Goal: Task Accomplishment & Management: Manage account settings

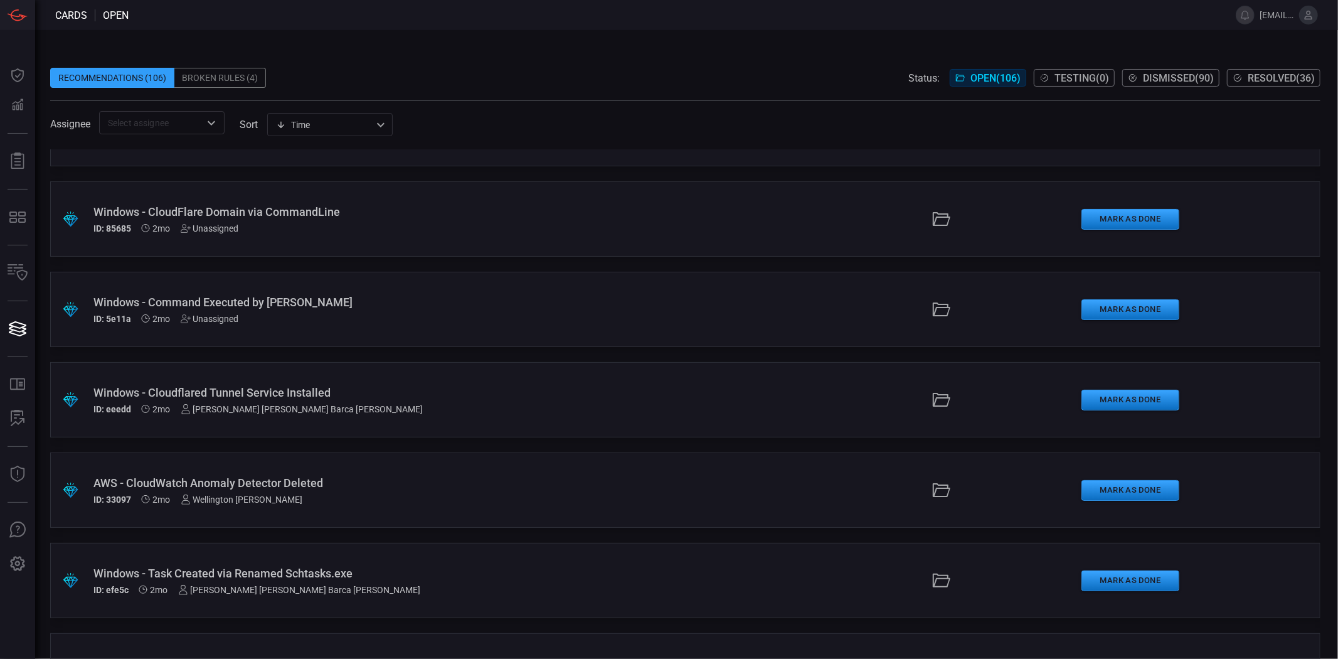
scroll to position [2021, 0]
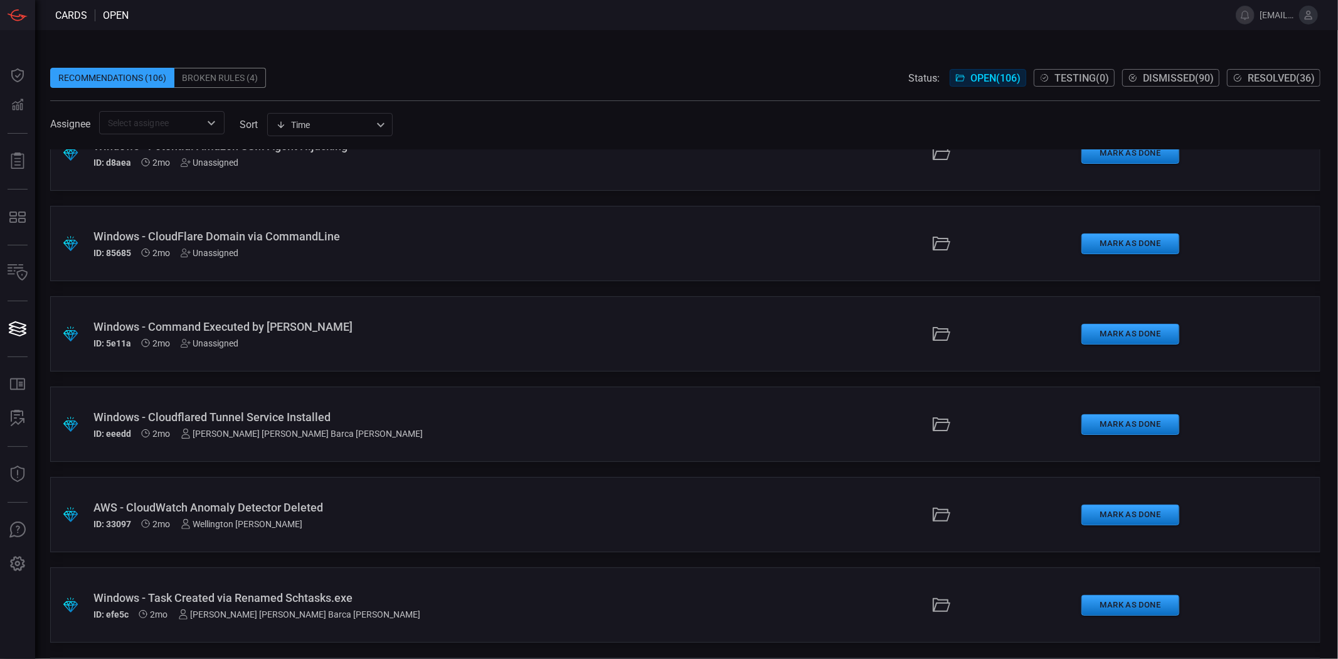
click at [211, 342] on div "Unassigned" at bounding box center [210, 343] width 58 height 10
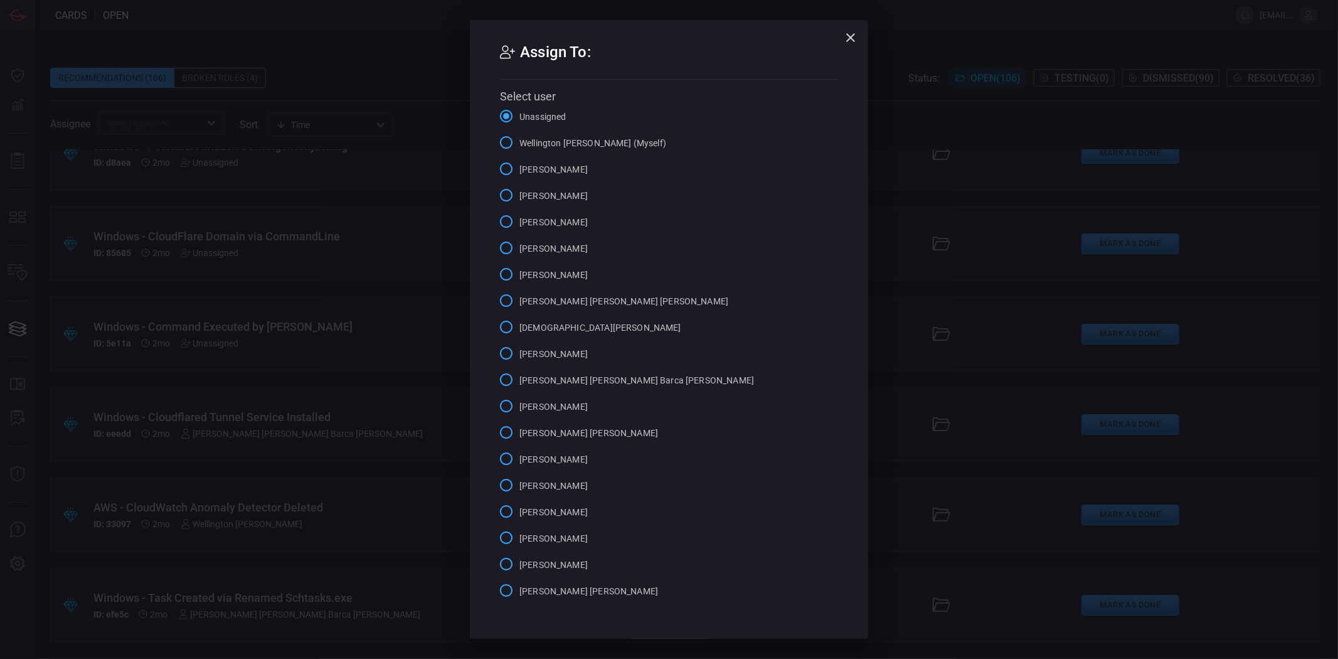
scroll to position [51, 0]
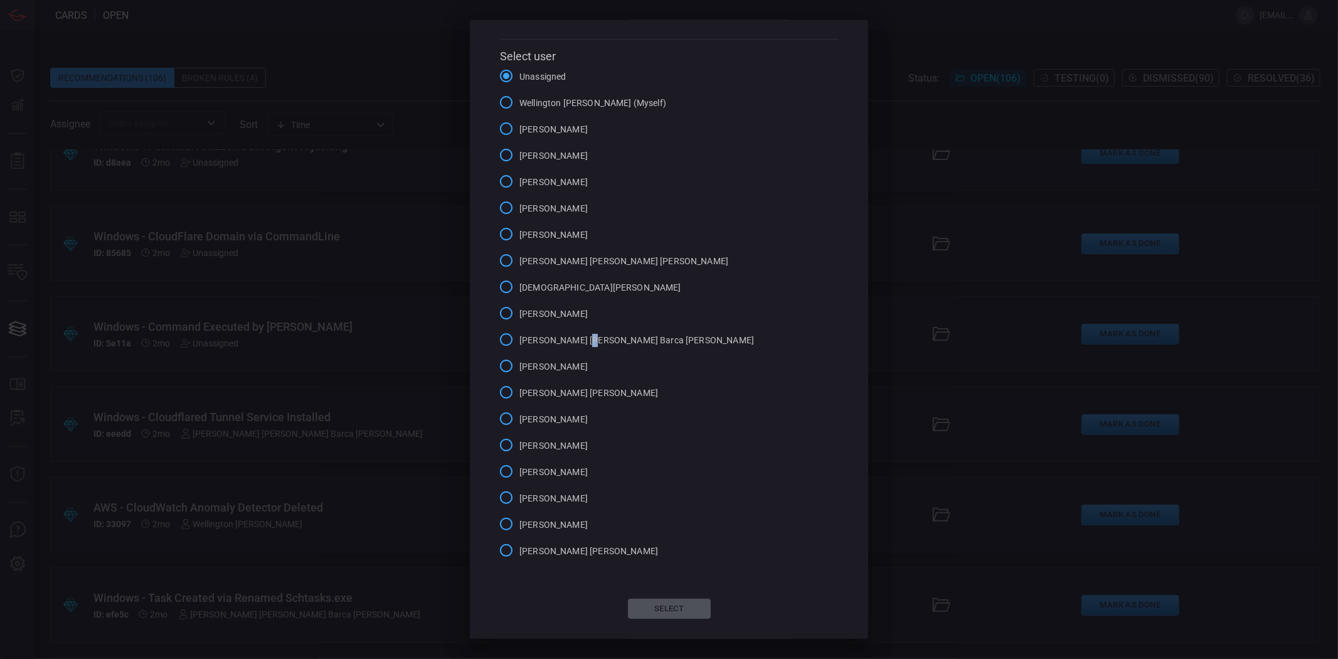
click at [584, 334] on span "[PERSON_NAME] [PERSON_NAME] Barca [PERSON_NAME]" at bounding box center [636, 340] width 235 height 13
click at [544, 334] on span "[PERSON_NAME] [PERSON_NAME] Barca [PERSON_NAME]" at bounding box center [636, 340] width 235 height 13
click at [519, 329] on input "[PERSON_NAME] [PERSON_NAME] Barca [PERSON_NAME]" at bounding box center [506, 339] width 26 height 26
click at [643, 604] on button "Select" at bounding box center [669, 609] width 83 height 20
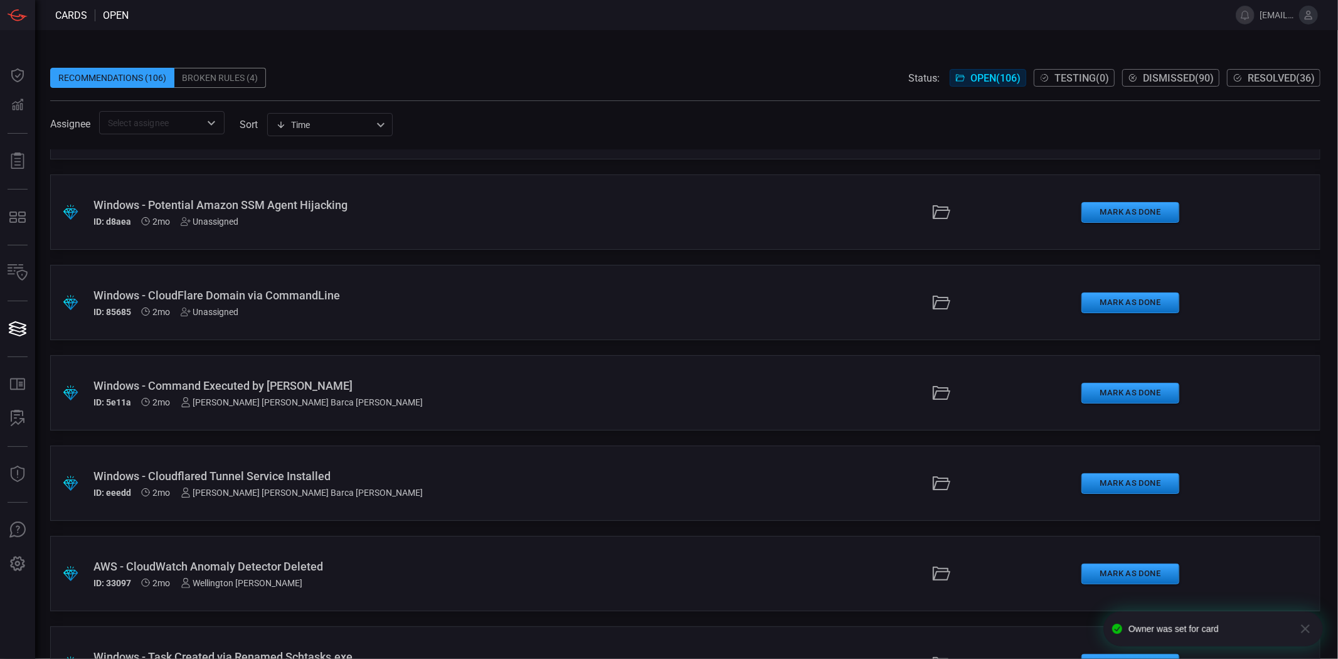
scroll to position [1882, 0]
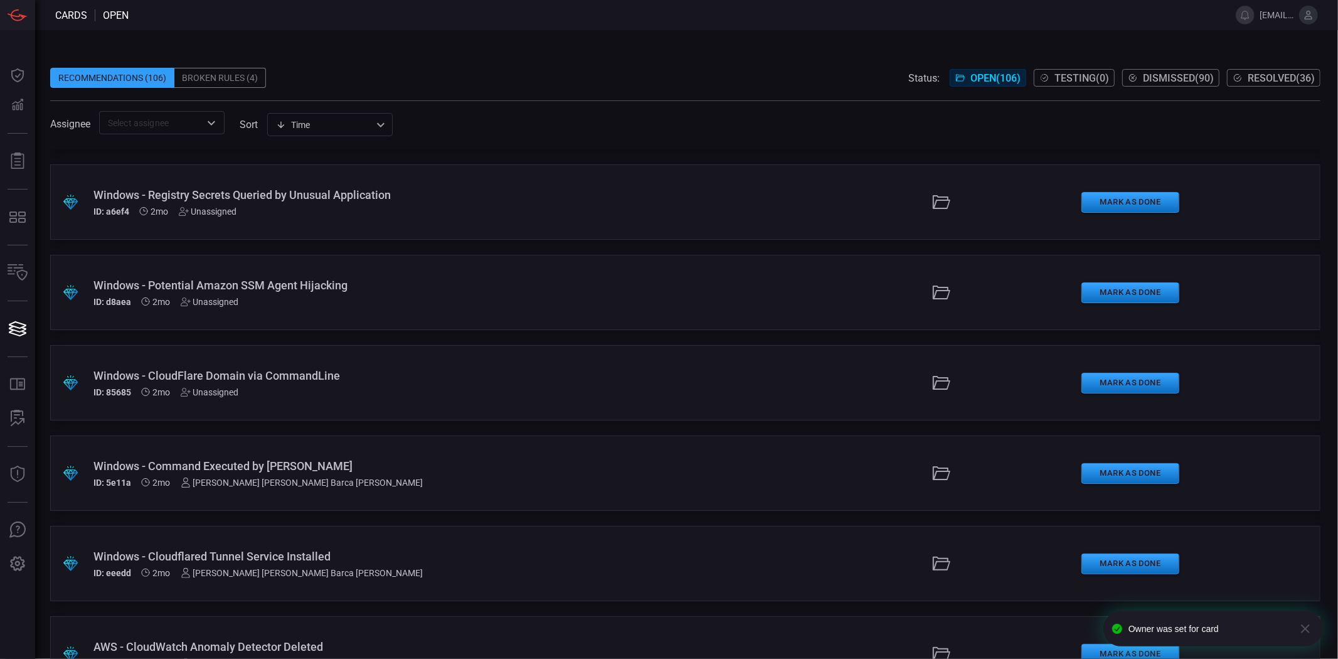
click at [218, 390] on div "Unassigned" at bounding box center [210, 392] width 58 height 10
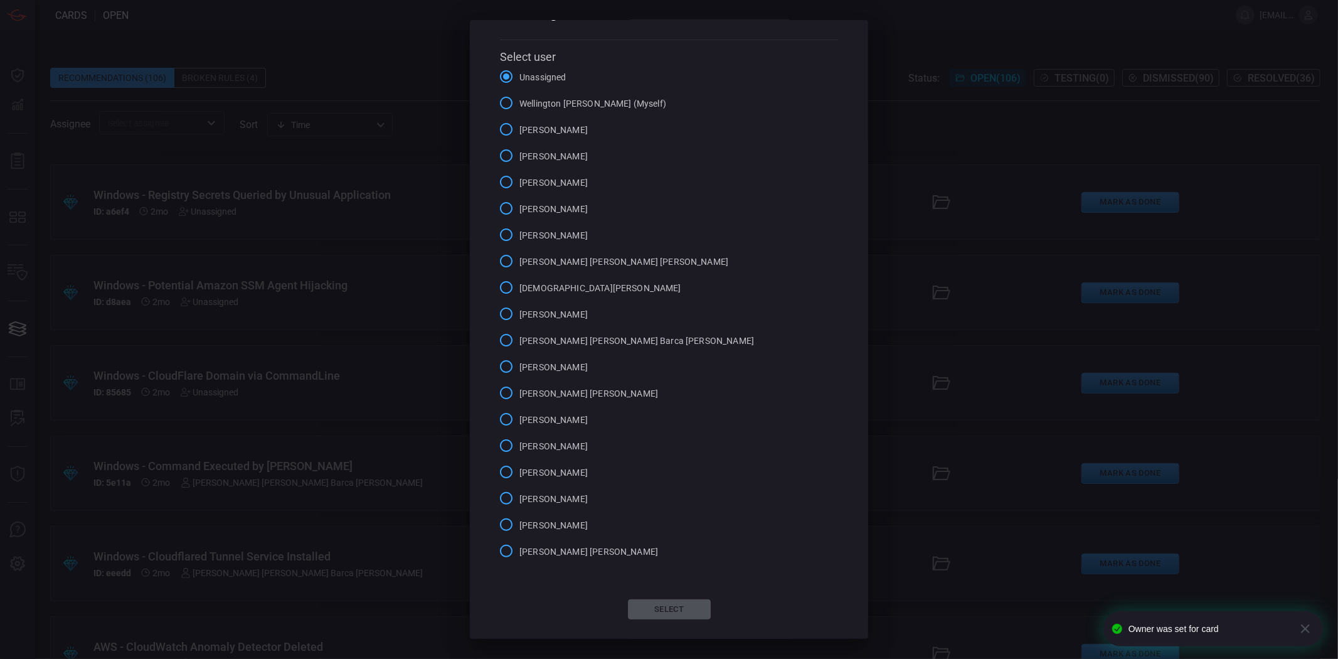
scroll to position [40, 0]
click at [552, 342] on span "[PERSON_NAME] [PERSON_NAME] Barca [PERSON_NAME]" at bounding box center [636, 340] width 235 height 13
click at [519, 342] on input "[PERSON_NAME] [PERSON_NAME] Barca [PERSON_NAME]" at bounding box center [506, 339] width 26 height 26
click at [669, 612] on button "Select" at bounding box center [669, 609] width 83 height 20
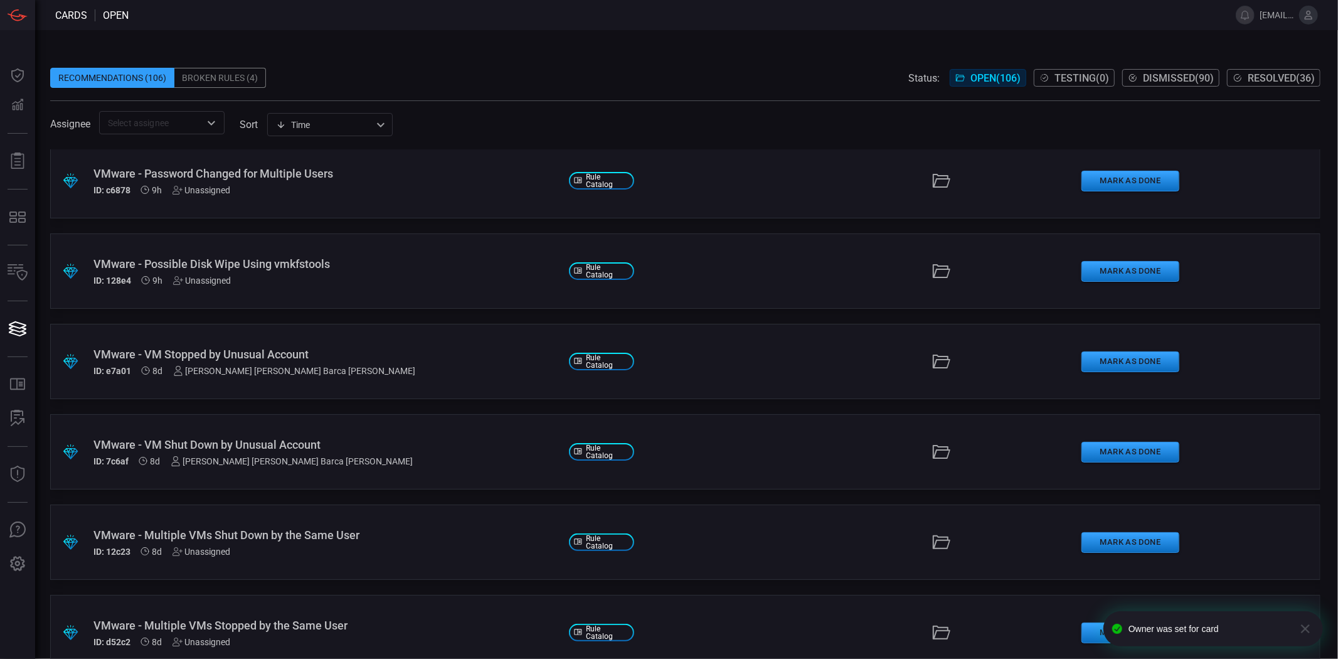
scroll to position [0, 0]
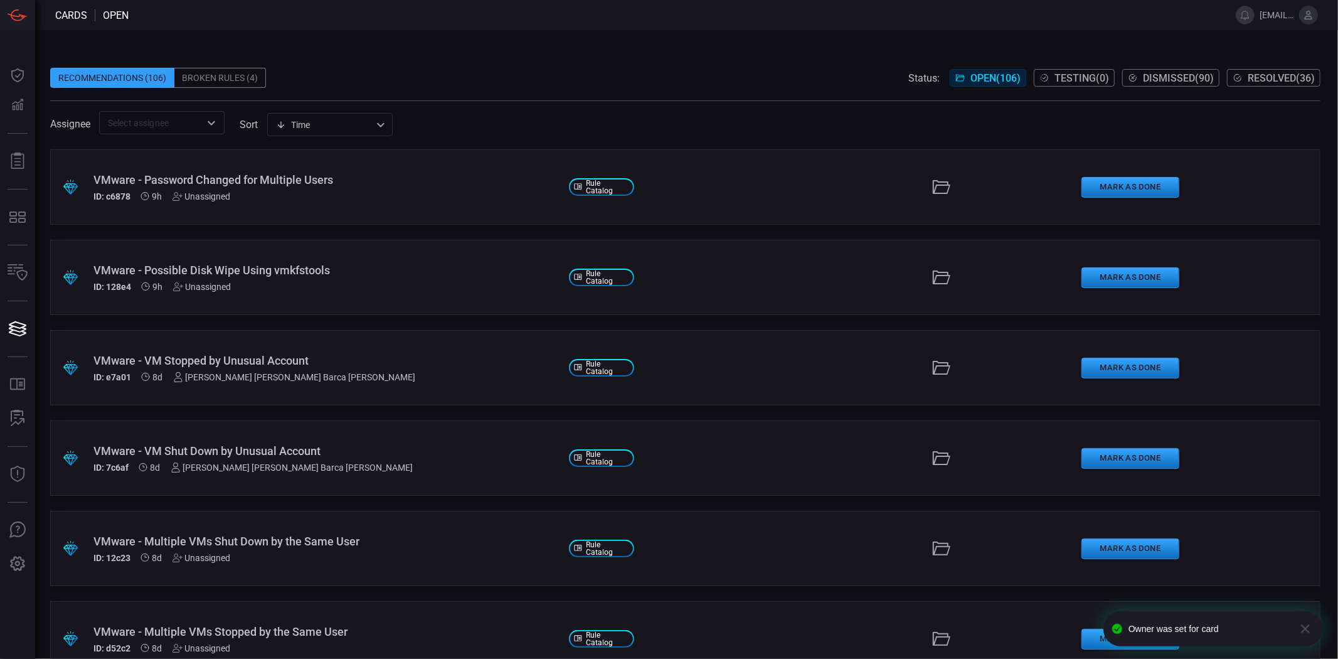
click at [211, 199] on div "Unassigned" at bounding box center [202, 196] width 58 height 10
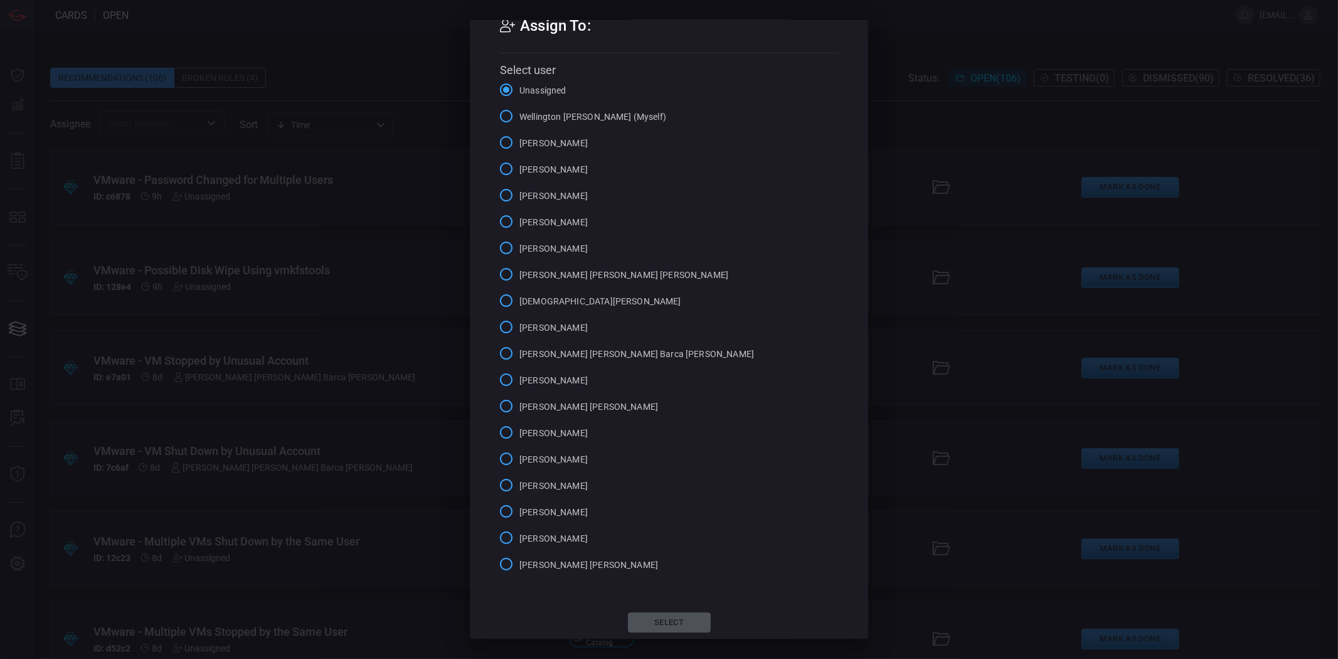
scroll to position [40, 0]
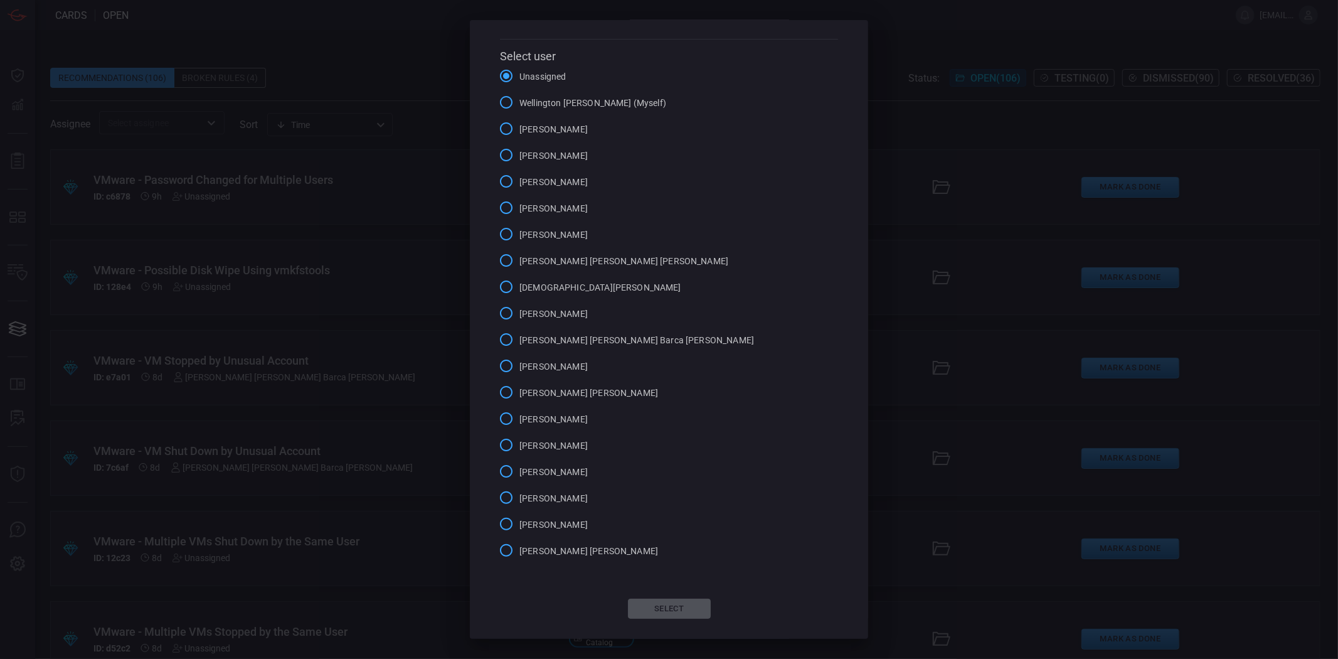
click at [593, 343] on span "[PERSON_NAME] [PERSON_NAME] Barca [PERSON_NAME]" at bounding box center [636, 340] width 235 height 13
click at [519, 343] on input "[PERSON_NAME] [PERSON_NAME] Barca [PERSON_NAME]" at bounding box center [506, 339] width 26 height 26
click at [673, 607] on button "Select" at bounding box center [669, 609] width 83 height 20
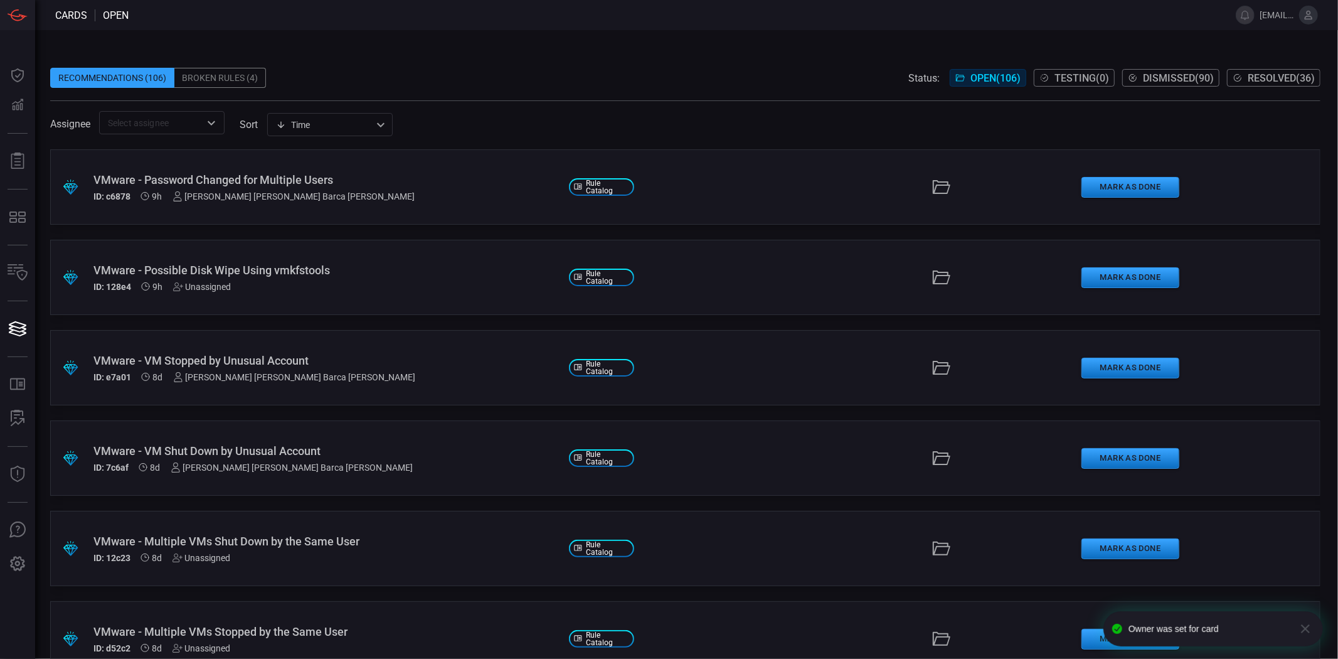
click at [211, 285] on div "Unassigned" at bounding box center [202, 287] width 58 height 10
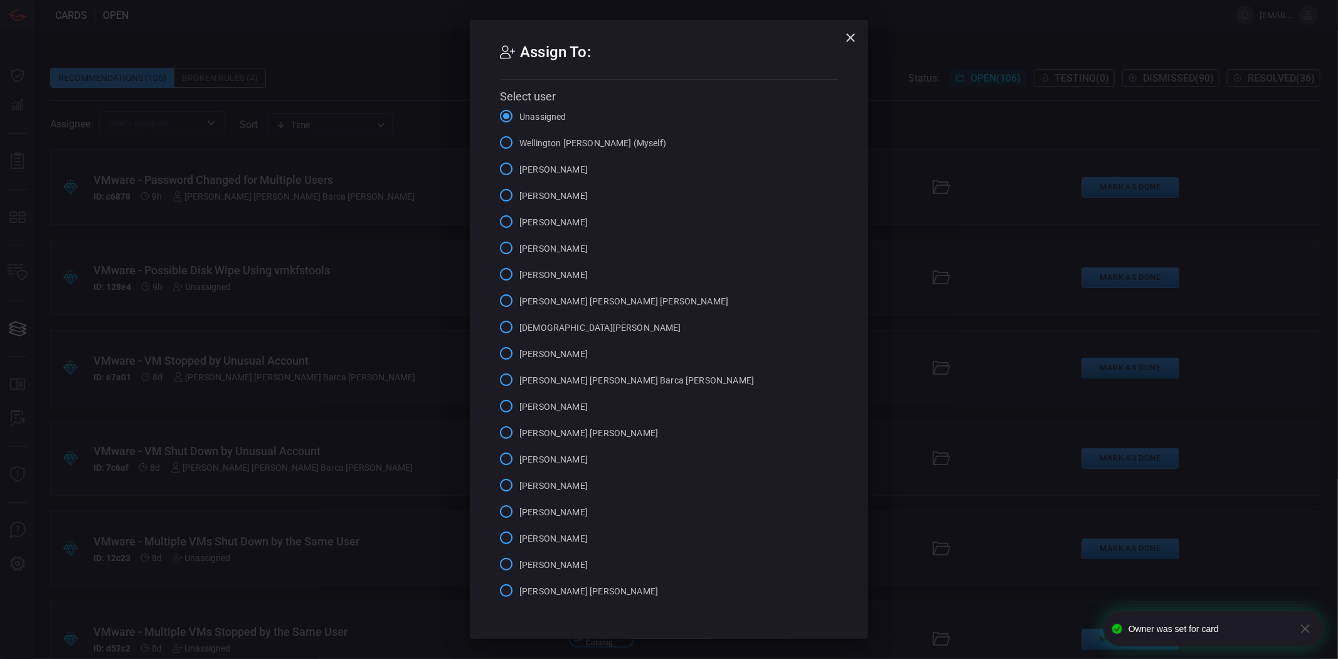
click at [582, 384] on span "[PERSON_NAME] [PERSON_NAME] Barca [PERSON_NAME]" at bounding box center [636, 380] width 235 height 13
click at [519, 384] on input "[PERSON_NAME] [PERSON_NAME] Barca [PERSON_NAME]" at bounding box center [506, 379] width 26 height 26
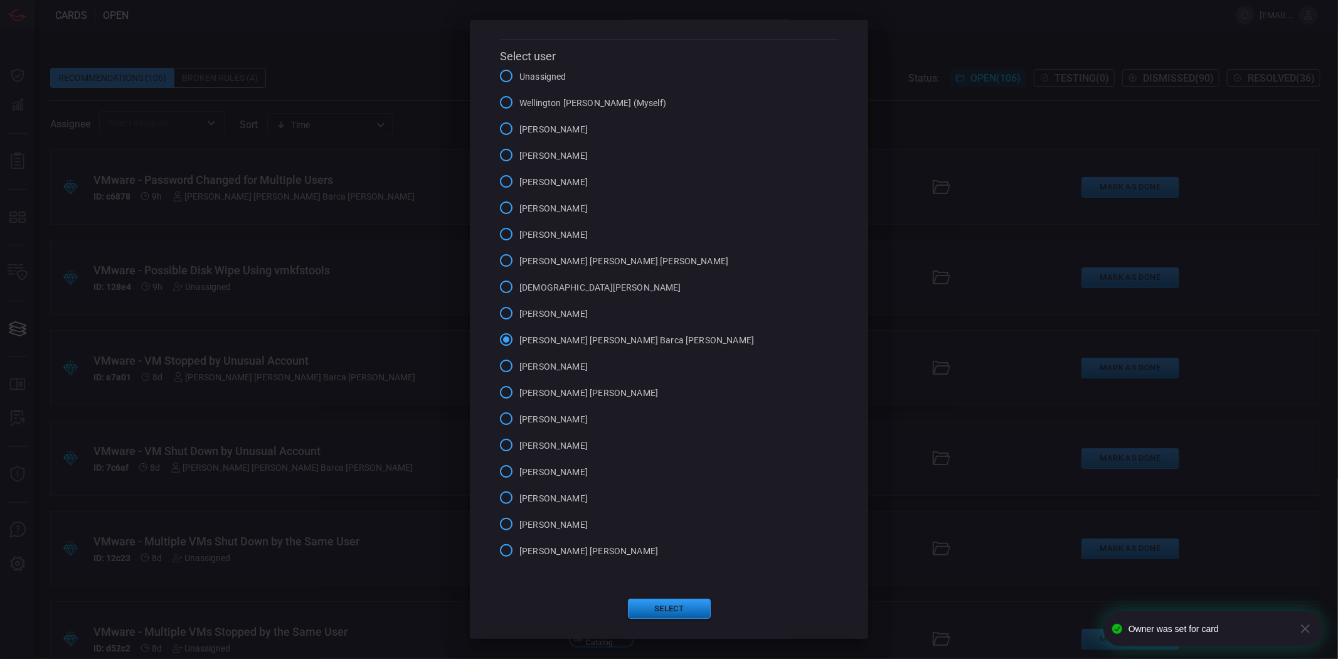
click at [644, 606] on button "Select" at bounding box center [669, 609] width 83 height 20
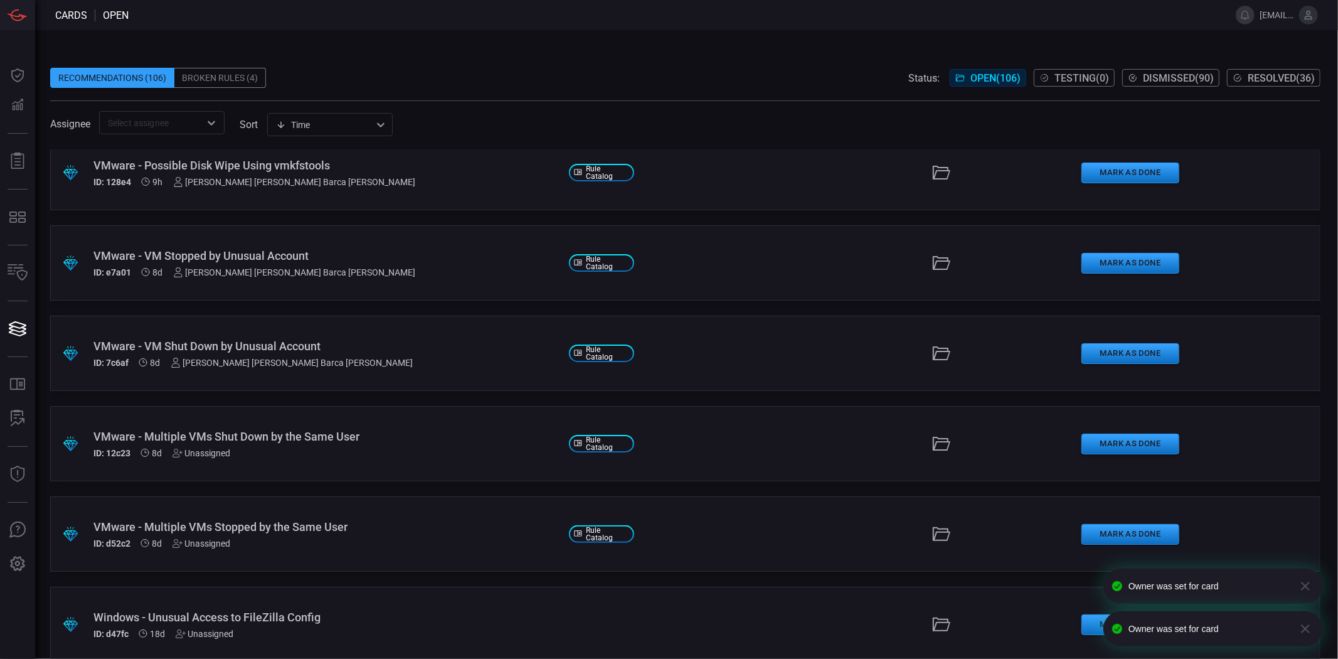
scroll to position [139, 0]
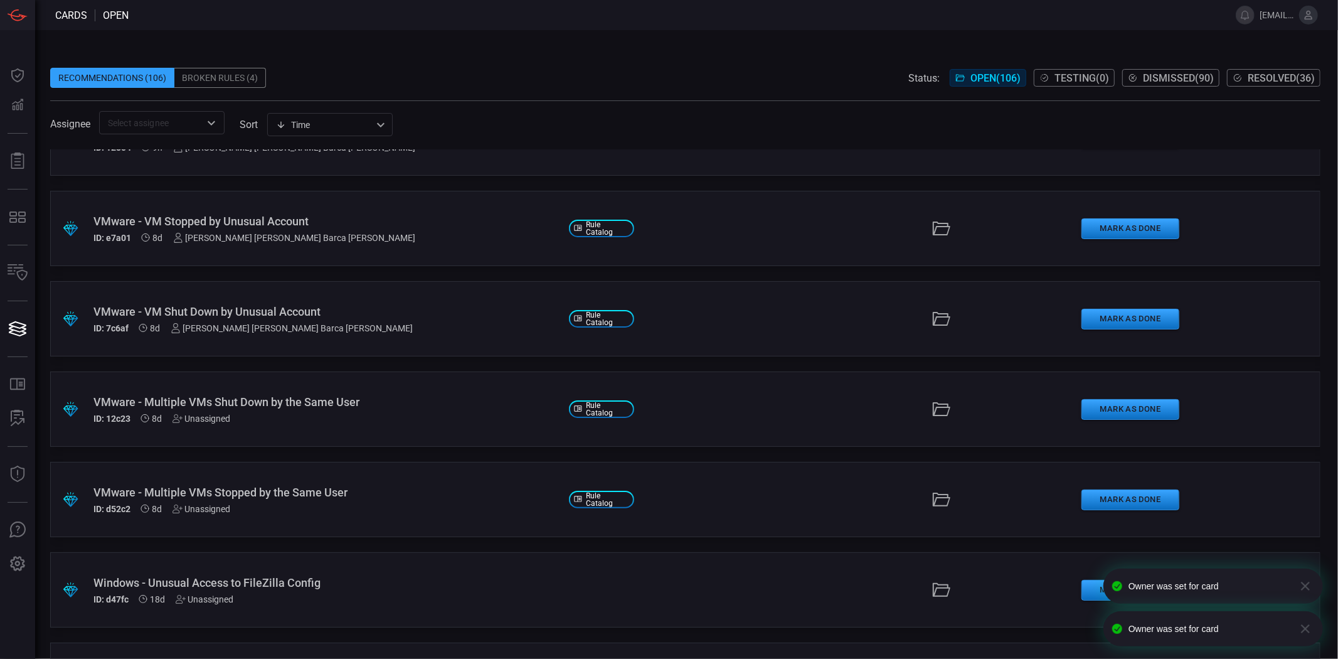
click at [213, 421] on div "Unassigned" at bounding box center [202, 418] width 58 height 10
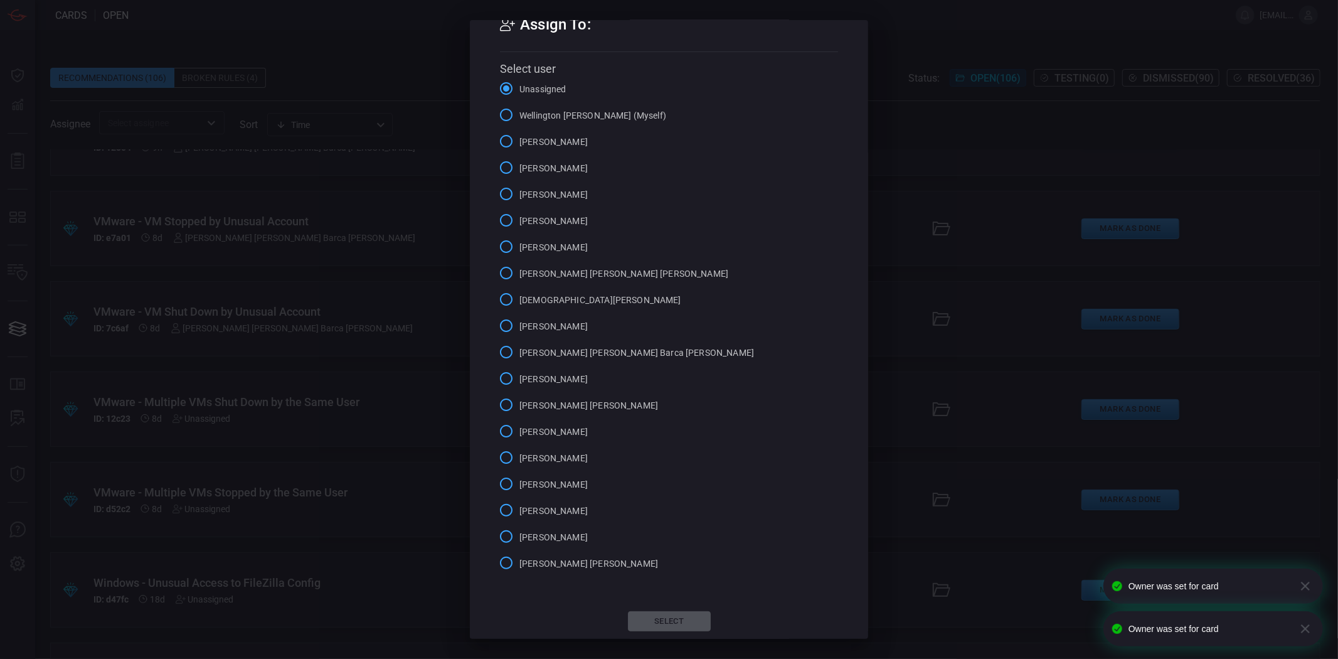
scroll to position [40, 0]
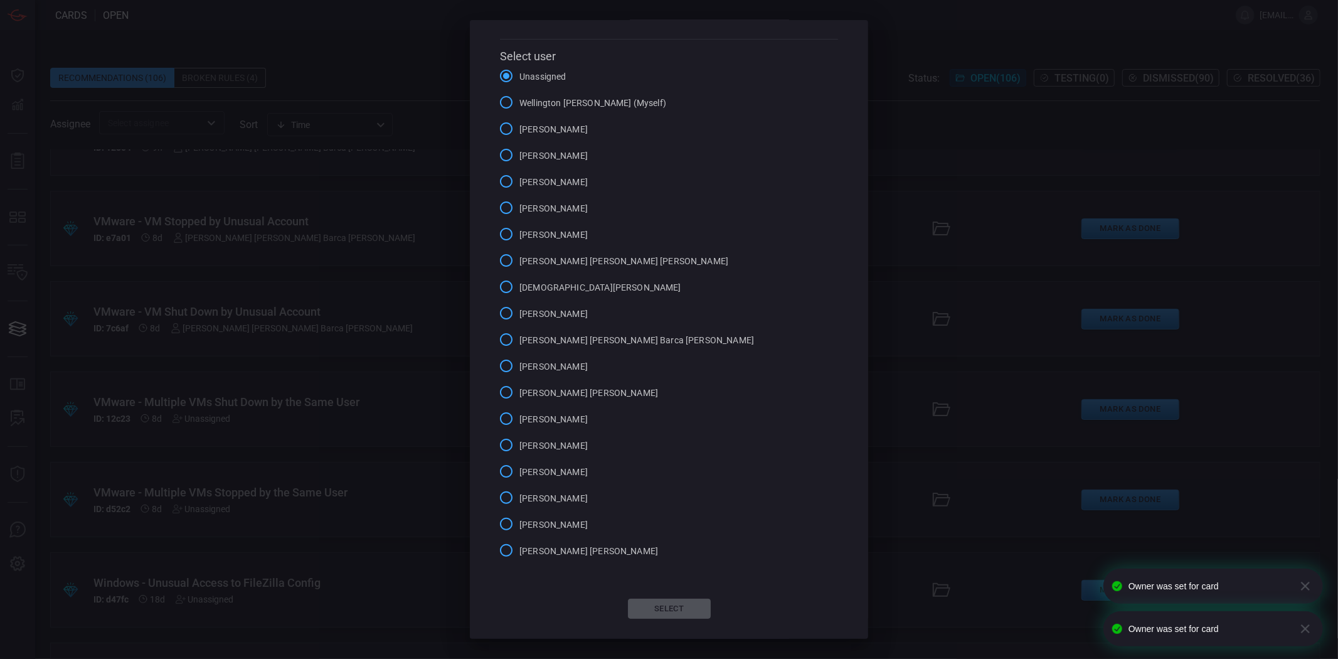
click at [573, 342] on span "[PERSON_NAME] [PERSON_NAME] Barca [PERSON_NAME]" at bounding box center [636, 340] width 235 height 13
click at [519, 342] on input "[PERSON_NAME] [PERSON_NAME] Barca [PERSON_NAME]" at bounding box center [506, 339] width 26 height 26
click at [679, 615] on button "Select" at bounding box center [669, 609] width 83 height 20
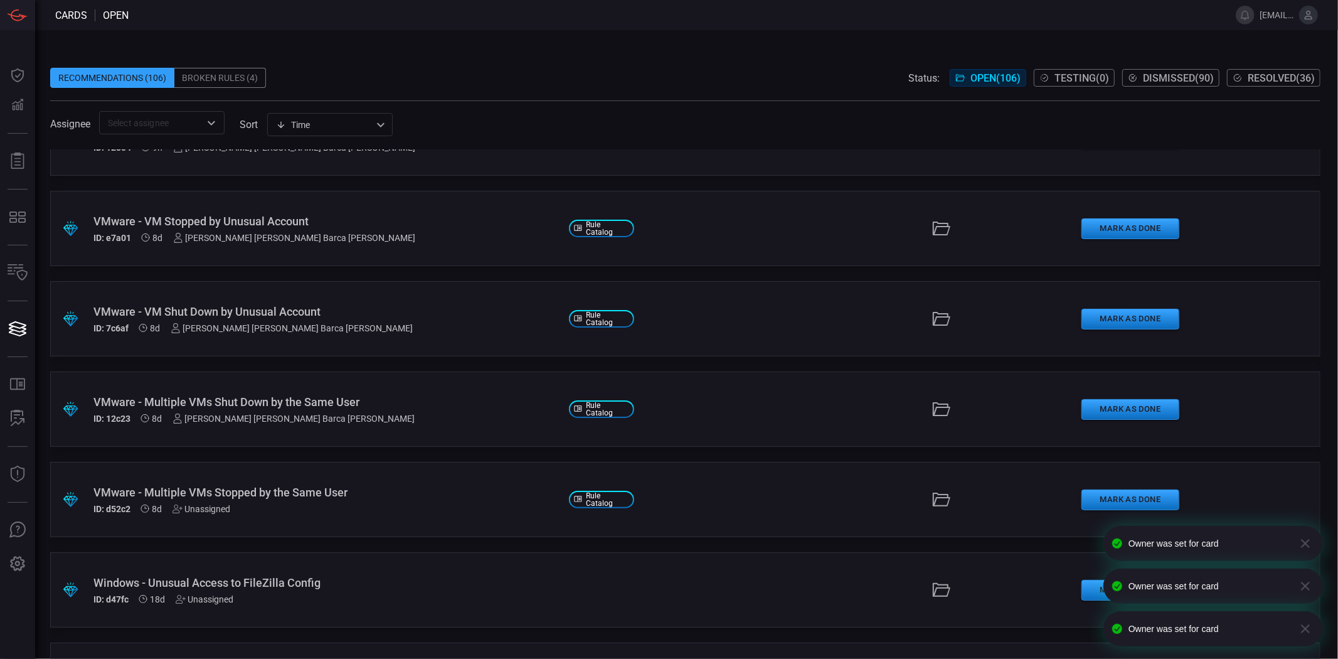
click at [221, 506] on div "Unassigned" at bounding box center [202, 509] width 58 height 10
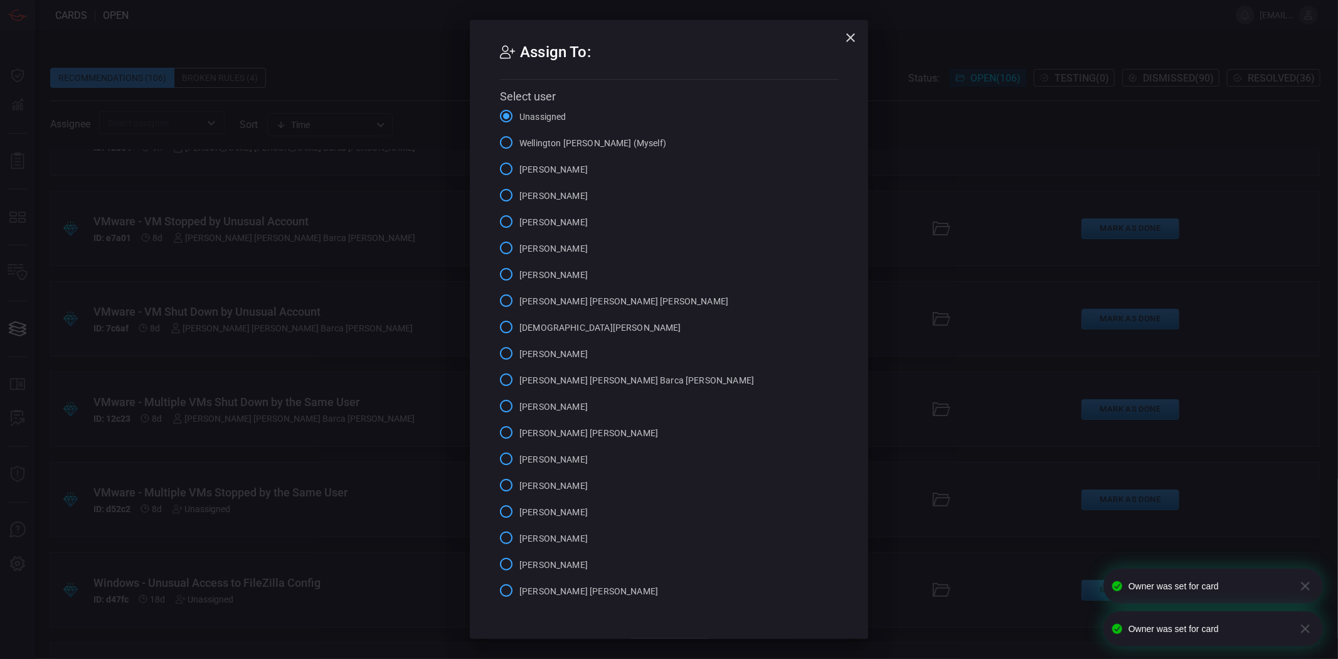
click at [639, 379] on span "[PERSON_NAME] [PERSON_NAME] Barca [PERSON_NAME]" at bounding box center [636, 380] width 235 height 13
click at [519, 379] on input "[PERSON_NAME] [PERSON_NAME] Barca [PERSON_NAME]" at bounding box center [506, 379] width 26 height 26
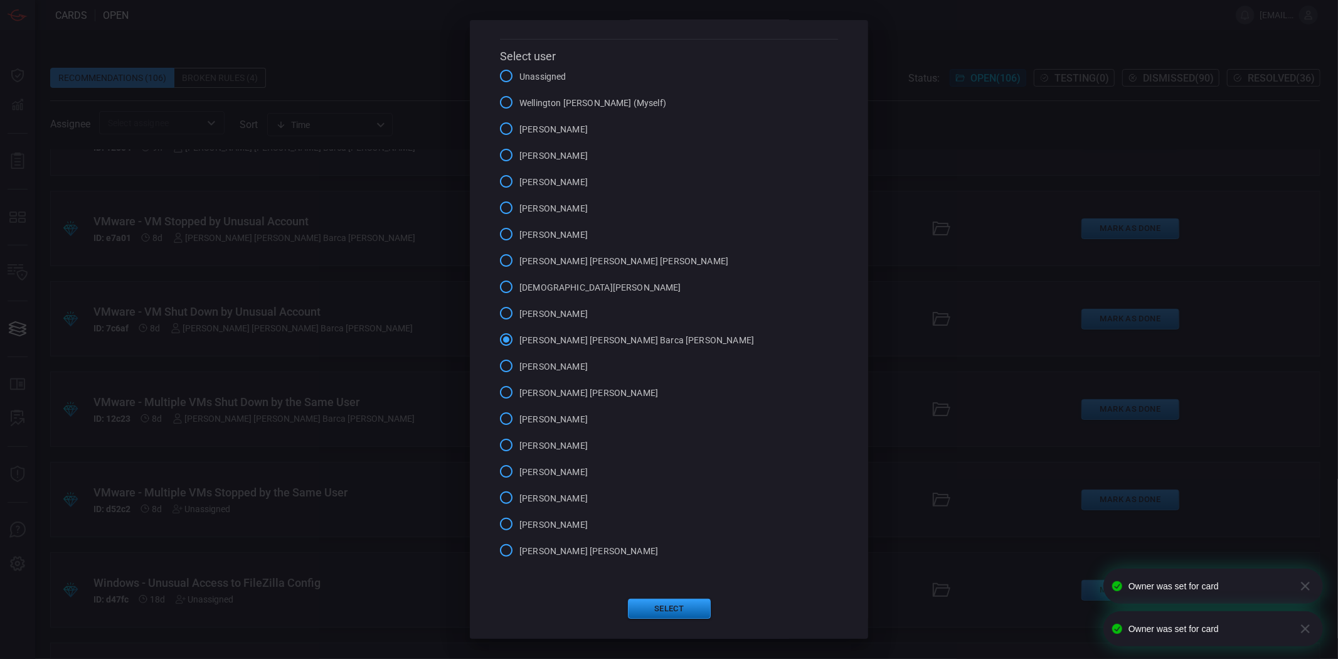
click at [681, 610] on button "Select" at bounding box center [669, 609] width 83 height 20
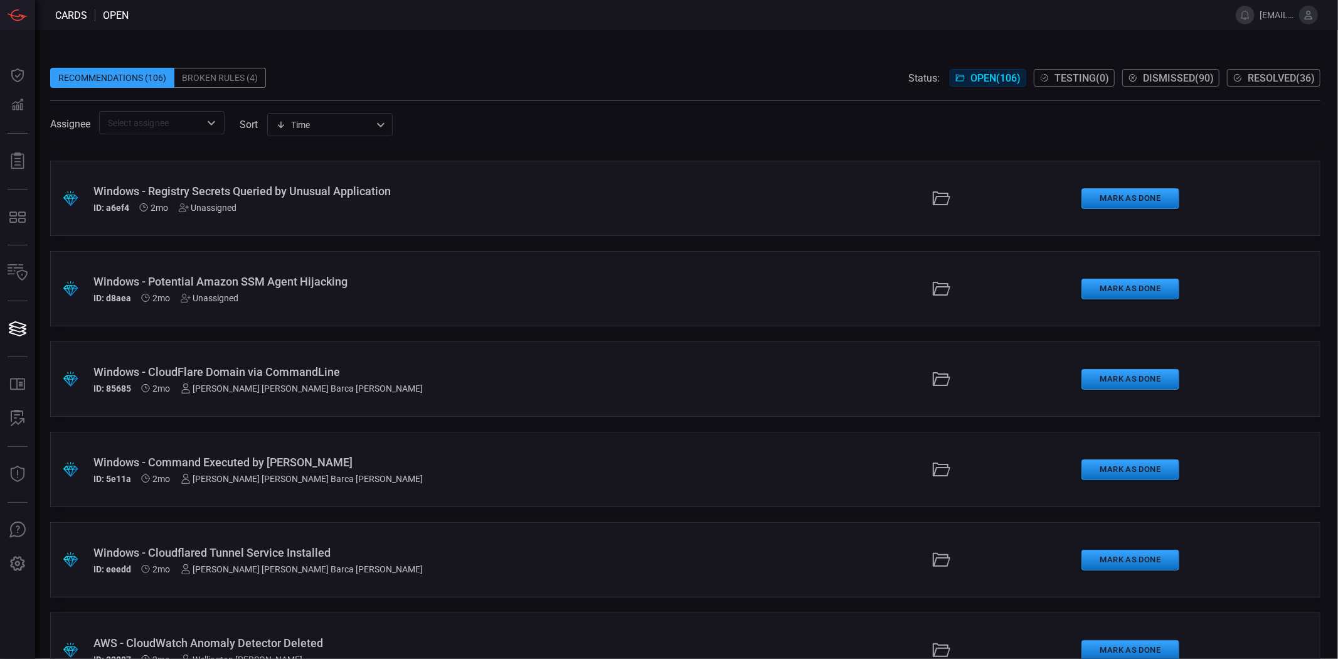
scroll to position [1816, 0]
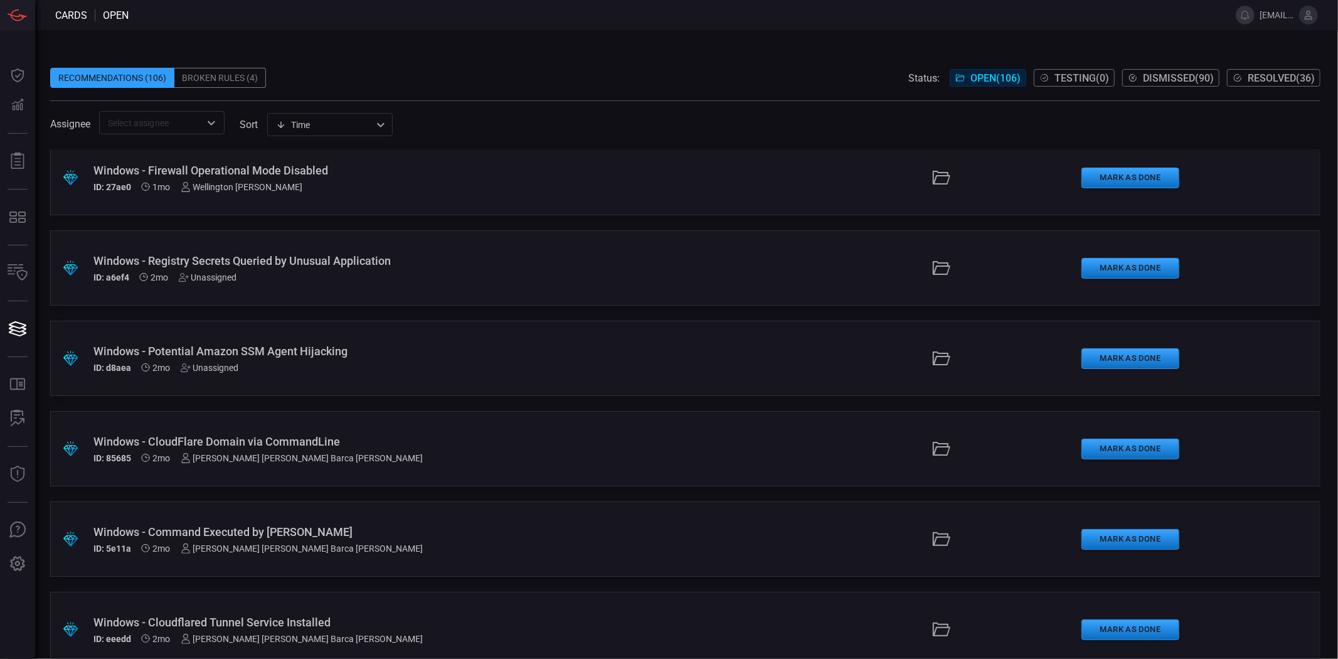
click at [223, 368] on div "Unassigned" at bounding box center [210, 368] width 58 height 10
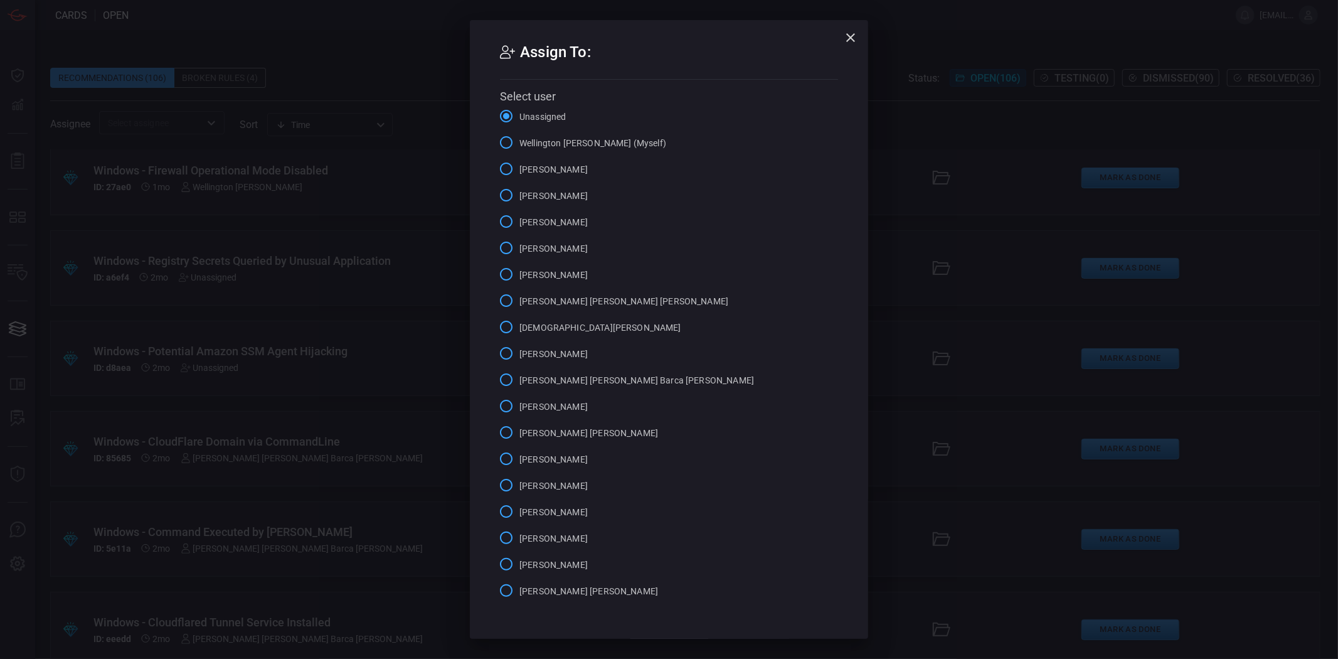
click at [536, 134] on label "Wellington [PERSON_NAME] (Myself)" at bounding box center [579, 142] width 173 height 26
click at [519, 134] on input "Wellington [PERSON_NAME] (Myself)" at bounding box center [506, 142] width 26 height 26
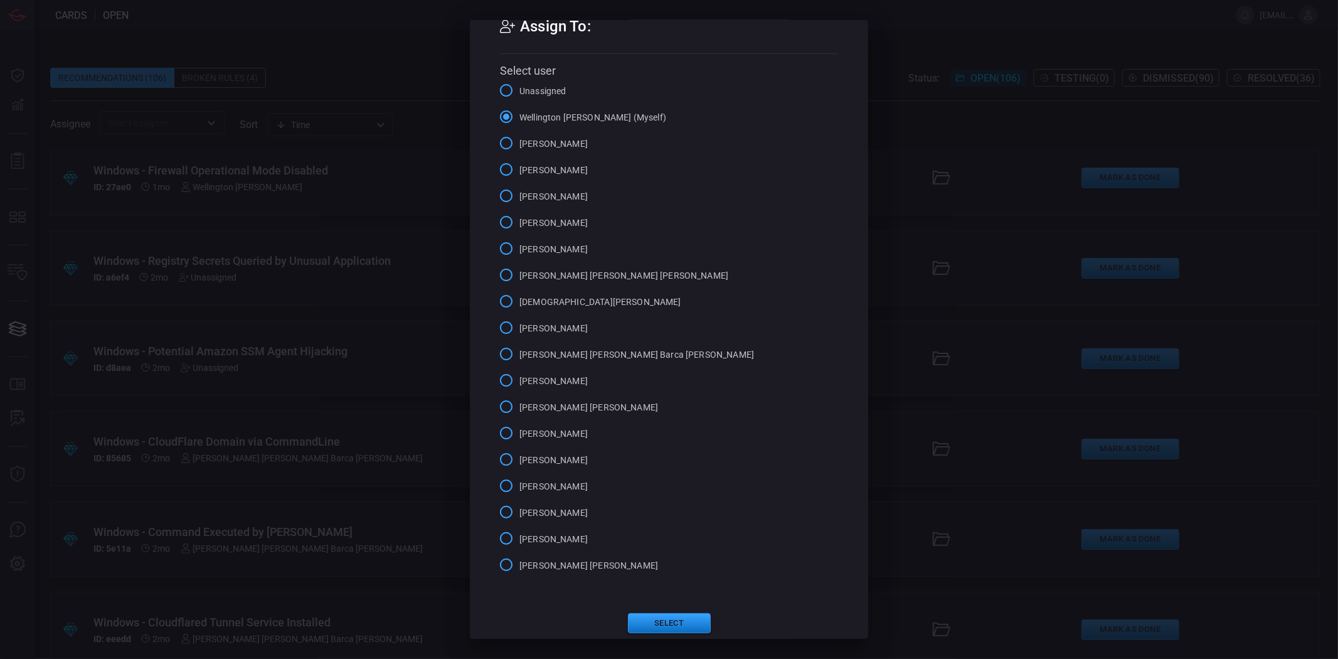
scroll to position [40, 0]
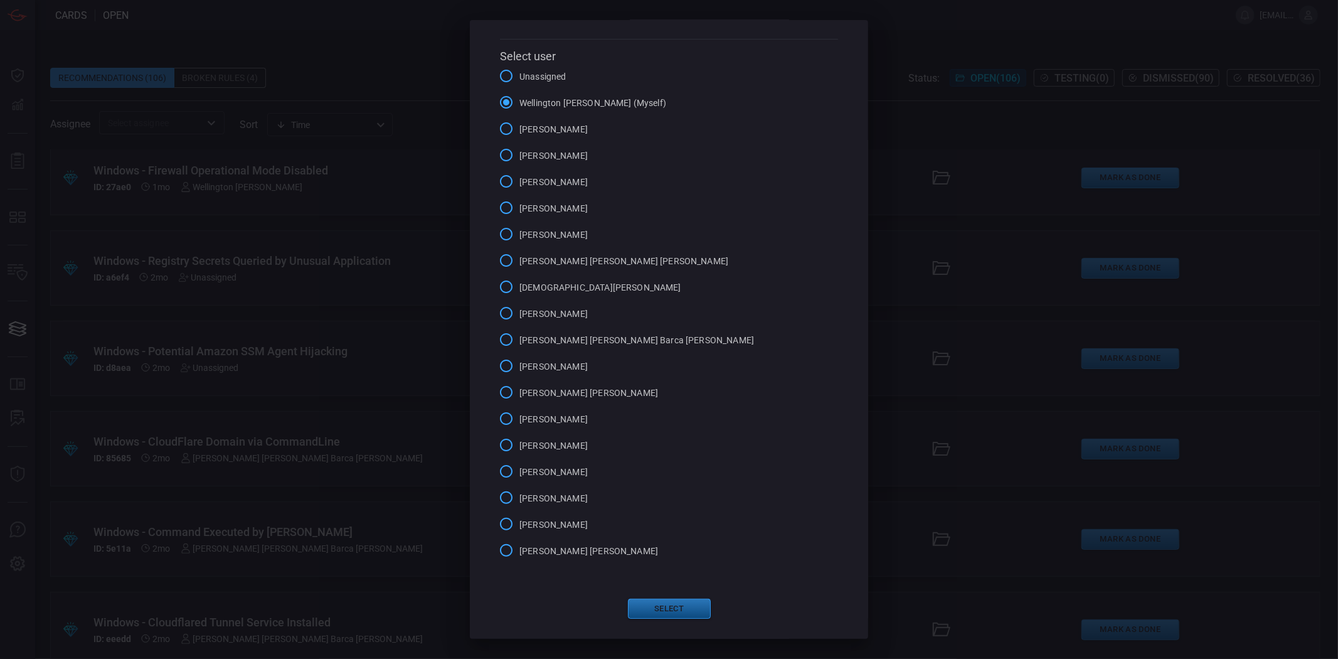
click at [667, 607] on button "Select" at bounding box center [669, 609] width 83 height 20
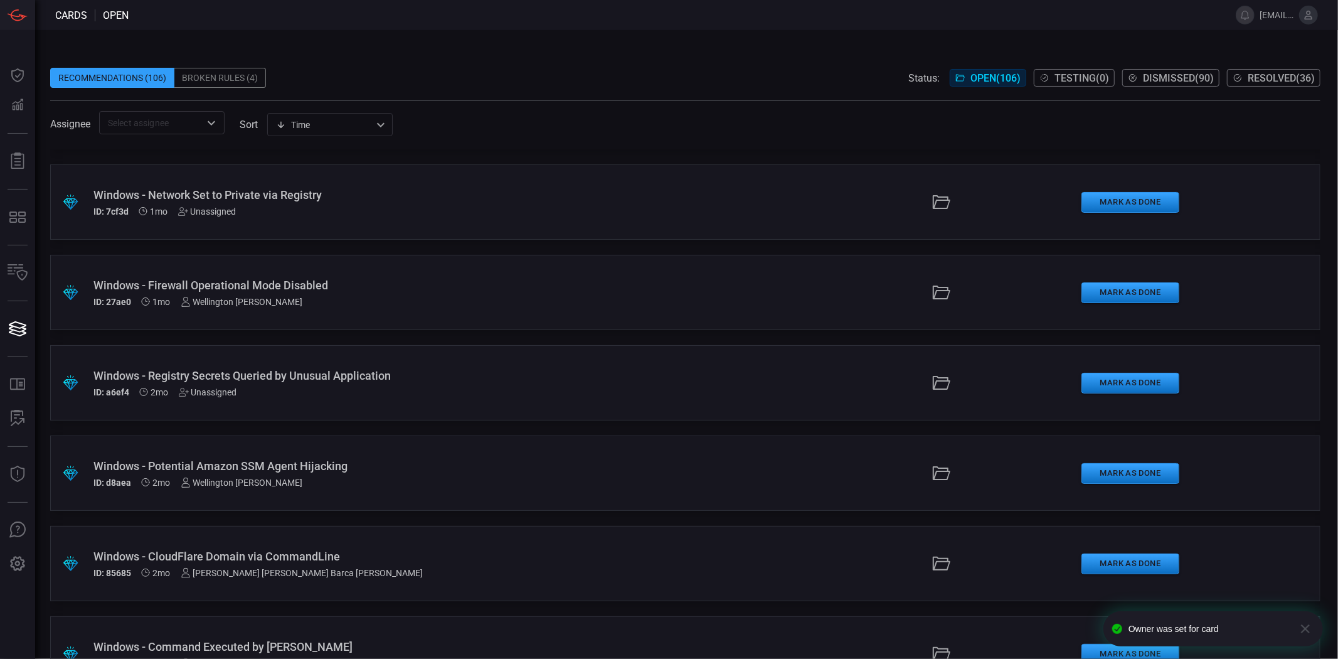
scroll to position [1677, 0]
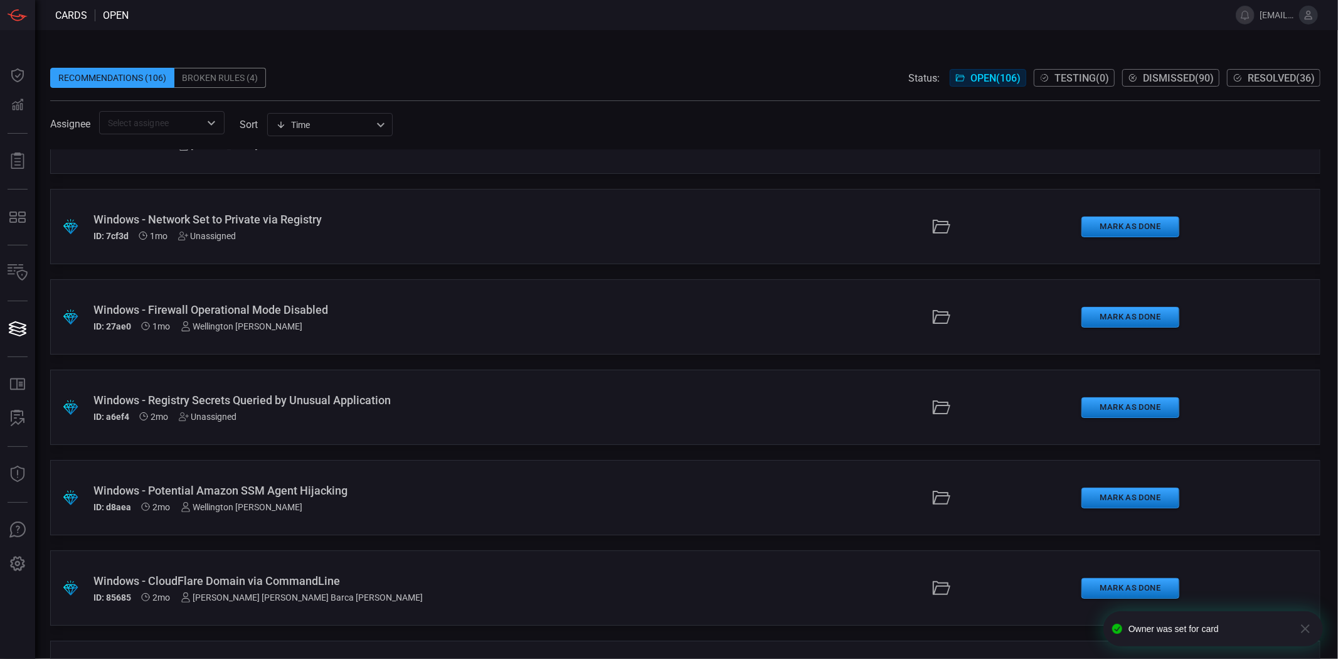
click at [211, 414] on div "Unassigned" at bounding box center [208, 417] width 58 height 10
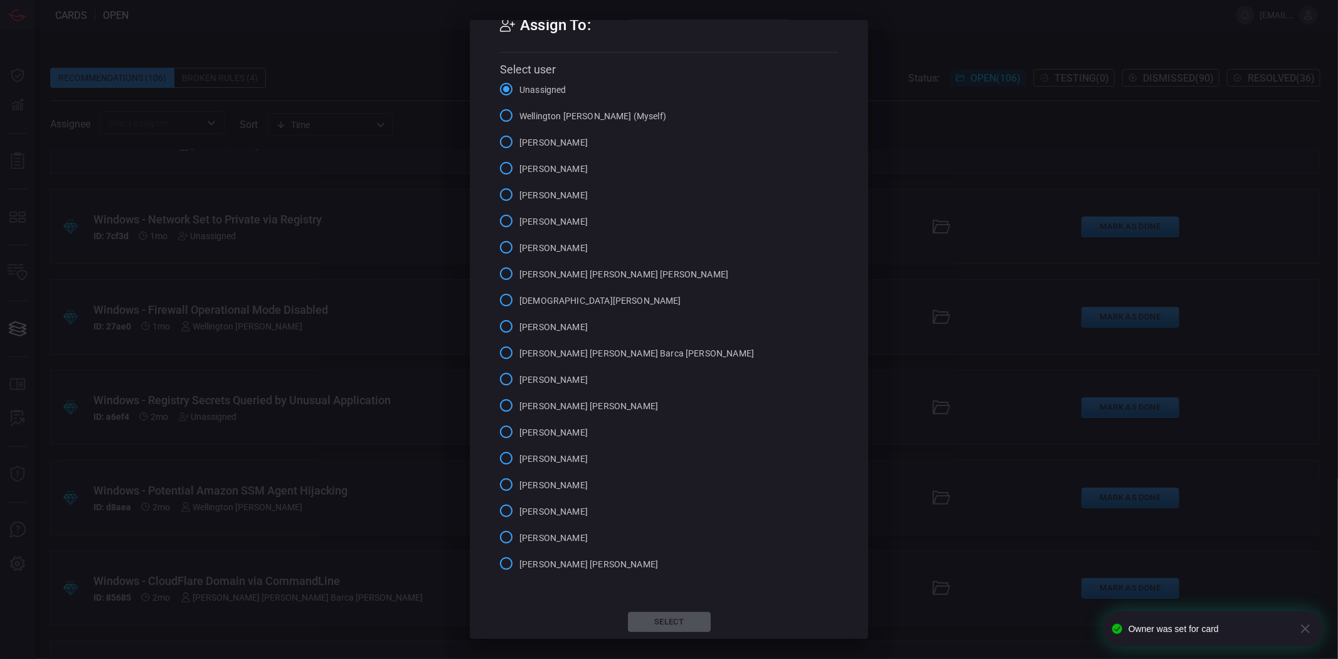
scroll to position [40, 0]
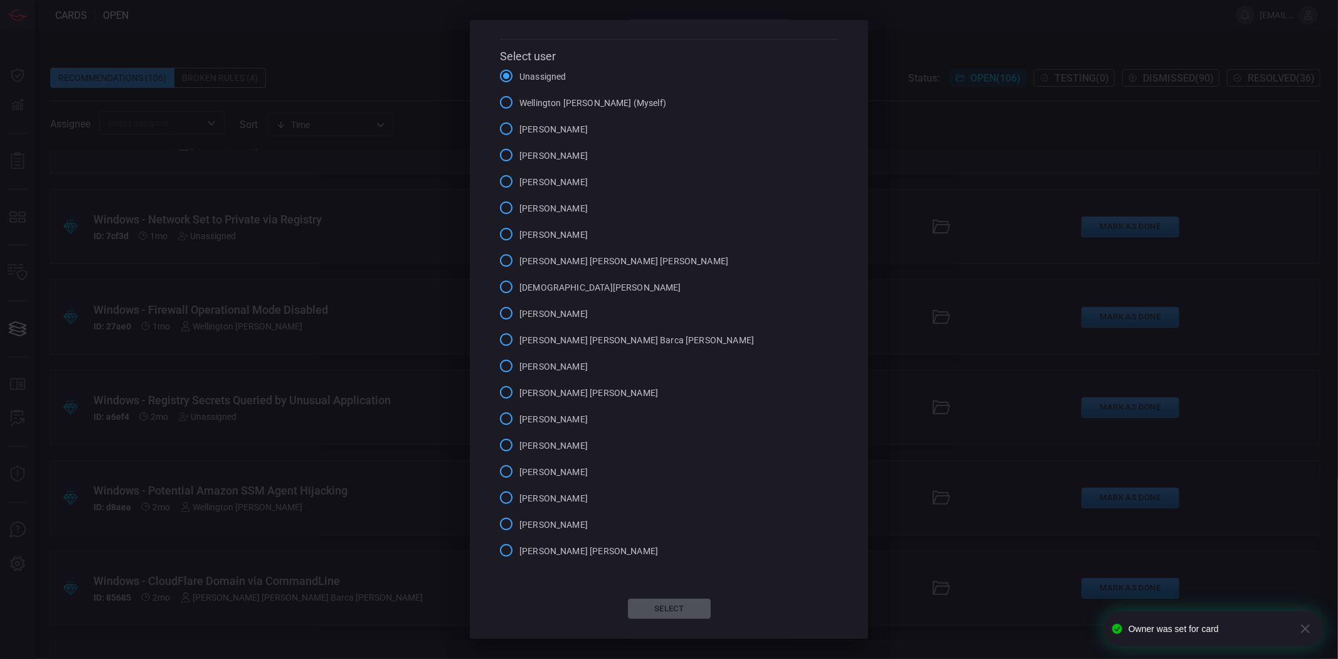
click at [543, 238] on span "[PERSON_NAME]" at bounding box center [553, 234] width 68 height 13
click at [519, 238] on input "[PERSON_NAME]" at bounding box center [506, 234] width 26 height 26
click at [647, 605] on button "Select" at bounding box center [669, 609] width 83 height 20
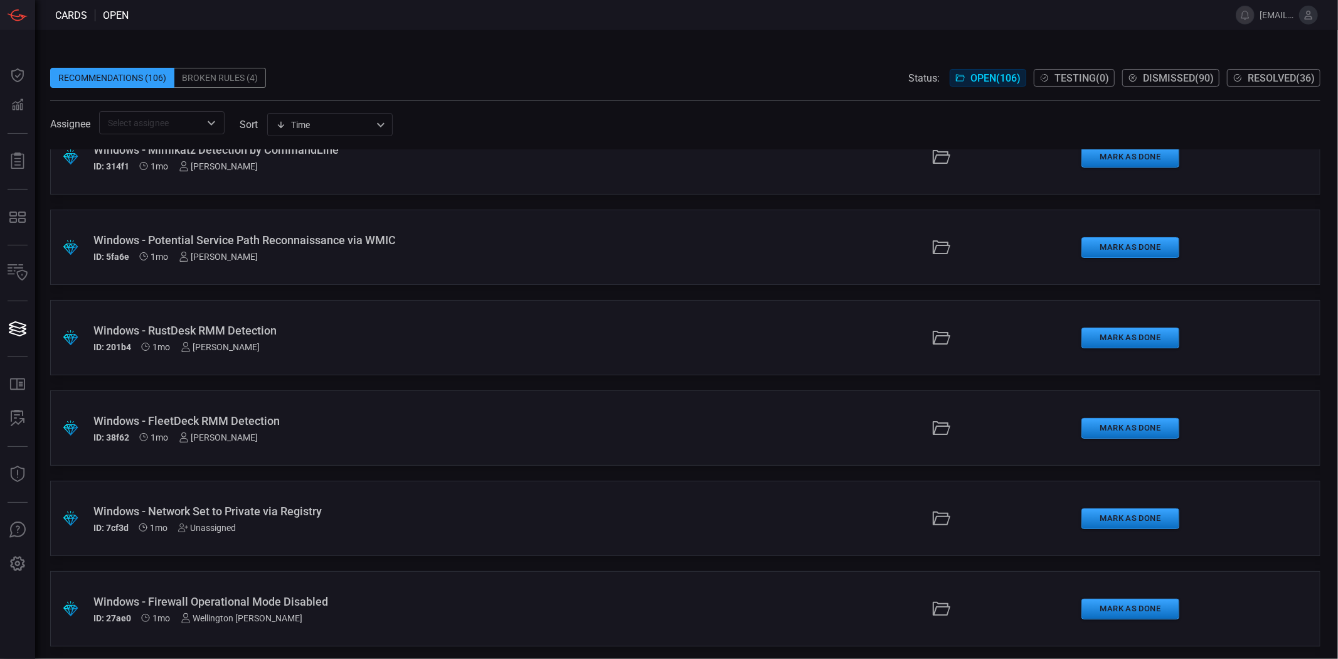
scroll to position [1398, 0]
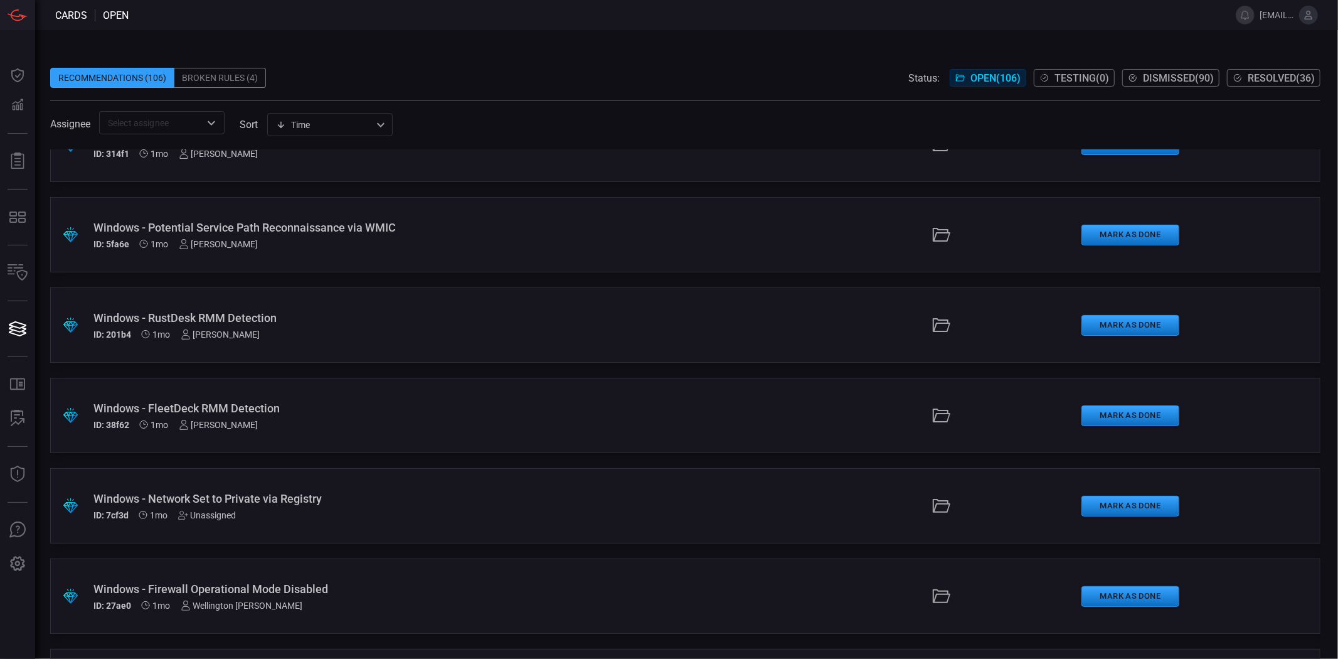
click at [223, 511] on div "Unassigned" at bounding box center [207, 515] width 58 height 10
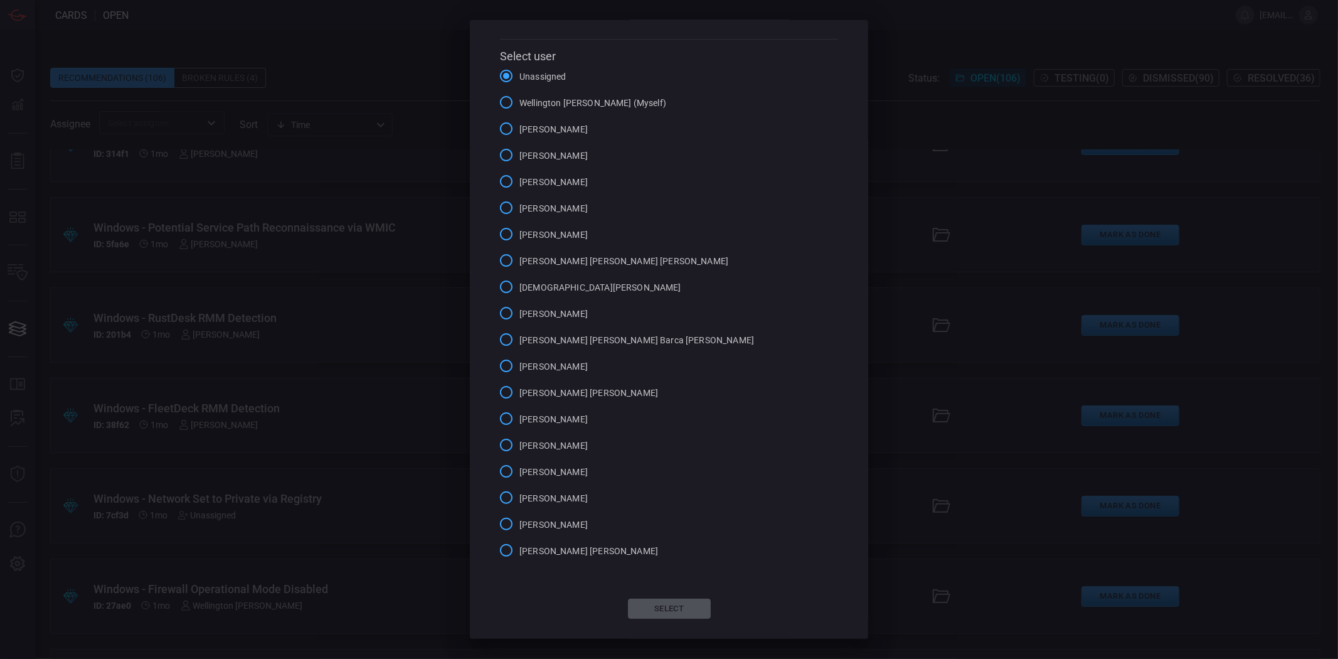
scroll to position [0, 0]
click at [553, 228] on span "[PERSON_NAME]" at bounding box center [553, 234] width 68 height 13
click at [519, 226] on input "[PERSON_NAME]" at bounding box center [506, 234] width 26 height 26
click at [650, 612] on button "Select" at bounding box center [669, 609] width 83 height 20
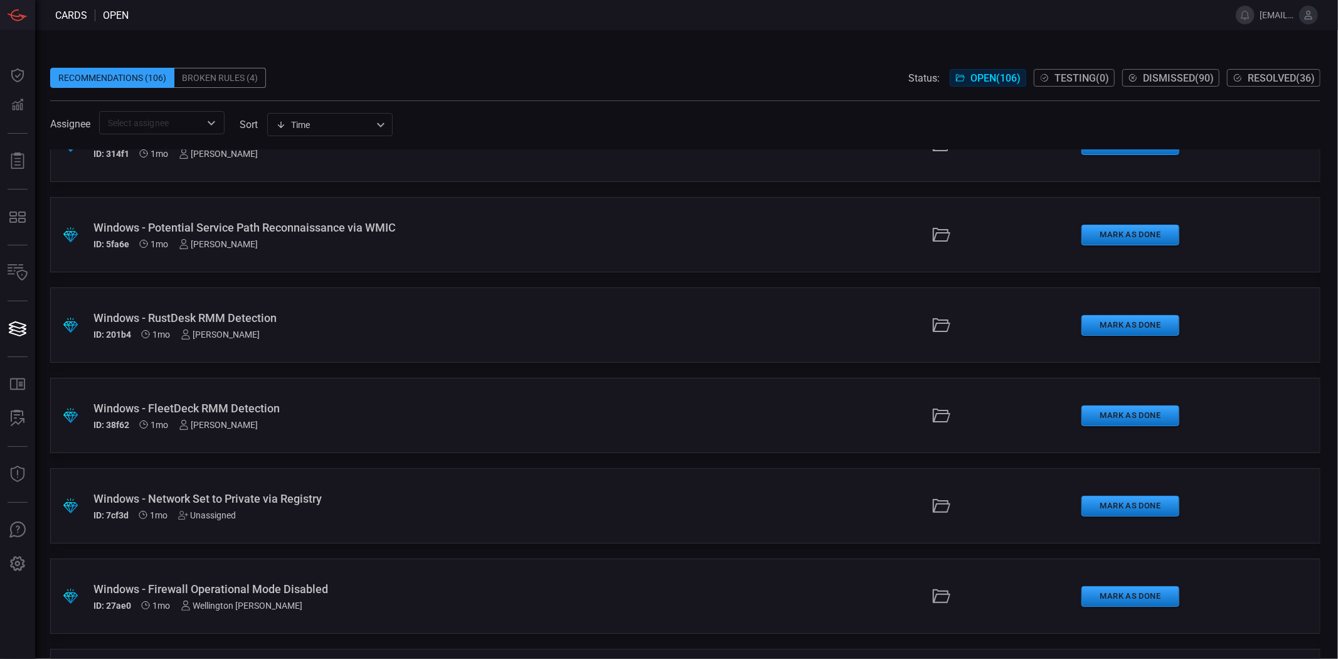
click at [229, 512] on div "Unassigned" at bounding box center [207, 515] width 58 height 10
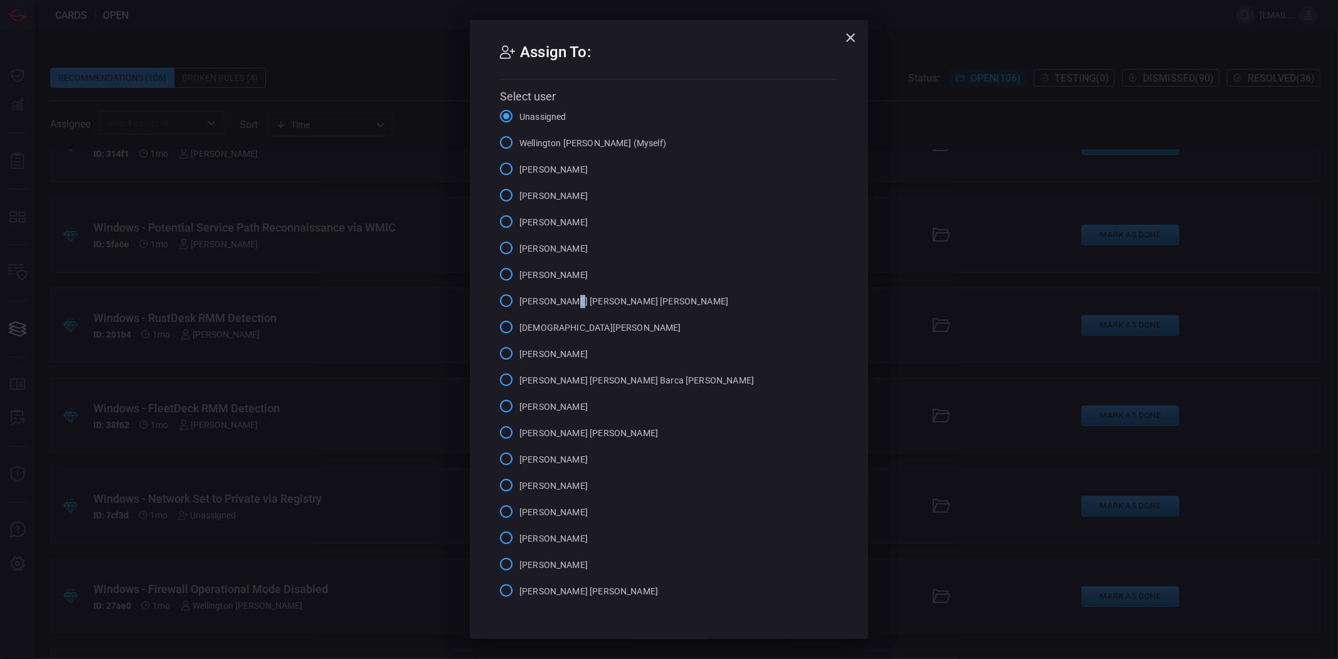
click at [567, 301] on span "[PERSON_NAME] [PERSON_NAME] [PERSON_NAME]" at bounding box center [623, 301] width 209 height 13
click at [548, 278] on span "[PERSON_NAME]" at bounding box center [553, 275] width 68 height 13
click at [519, 278] on input "[PERSON_NAME]" at bounding box center [506, 274] width 26 height 26
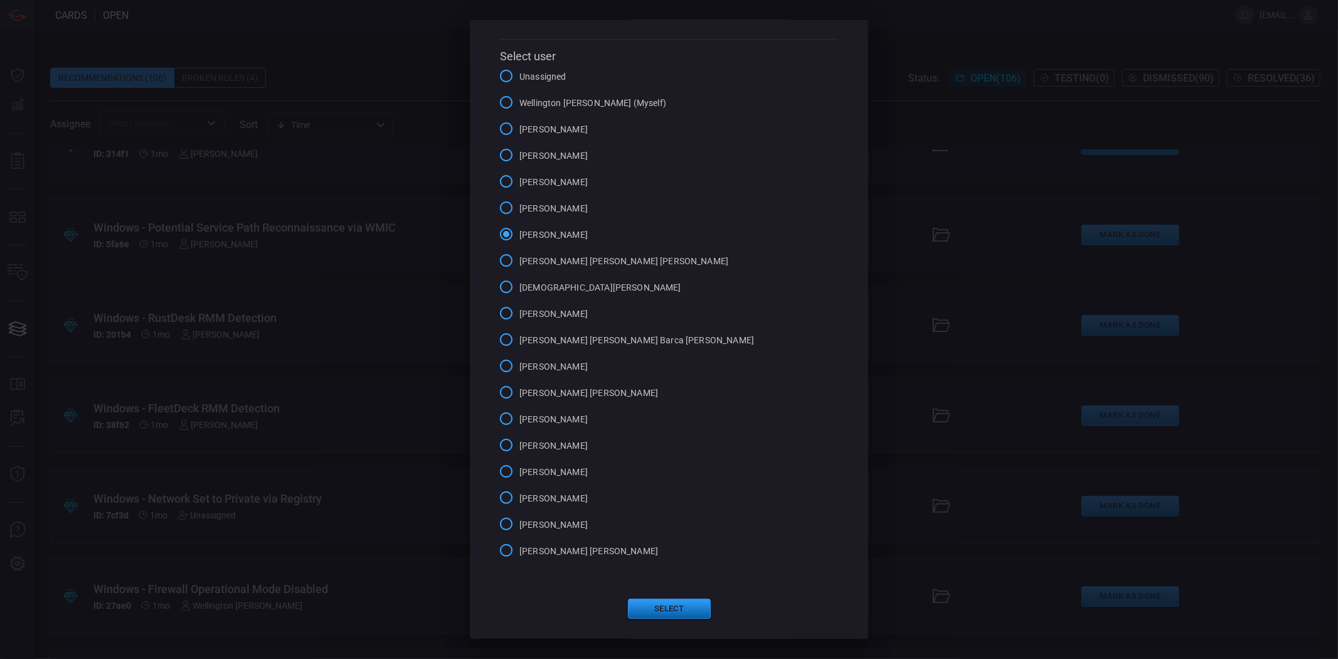
click at [673, 613] on button "Select" at bounding box center [669, 609] width 83 height 20
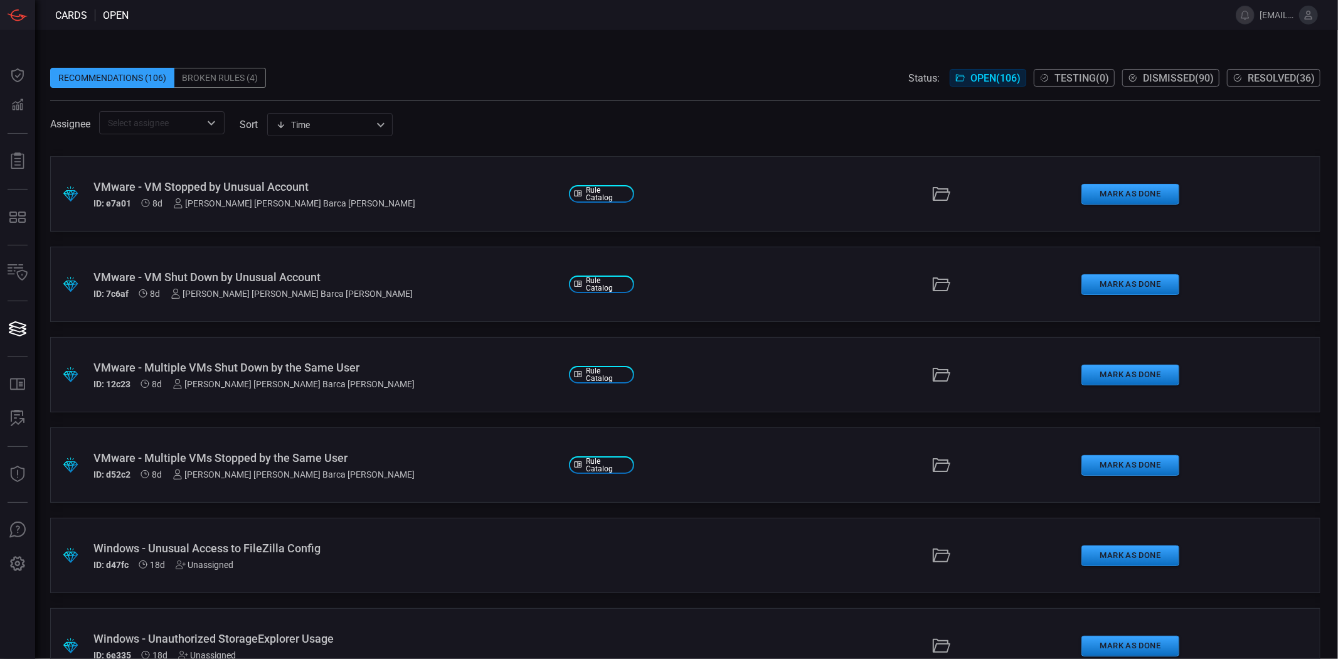
scroll to position [139, 0]
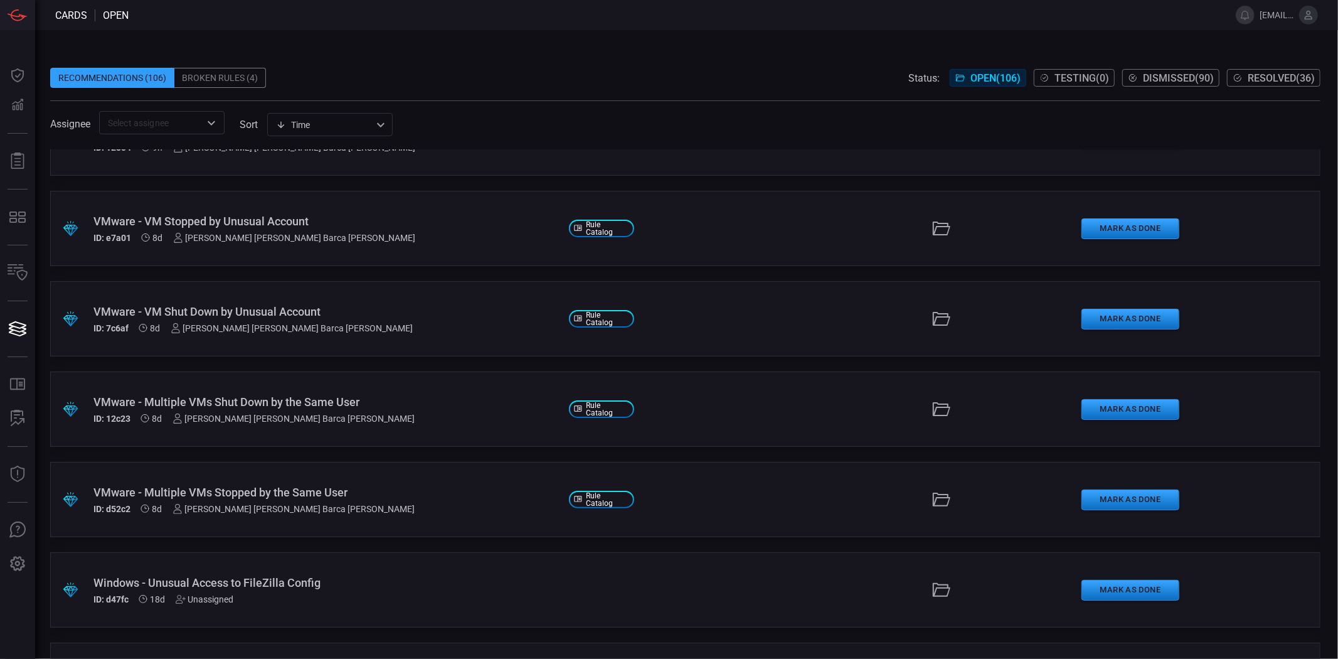
click at [216, 125] on icon "Open" at bounding box center [211, 122] width 15 height 15
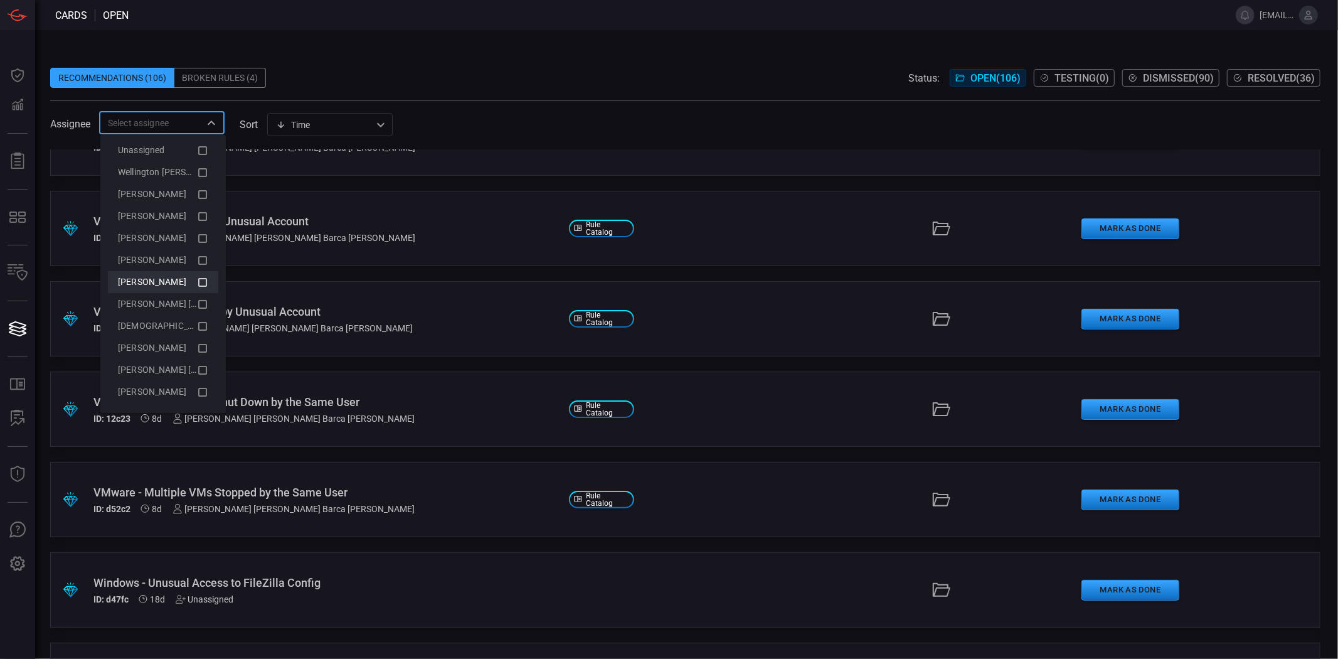
scroll to position [0, 0]
click at [173, 186] on div "Wellington [PERSON_NAME] (Myself)" at bounding box center [163, 180] width 90 height 15
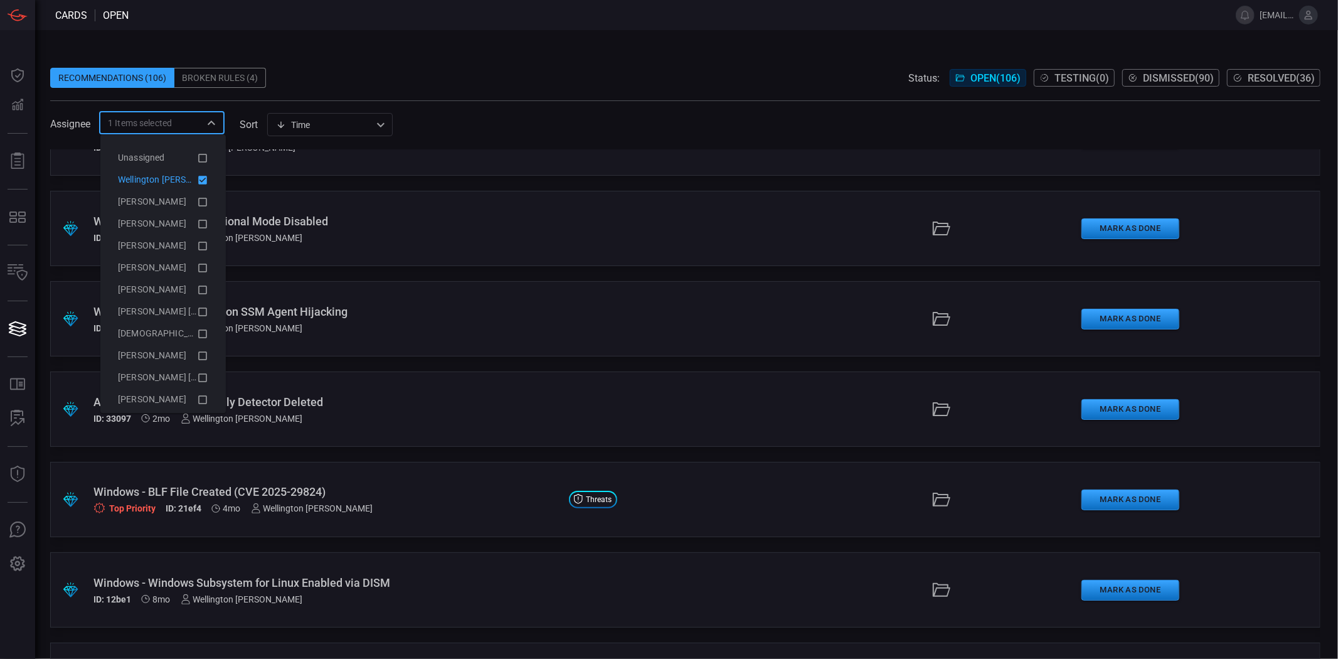
click at [173, 186] on div "Wellington [PERSON_NAME] (Myself)" at bounding box center [163, 180] width 90 height 15
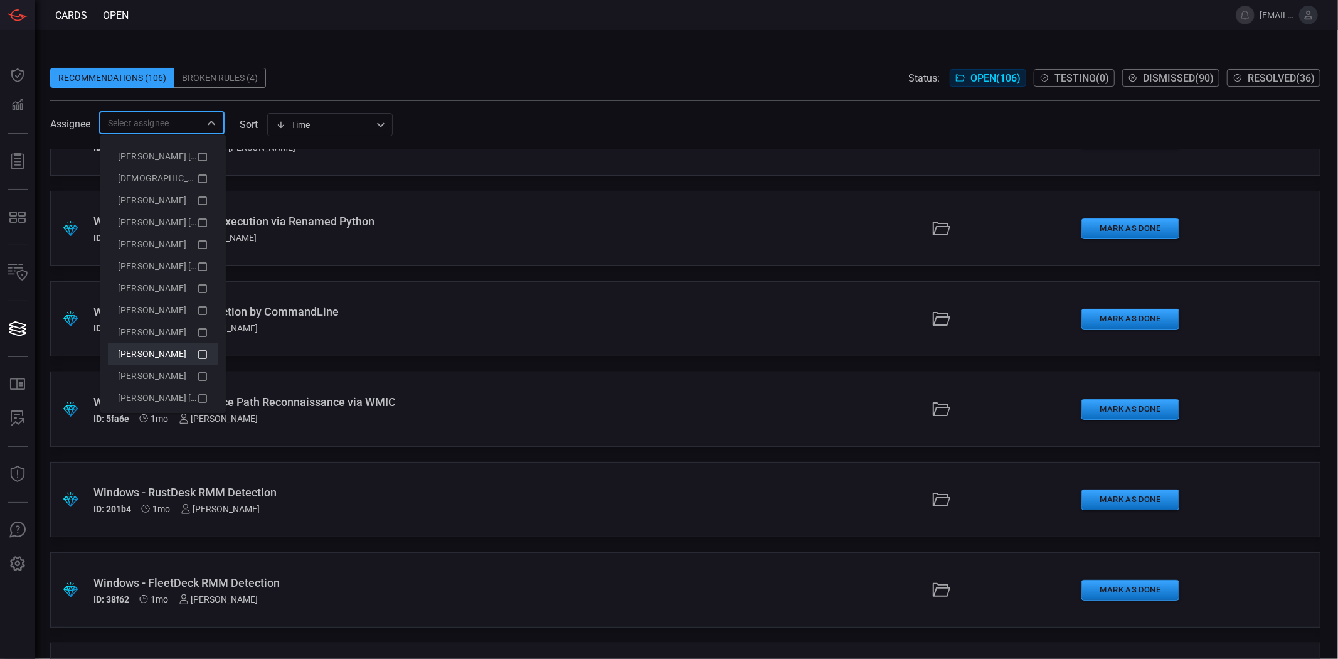
scroll to position [164, 0]
click at [171, 366] on span "[PERSON_NAME]" at bounding box center [152, 367] width 68 height 10
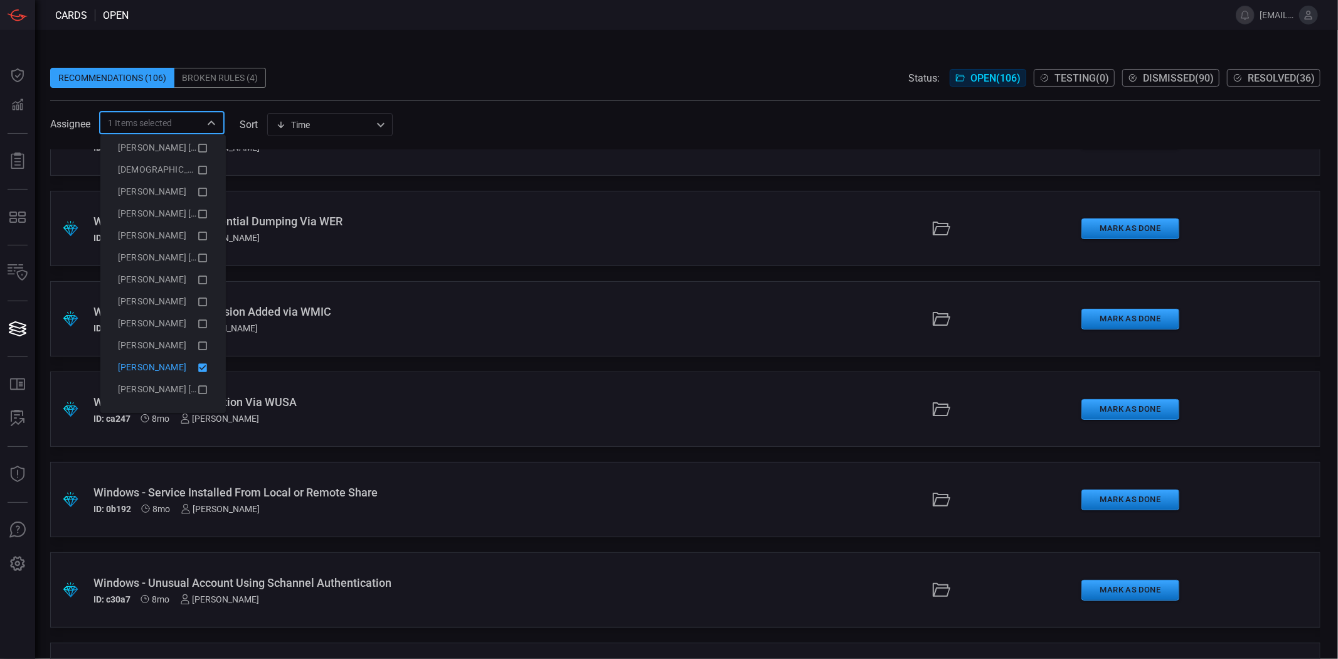
click at [171, 366] on span "[PERSON_NAME]" at bounding box center [152, 367] width 68 height 10
click at [166, 338] on div "[PERSON_NAME]" at bounding box center [163, 345] width 90 height 15
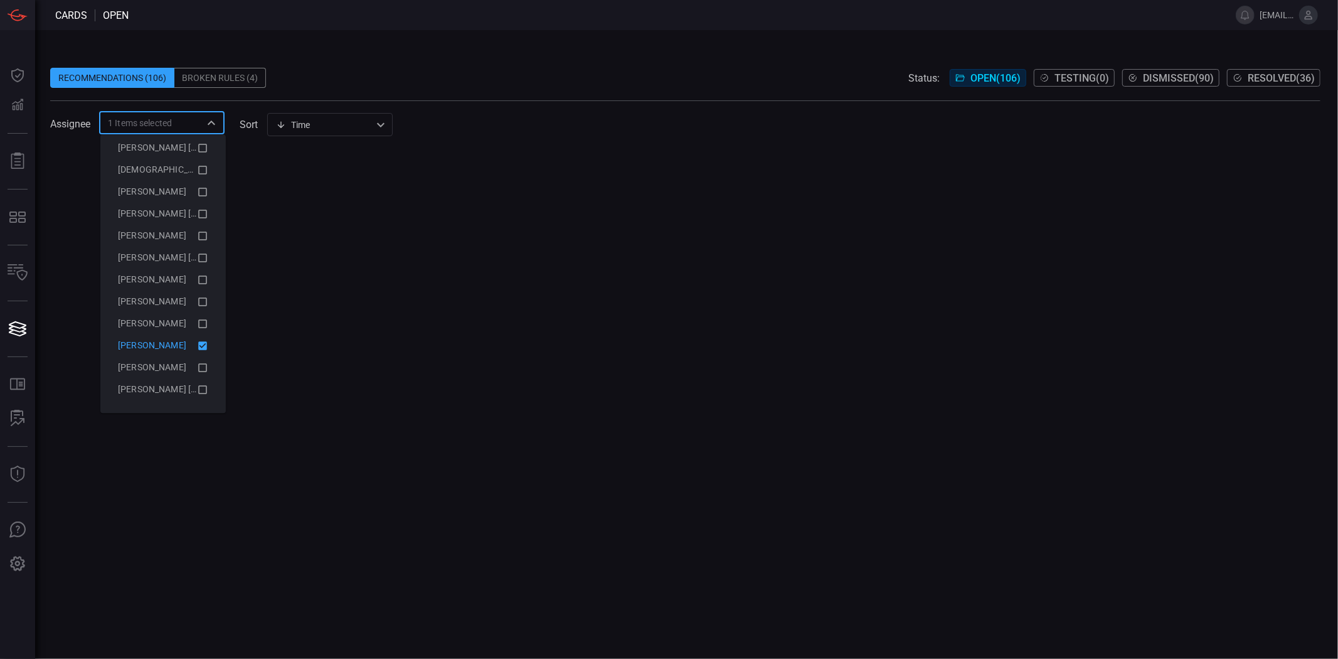
click at [166, 338] on div "[PERSON_NAME]" at bounding box center [163, 345] width 90 height 15
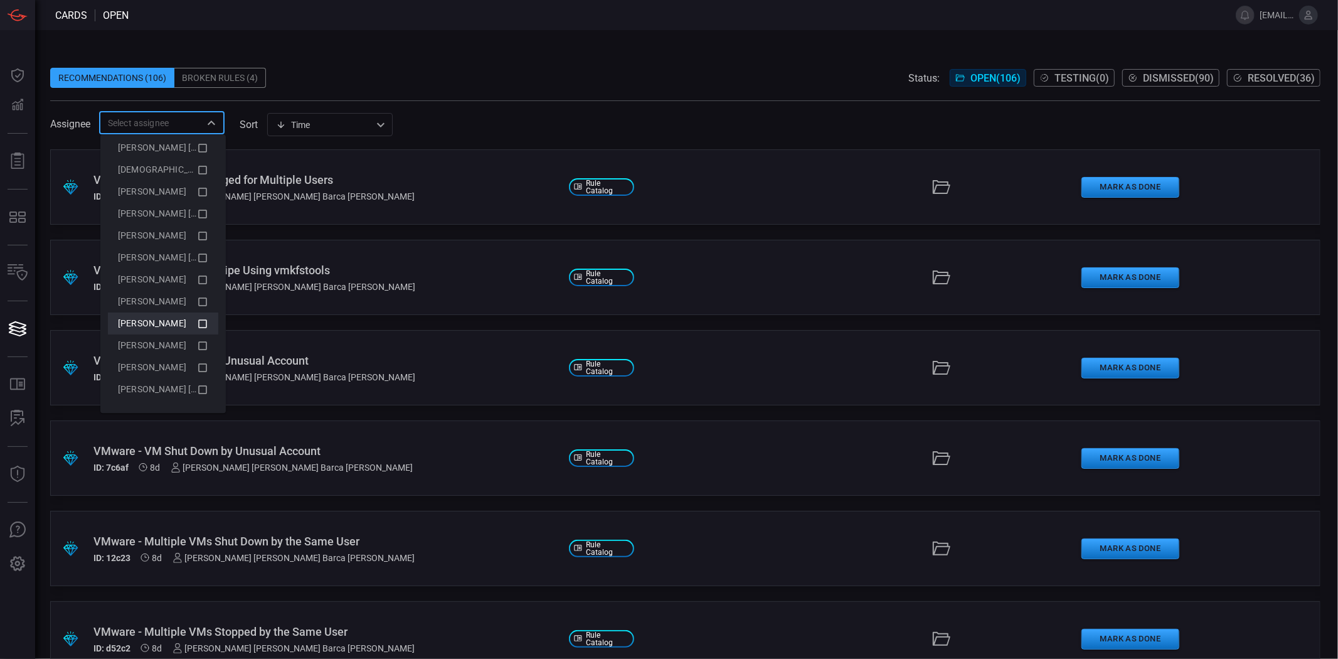
click at [168, 327] on span "[PERSON_NAME]" at bounding box center [152, 323] width 68 height 10
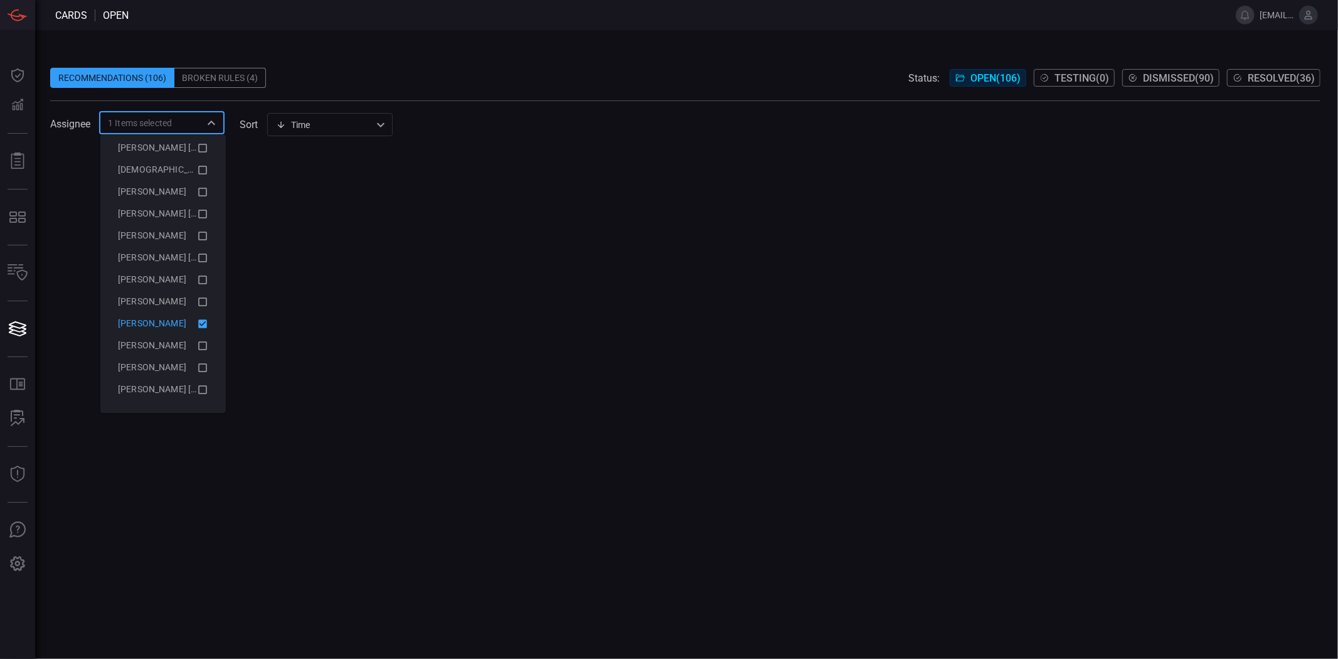
click at [168, 320] on span "[PERSON_NAME]" at bounding box center [152, 323] width 68 height 10
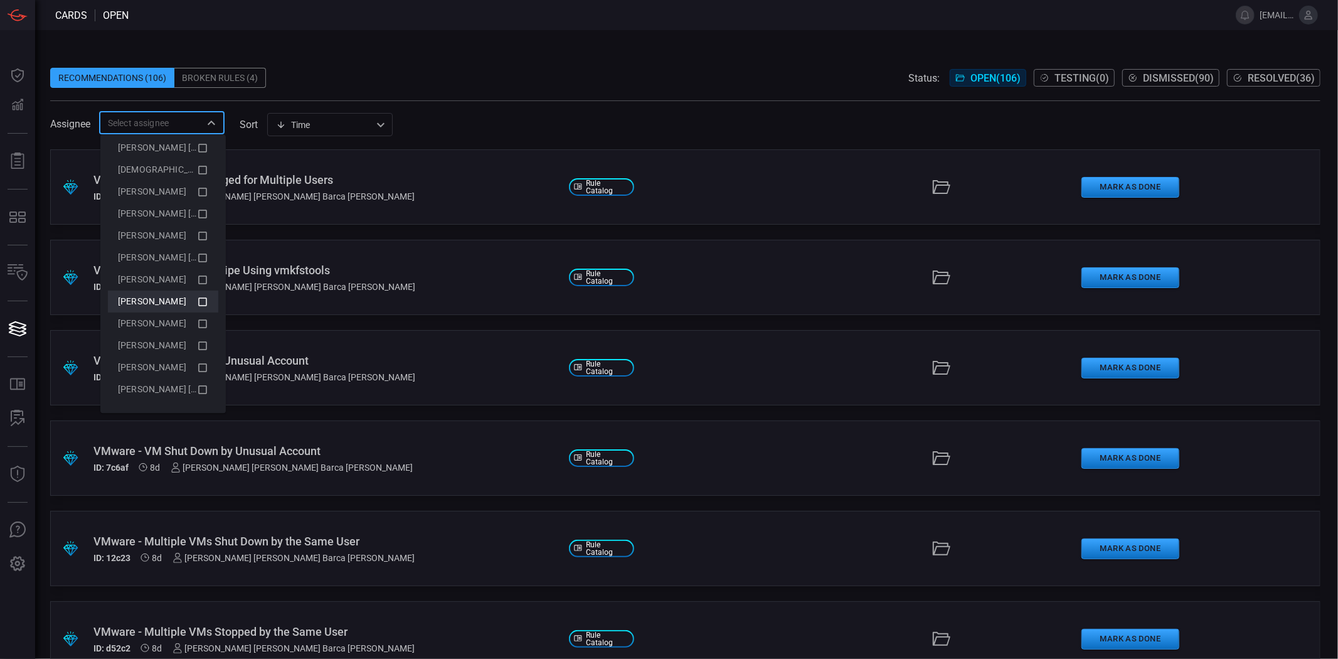
click at [168, 306] on div "[PERSON_NAME]" at bounding box center [157, 301] width 79 height 13
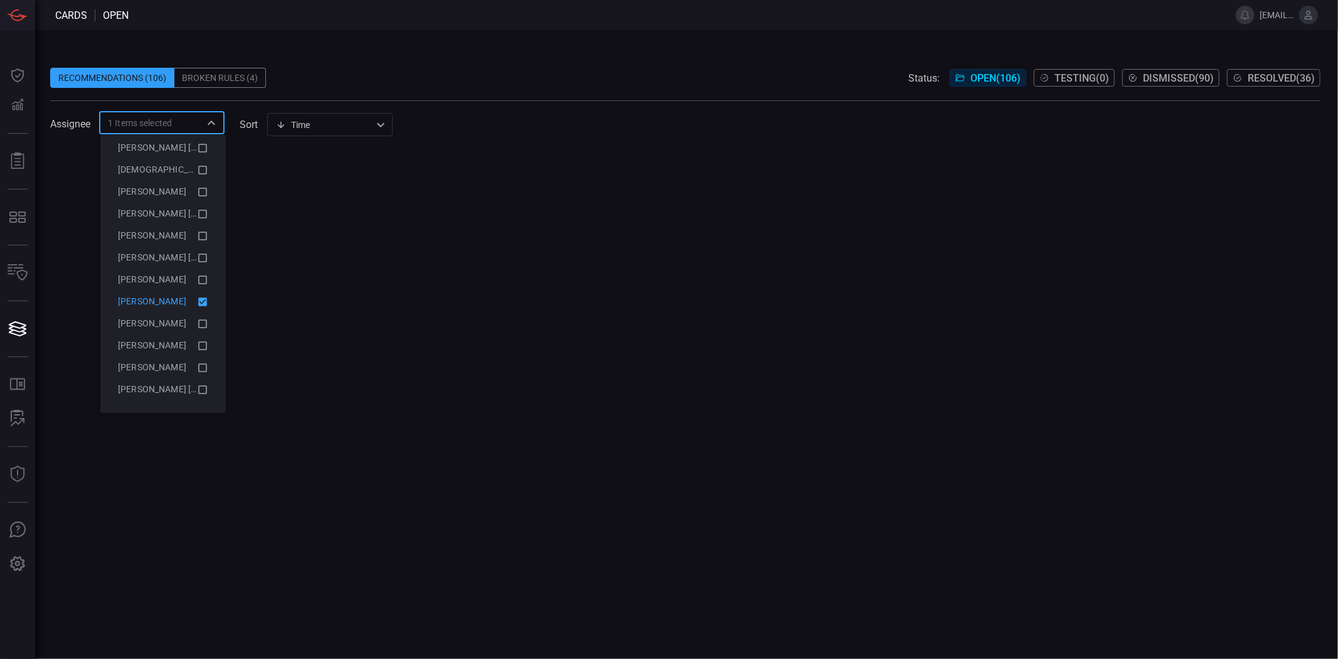
click at [168, 306] on div "[PERSON_NAME]" at bounding box center [157, 301] width 79 height 13
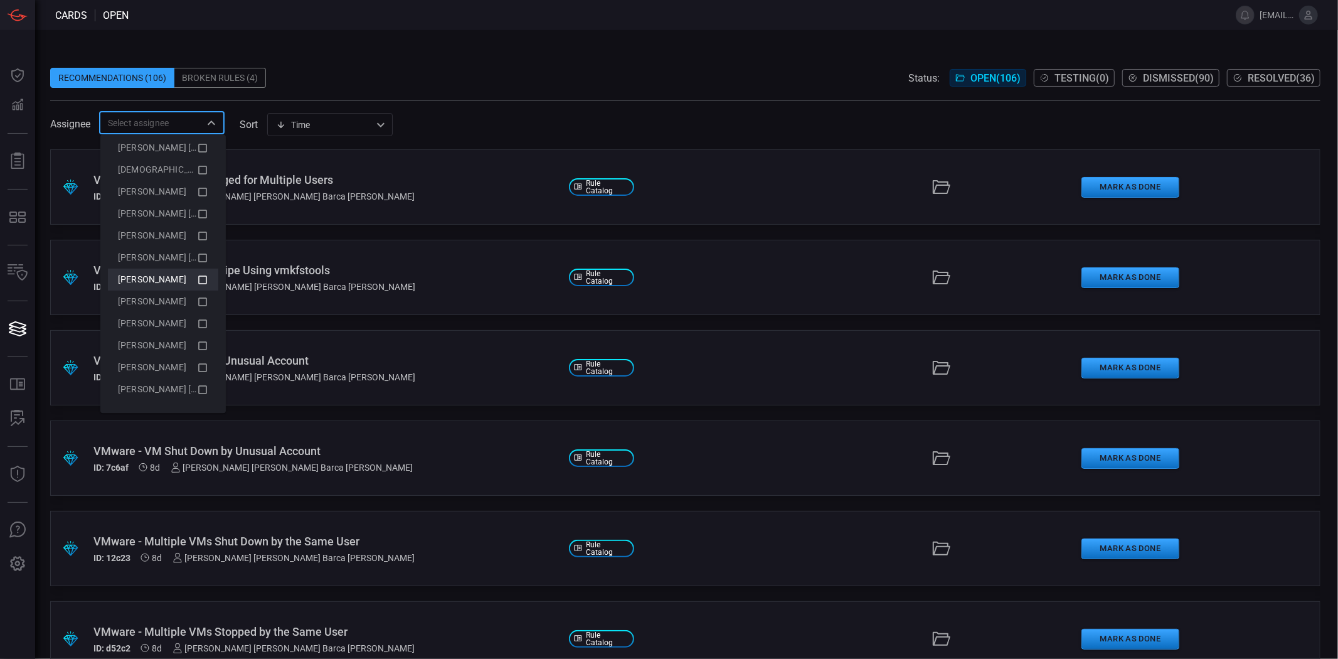
click at [174, 285] on div "[PERSON_NAME]" at bounding box center [157, 279] width 79 height 13
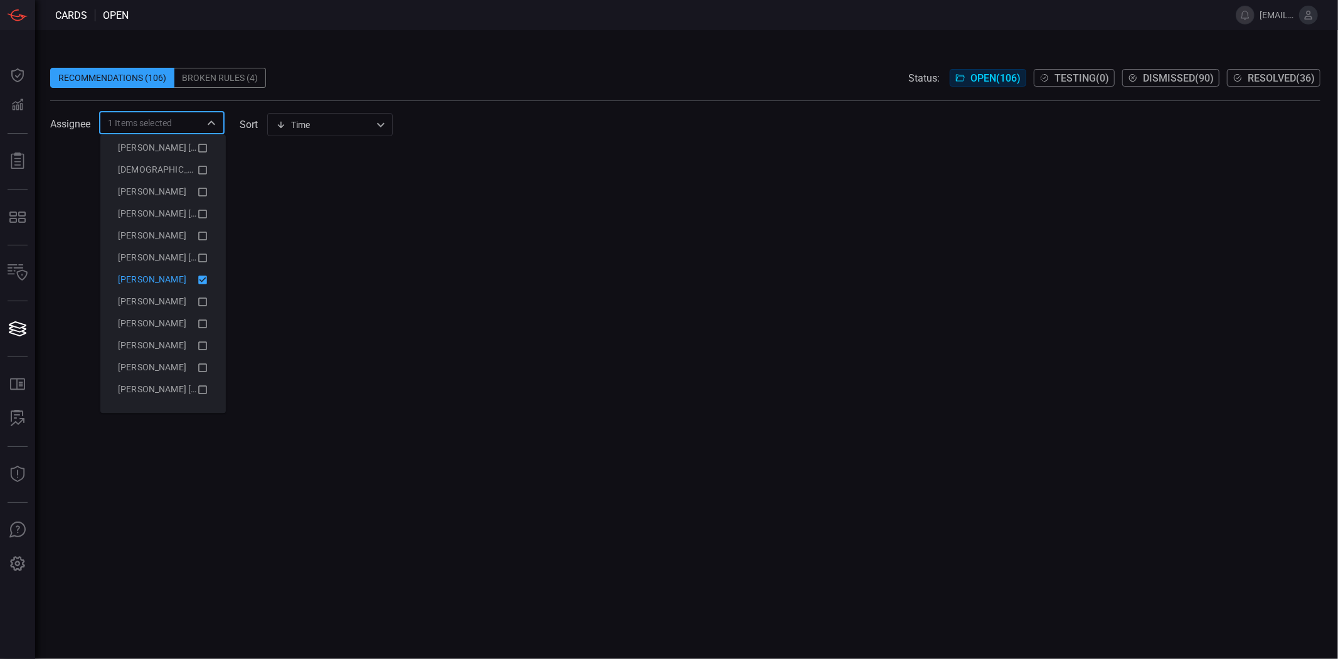
click at [174, 285] on div "[PERSON_NAME]" at bounding box center [157, 279] width 79 height 13
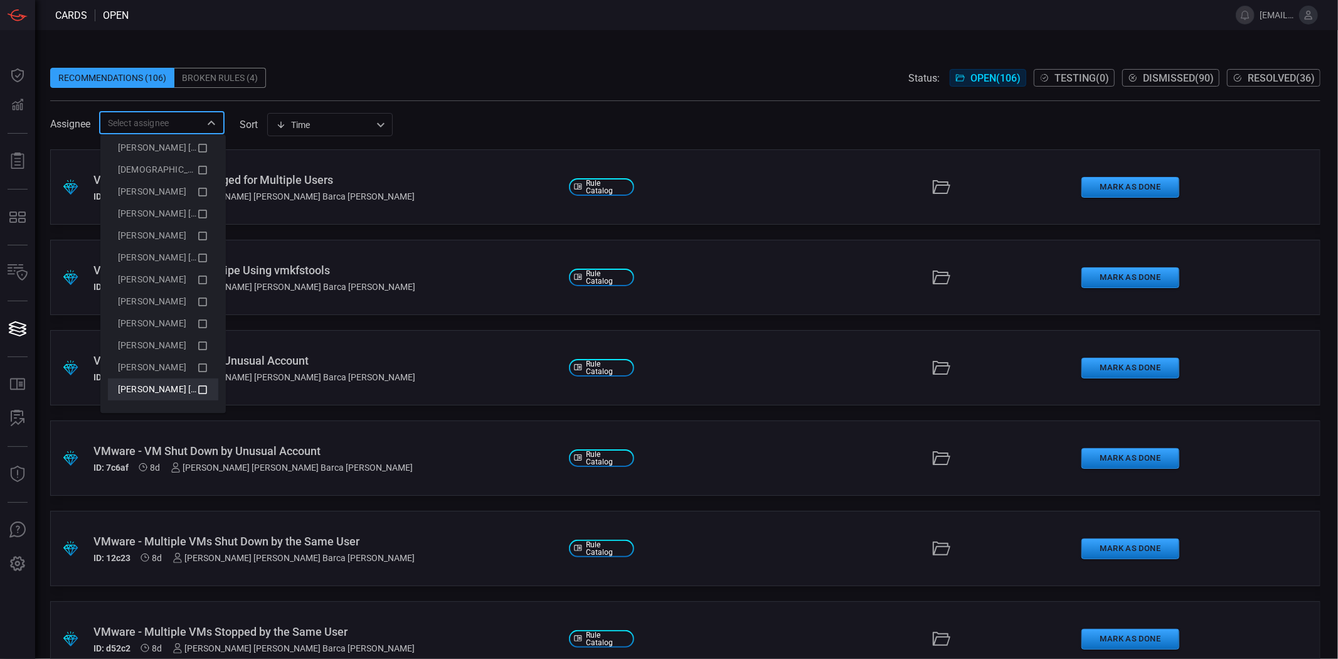
click at [185, 383] on div "[PERSON_NAME] [PERSON_NAME]" at bounding box center [163, 389] width 90 height 15
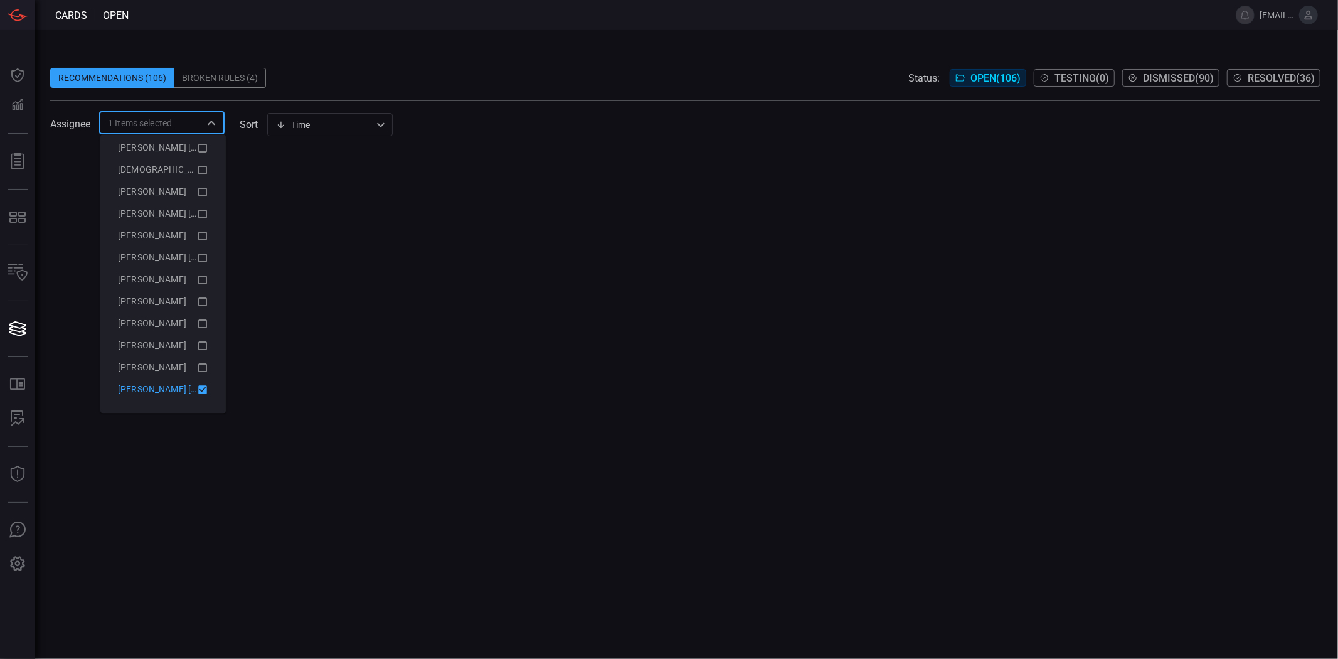
click at [185, 384] on span "[PERSON_NAME] [PERSON_NAME]" at bounding box center [187, 389] width 139 height 10
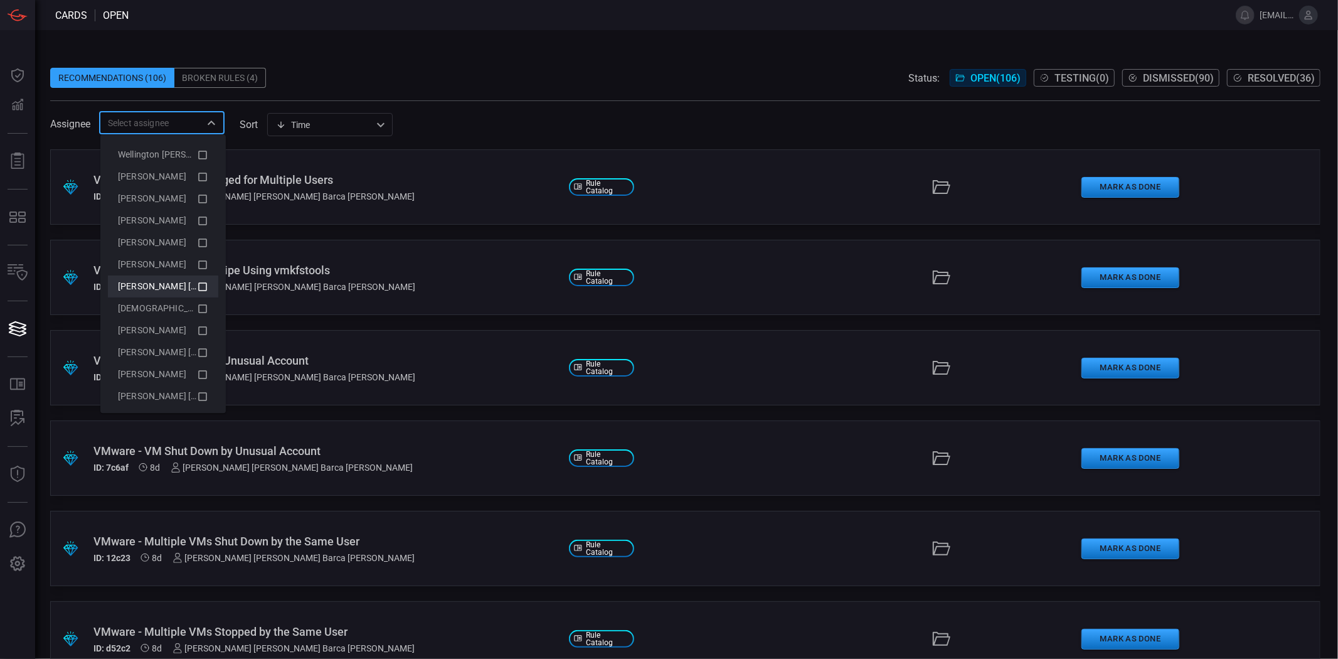
scroll to position [24, 0]
click at [173, 260] on div "[PERSON_NAME]" at bounding box center [157, 265] width 79 height 13
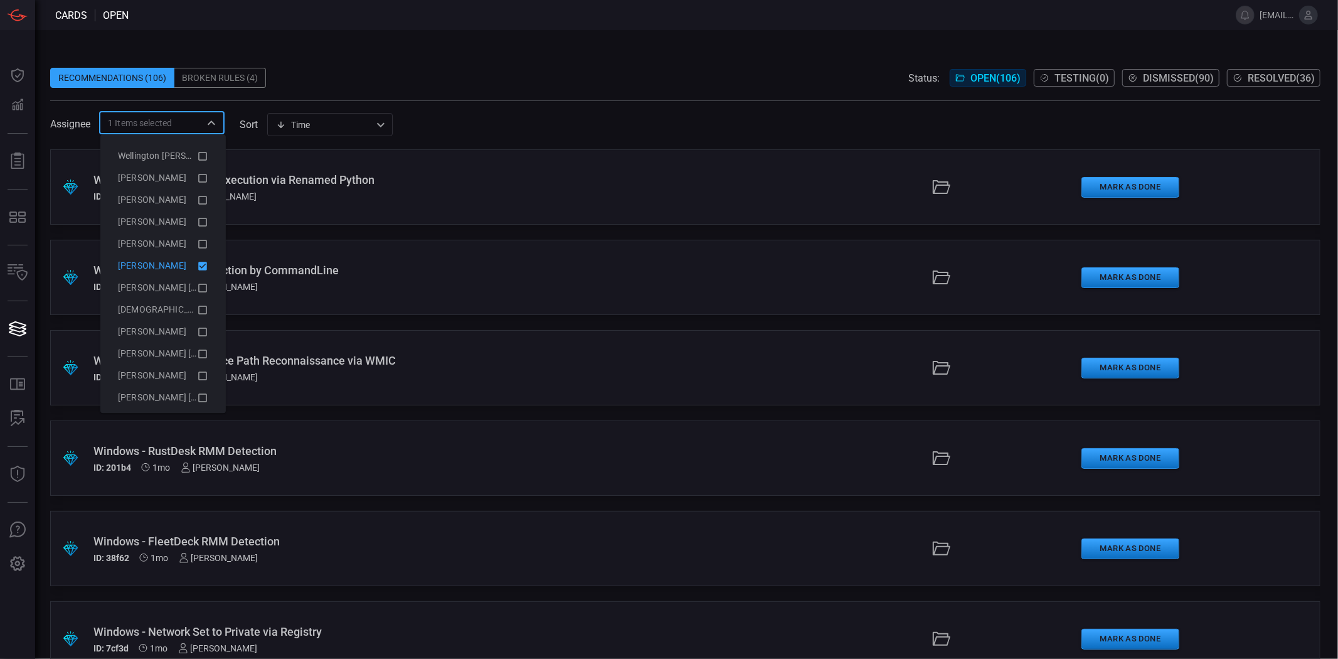
click at [173, 260] on div "[PERSON_NAME]" at bounding box center [157, 265] width 79 height 13
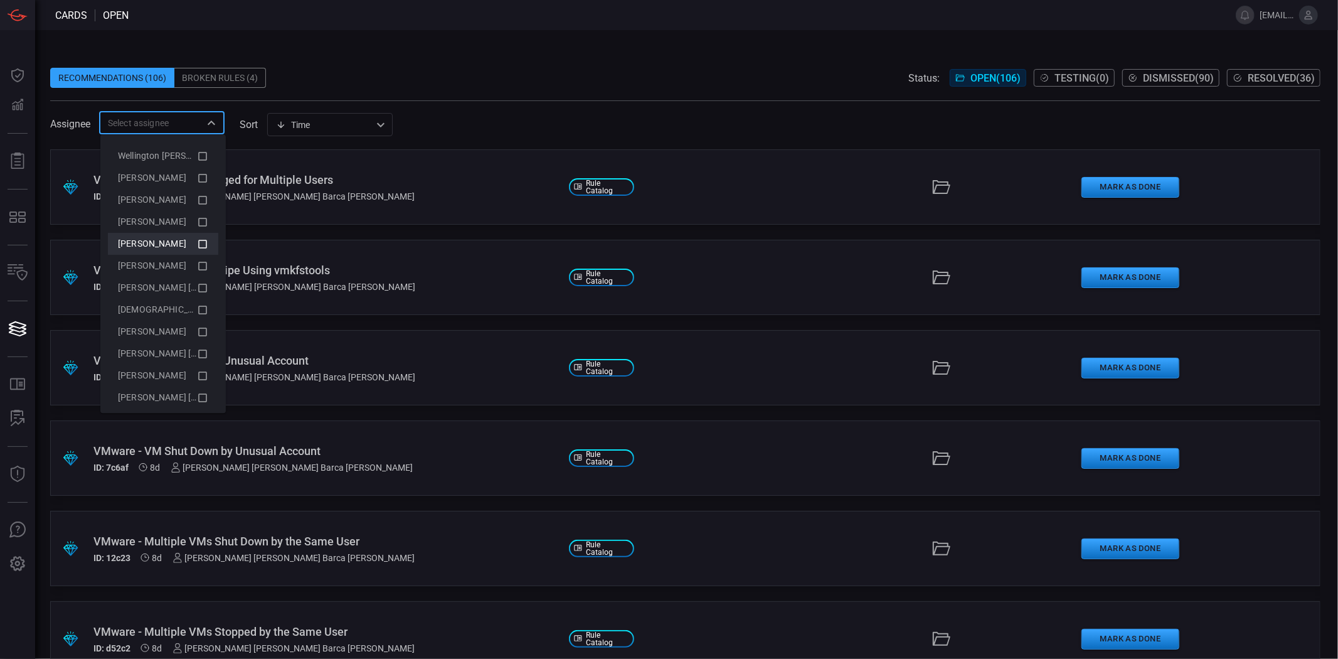
click at [173, 248] on div "[PERSON_NAME]" at bounding box center [157, 243] width 79 height 13
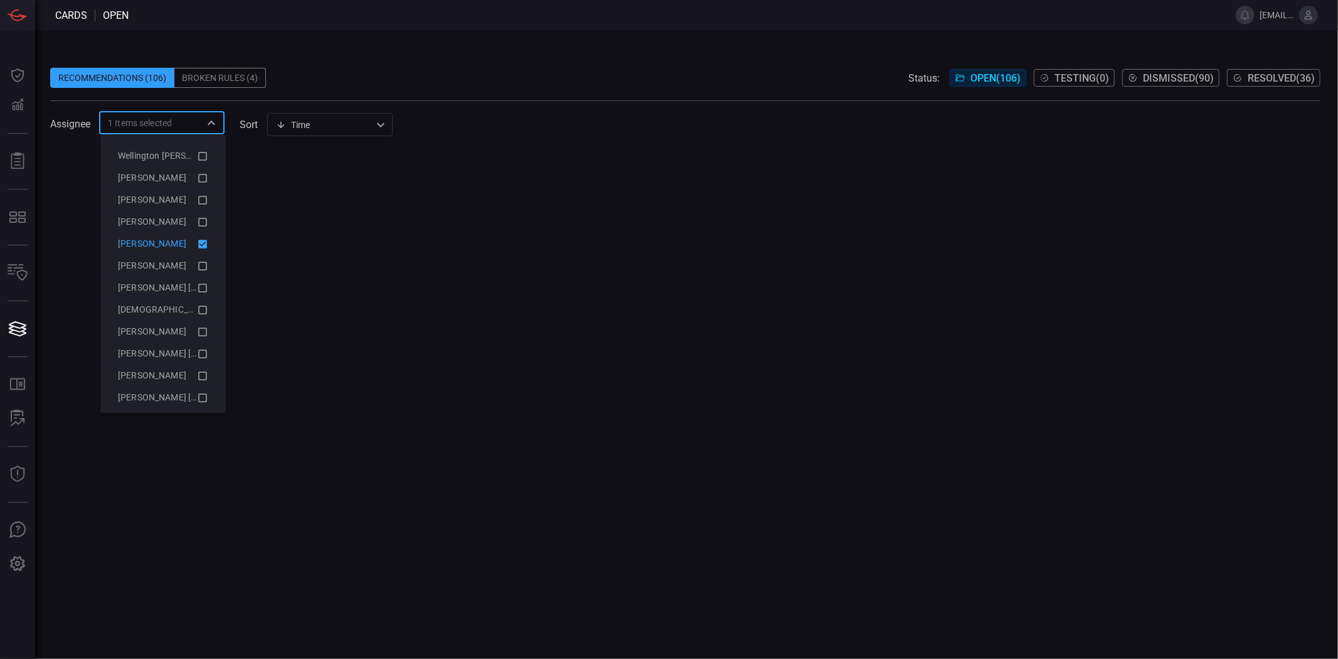
click at [173, 248] on div "[PERSON_NAME]" at bounding box center [157, 243] width 79 height 13
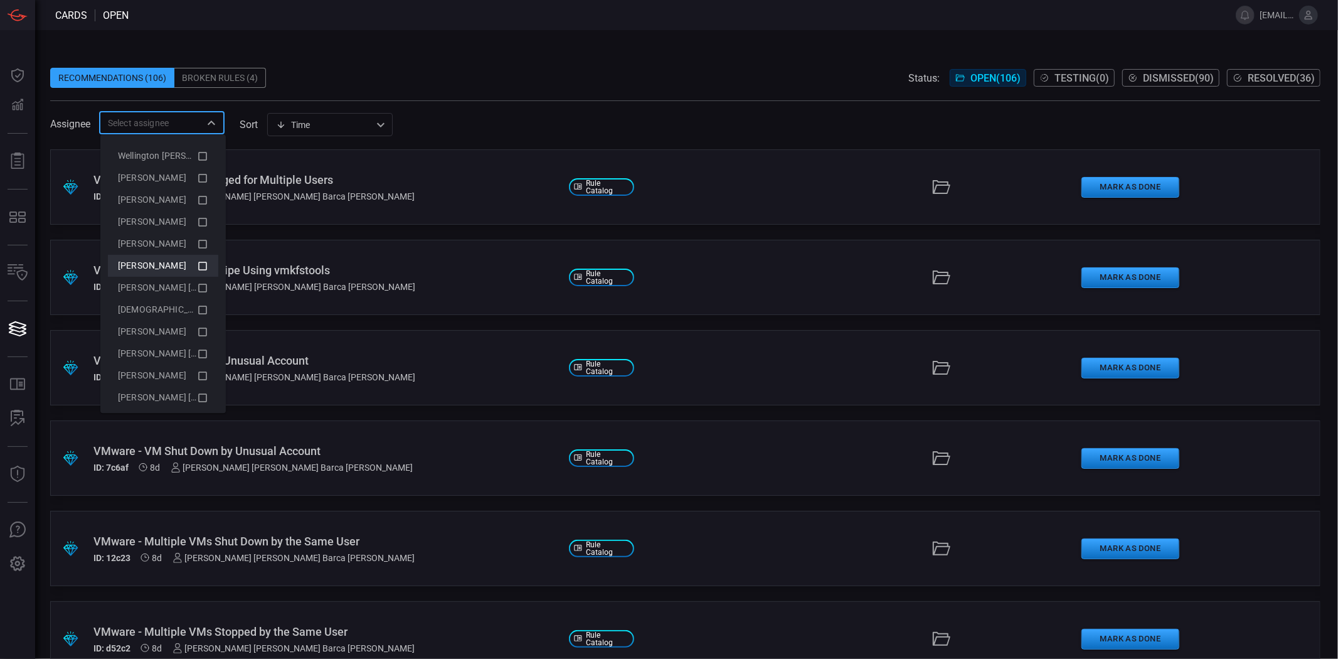
click at [166, 261] on div "[PERSON_NAME]" at bounding box center [157, 265] width 79 height 13
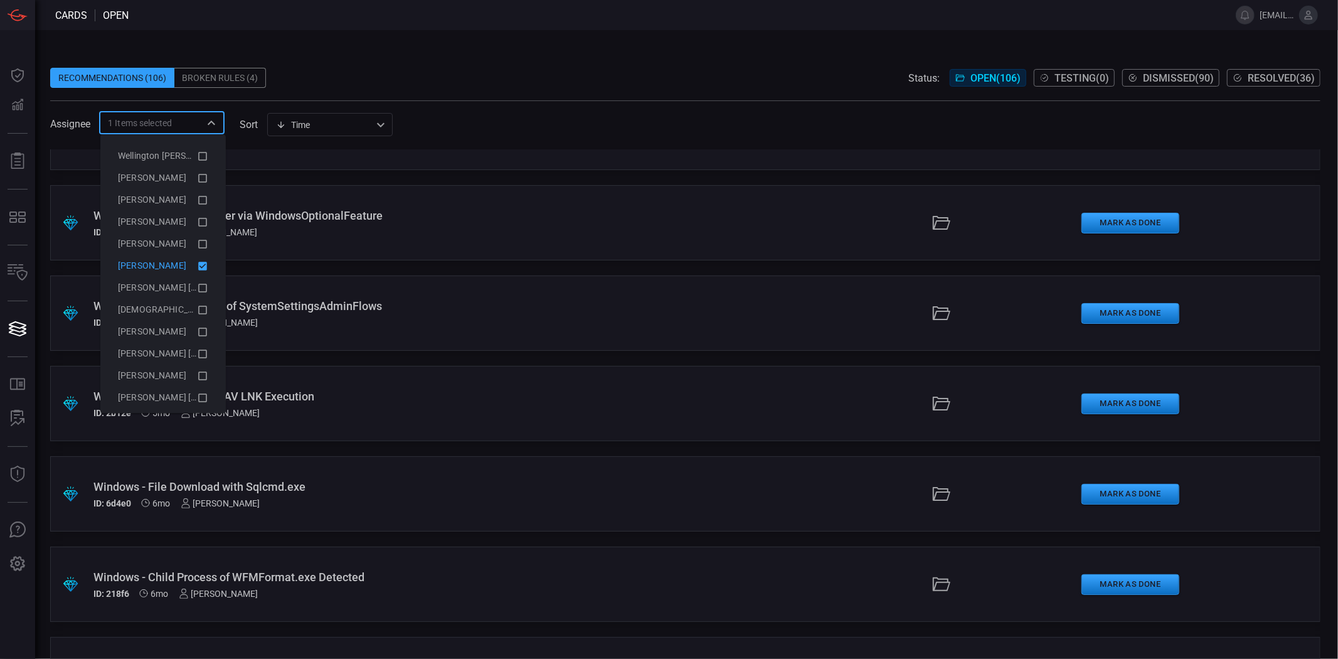
scroll to position [1533, 0]
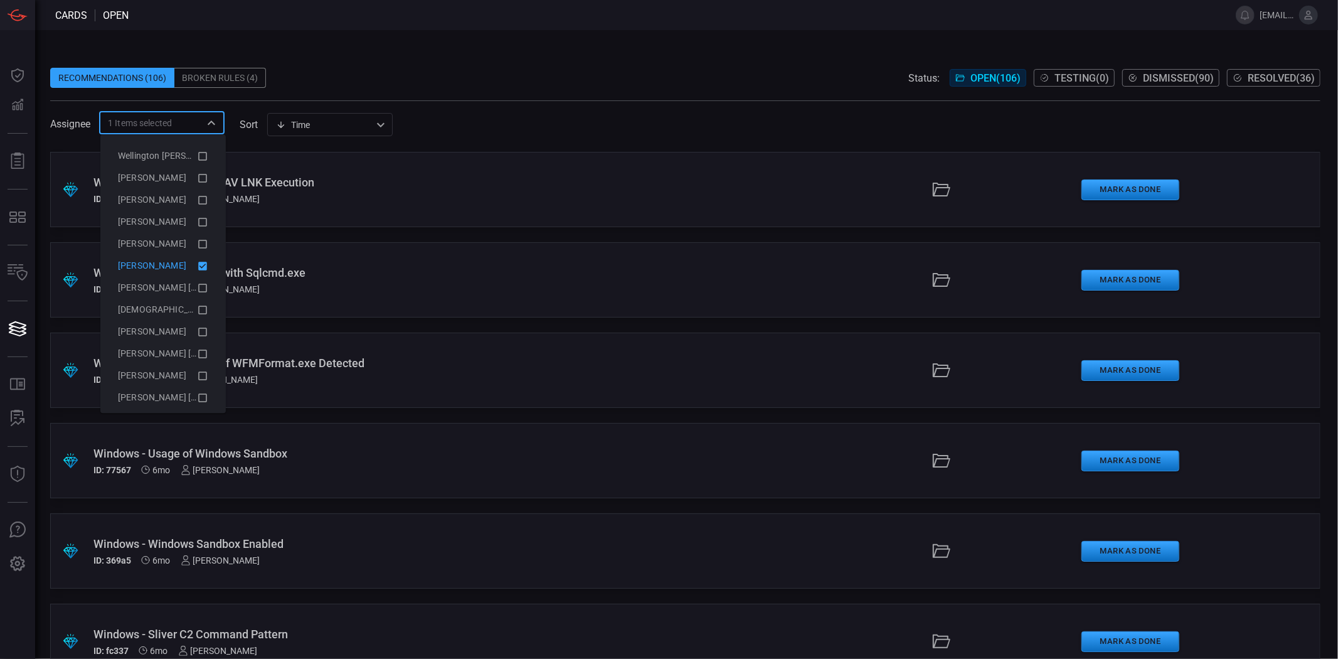
click at [198, 262] on icon at bounding box center [202, 266] width 9 height 9
click at [184, 243] on div "[PERSON_NAME] [PERSON_NAME] Barca [PERSON_NAME]" at bounding box center [157, 238] width 79 height 13
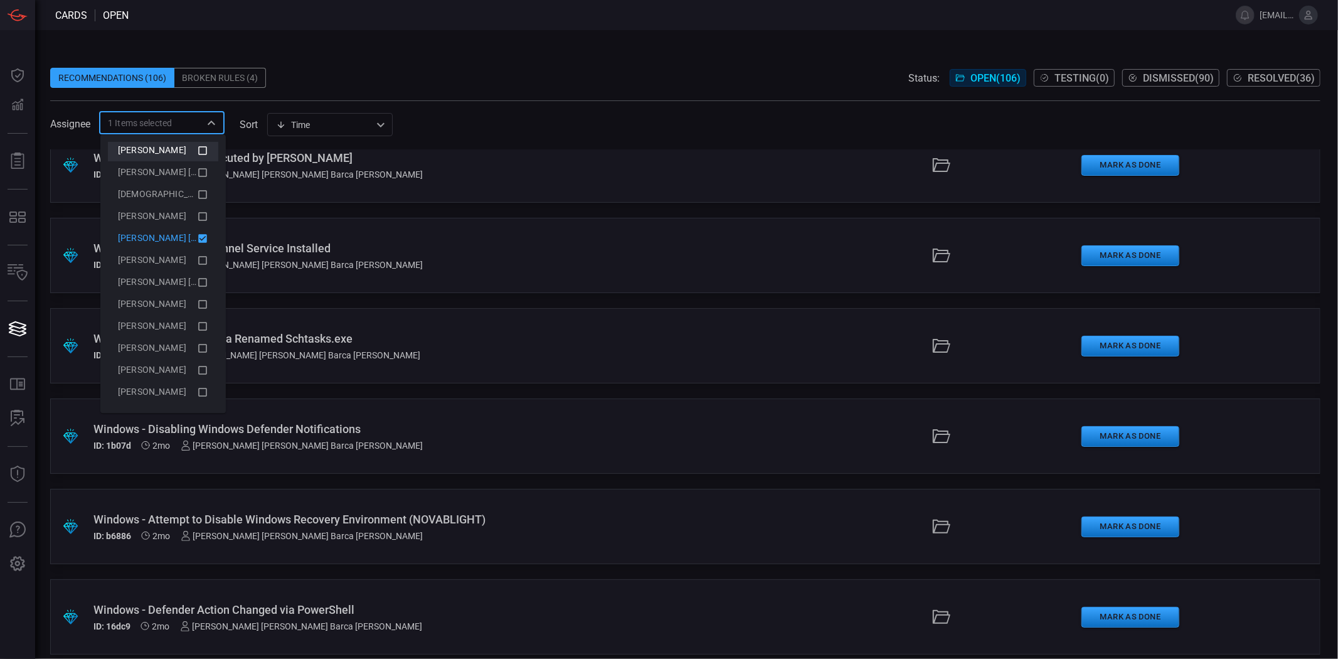
scroll to position [375, 0]
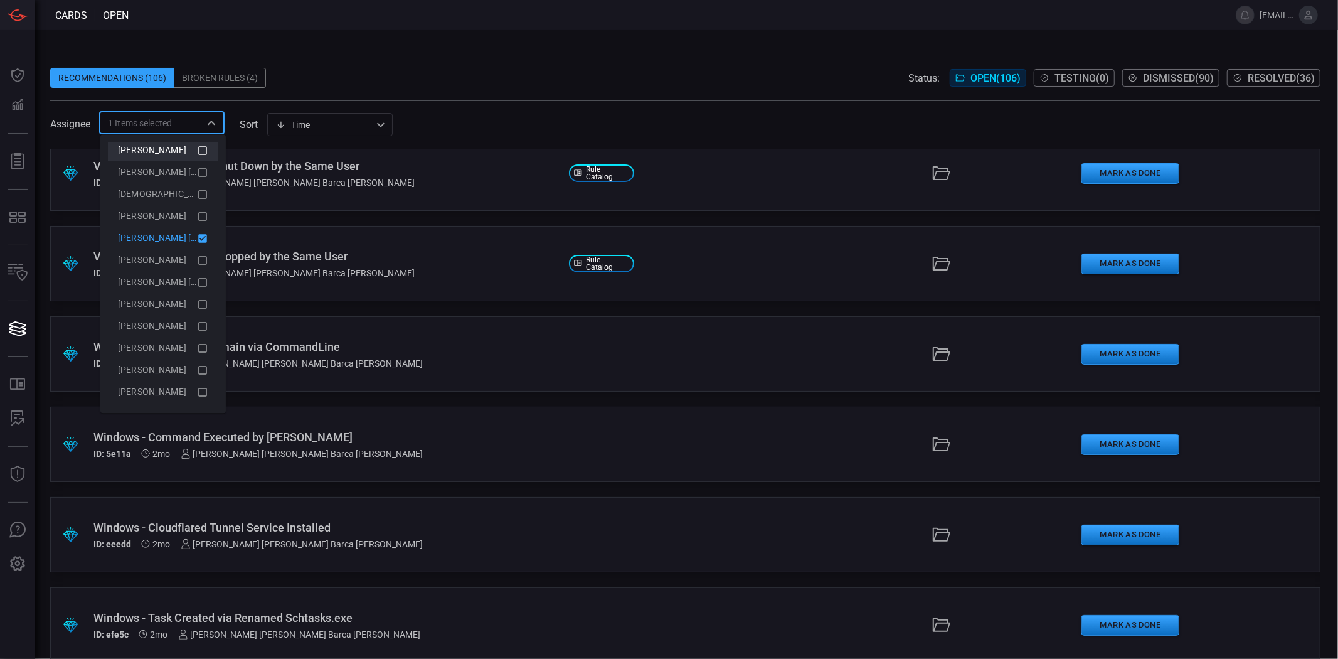
click at [819, 111] on div "Assignee 1 Items selected ​ sort Time visibleUpdateTime ​" at bounding box center [685, 122] width 1270 height 23
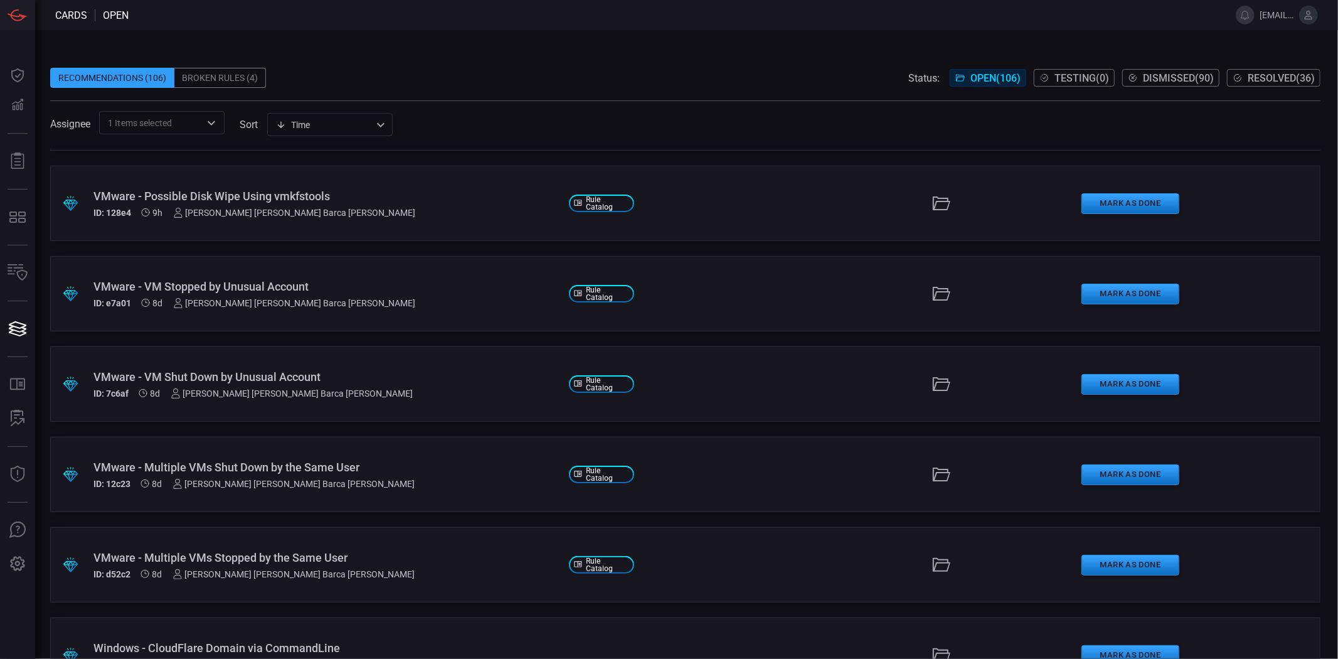
scroll to position [0, 0]
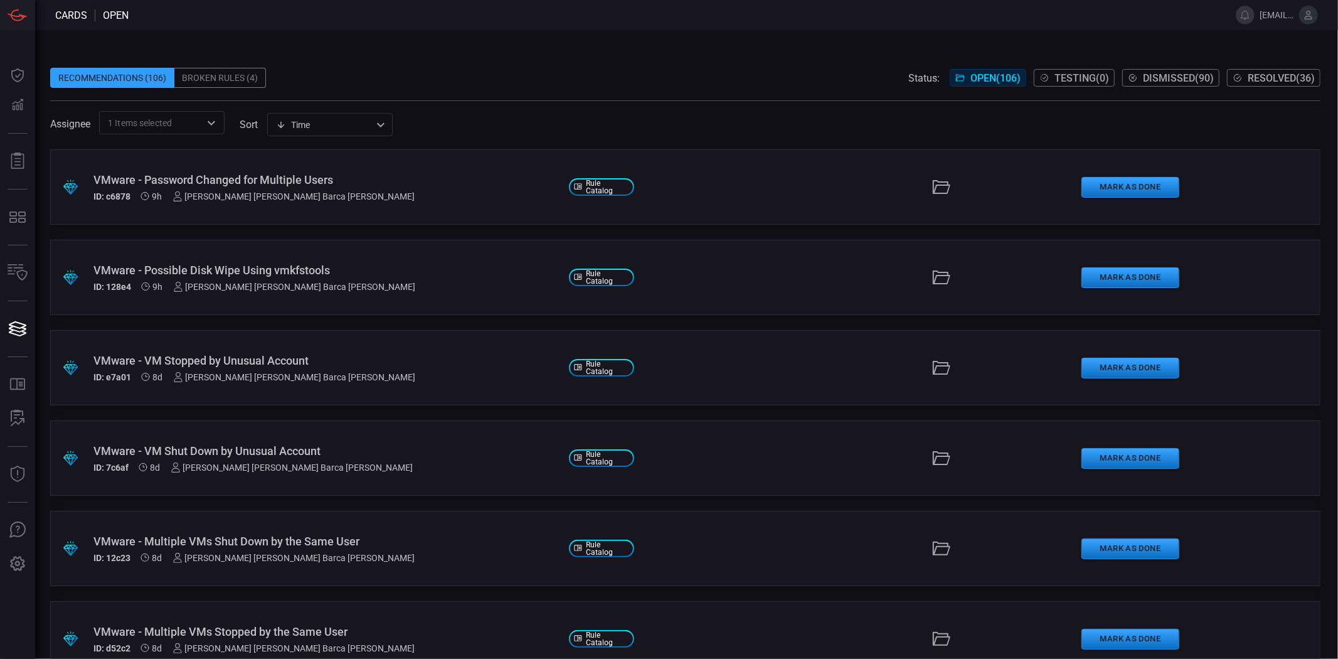
click at [209, 120] on icon "Open" at bounding box center [211, 122] width 15 height 15
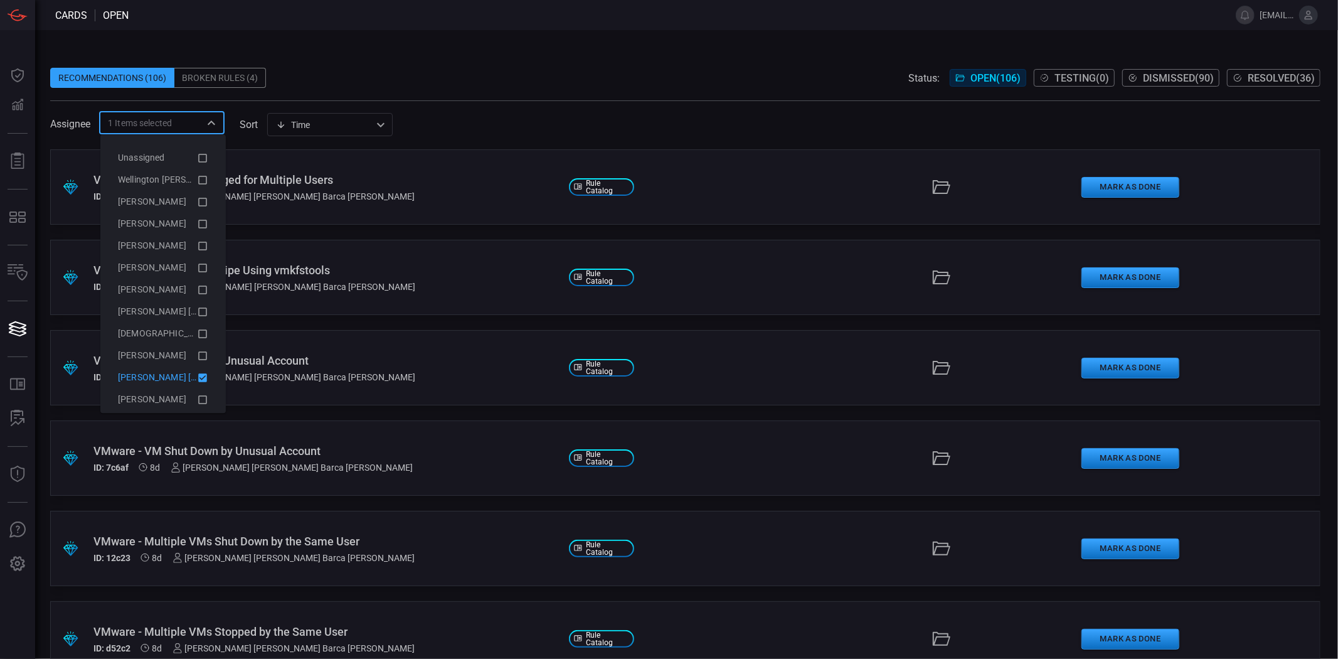
click at [158, 380] on span "[PERSON_NAME] [PERSON_NAME] Barca [PERSON_NAME]" at bounding box center [235, 377] width 235 height 10
click at [177, 159] on div "Unassigned" at bounding box center [157, 157] width 79 height 13
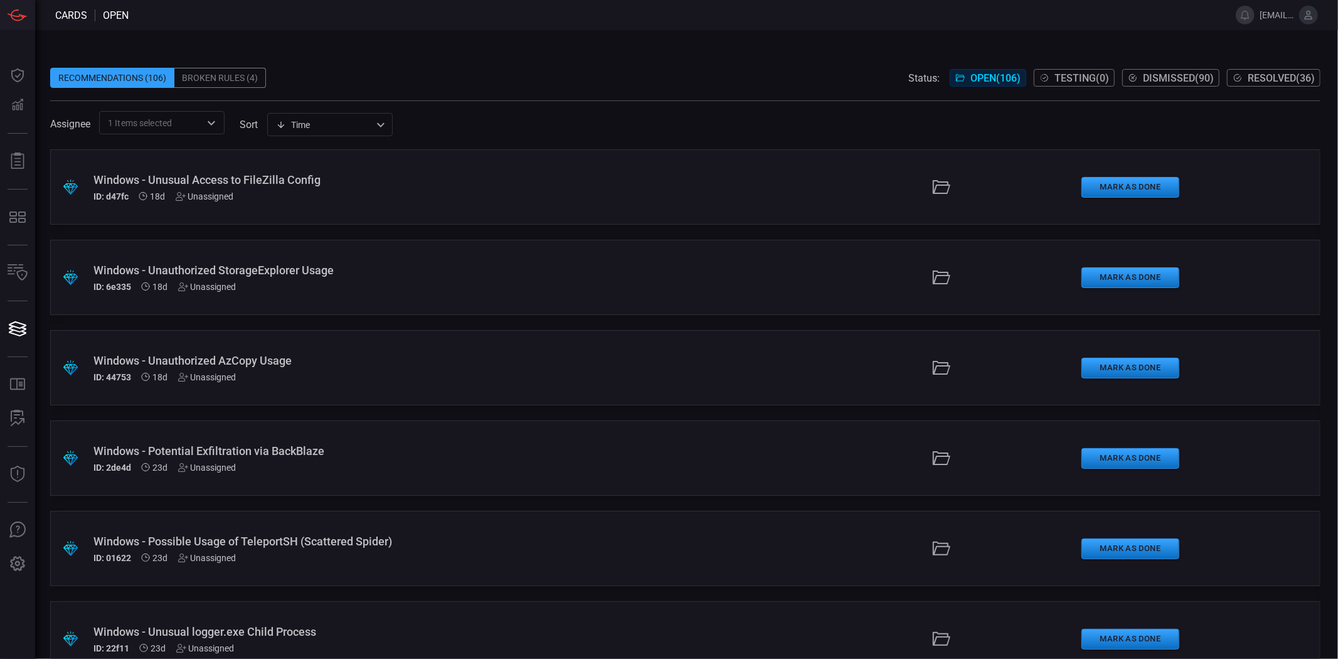
click at [560, 109] on span at bounding box center [685, 106] width 1270 height 10
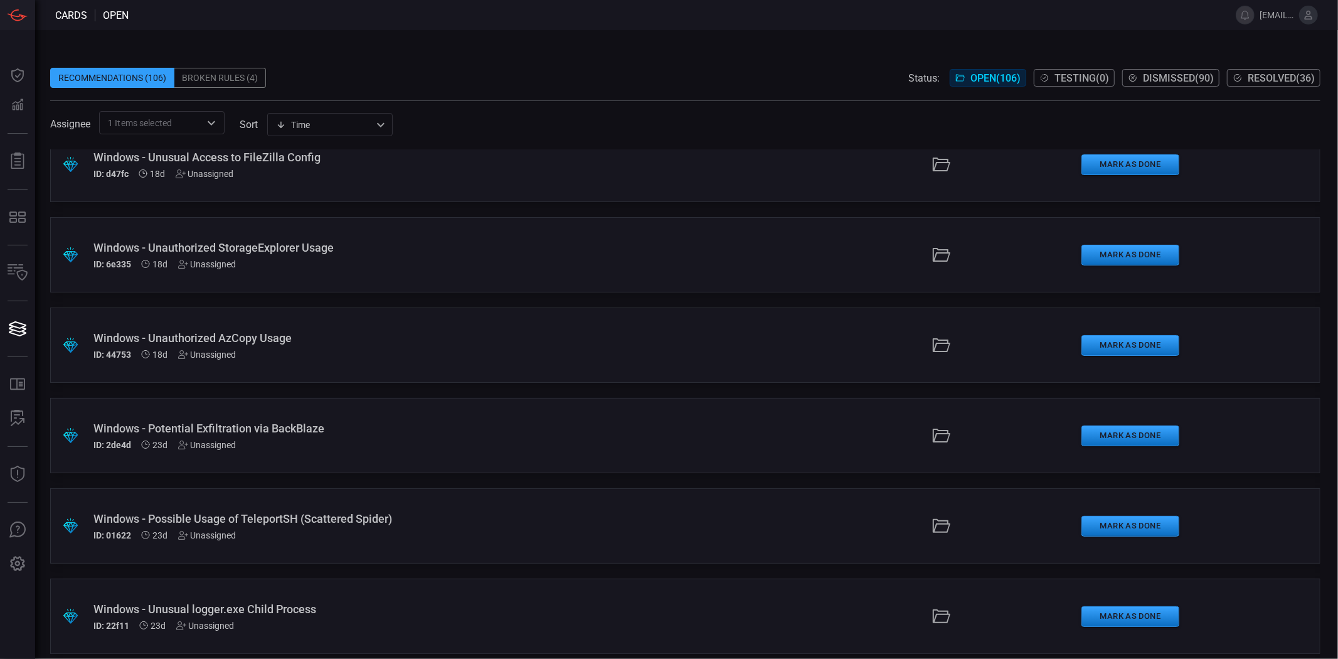
scroll to position [33, 0]
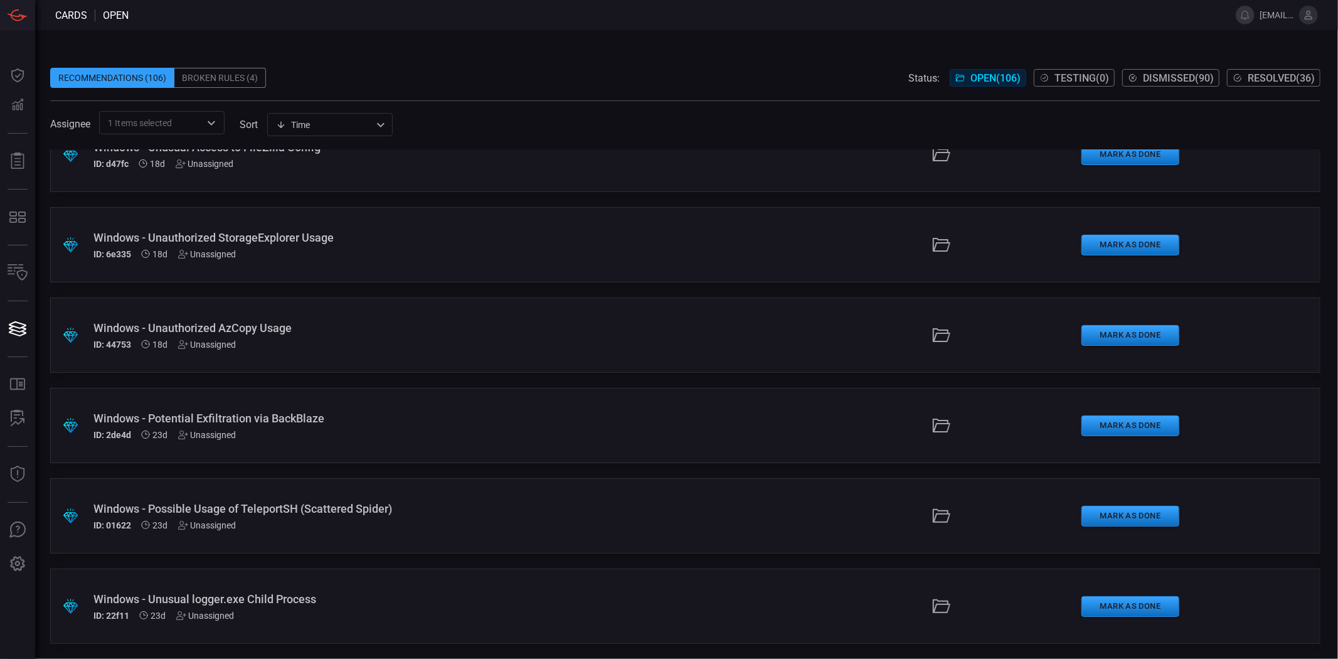
click at [286, 592] on div "Windows - Unusual logger.exe Child Process" at bounding box center [326, 598] width 466 height 13
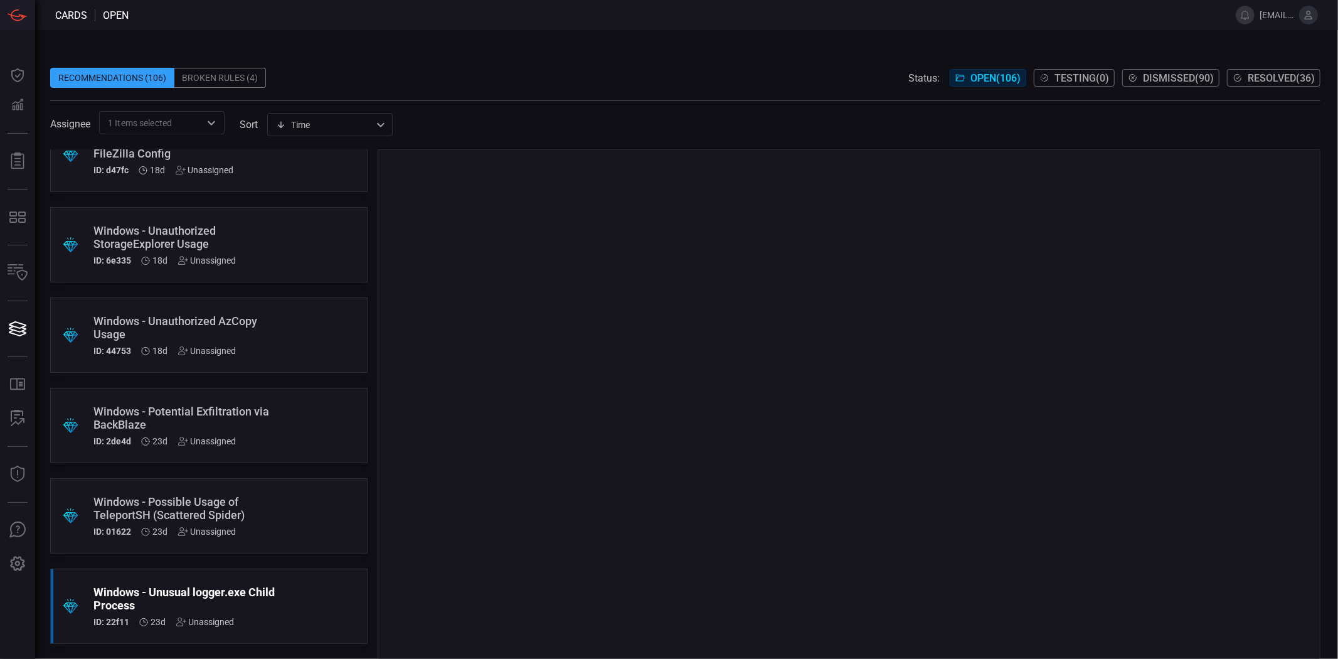
click at [306, 584] on div ".suggested_cards_icon{fill:url(#suggested_cards_icon);} Windows - Unusual logge…" at bounding box center [208, 605] width 317 height 75
click at [205, 621] on div "Unassigned" at bounding box center [205, 622] width 58 height 10
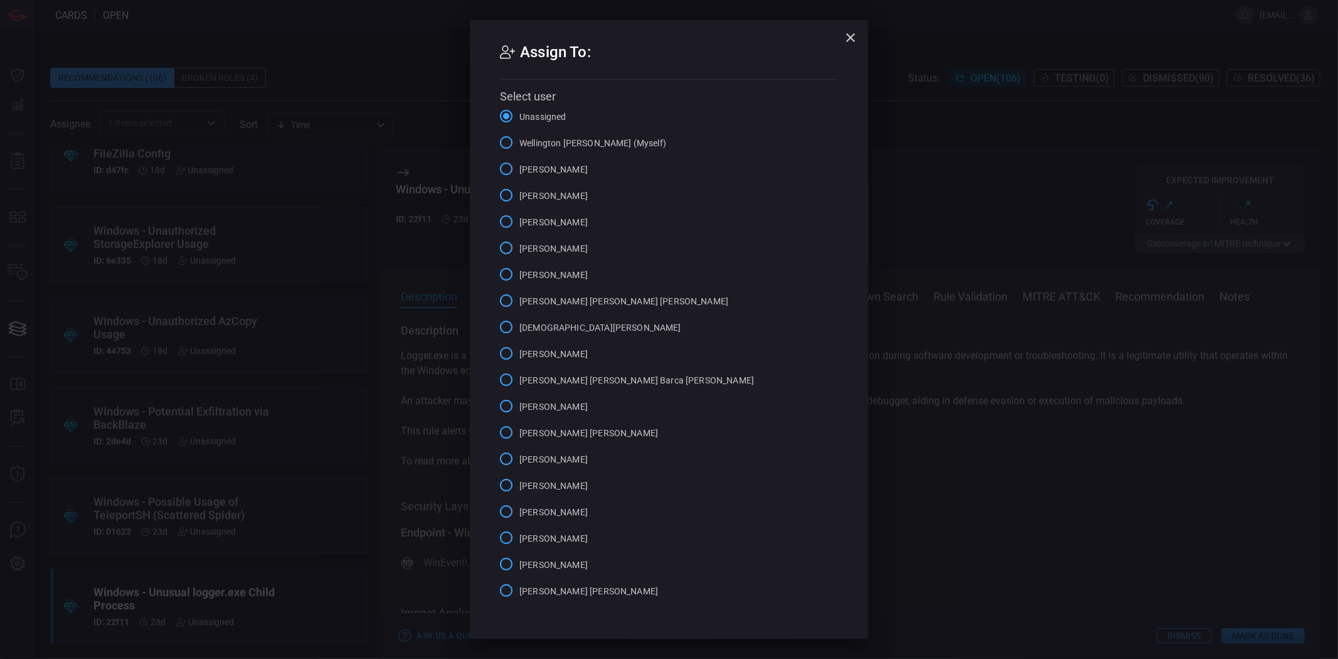
click at [578, 141] on span "Wellington [PERSON_NAME] (Myself)" at bounding box center [592, 143] width 147 height 13
click at [519, 141] on input "Wellington [PERSON_NAME] (Myself)" at bounding box center [506, 142] width 26 height 26
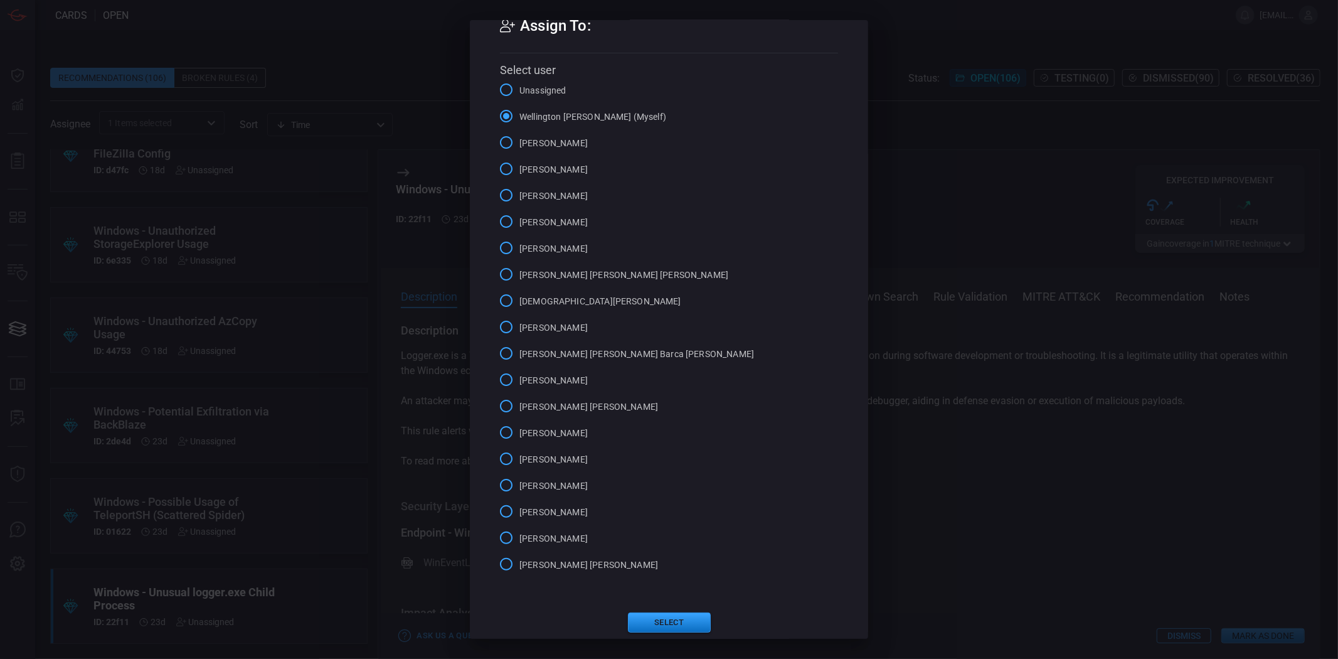
scroll to position [40, 0]
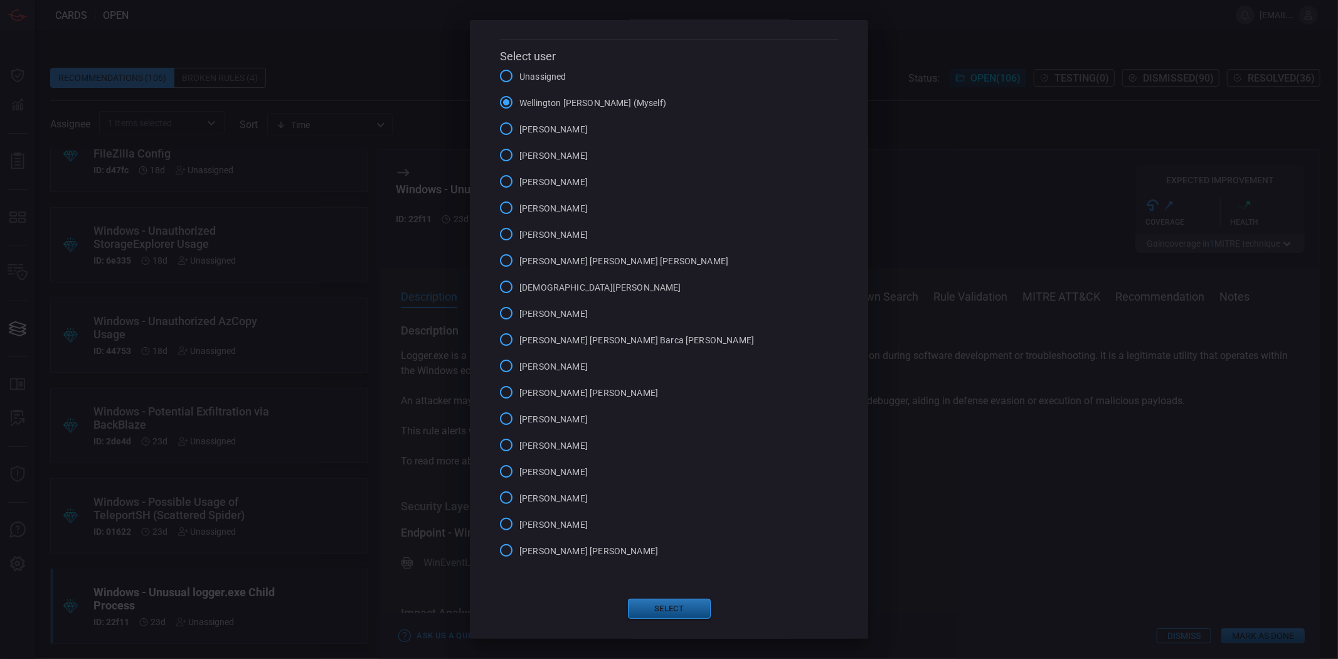
click at [671, 611] on button "Select" at bounding box center [669, 609] width 83 height 20
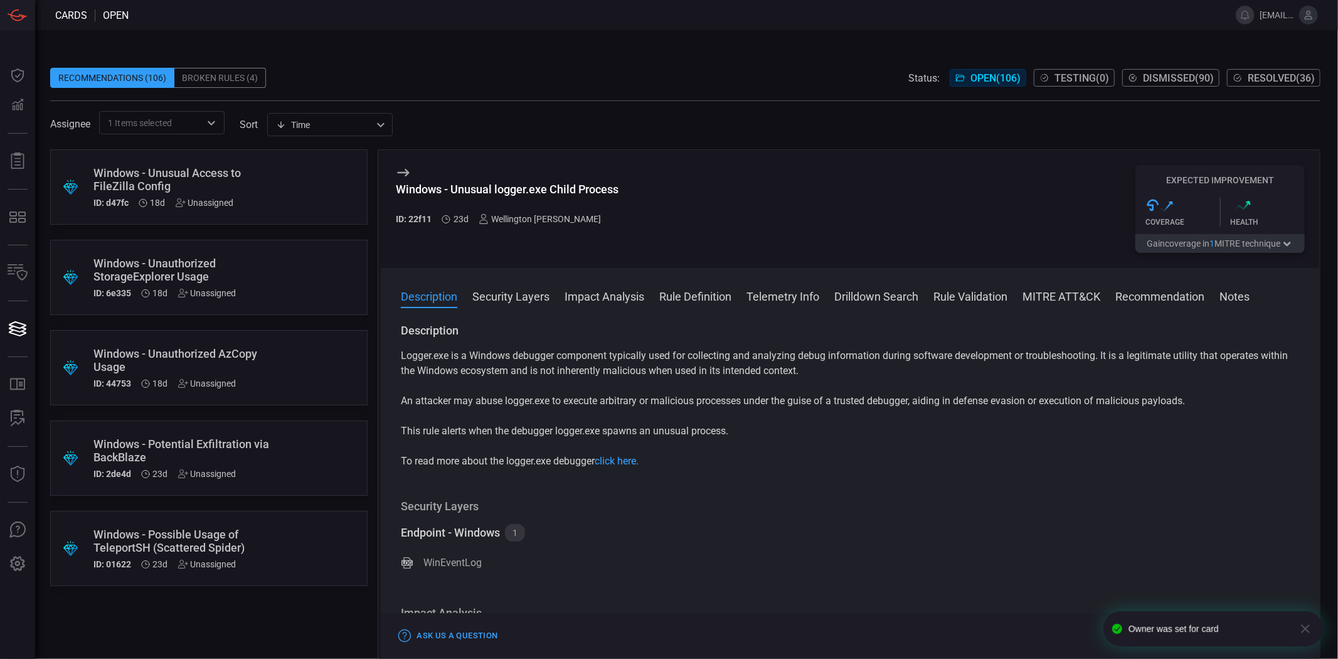
scroll to position [0, 0]
click at [279, 548] on div ".suggested_cards_icon{fill:url(#suggested_cards_icon);} Windows - Possible Usag…" at bounding box center [208, 548] width 317 height 75
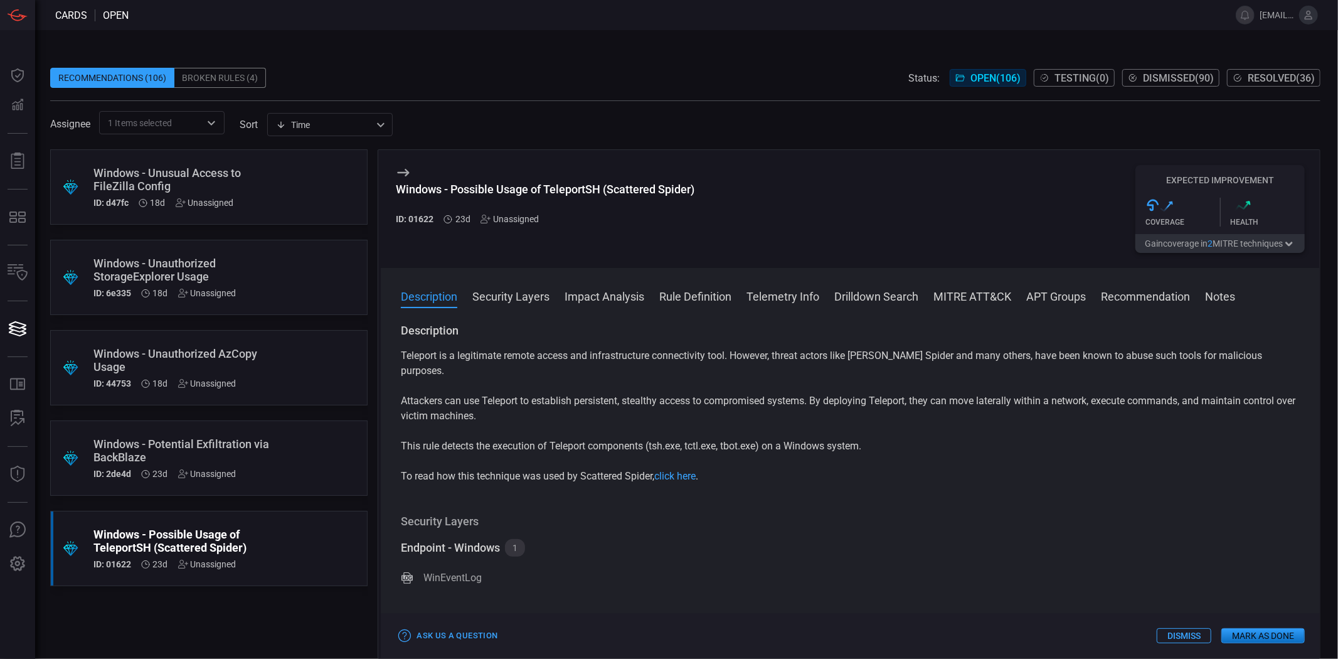
click at [527, 223] on div "Unassigned" at bounding box center [510, 219] width 58 height 10
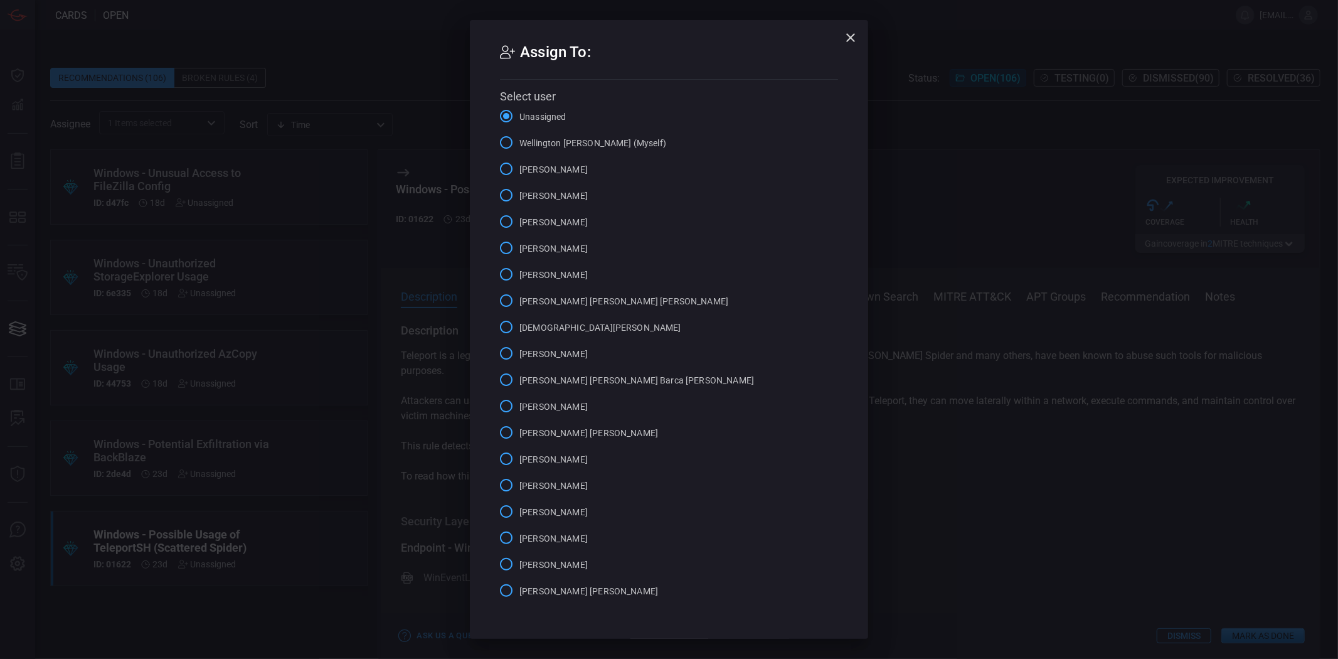
click at [604, 139] on span "Wellington [PERSON_NAME] (Myself)" at bounding box center [592, 143] width 147 height 13
click at [519, 139] on input "Wellington [PERSON_NAME] (Myself)" at bounding box center [506, 142] width 26 height 26
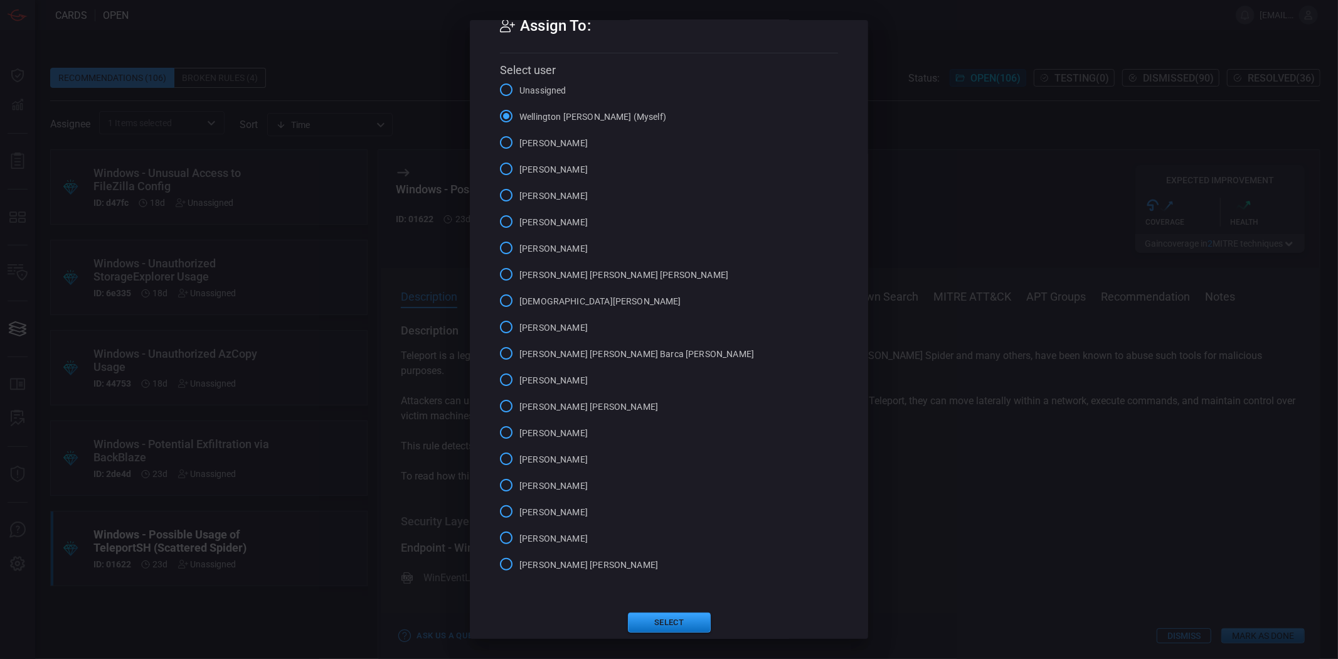
scroll to position [40, 0]
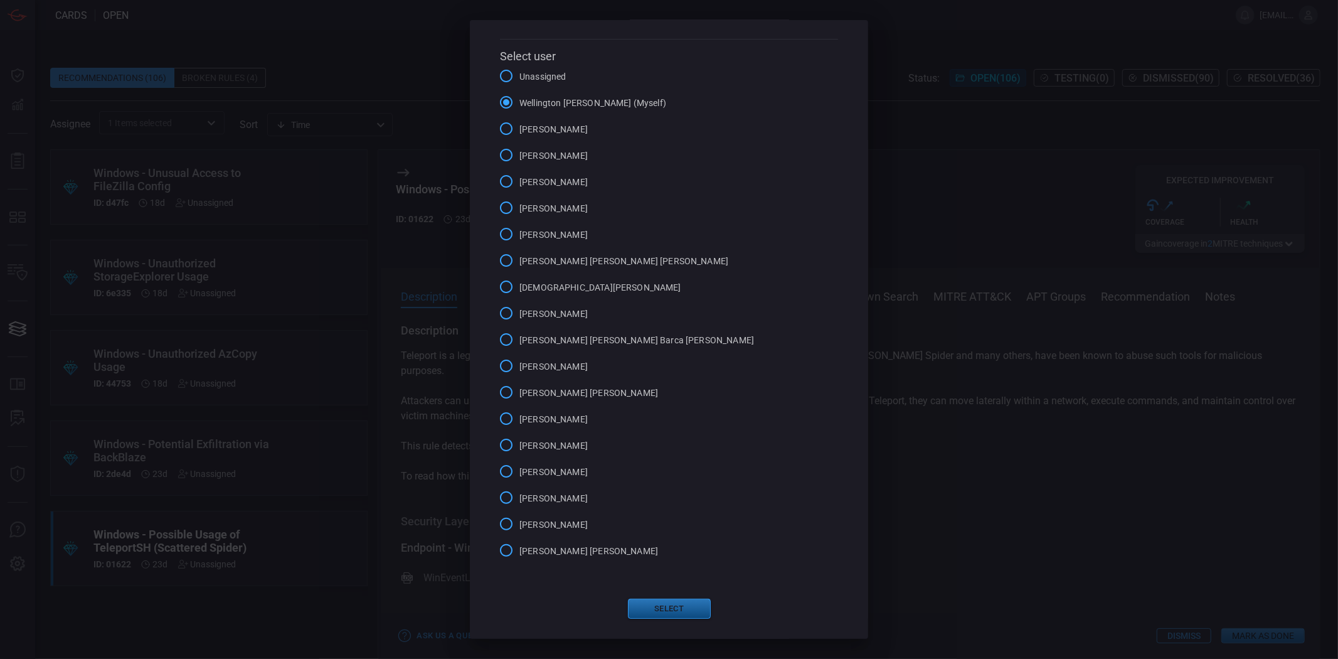
click at [684, 605] on button "Select" at bounding box center [669, 609] width 83 height 20
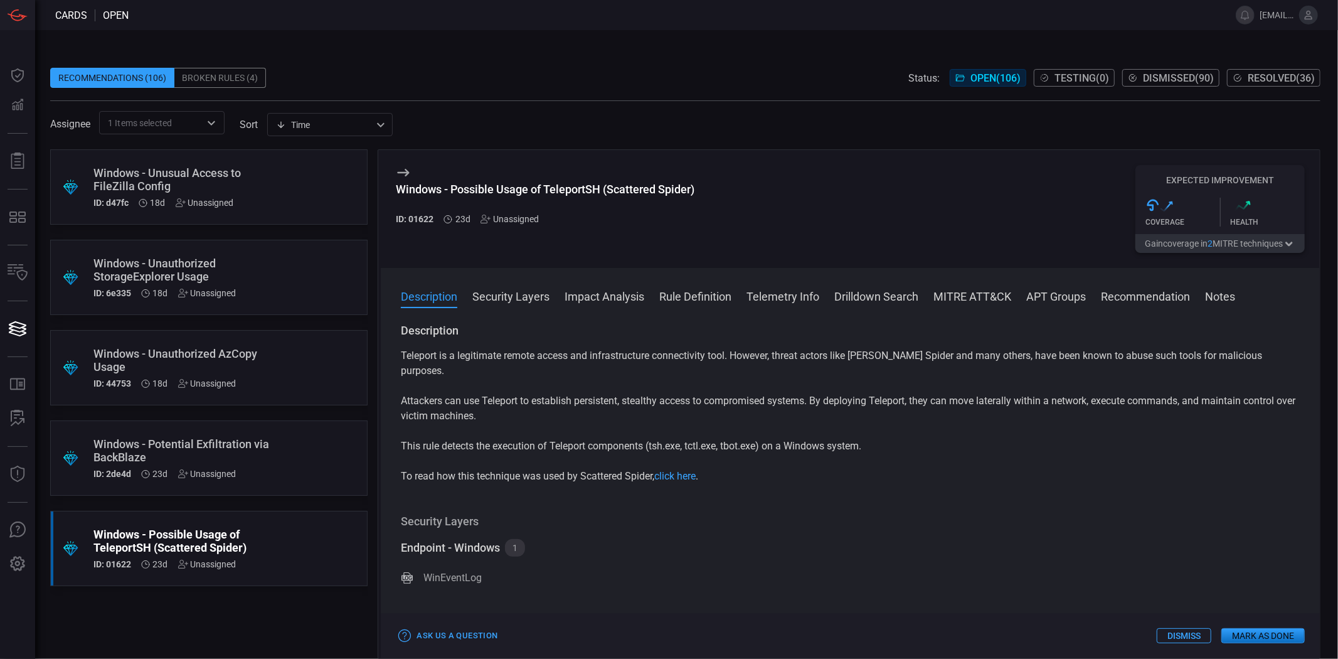
click at [286, 454] on div ".suggested_cards_icon{fill:url(#suggested_cards_icon);} Windows - Potential Exf…" at bounding box center [208, 457] width 317 height 75
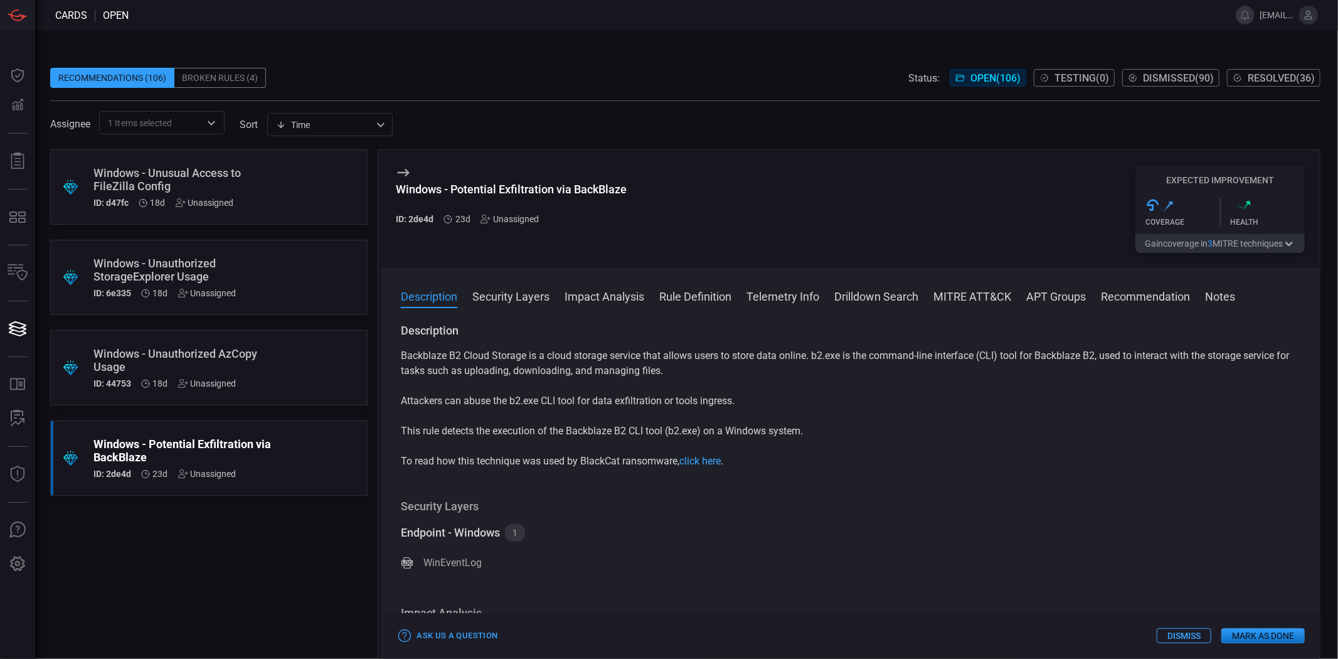
click at [215, 467] on div "Windows - Potential Exfiltration via BackBlaze ID: 2de4d 23d Unassigned" at bounding box center [184, 457] width 183 height 41
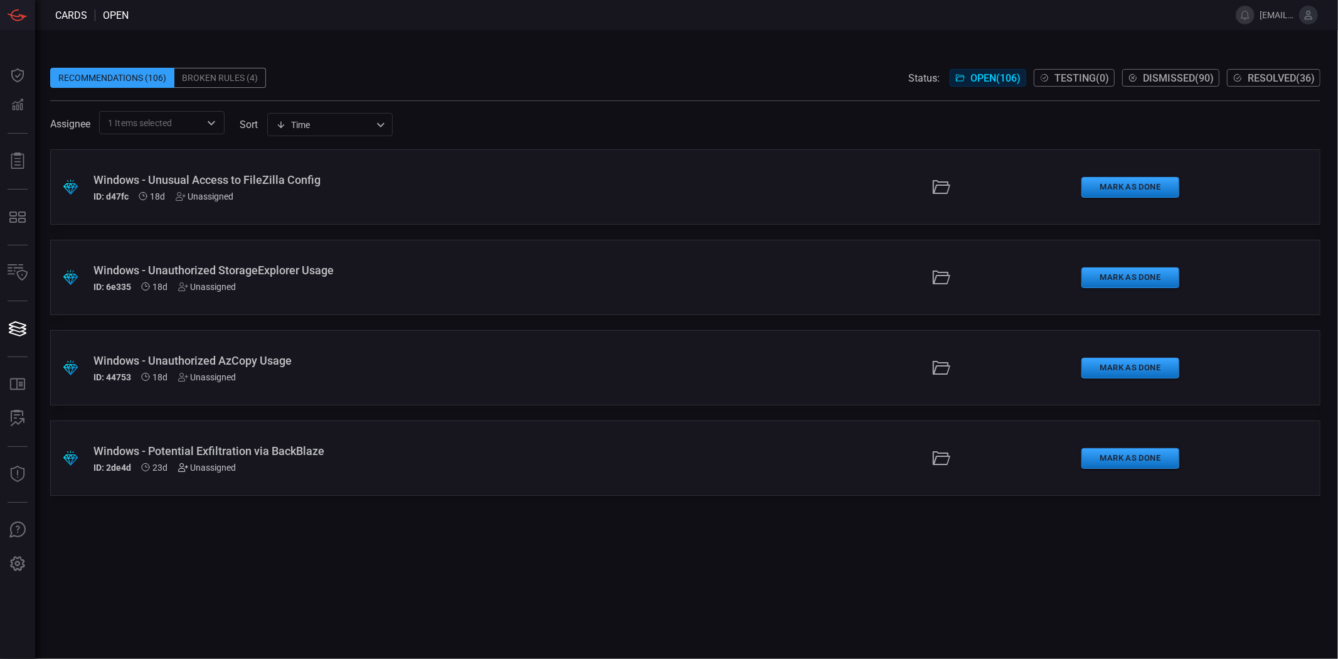
click at [183, 467] on icon at bounding box center [183, 467] width 10 height 10
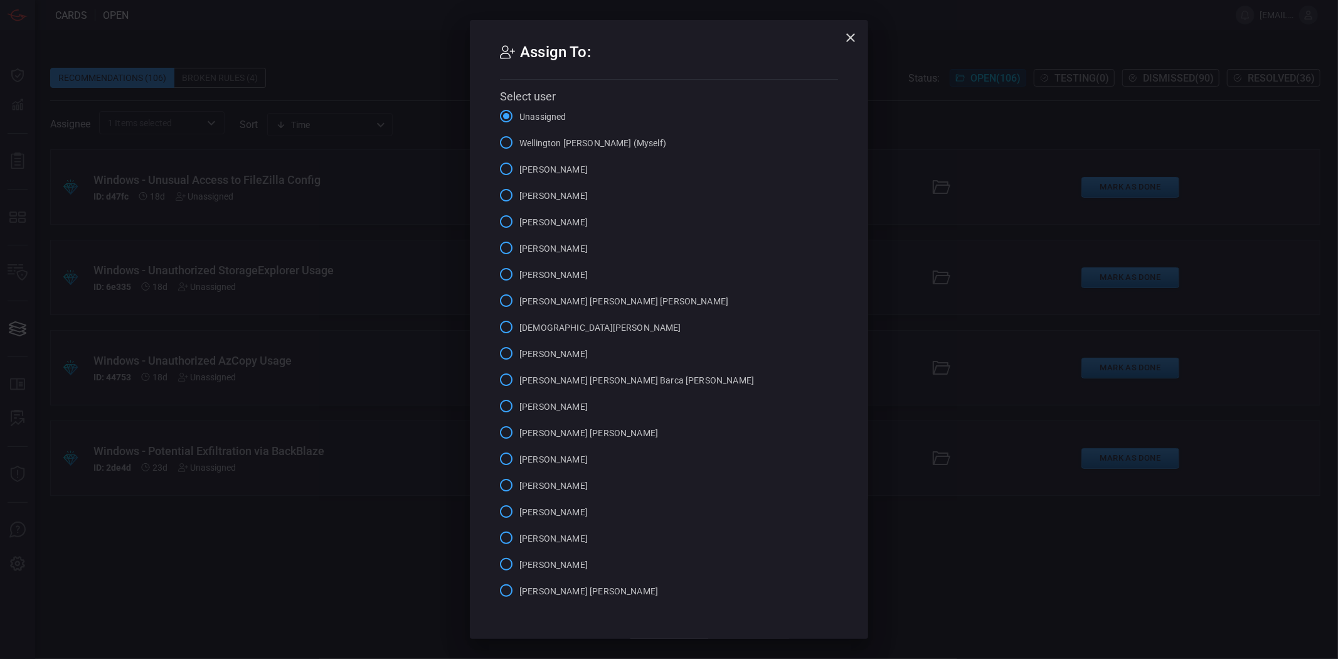
click at [620, 146] on span "Wellington [PERSON_NAME] (Myself)" at bounding box center [592, 143] width 147 height 13
click at [519, 146] on input "Wellington [PERSON_NAME] (Myself)" at bounding box center [506, 142] width 26 height 26
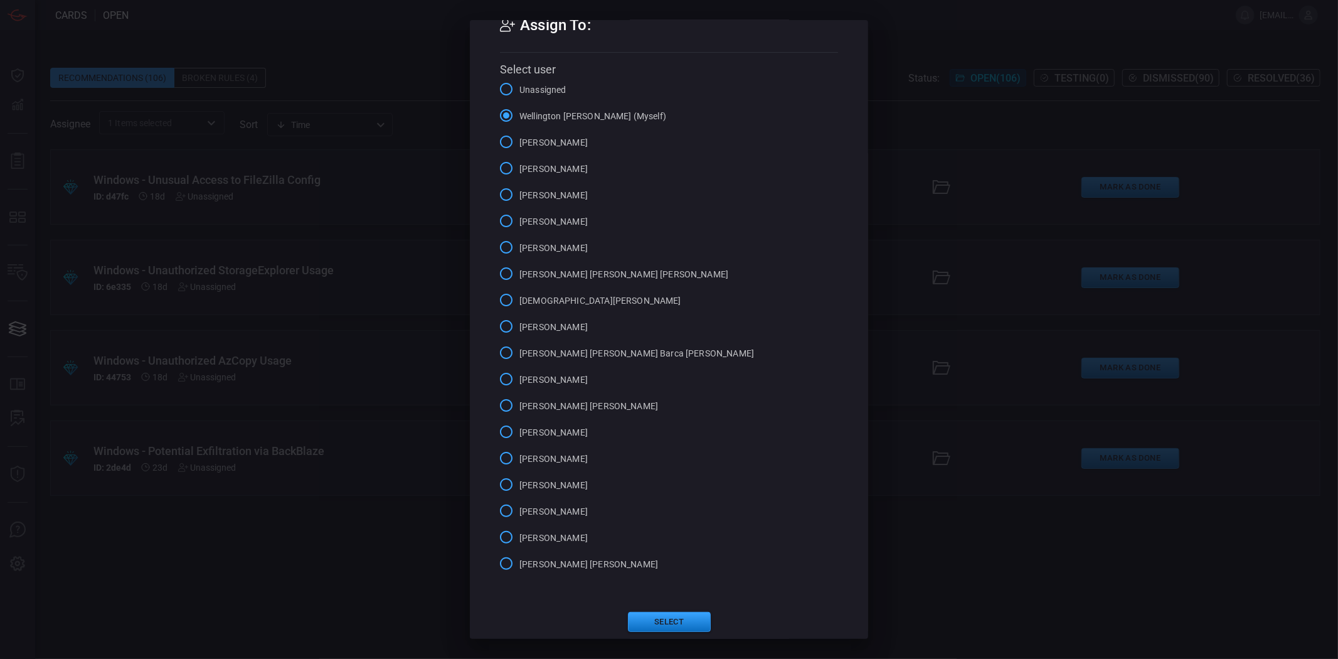
scroll to position [40, 0]
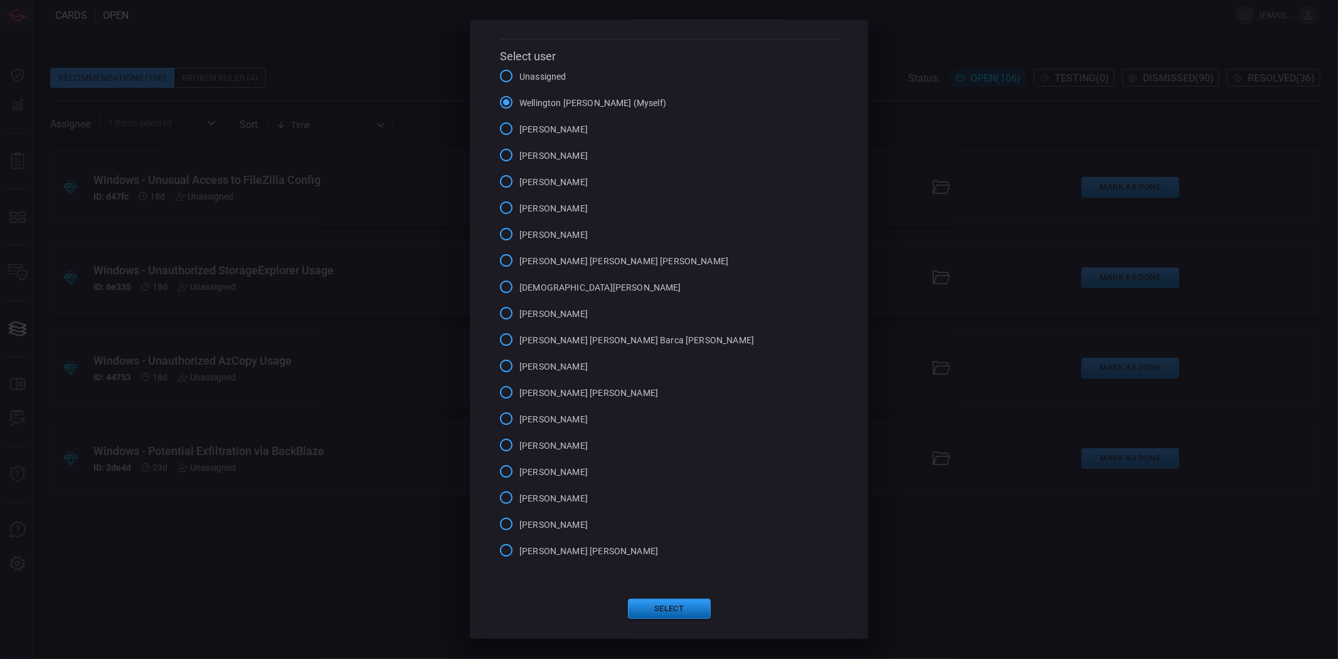
click at [663, 605] on button "Select" at bounding box center [669, 609] width 83 height 20
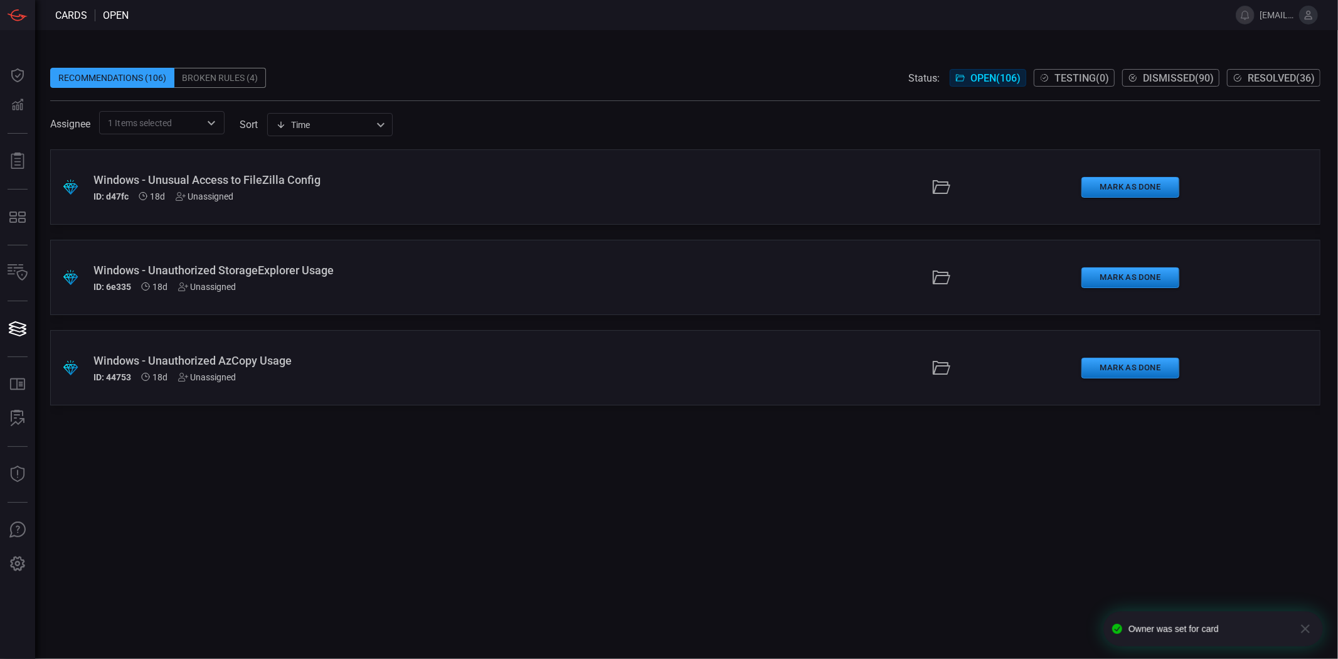
click at [276, 372] on div "ID: 44753 18d Unassigned" at bounding box center [326, 377] width 466 height 10
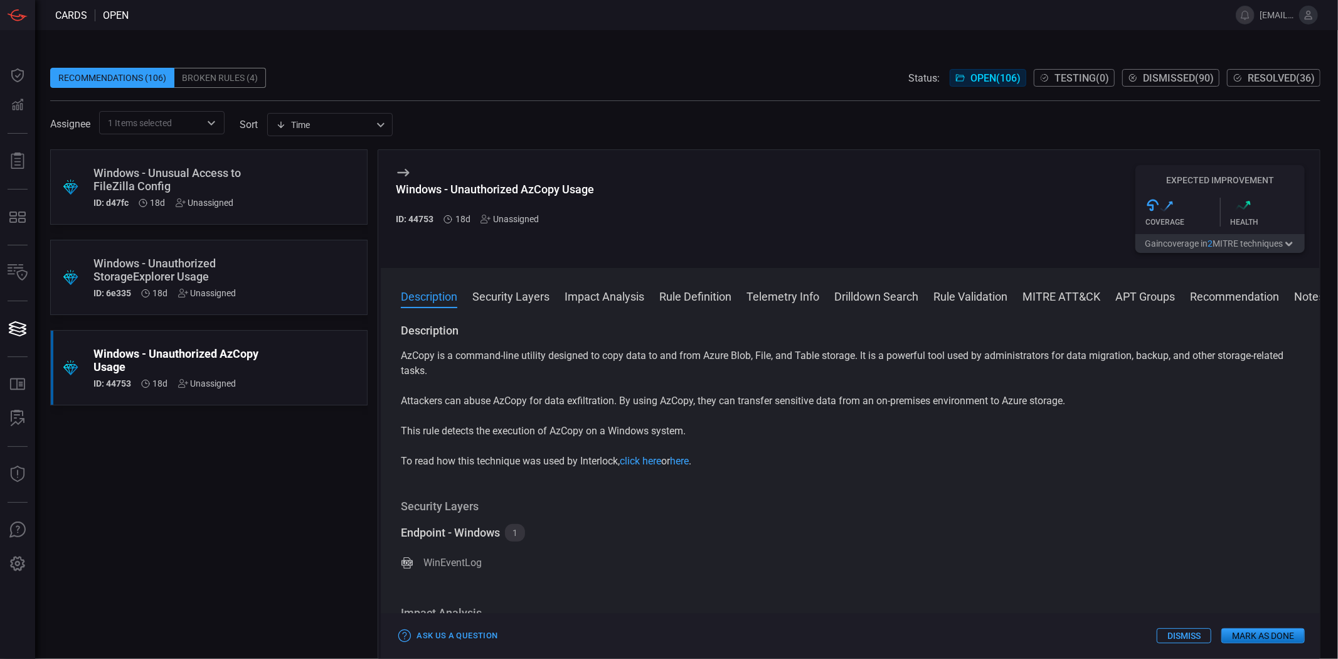
click at [218, 385] on div "Unassigned" at bounding box center [207, 383] width 58 height 10
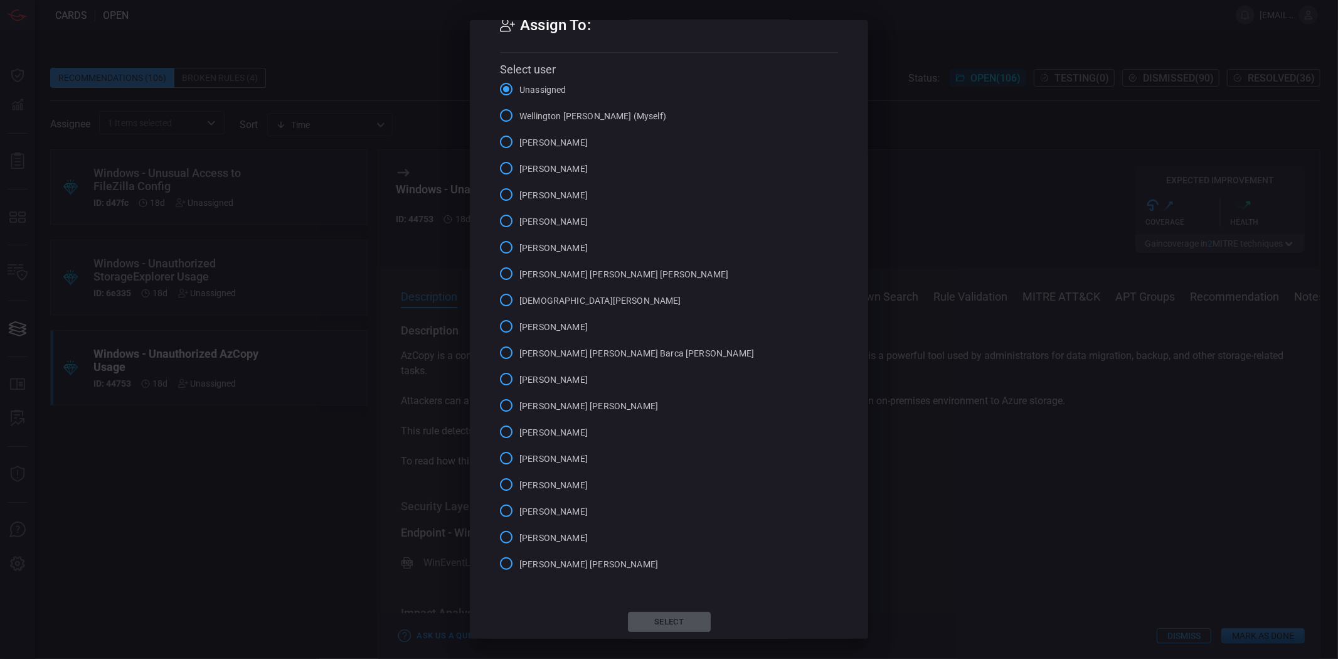
scroll to position [40, 0]
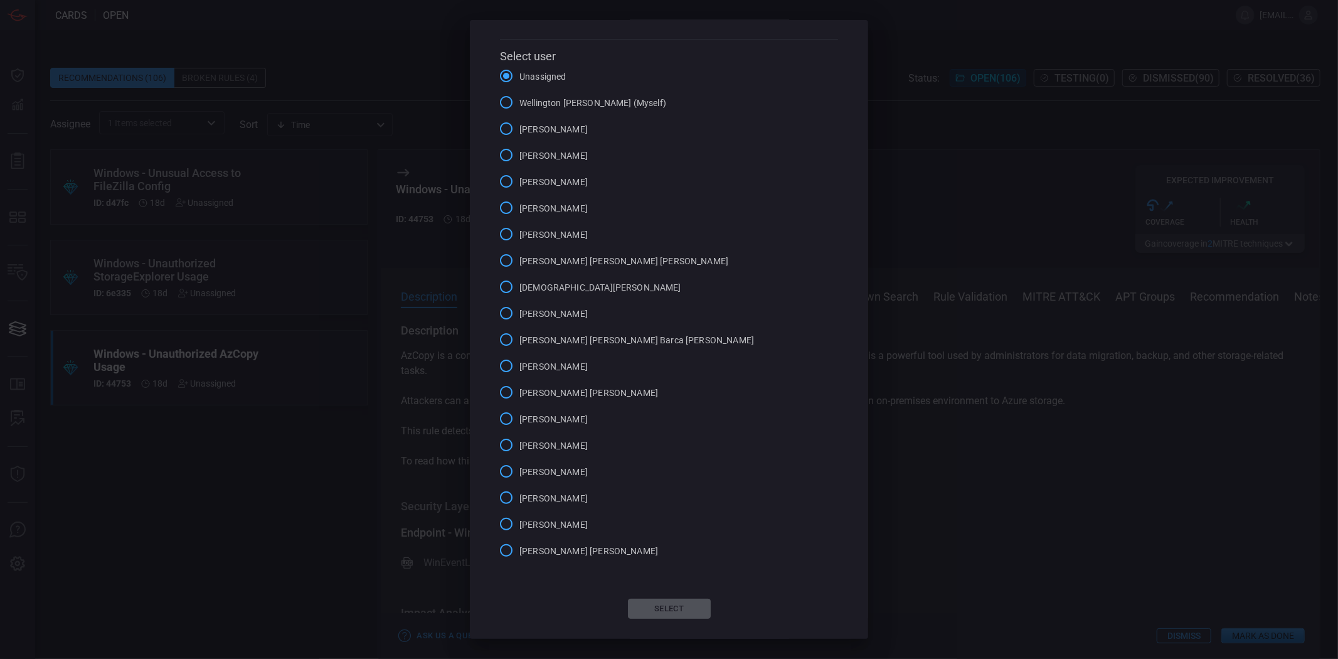
click at [595, 107] on span "Wellington [PERSON_NAME] (Myself)" at bounding box center [592, 103] width 147 height 13
click at [519, 107] on input "Wellington [PERSON_NAME] (Myself)" at bounding box center [506, 102] width 26 height 26
click at [662, 615] on button "Select" at bounding box center [669, 609] width 83 height 20
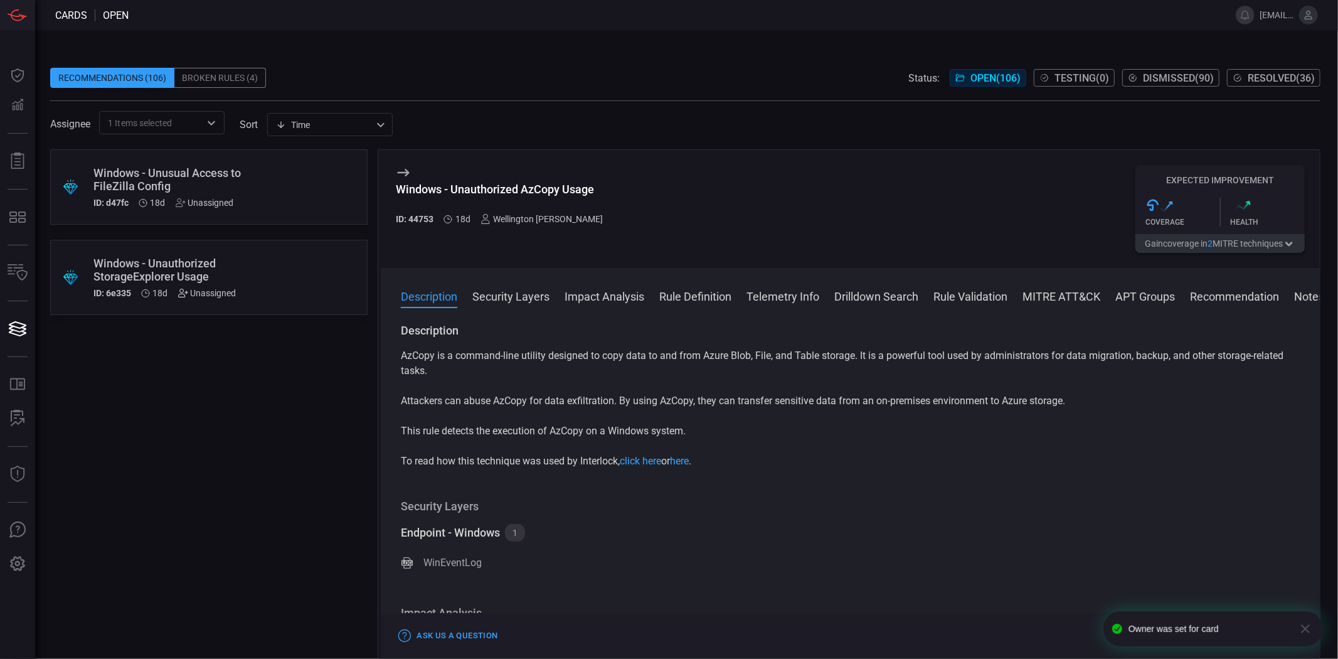
click at [181, 290] on icon at bounding box center [183, 293] width 10 height 10
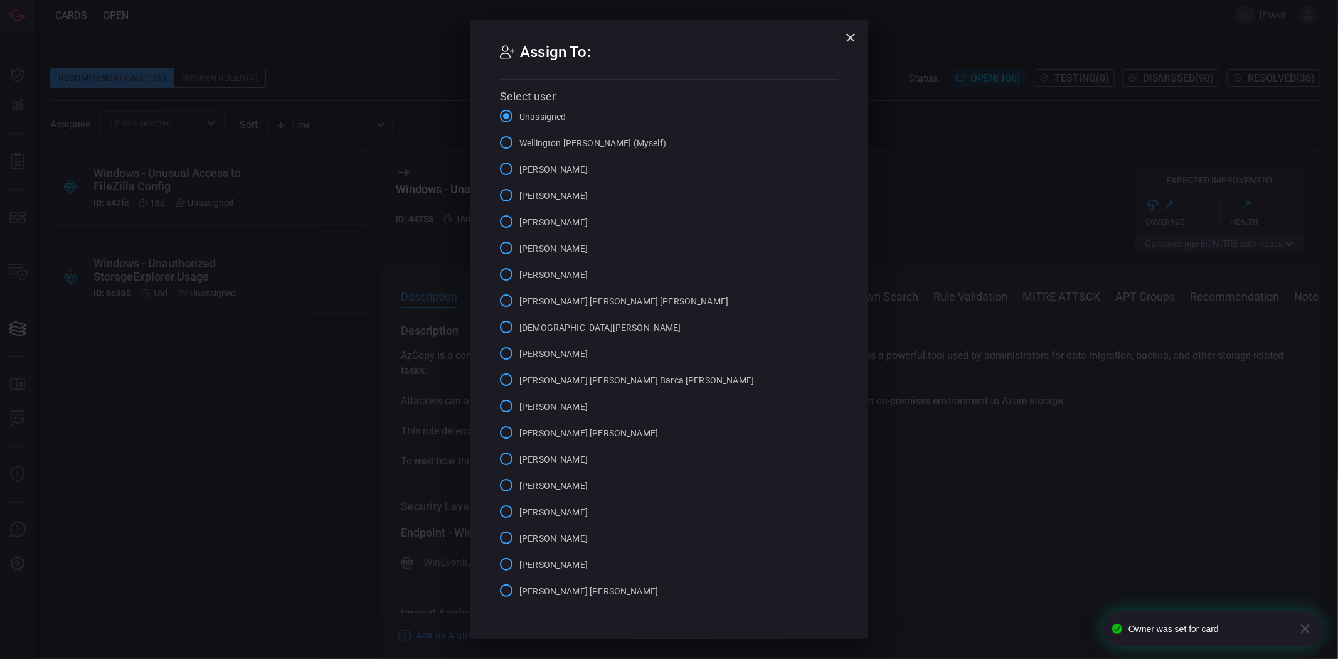
click at [525, 140] on span "Wellington [PERSON_NAME] (Myself)" at bounding box center [592, 143] width 147 height 13
click at [519, 140] on input "Wellington [PERSON_NAME] (Myself)" at bounding box center [506, 142] width 26 height 26
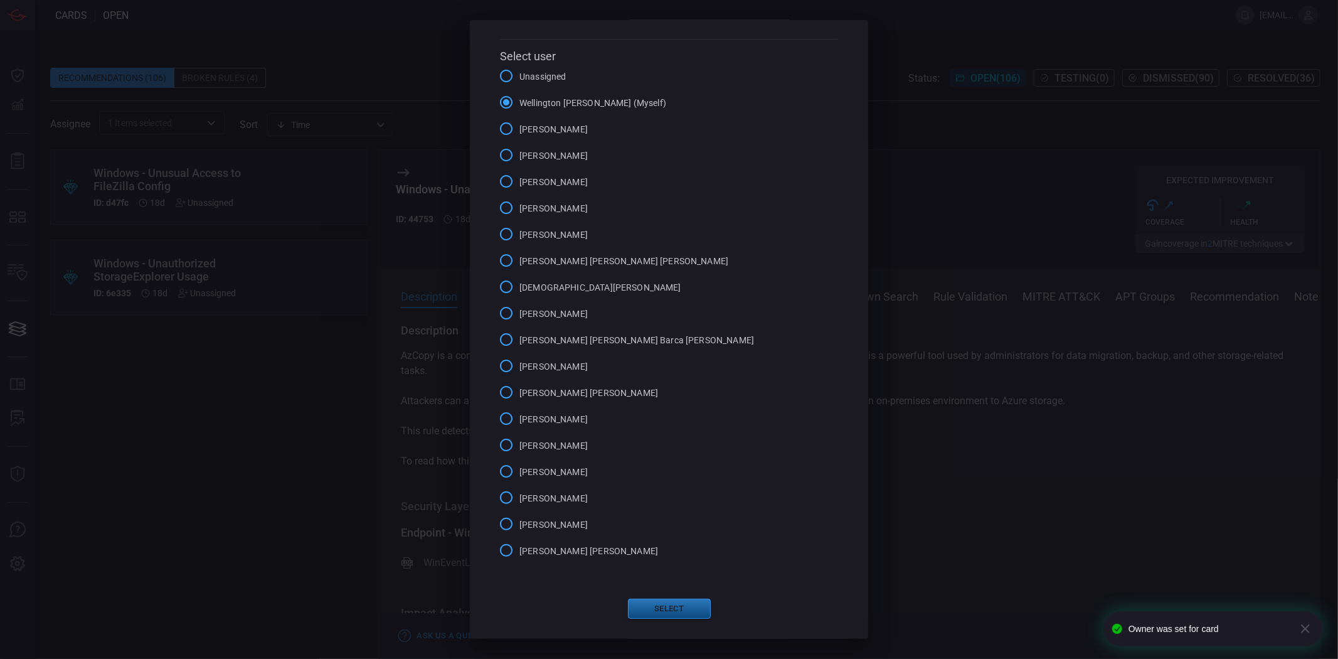
click at [657, 609] on button "Select" at bounding box center [669, 609] width 83 height 20
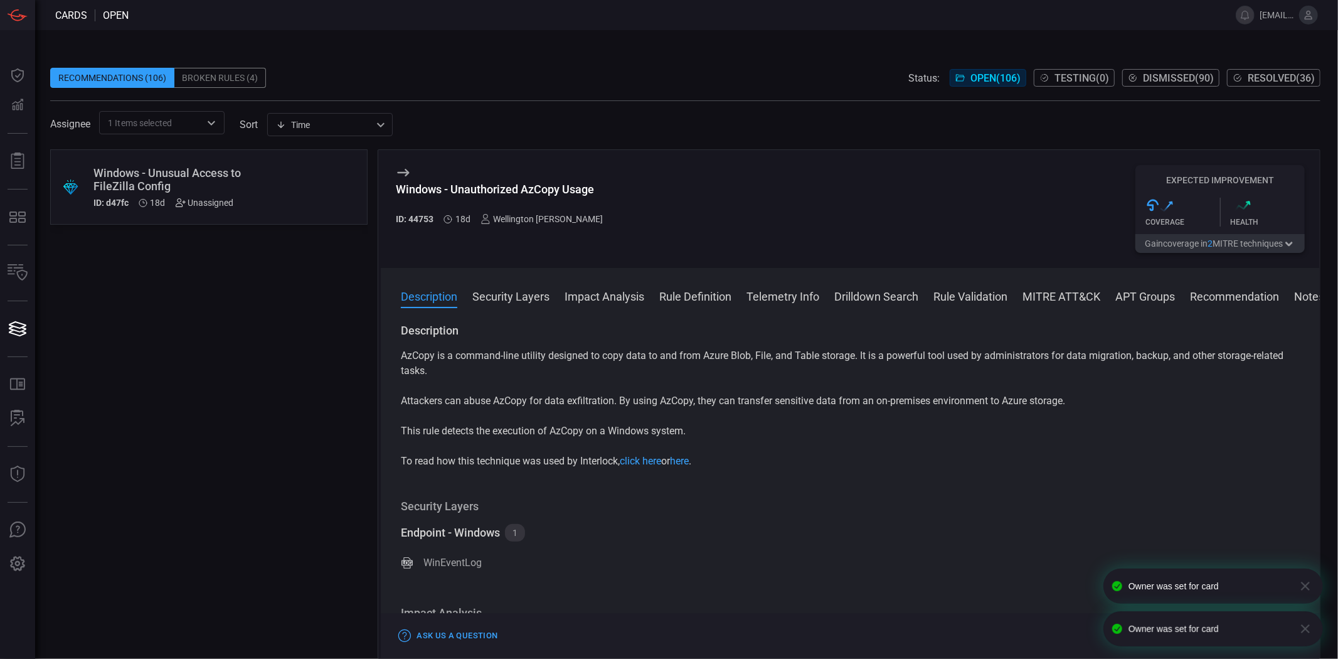
click at [184, 201] on icon at bounding box center [181, 203] width 10 height 10
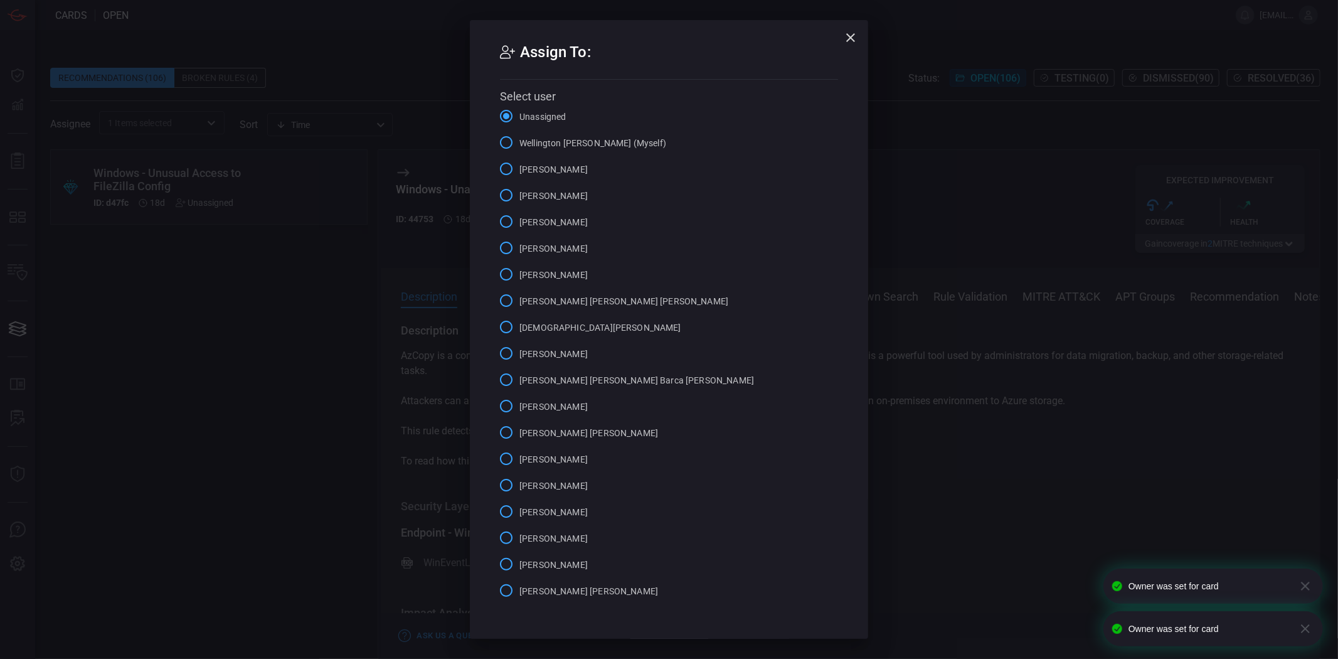
click at [565, 134] on label "Wellington [PERSON_NAME] (Myself)" at bounding box center [579, 142] width 173 height 26
click at [519, 134] on input "Wellington [PERSON_NAME] (Myself)" at bounding box center [506, 142] width 26 height 26
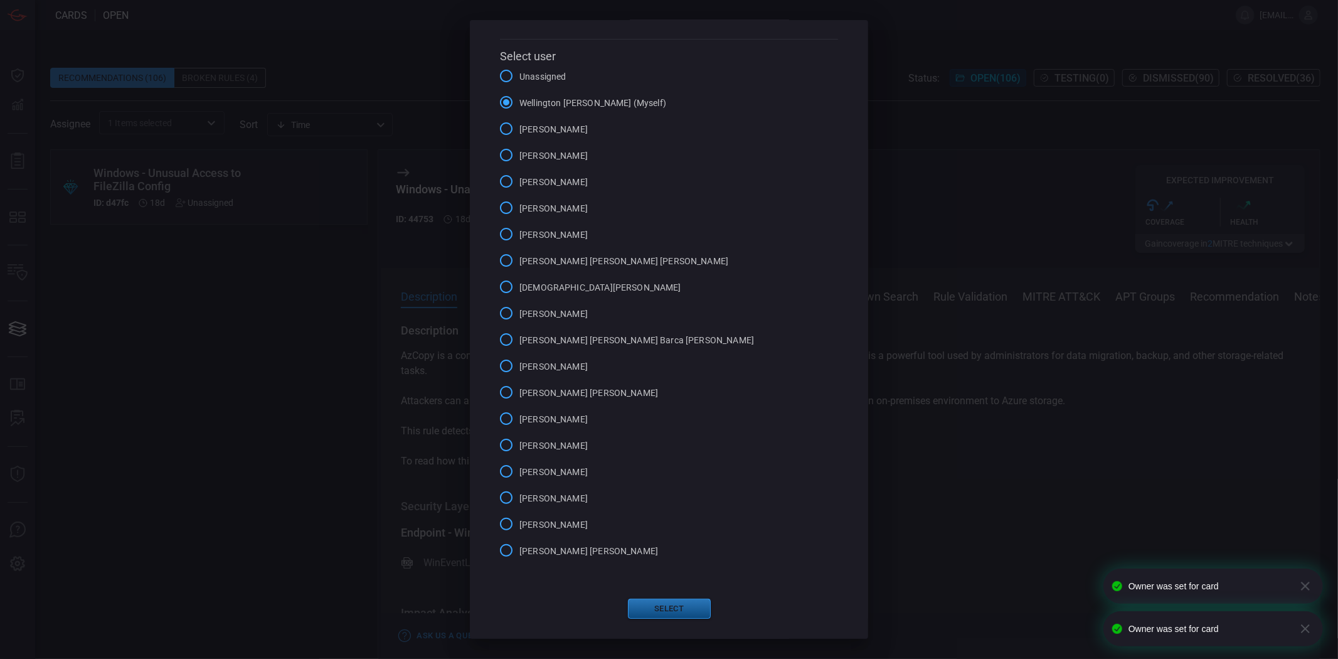
click at [670, 599] on button "Select" at bounding box center [669, 609] width 83 height 20
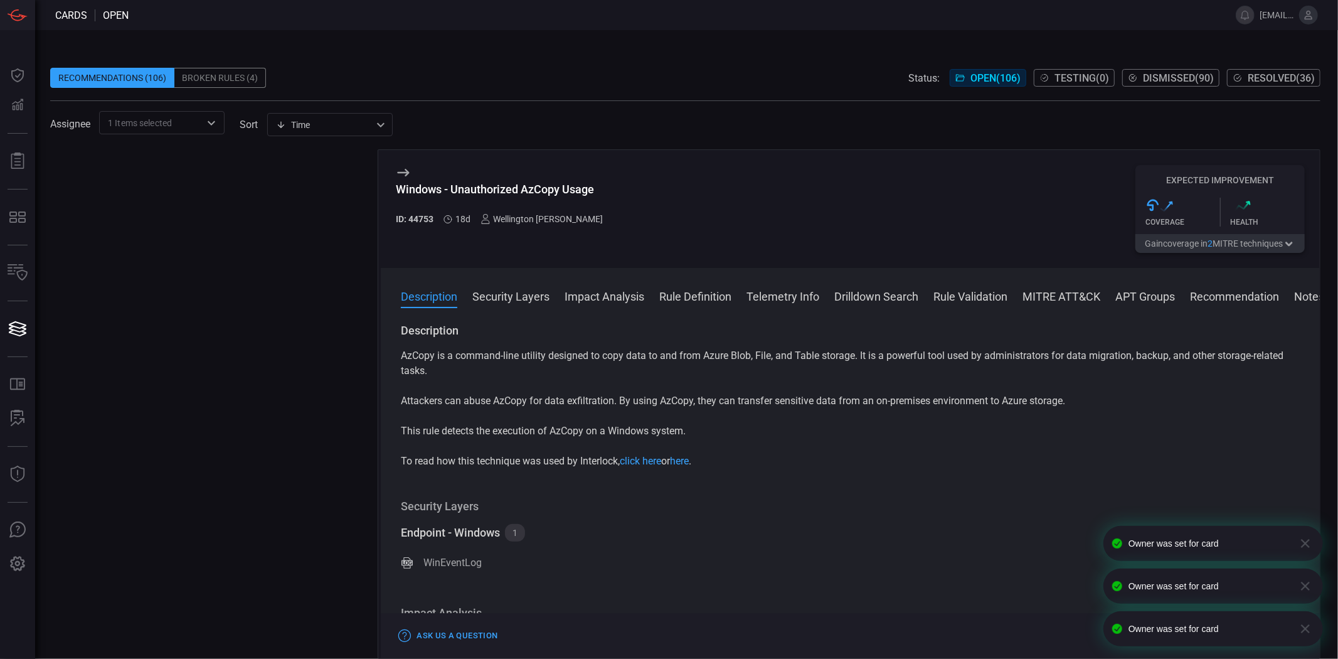
click at [211, 68] on div "Broken Rules (4)" at bounding box center [220, 78] width 92 height 20
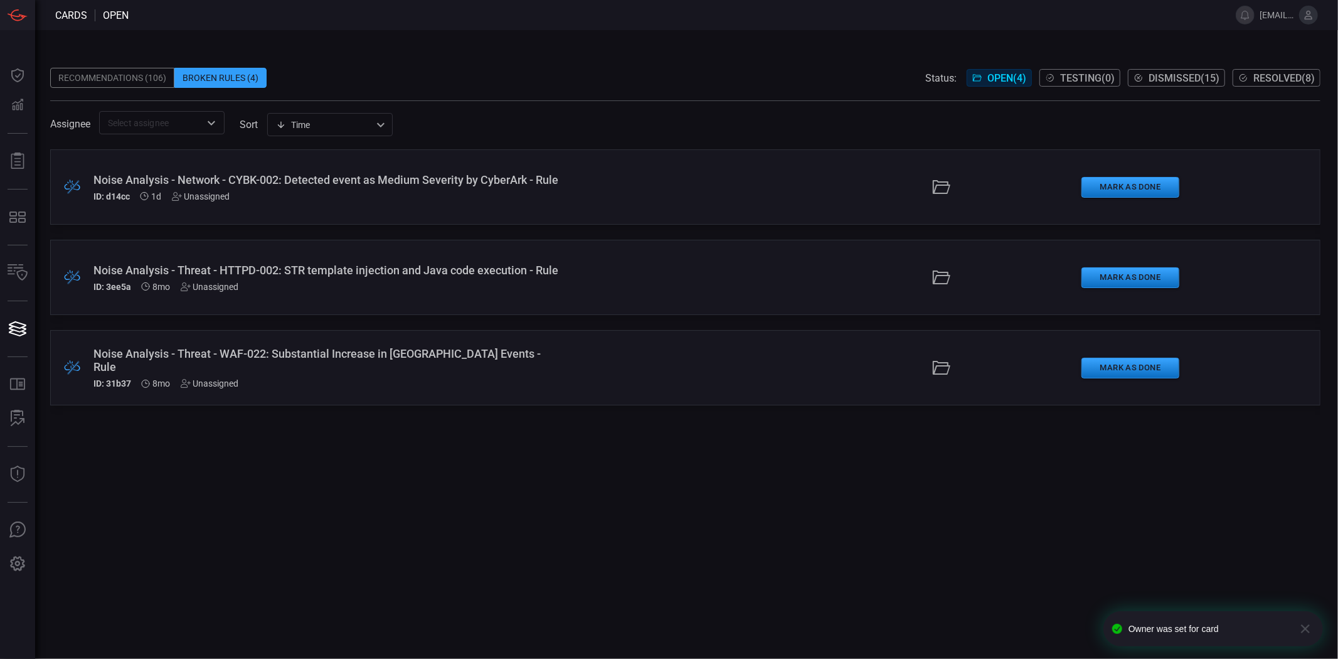
click at [337, 186] on div "Noise Analysis - Network - CYBK-002: Detected event as Medium Severity by Cyber…" at bounding box center [326, 179] width 466 height 13
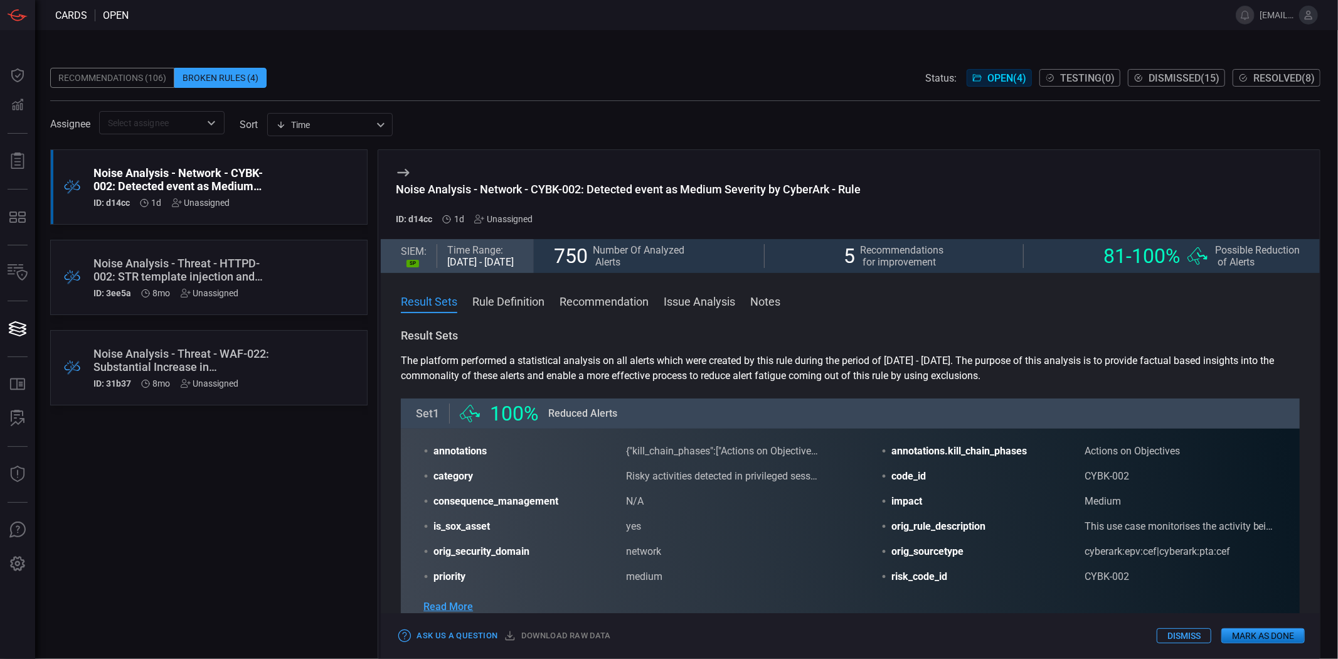
click at [624, 308] on button "Recommendation" at bounding box center [604, 300] width 89 height 15
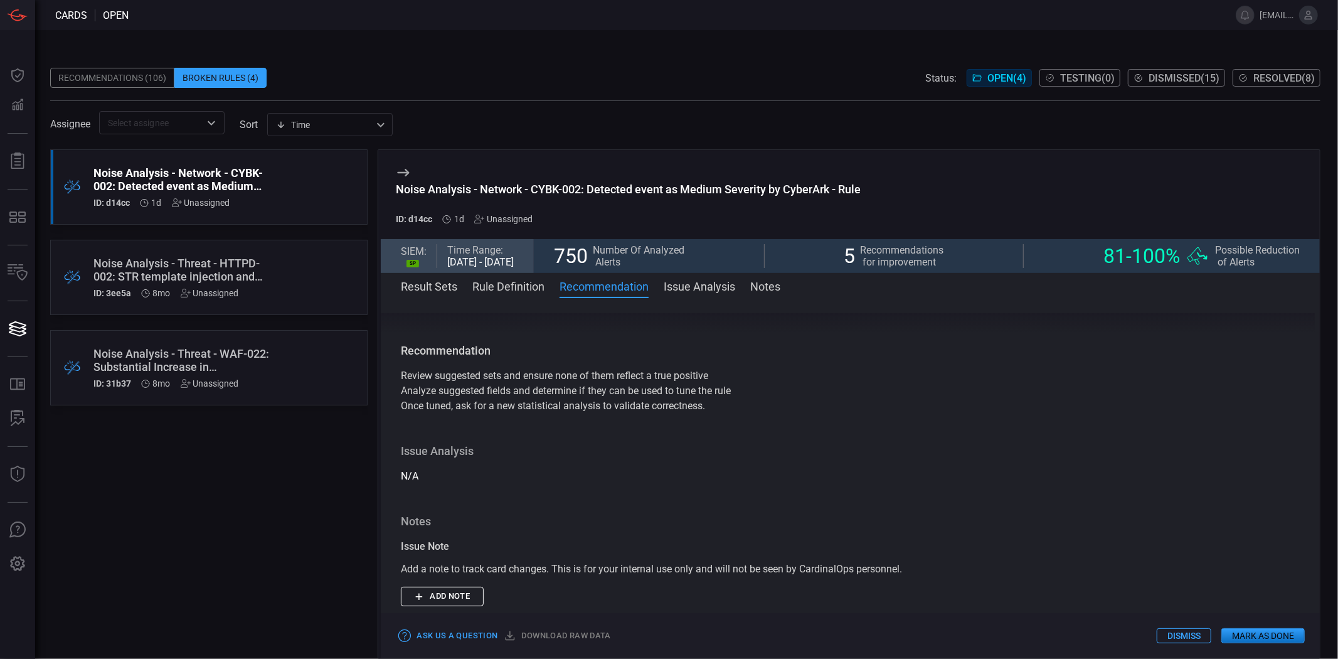
scroll to position [2200, 0]
click at [889, 260] on span "Recommendations for improvement" at bounding box center [902, 256] width 83 height 24
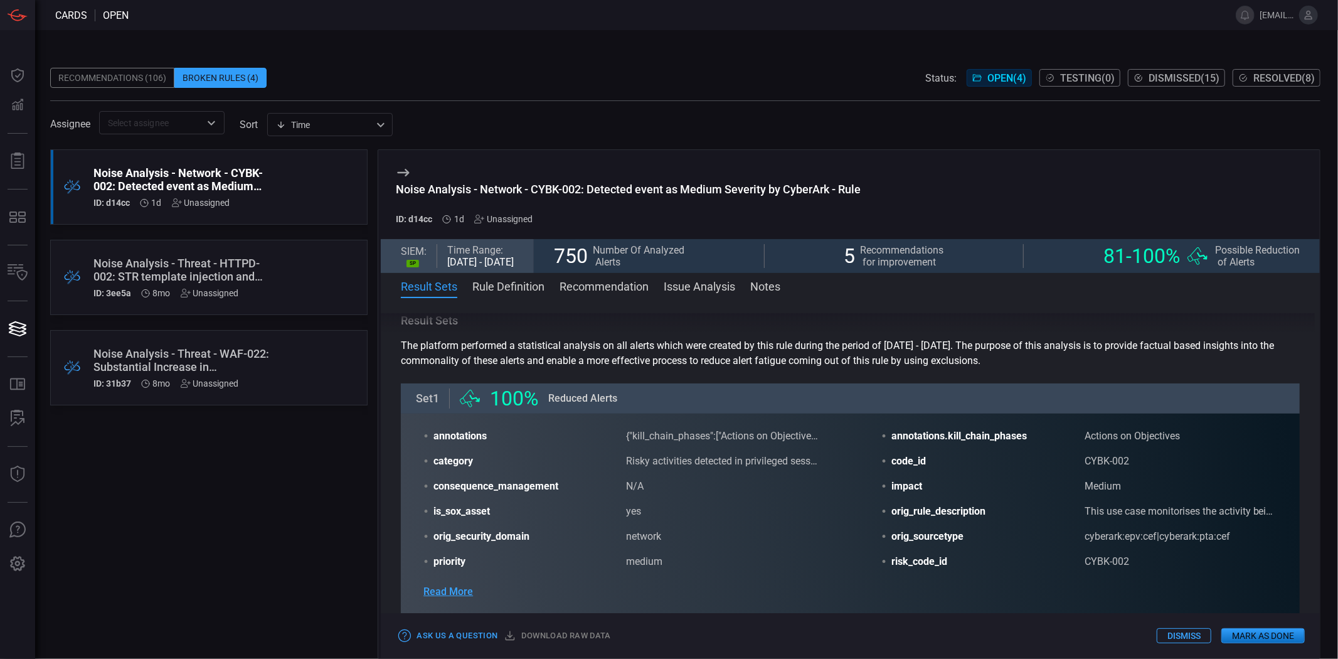
scroll to position [70, 0]
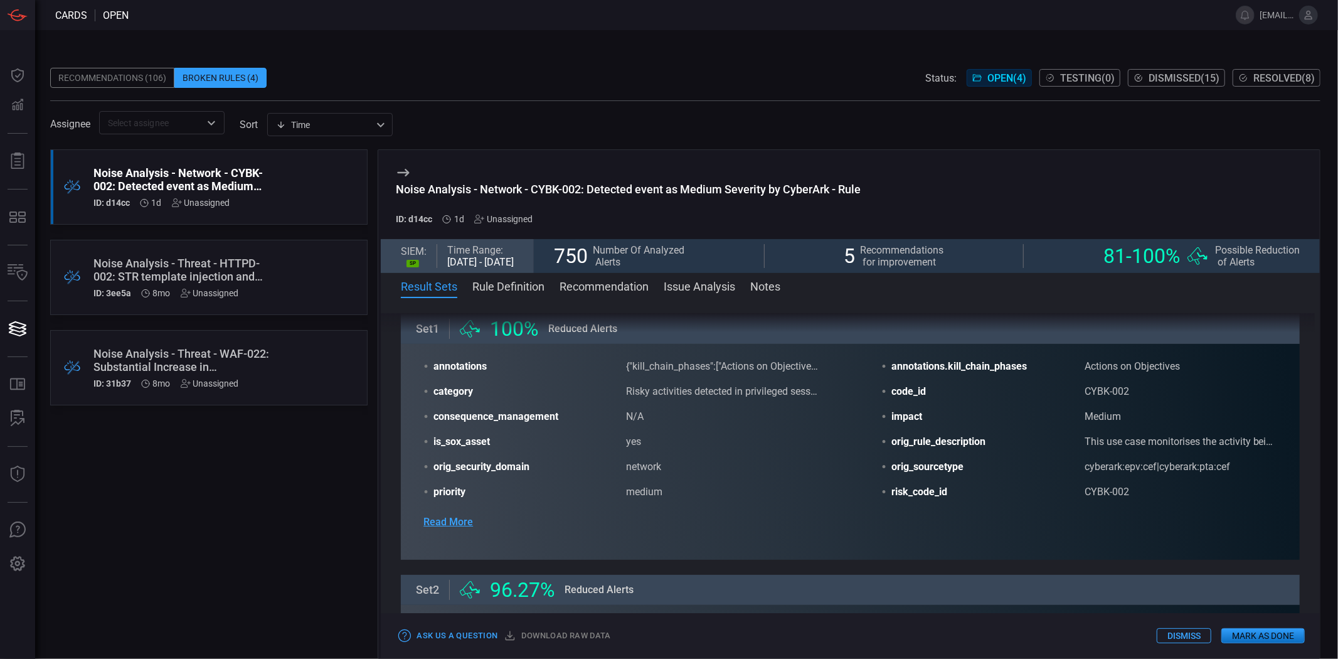
click at [462, 518] on span "Read More" at bounding box center [448, 521] width 50 height 15
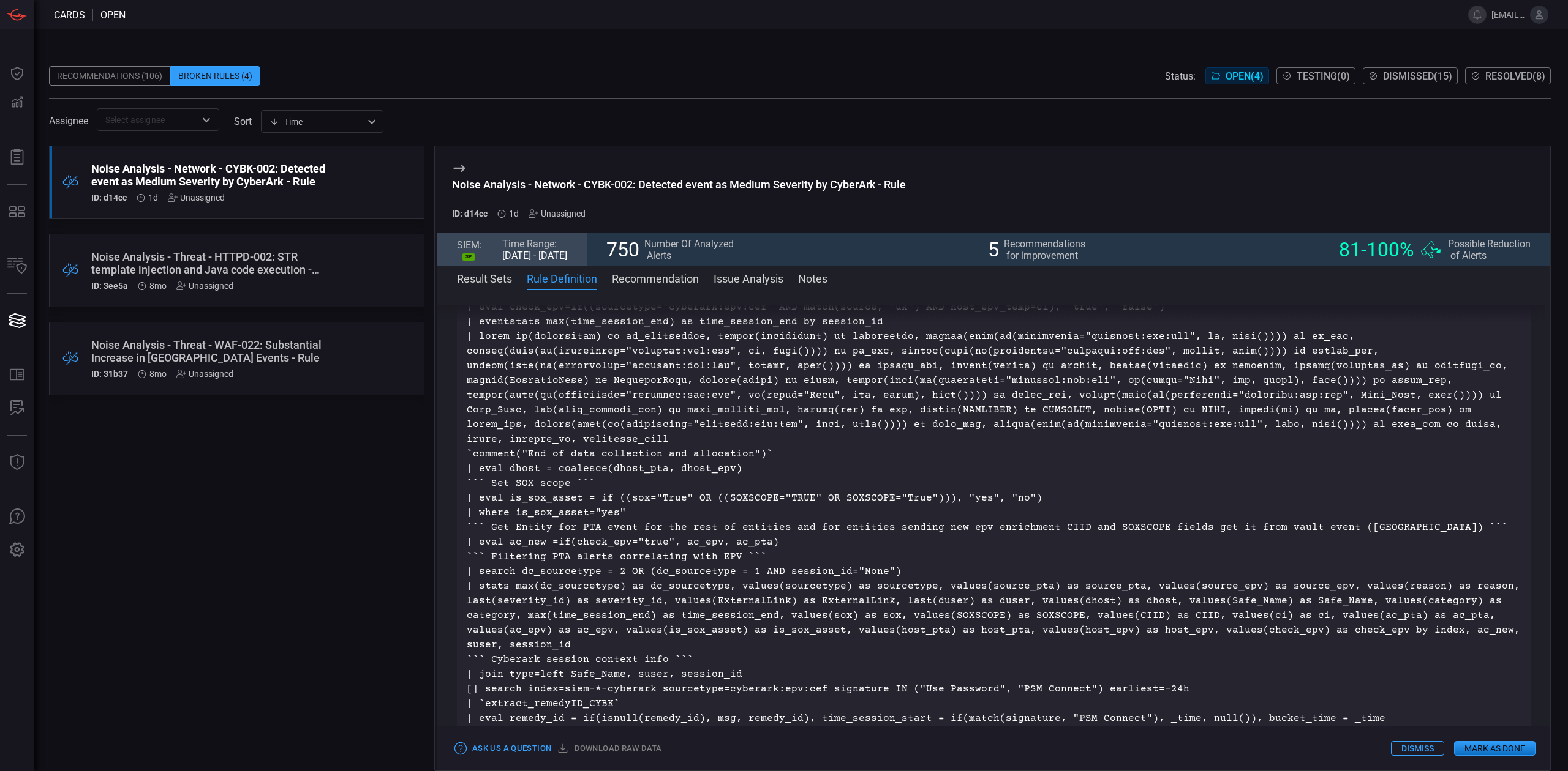
scroll to position [701, 0]
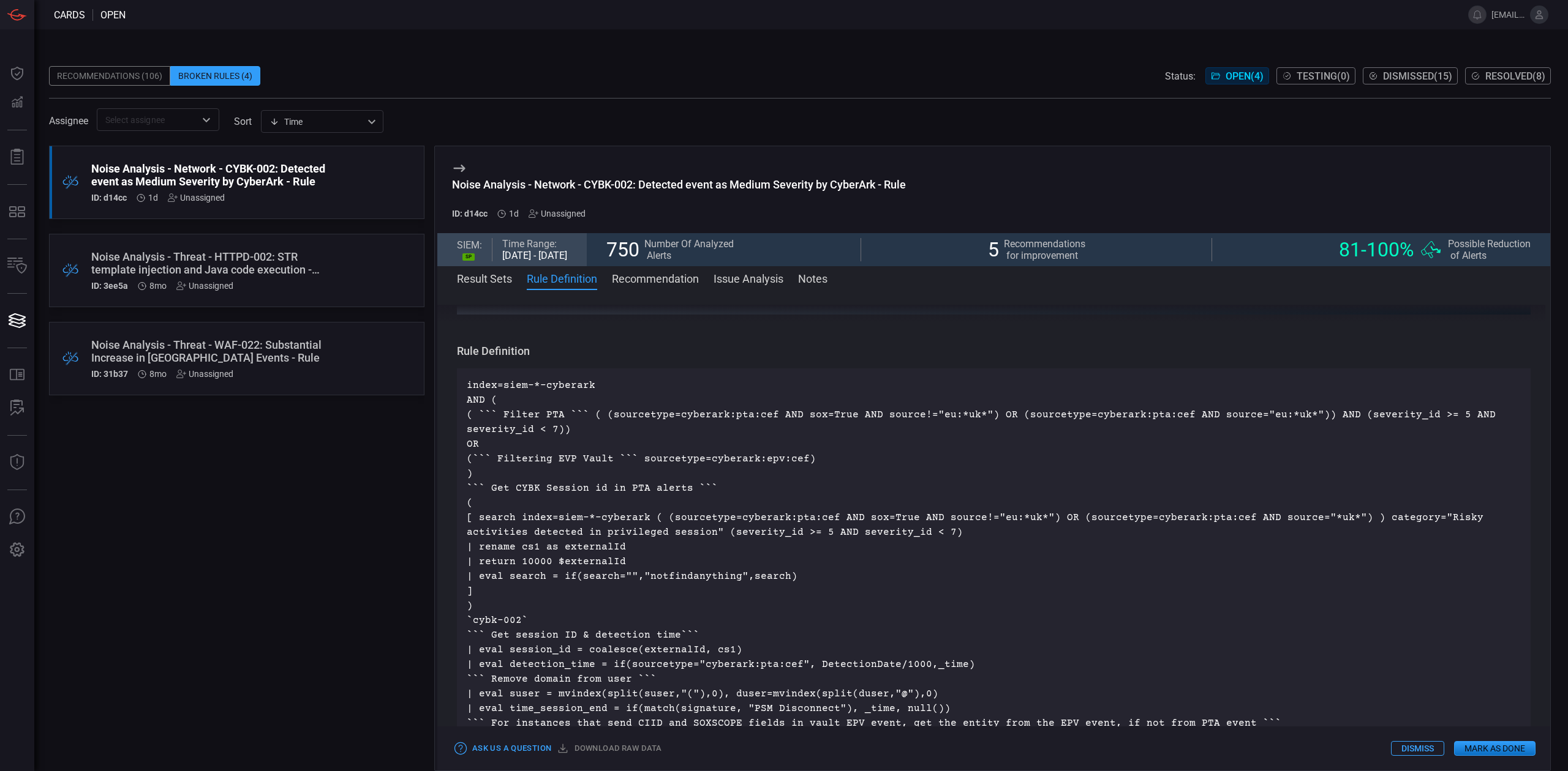
click at [308, 290] on div "ID: 3ee5a 8mo Unassigned" at bounding box center [213, 286] width 244 height 10
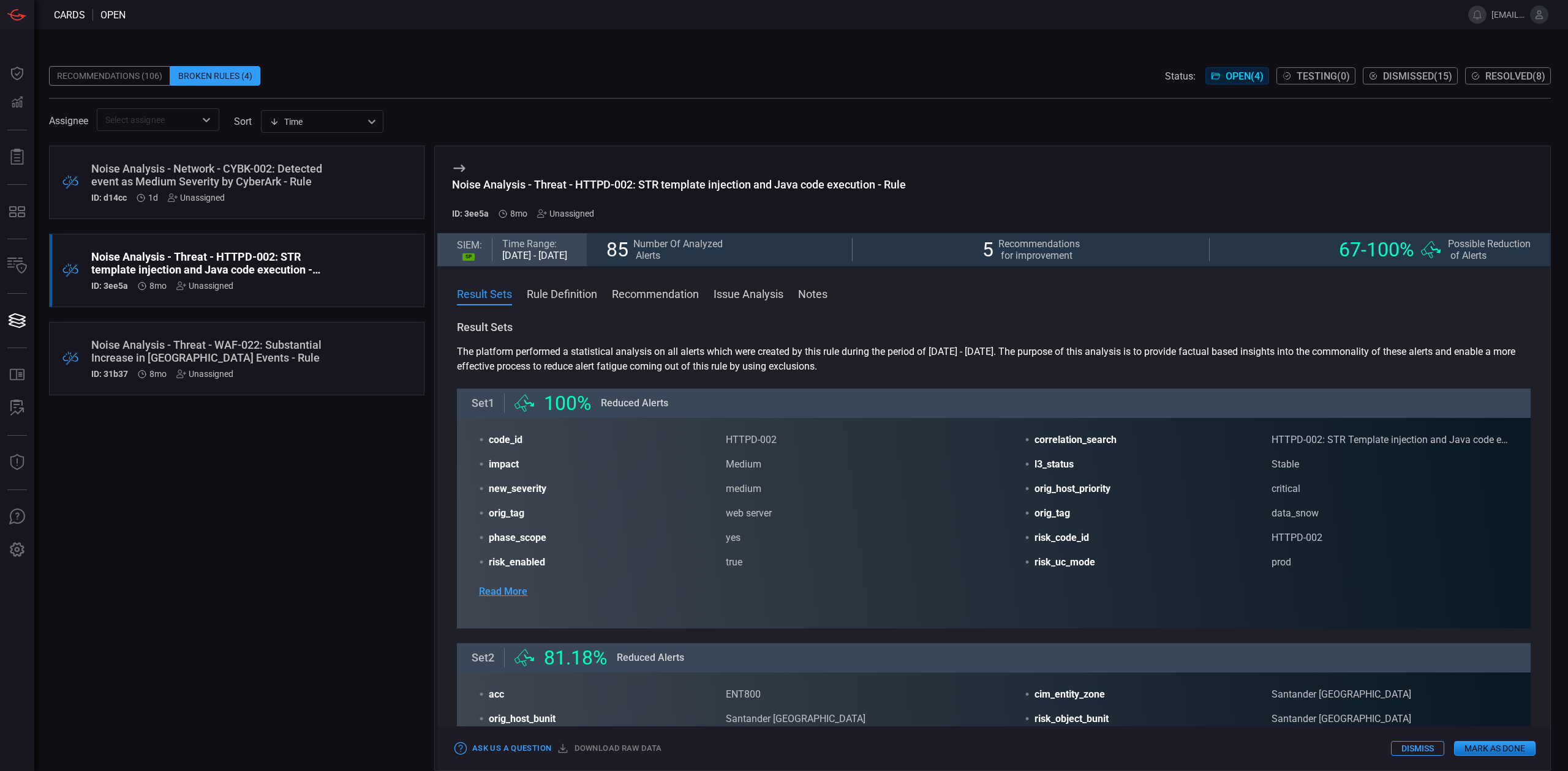
click at [326, 366] on div "Noise Analysis - Threat - WAF-022: Substantial Increase in [GEOGRAPHIC_DATA] Ev…" at bounding box center [213, 358] width 244 height 40
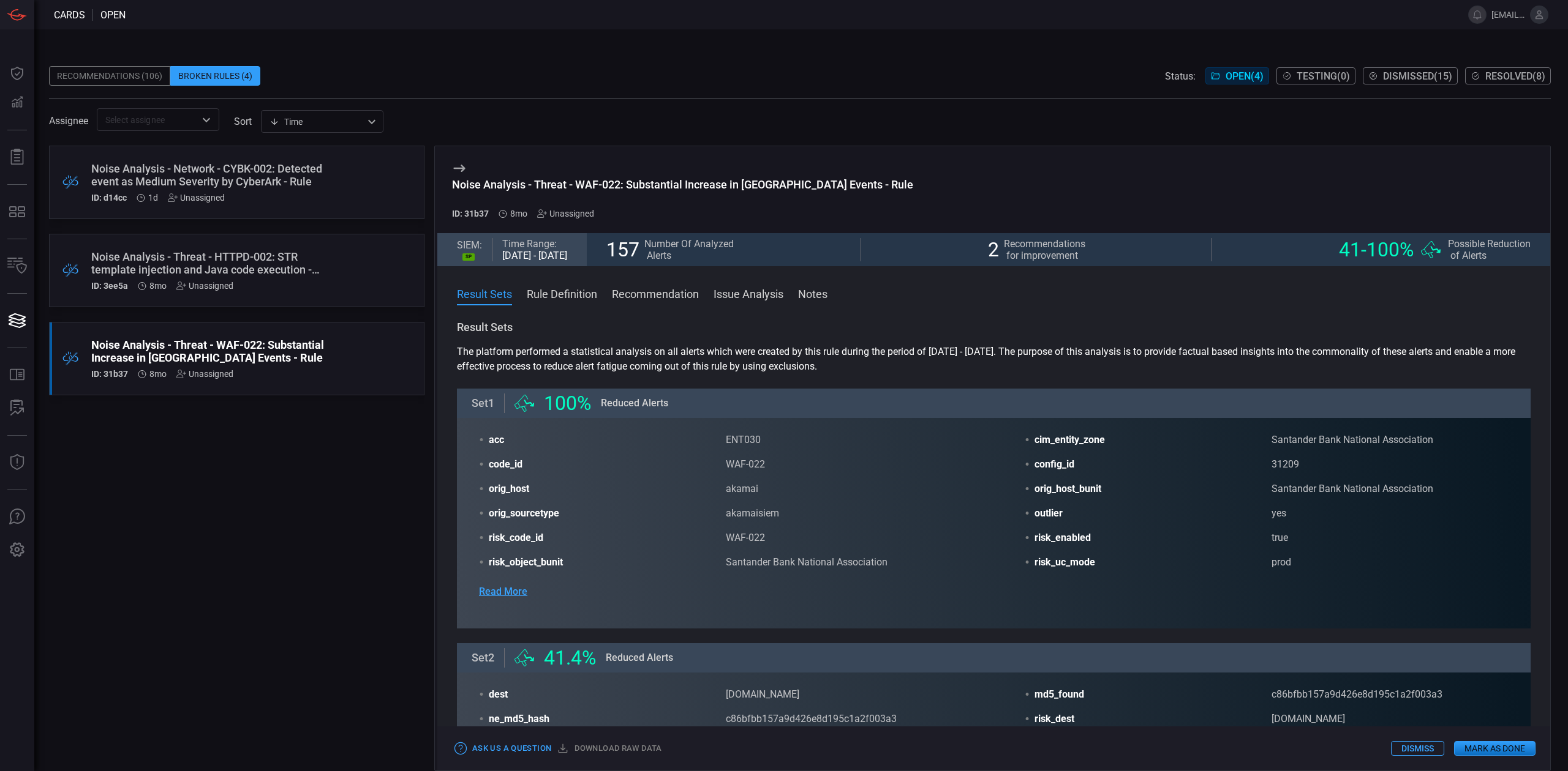
click at [144, 76] on div "Recommendations (106)" at bounding box center [109, 76] width 121 height 20
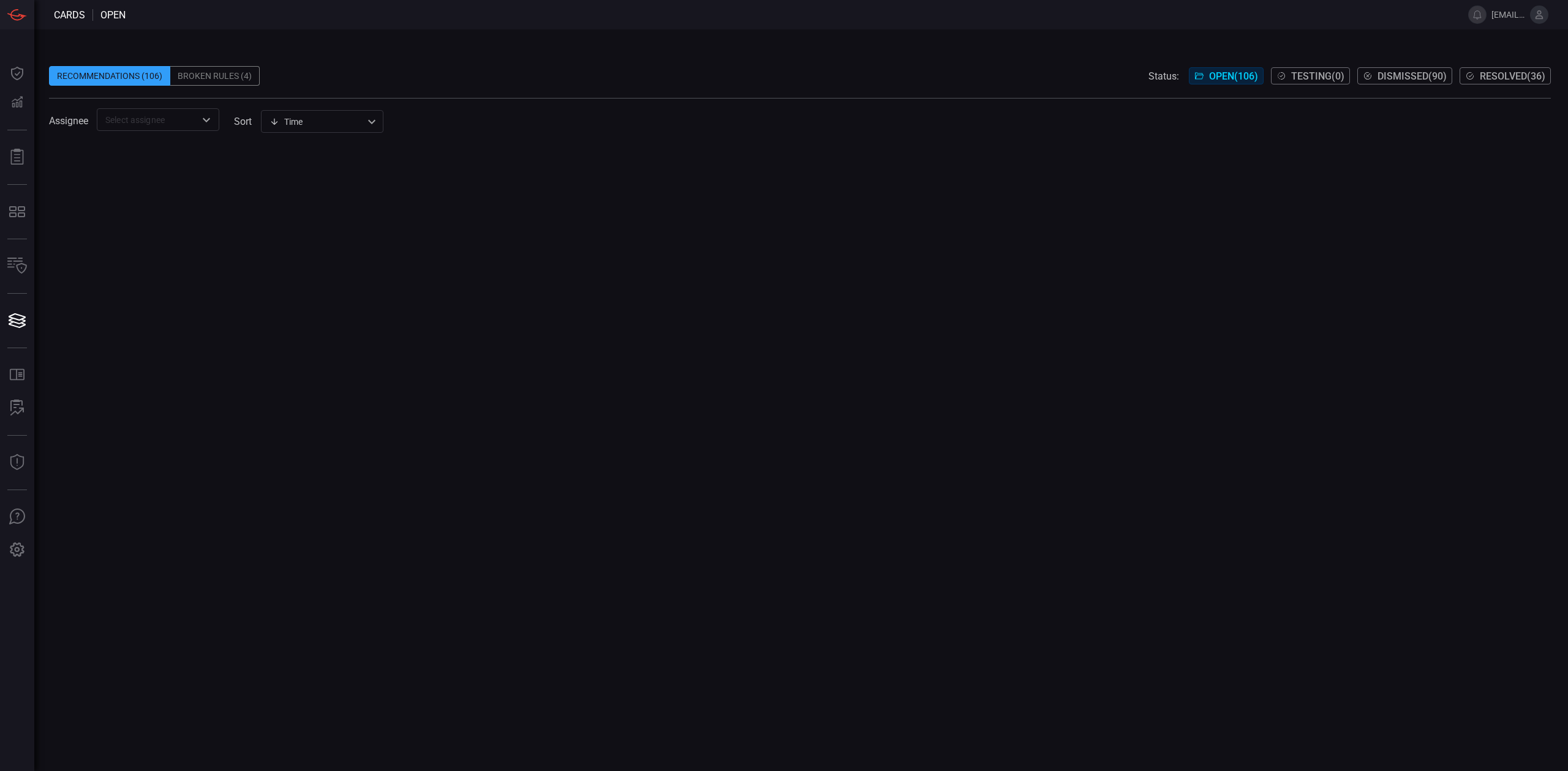
click at [198, 111] on div at bounding box center [206, 120] width 16 height 18
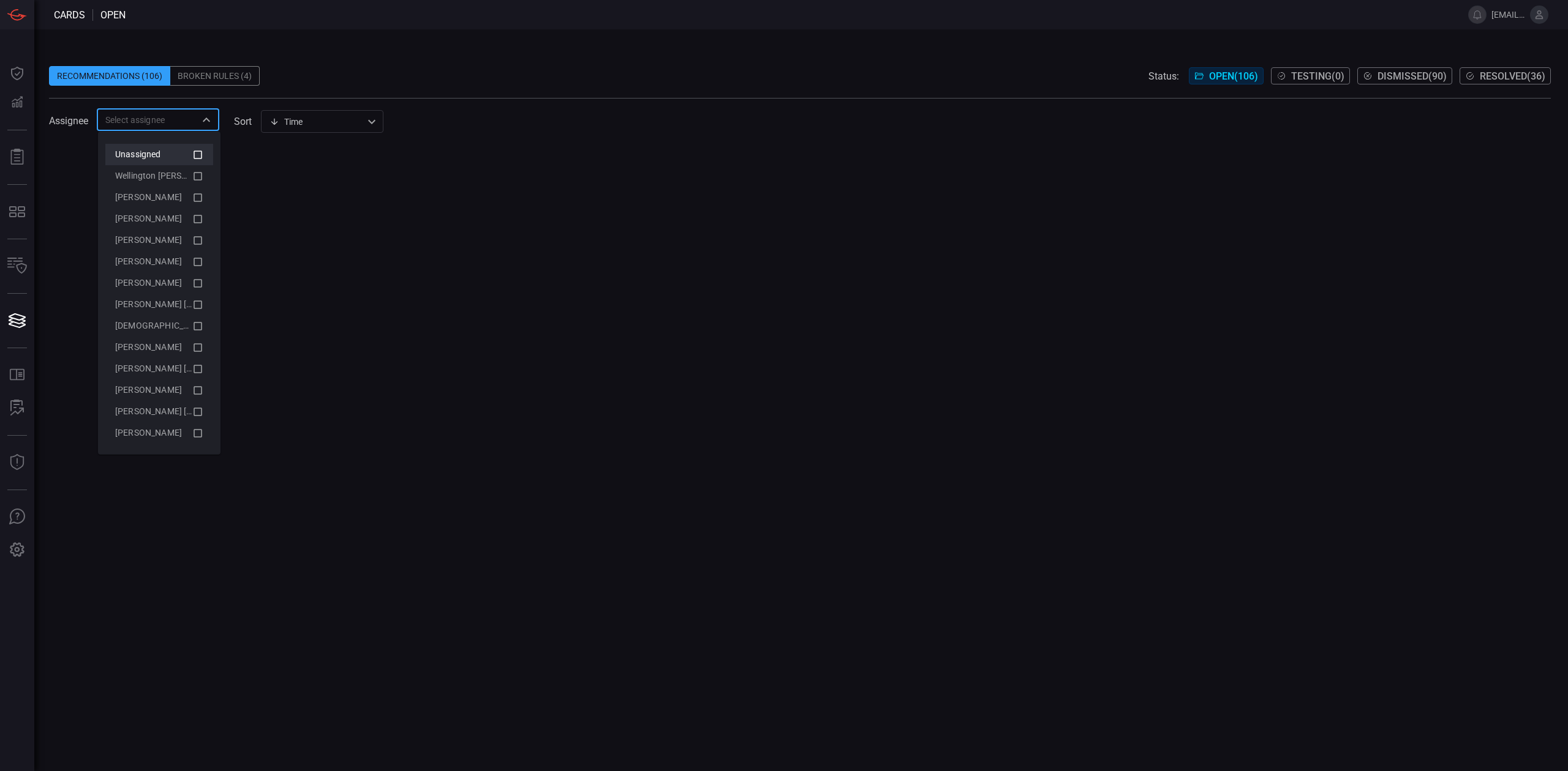
click at [178, 148] on div "Unassigned" at bounding box center [153, 154] width 77 height 13
click at [289, 204] on div at bounding box center [800, 458] width 1502 height 626
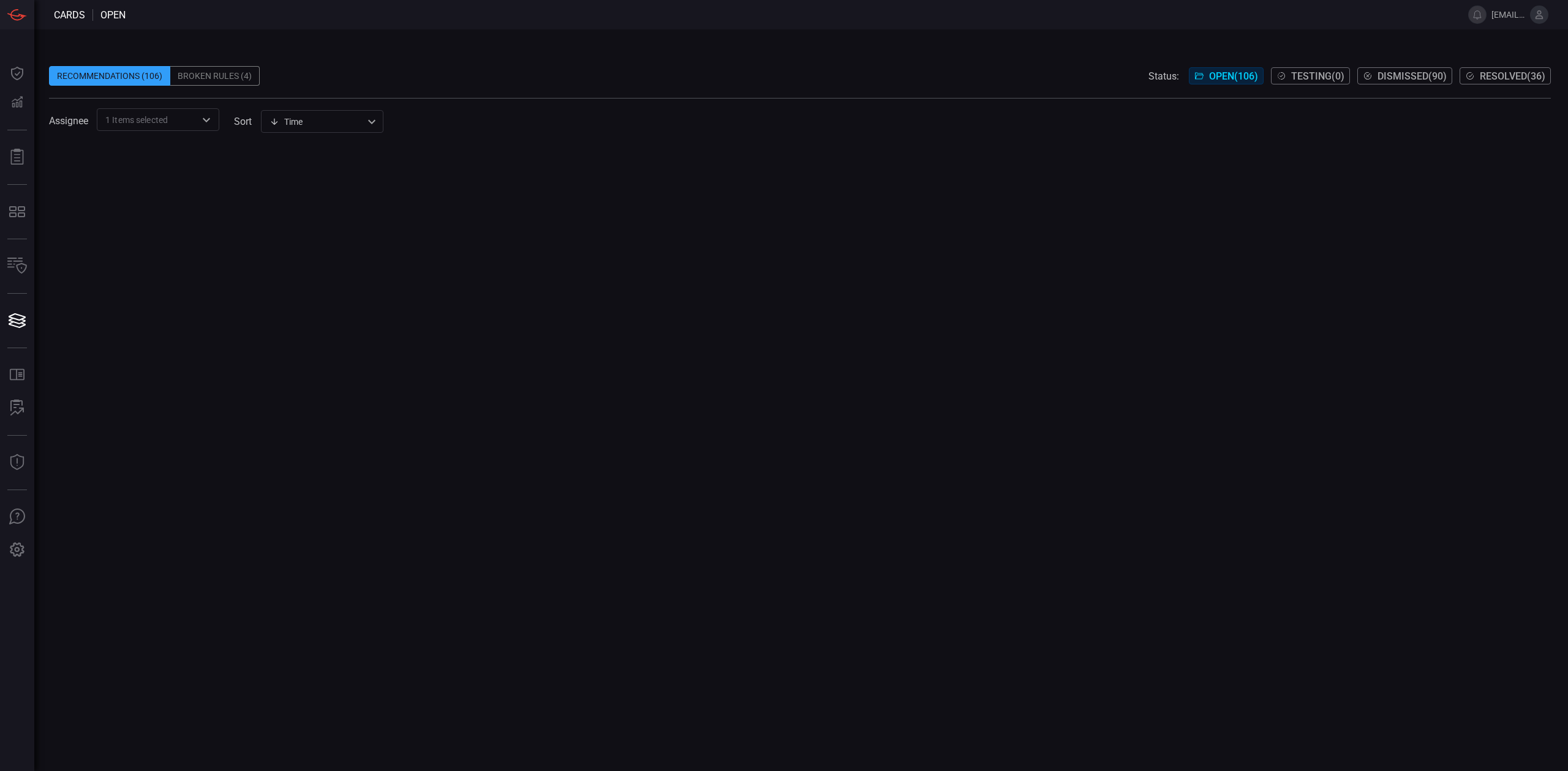
click at [228, 84] on div "Broken Rules (4)" at bounding box center [215, 76] width 90 height 20
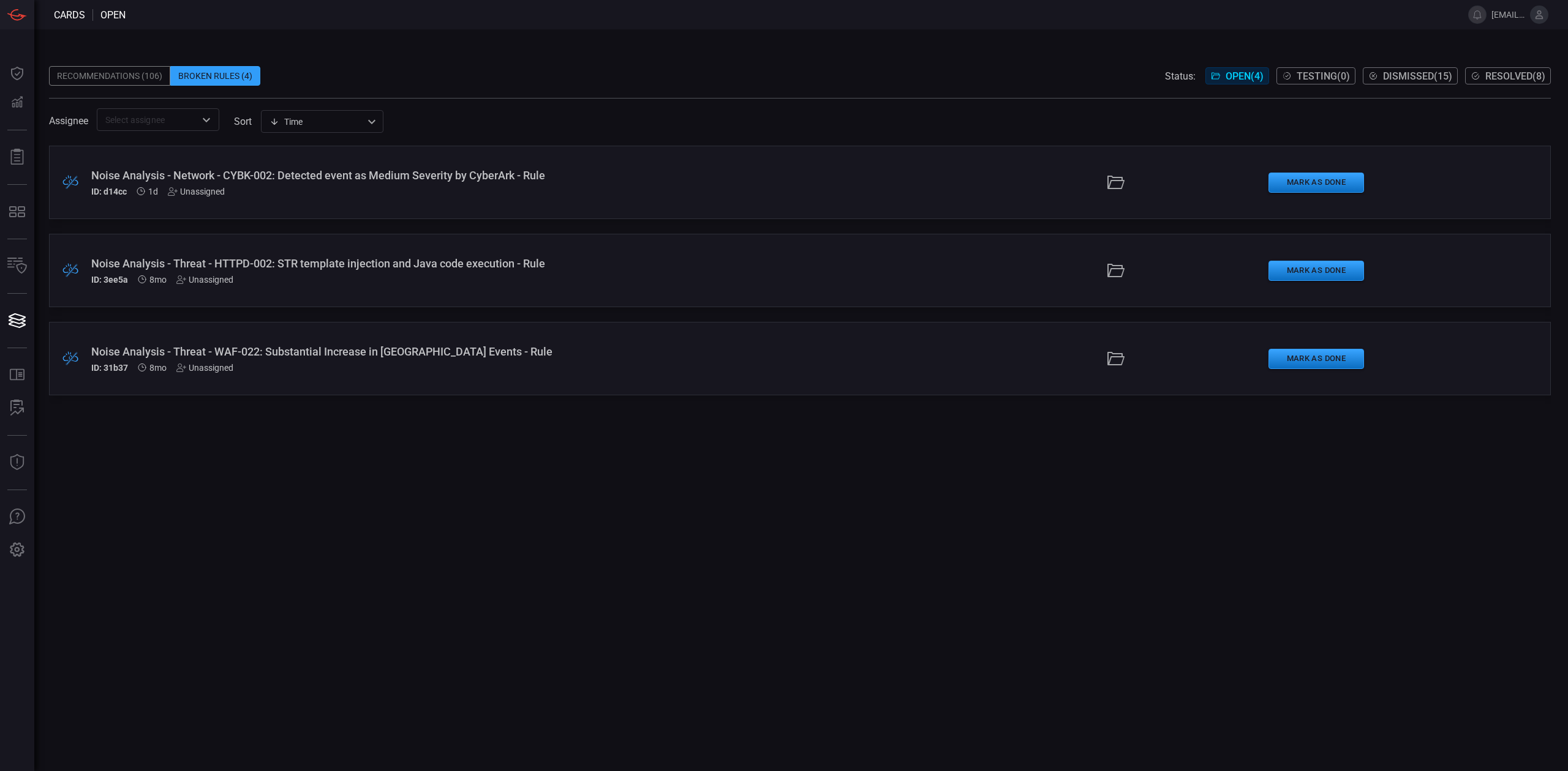
click at [202, 370] on div "Unassigned" at bounding box center [205, 368] width 57 height 10
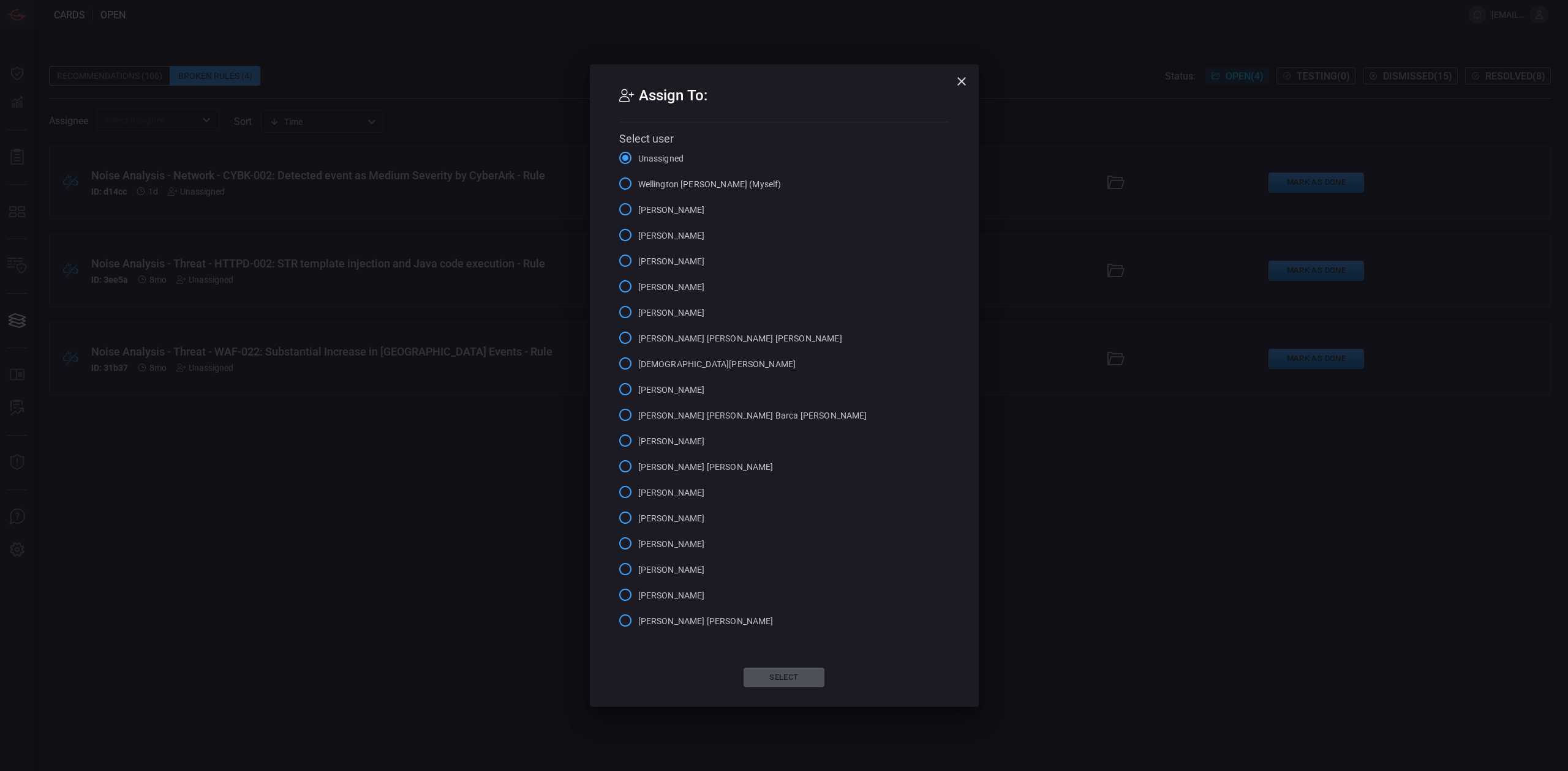
click at [956, 74] on icon "button" at bounding box center [961, 81] width 15 height 15
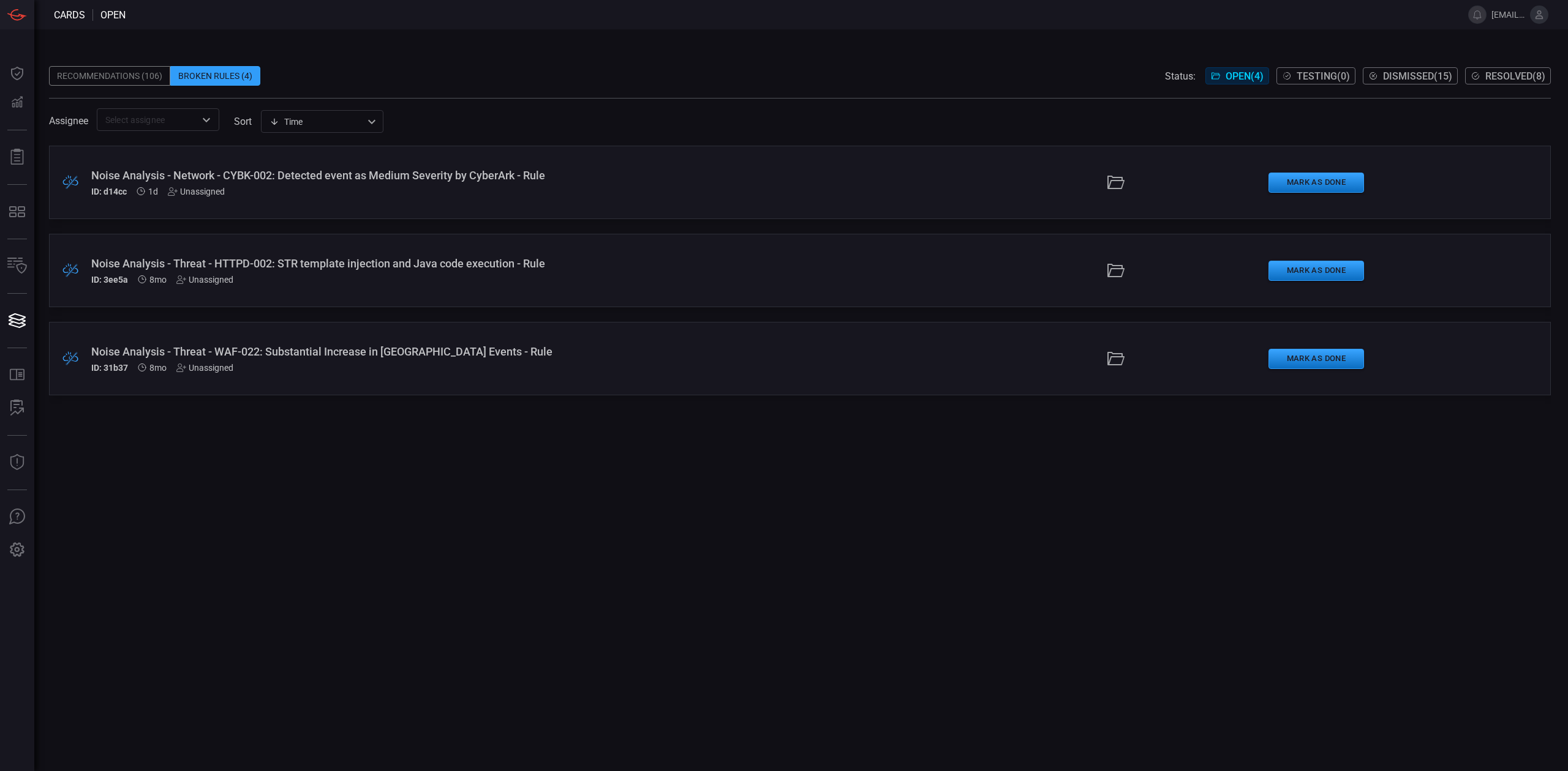
click at [211, 365] on div "Unassigned" at bounding box center [205, 368] width 57 height 10
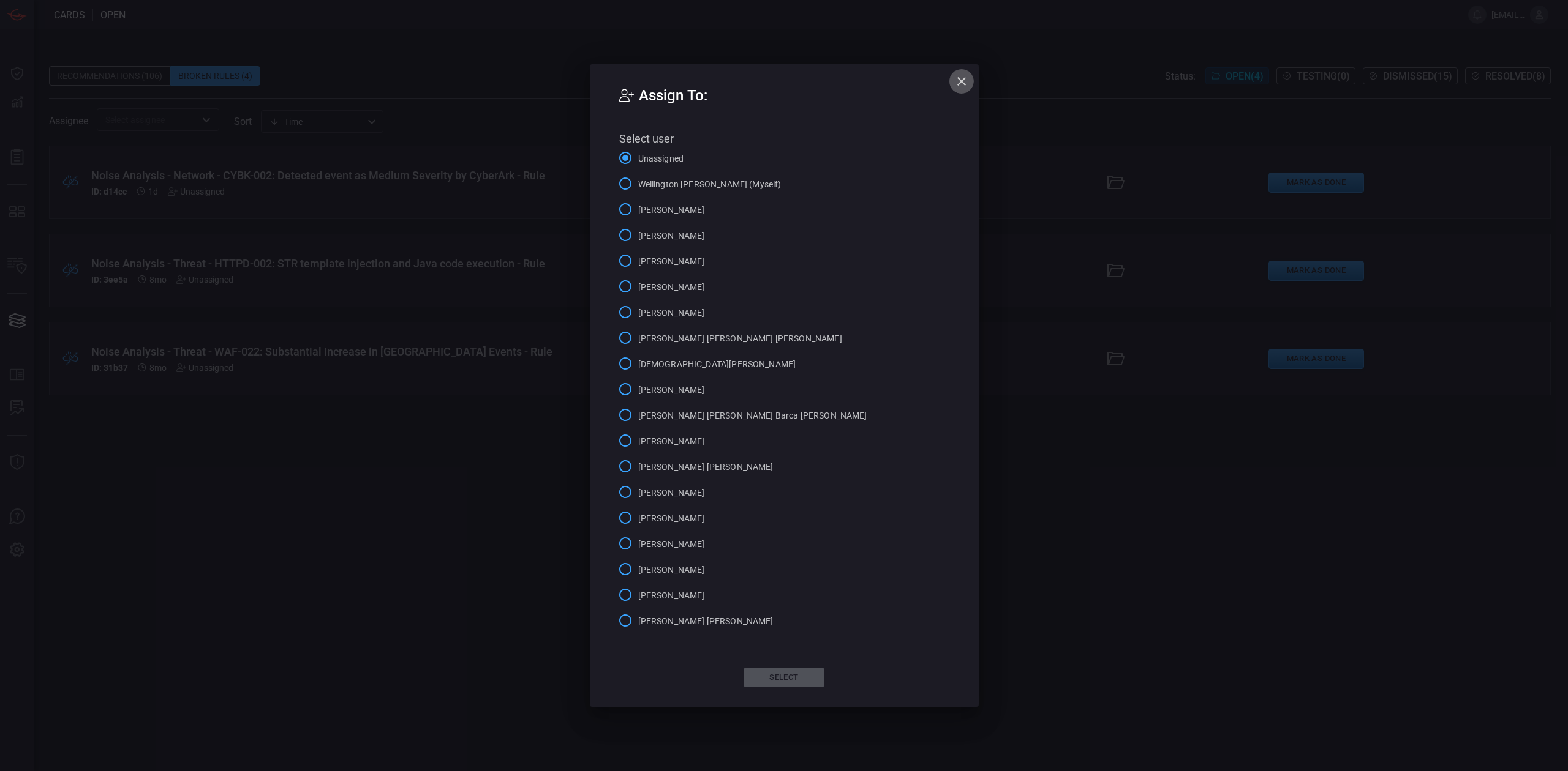
click at [961, 84] on icon "button" at bounding box center [961, 81] width 15 height 15
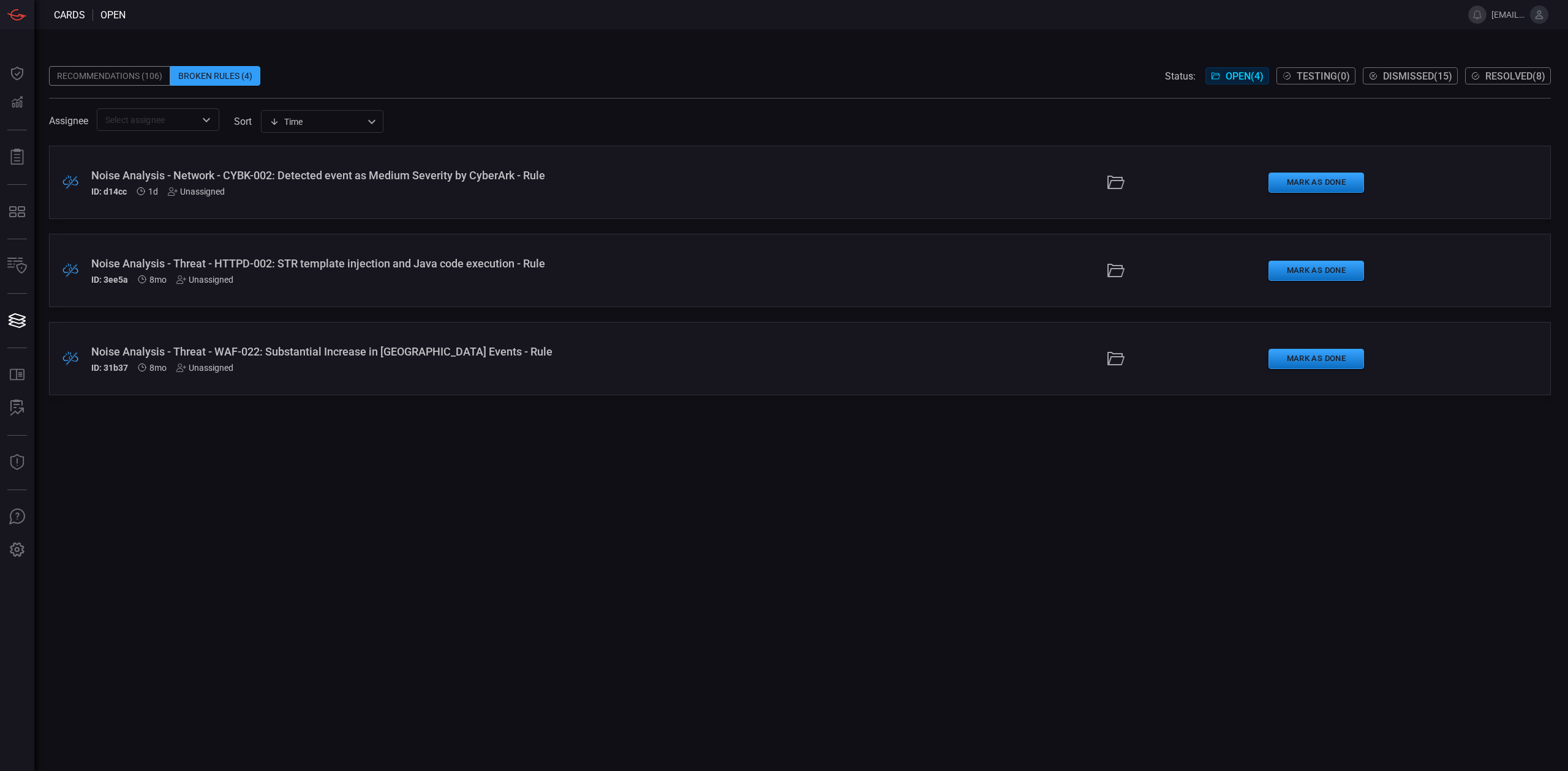
click at [203, 192] on div "Unassigned" at bounding box center [196, 191] width 57 height 10
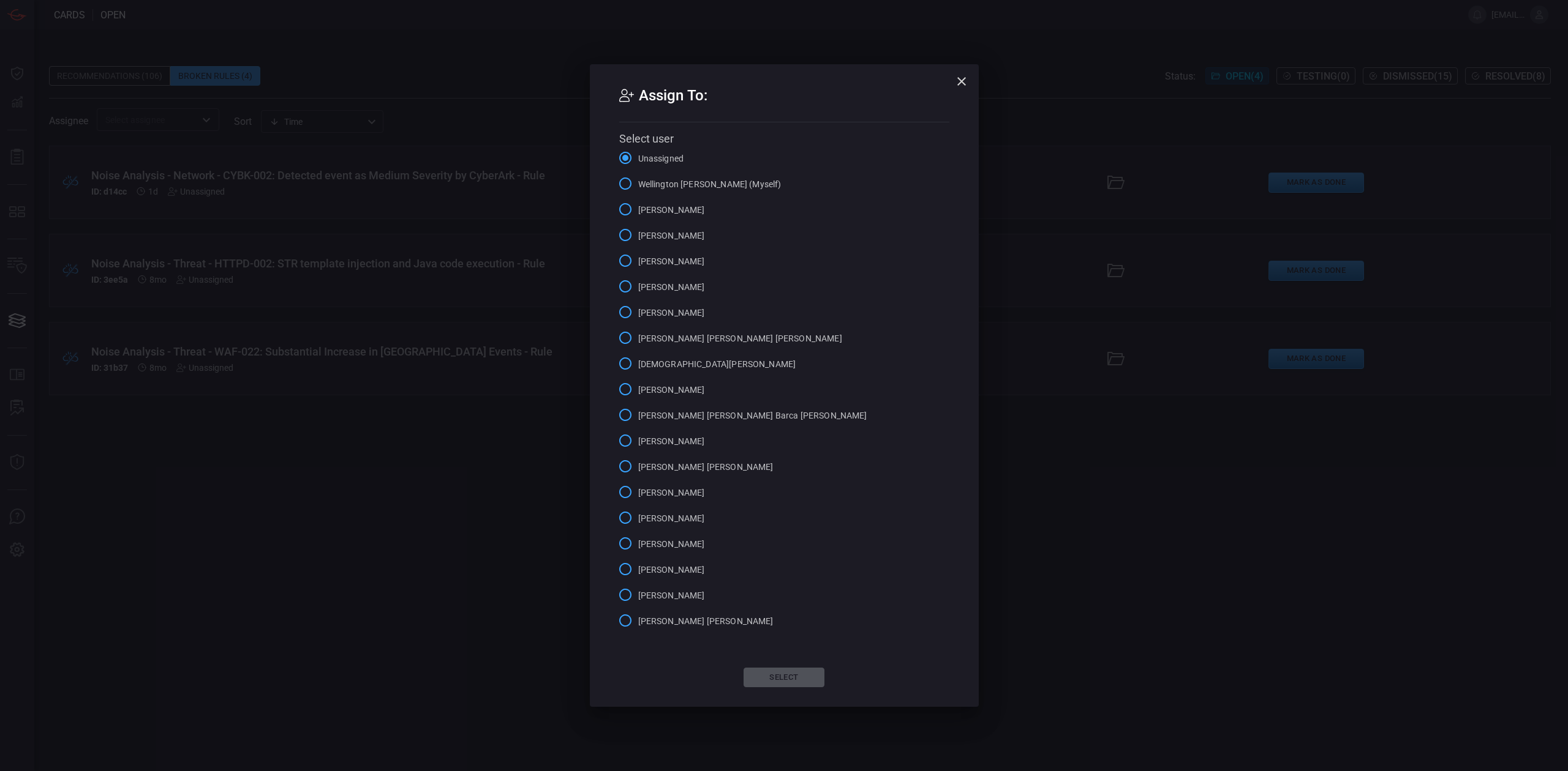
click at [707, 188] on span "Wellington [PERSON_NAME] (Myself)" at bounding box center [710, 184] width 144 height 13
click at [639, 188] on input "Wellington [PERSON_NAME] (Myself)" at bounding box center [625, 183] width 25 height 25
click at [804, 642] on button "Select" at bounding box center [784, 677] width 81 height 20
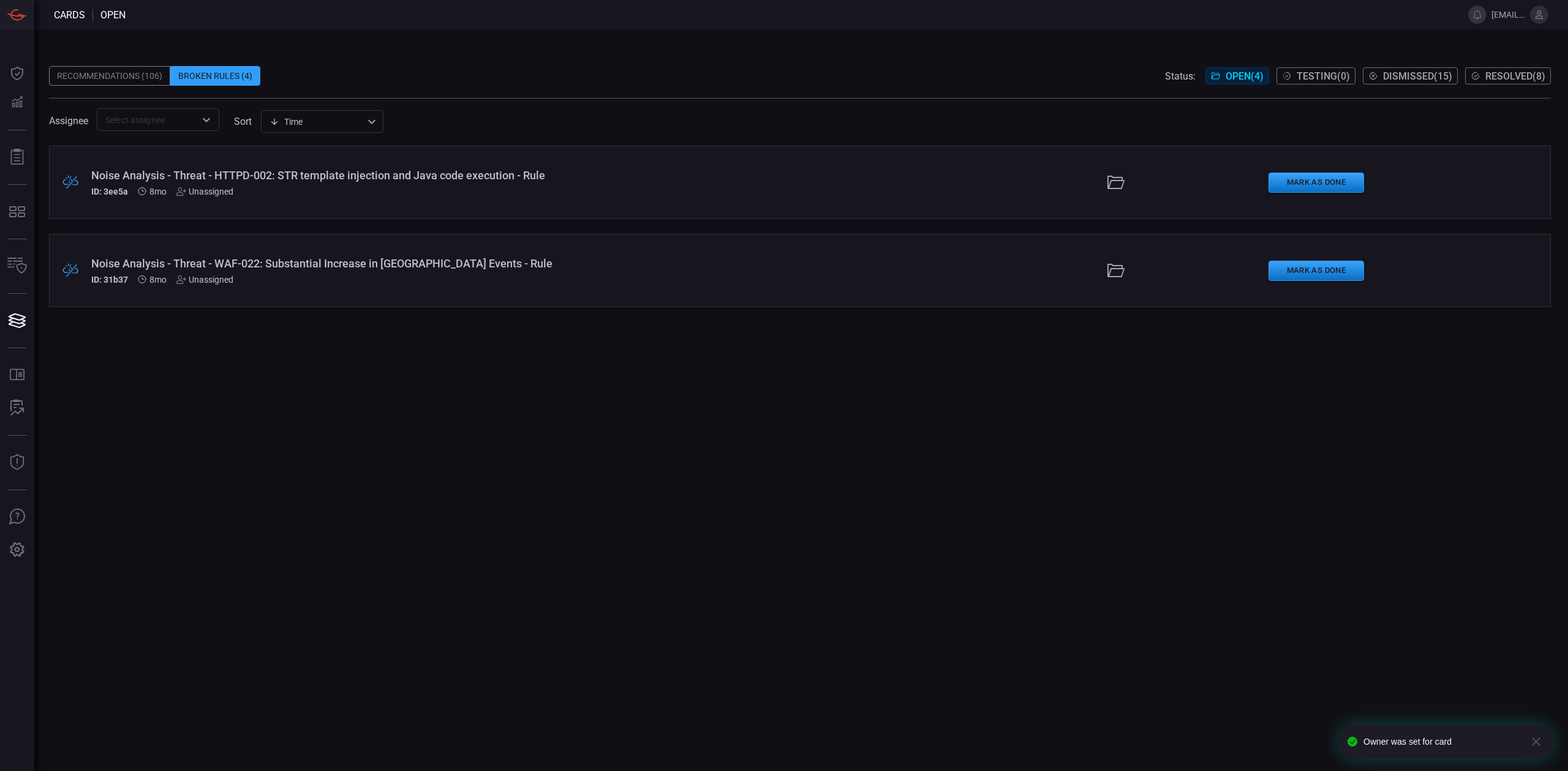
click at [201, 277] on div "Unassigned" at bounding box center [205, 280] width 57 height 10
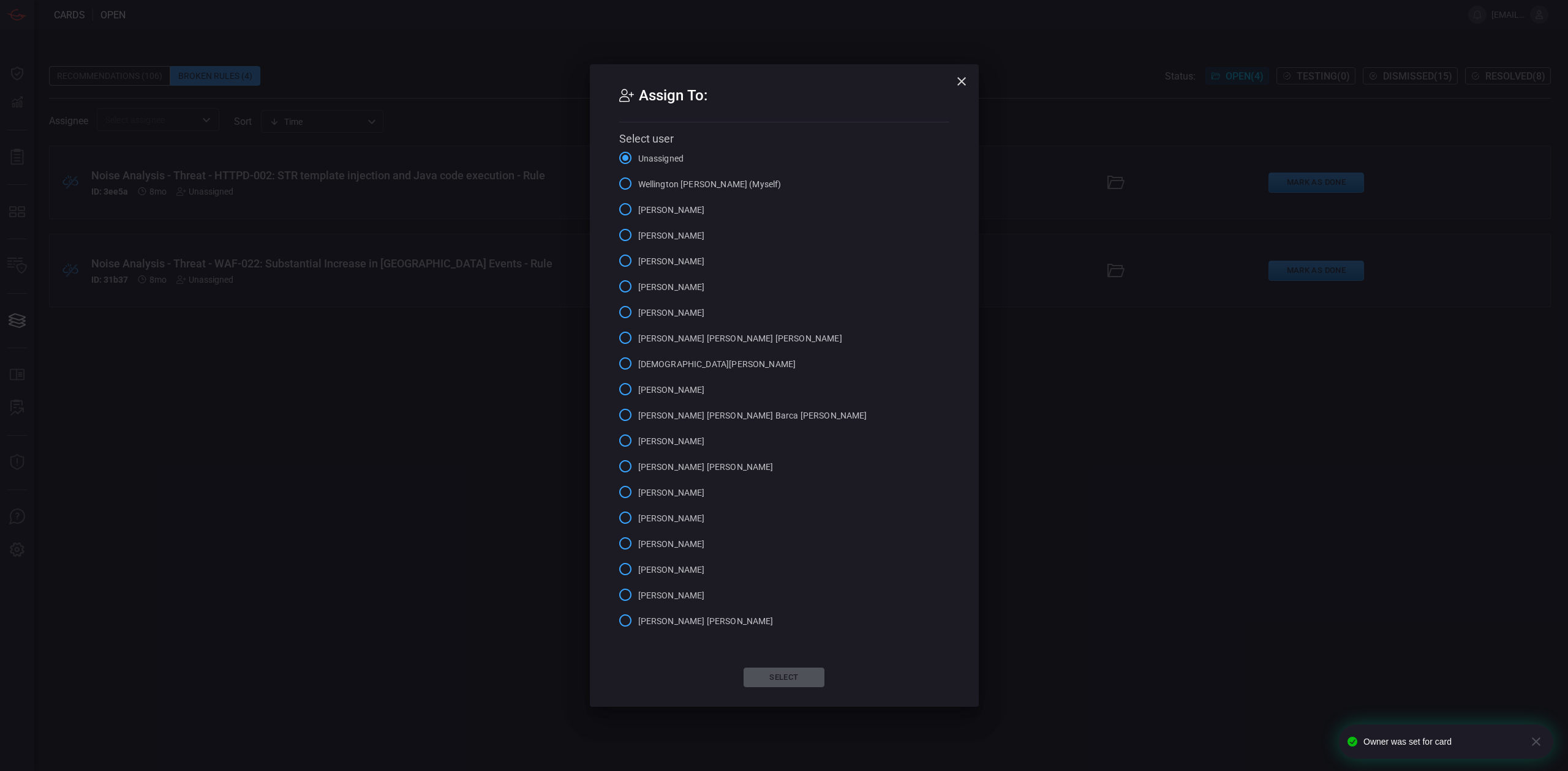
click at [712, 183] on span "Wellington [PERSON_NAME] (Myself)" at bounding box center [710, 184] width 144 height 13
click at [639, 183] on input "Wellington [PERSON_NAME] (Myself)" at bounding box center [625, 183] width 25 height 25
click at [798, 642] on button "Select" at bounding box center [784, 677] width 81 height 20
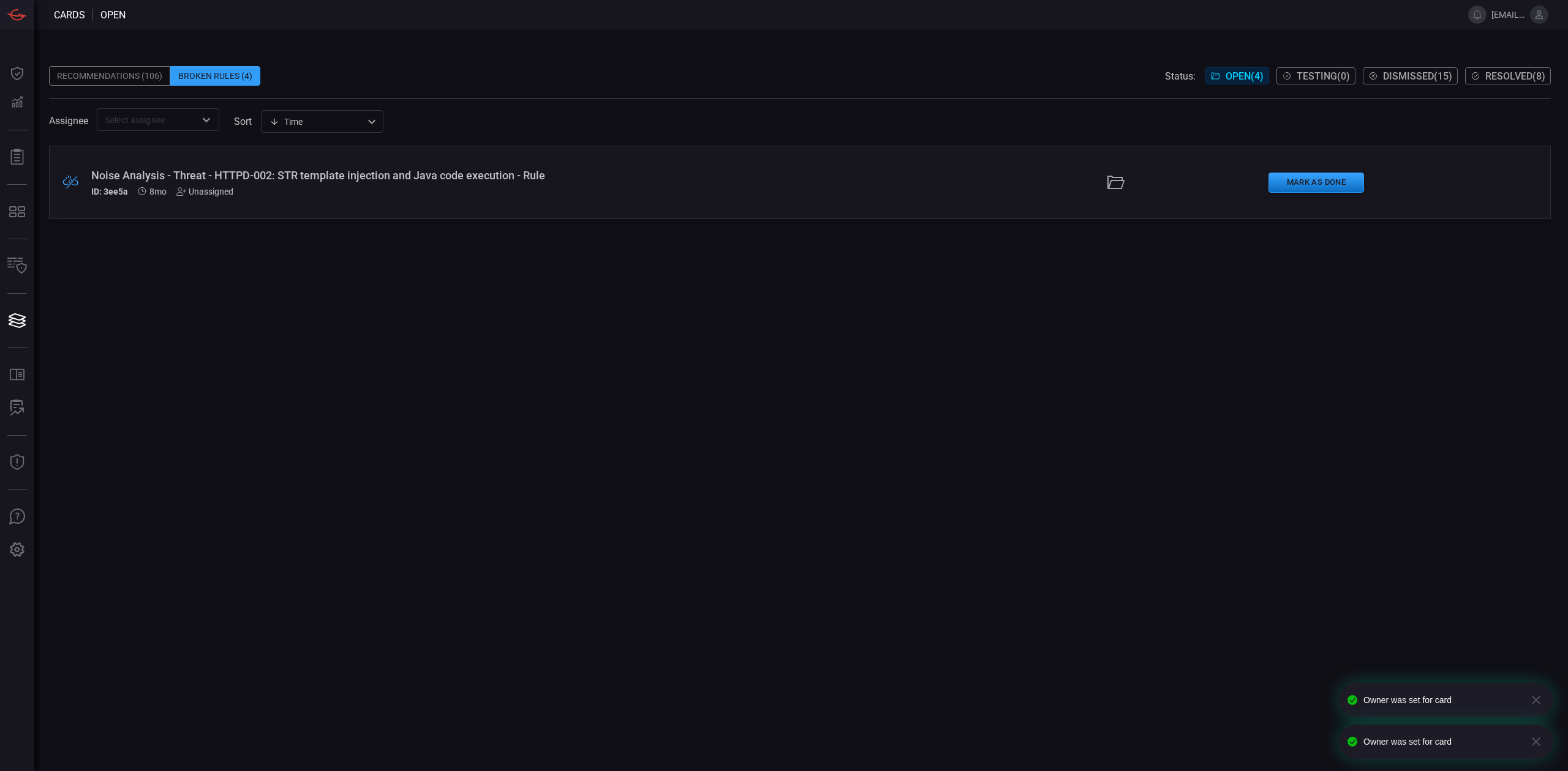
click at [216, 193] on div "Unassigned" at bounding box center [205, 191] width 57 height 10
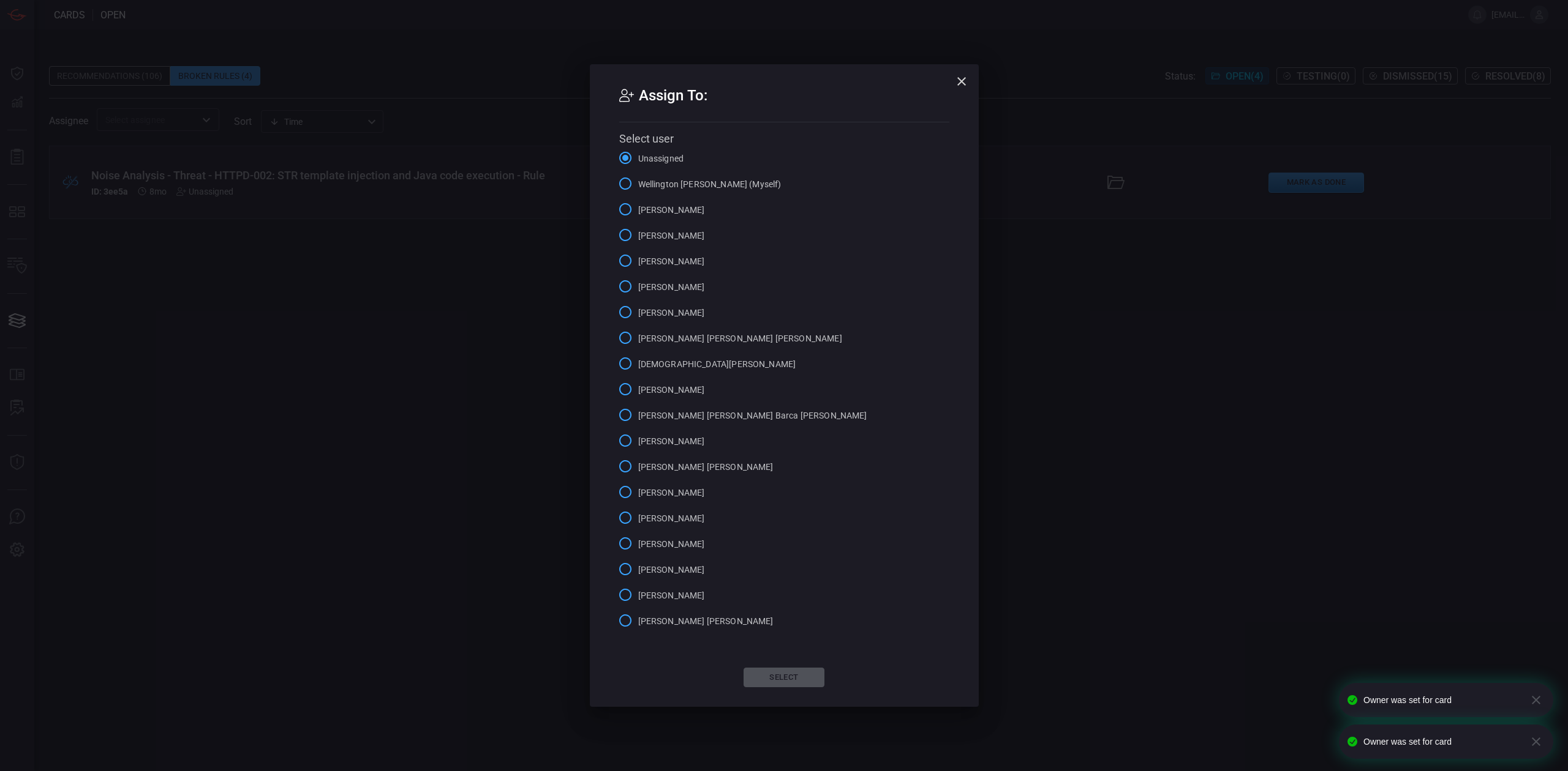
click at [673, 189] on span "Wellington [PERSON_NAME] (Myself)" at bounding box center [710, 184] width 144 height 13
click at [639, 189] on input "Wellington [PERSON_NAME] (Myself)" at bounding box center [625, 183] width 25 height 25
click at [797, 642] on button "Select" at bounding box center [784, 677] width 81 height 20
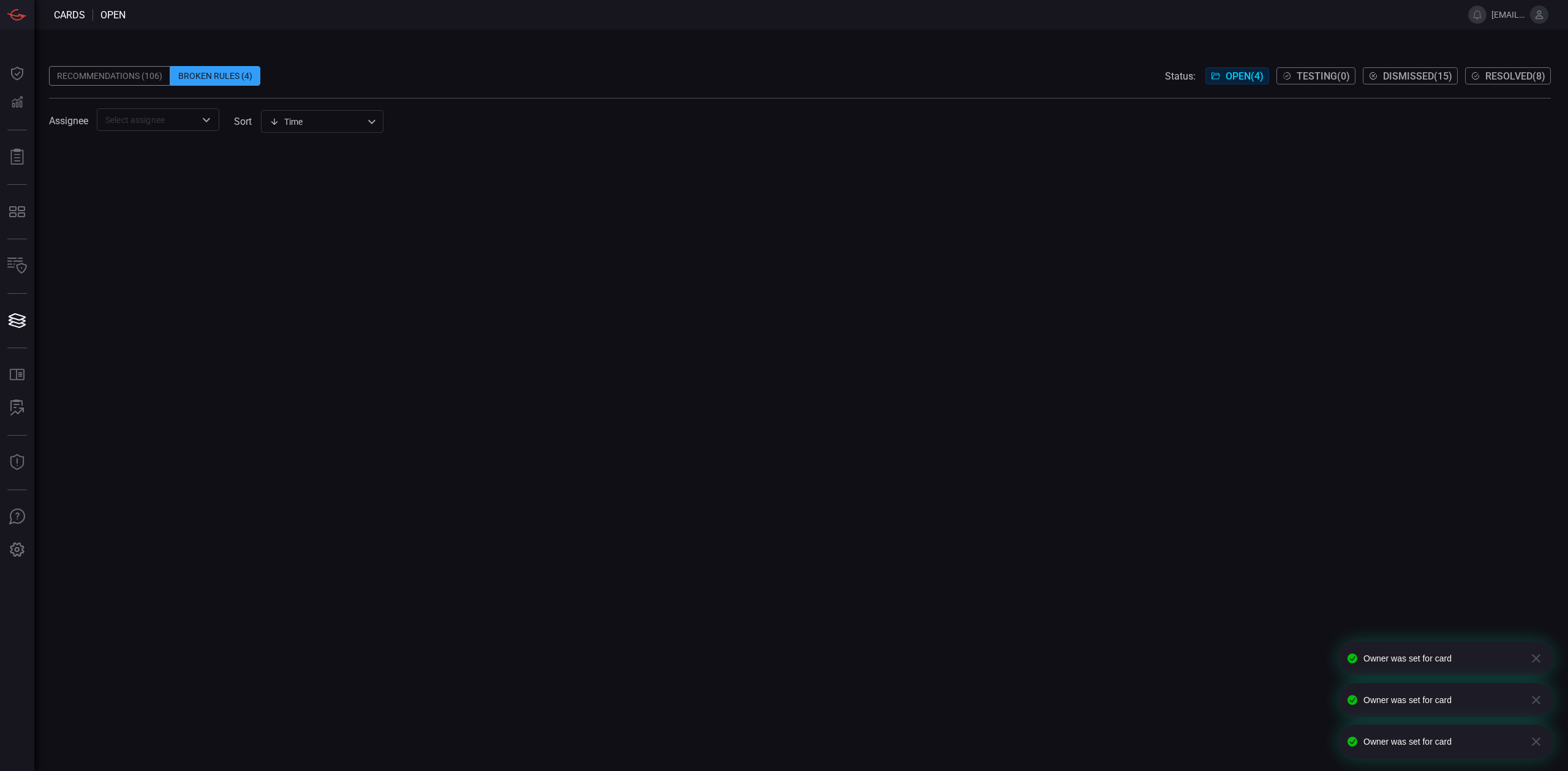
click at [105, 78] on div "Recommendations (106)" at bounding box center [109, 76] width 121 height 20
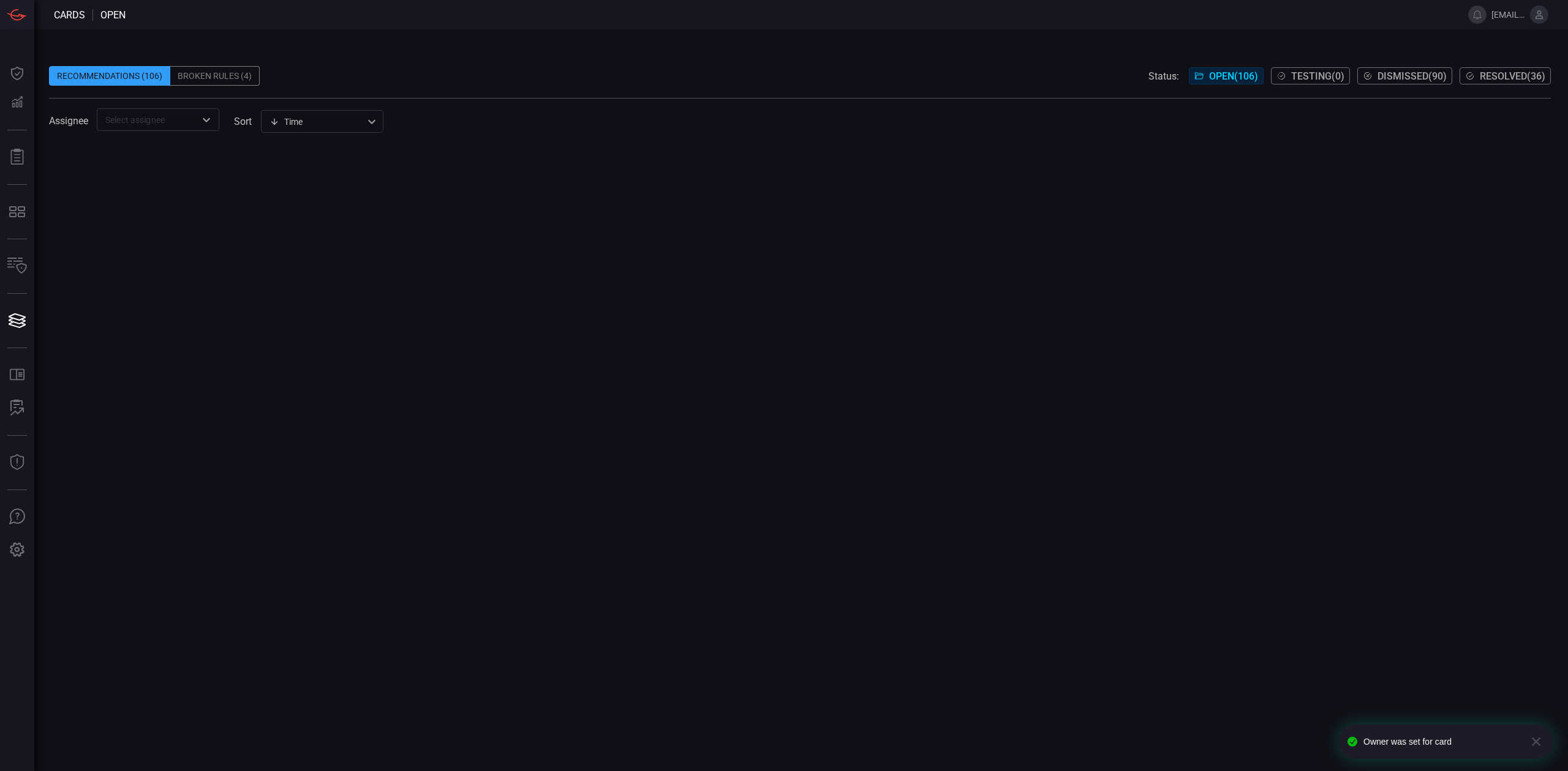
click at [415, 196] on div at bounding box center [800, 458] width 1502 height 626
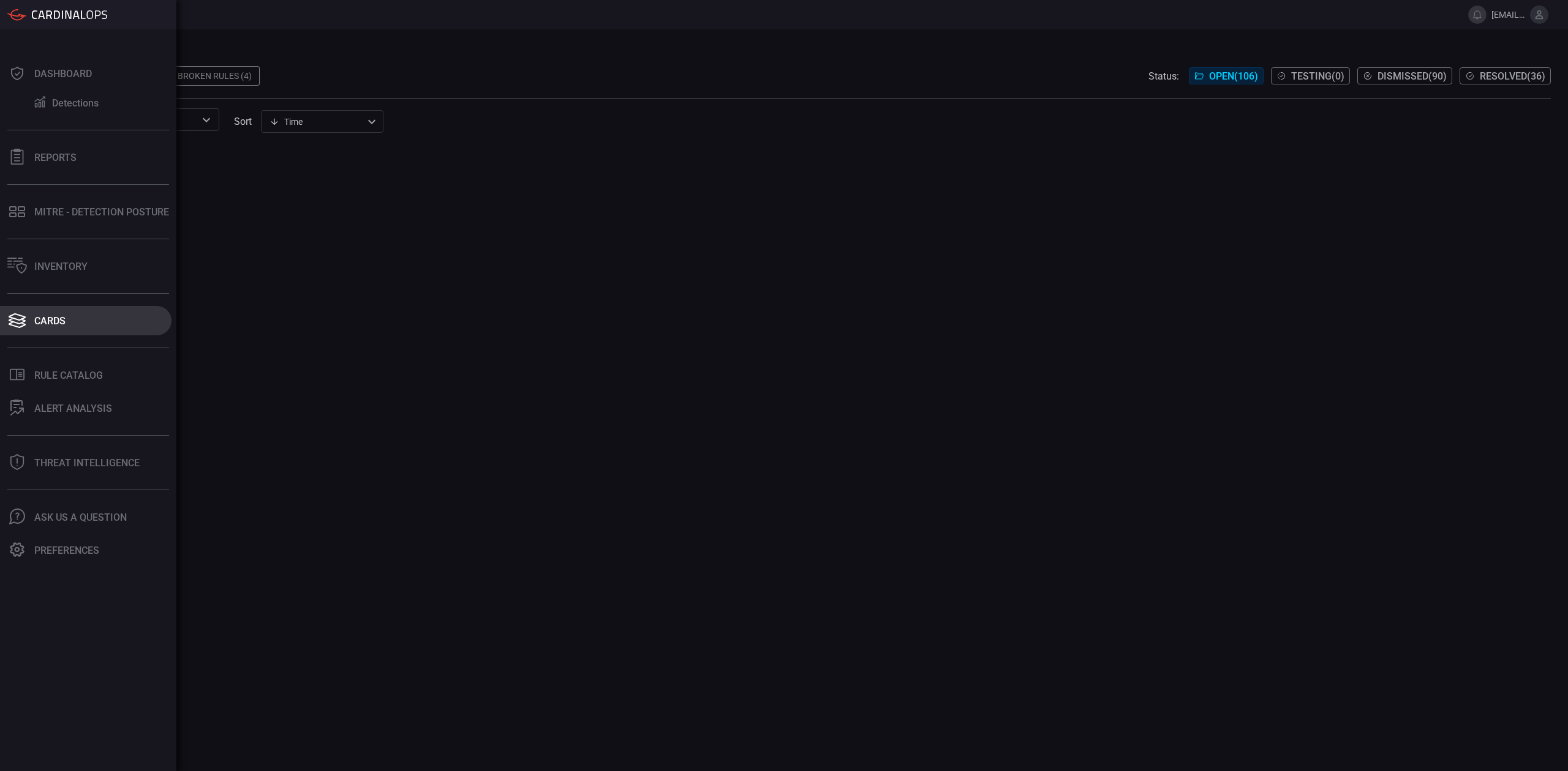
click at [29, 318] on button "Cards" at bounding box center [86, 321] width 172 height 29
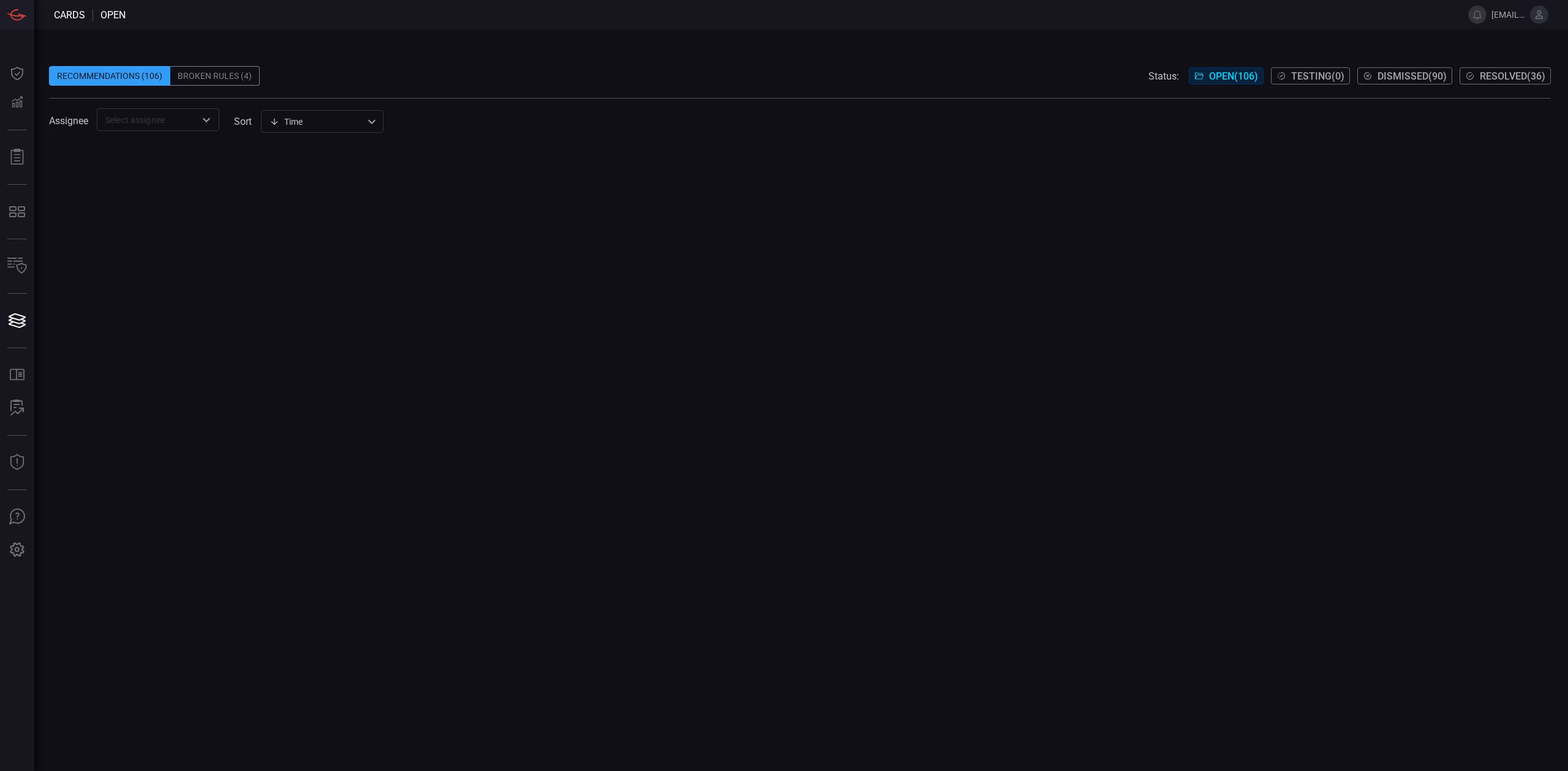
click at [309, 133] on span at bounding box center [800, 138] width 1502 height 15
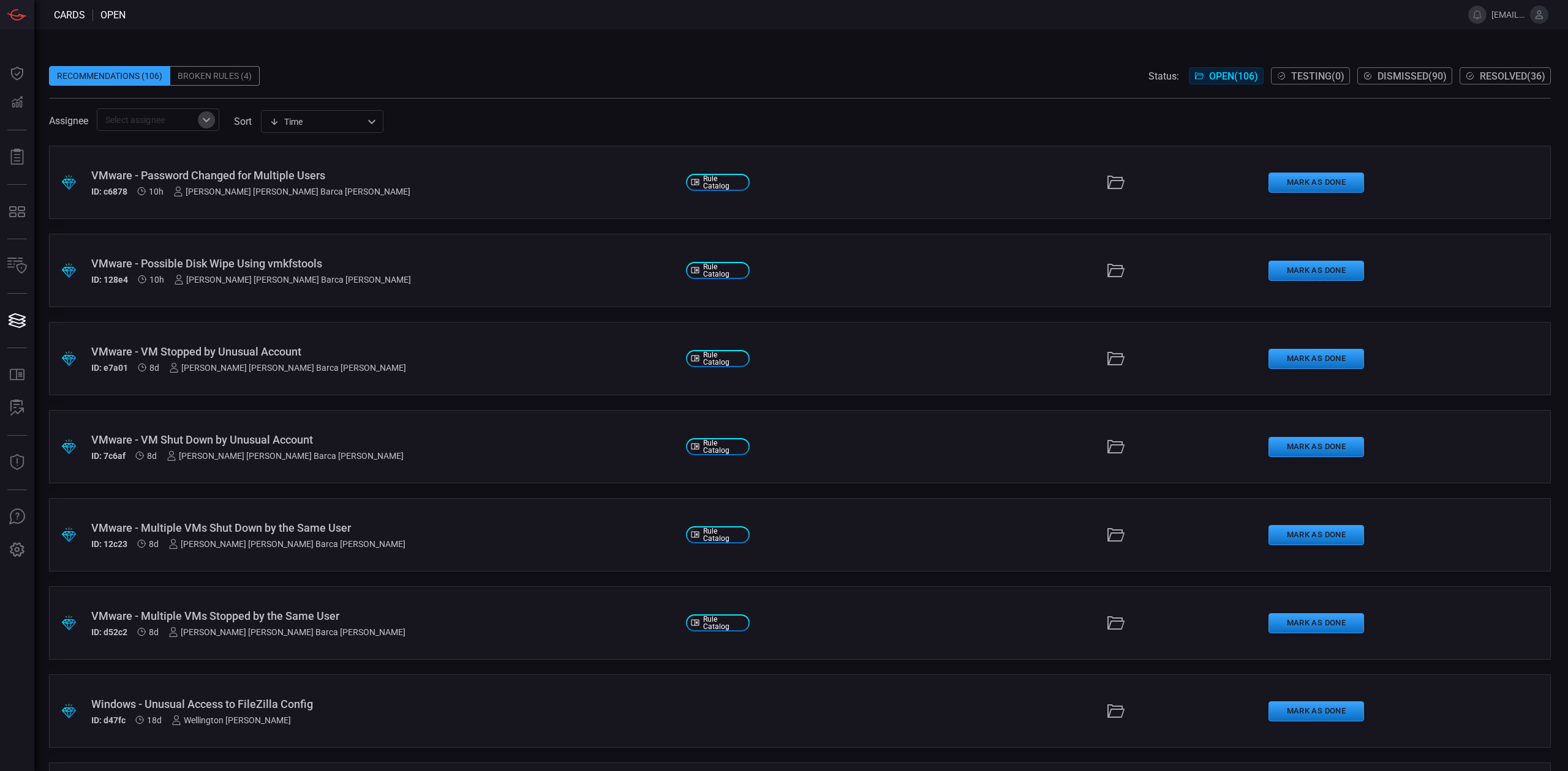
click at [204, 118] on icon "Open" at bounding box center [207, 119] width 8 height 4
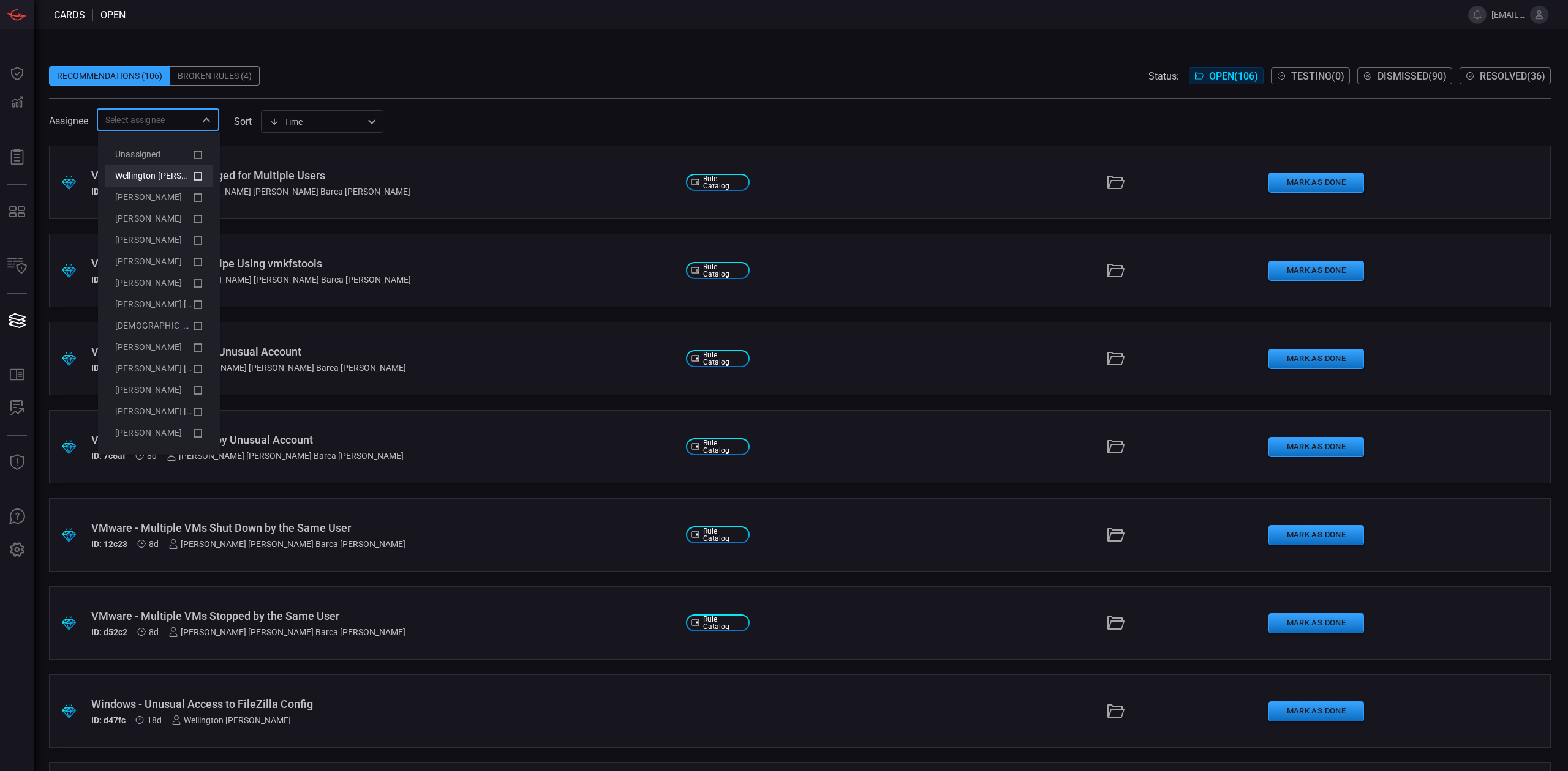
click at [192, 172] on icon at bounding box center [197, 176] width 11 height 15
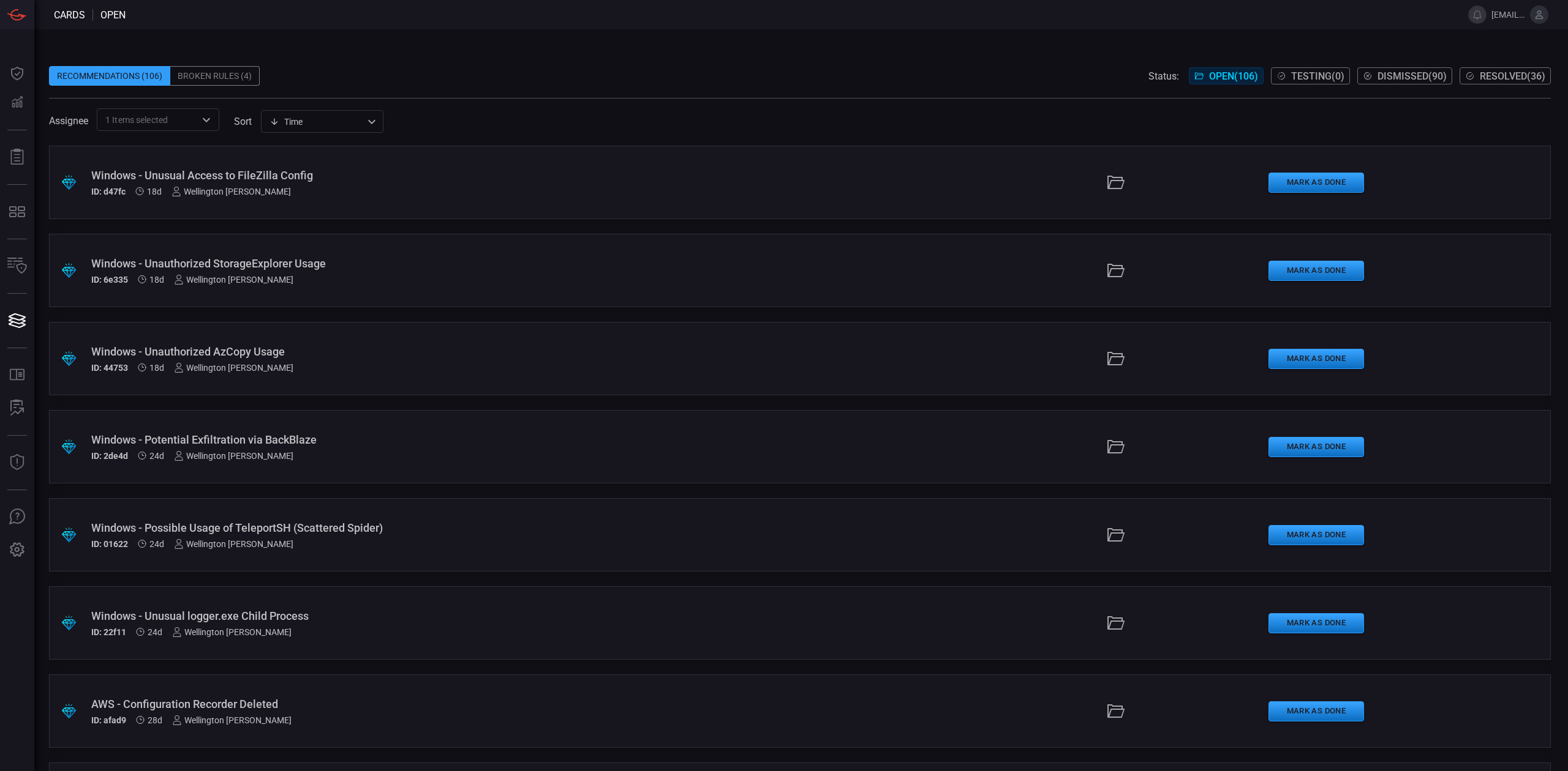
click at [436, 120] on div "Assignee 1 Items selected ​ sort Time visibleUpdateTime ​" at bounding box center [800, 119] width 1502 height 22
click at [216, 76] on div "Broken Rules (4)" at bounding box center [215, 76] width 90 height 20
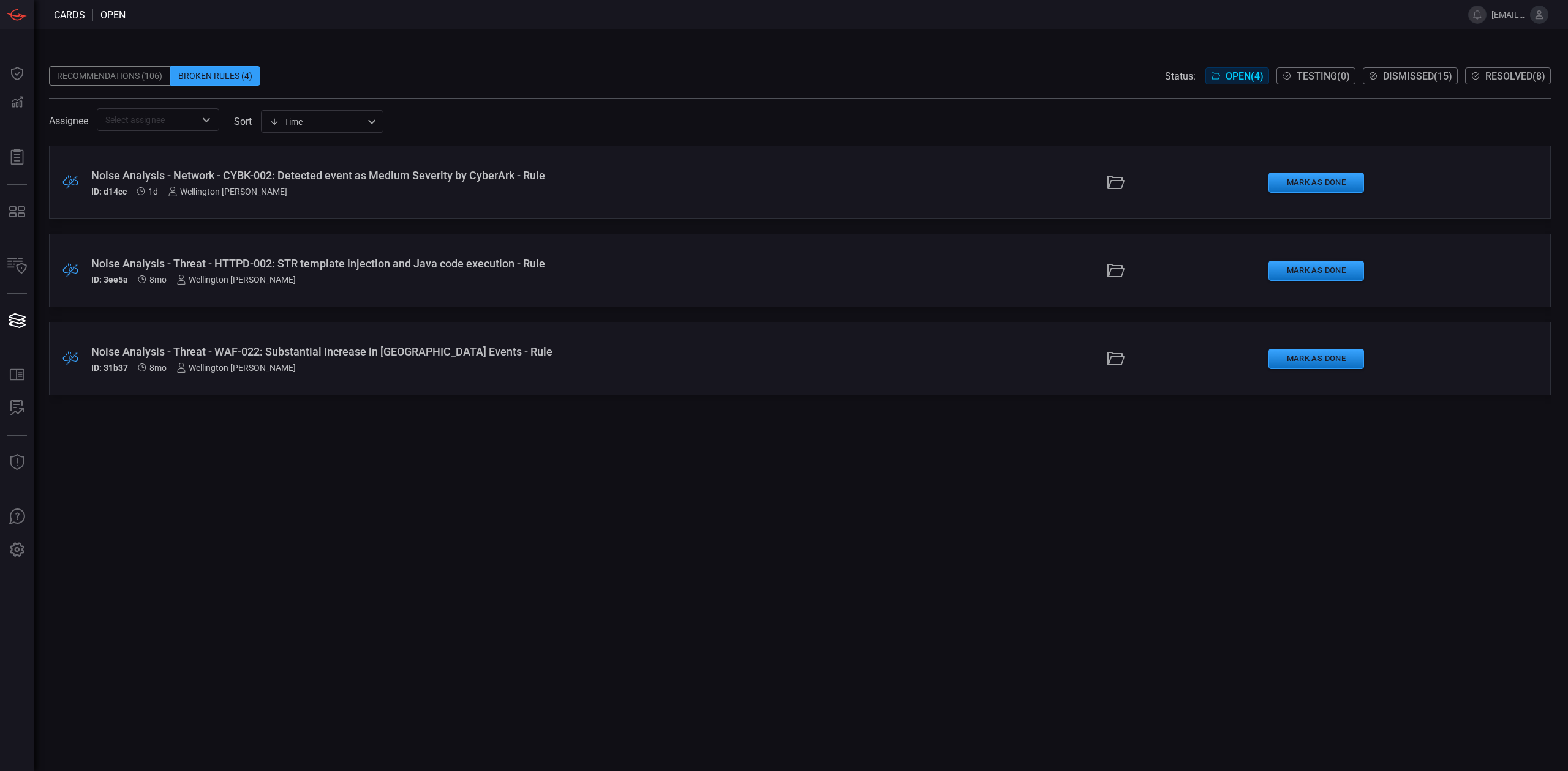
click at [579, 180] on div "Noise Analysis - Network - CYBK-002: Detected event as Medium Severity by Cyber…" at bounding box center [383, 175] width 585 height 13
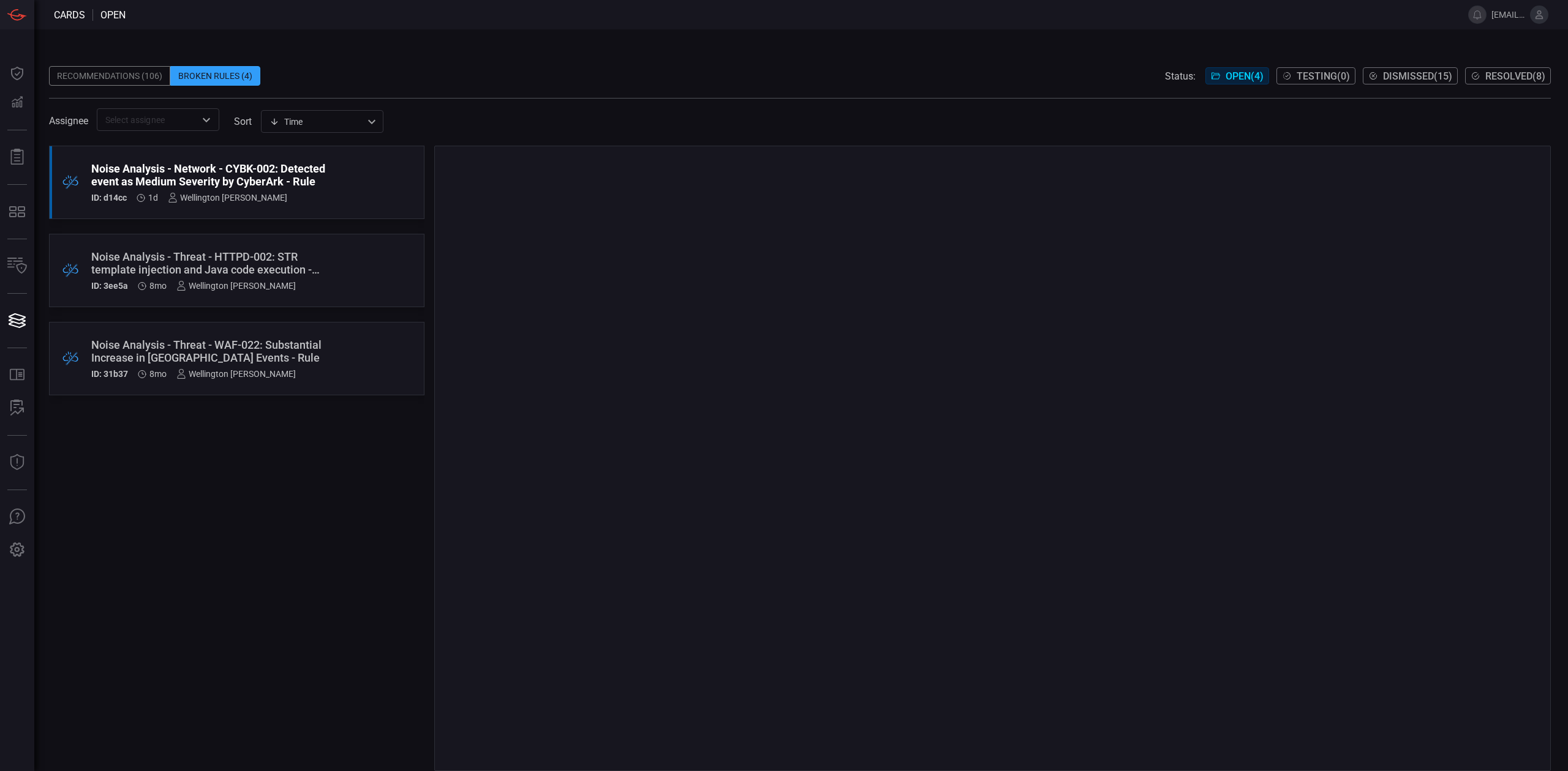
click at [371, 183] on div ".broken_cards_icon_0{fill:#39A4FF;} .broken_cards_icon_1{fill:none;stroke:#1918…" at bounding box center [236, 182] width 376 height 73
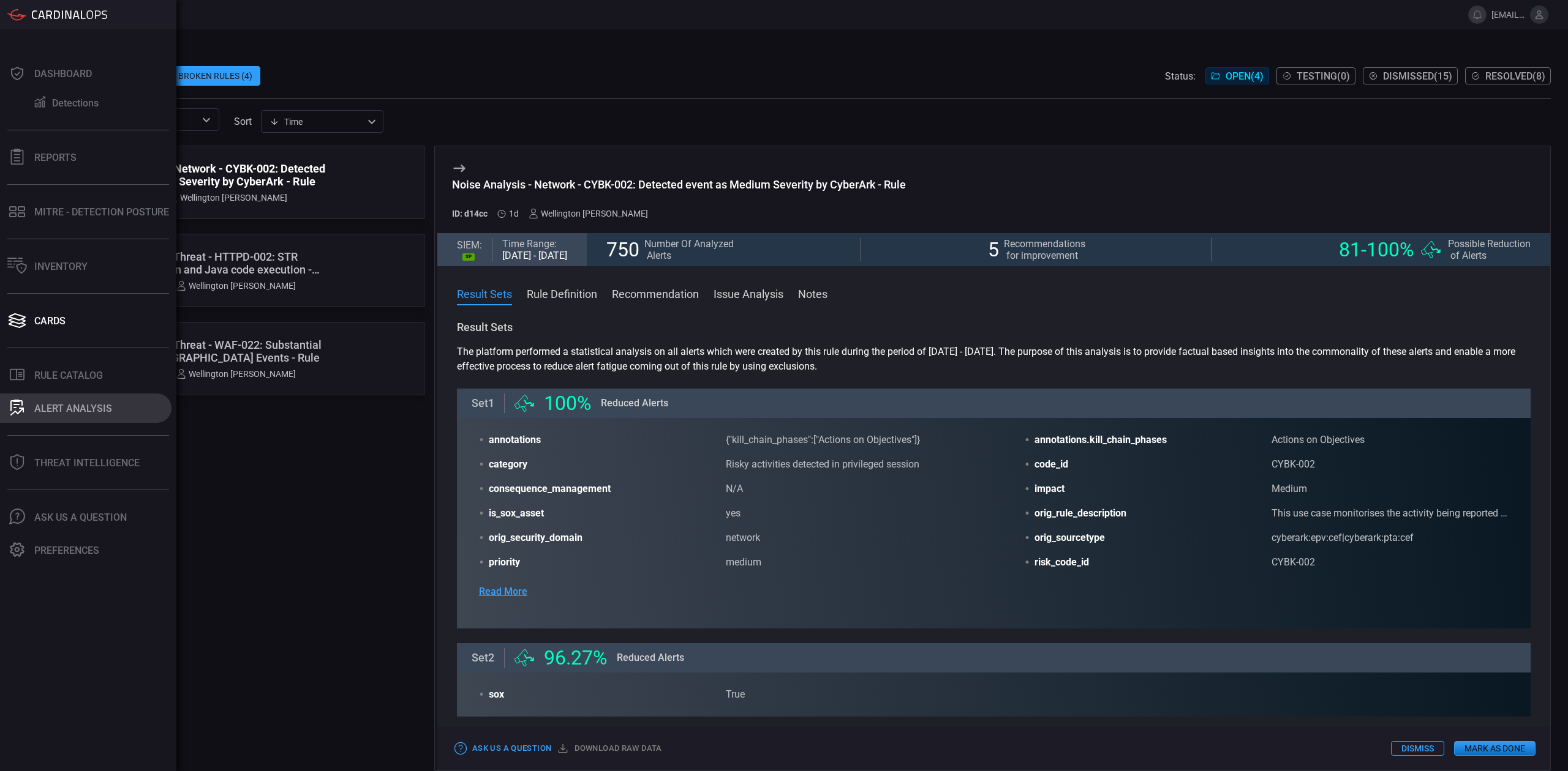
click at [42, 412] on div "ALERT ANALYSIS" at bounding box center [73, 409] width 78 height 12
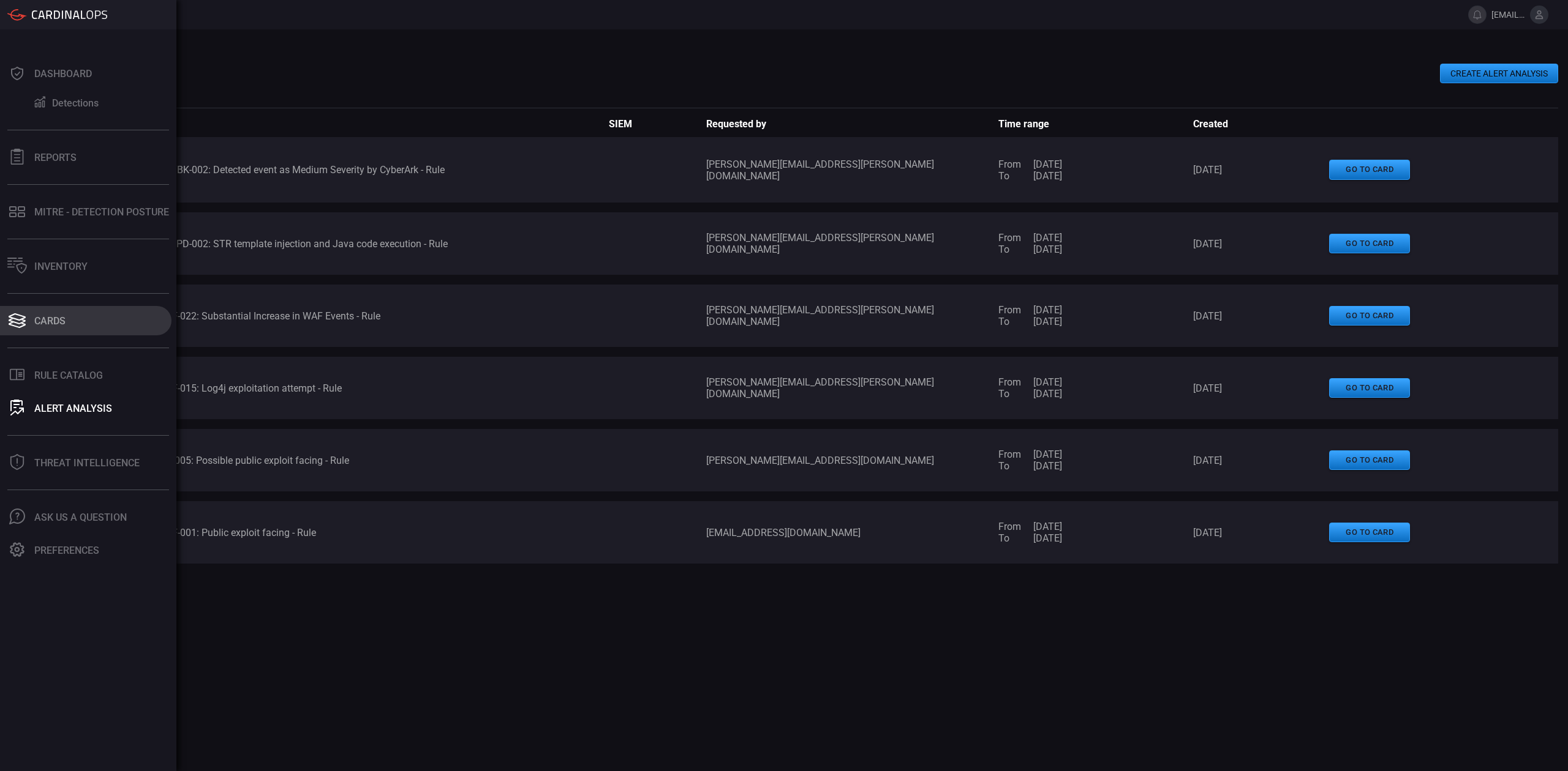
click at [57, 316] on div "Cards" at bounding box center [50, 321] width 31 height 12
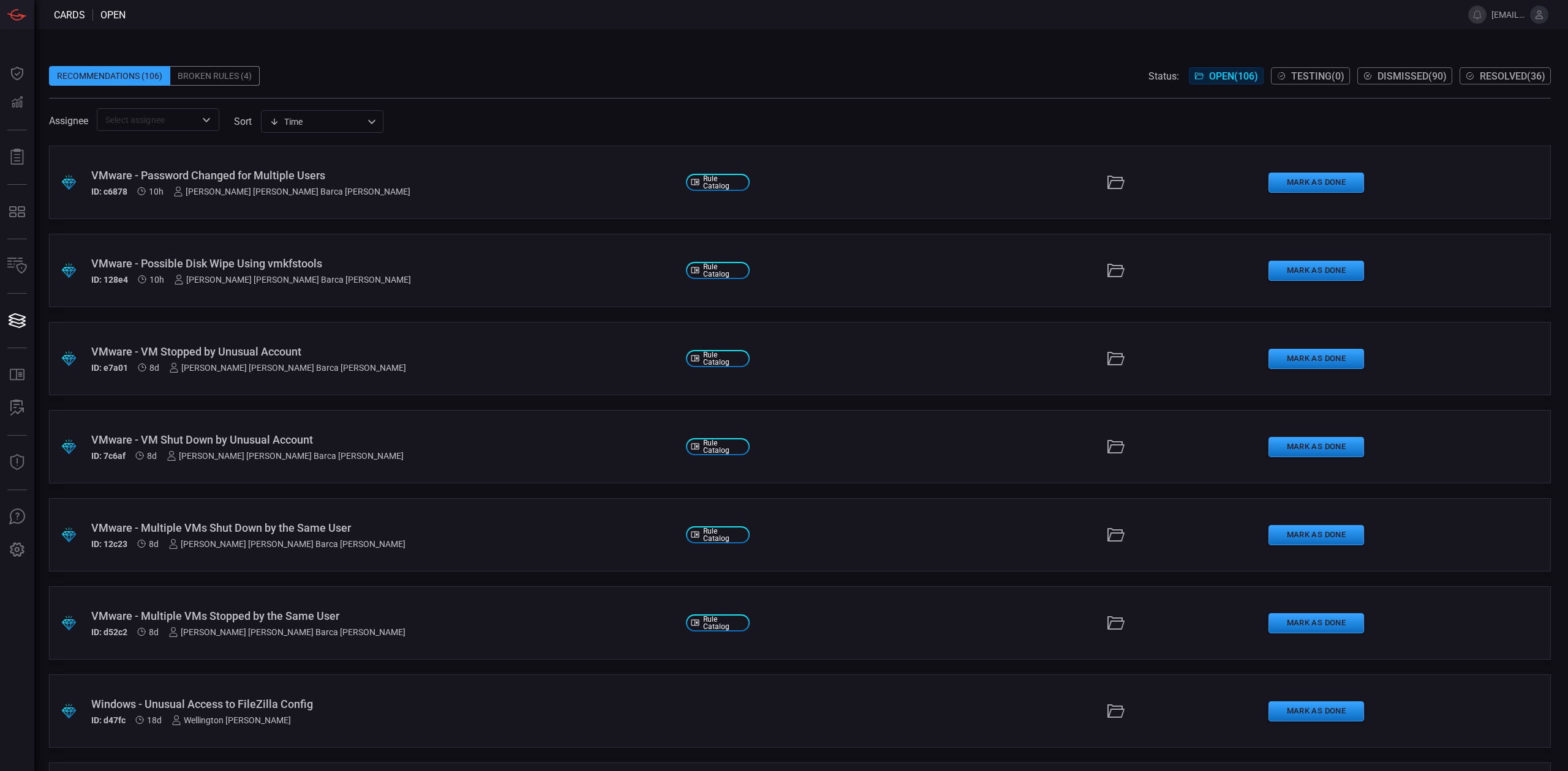
click at [206, 75] on div "Broken Rules (4)" at bounding box center [215, 76] width 90 height 20
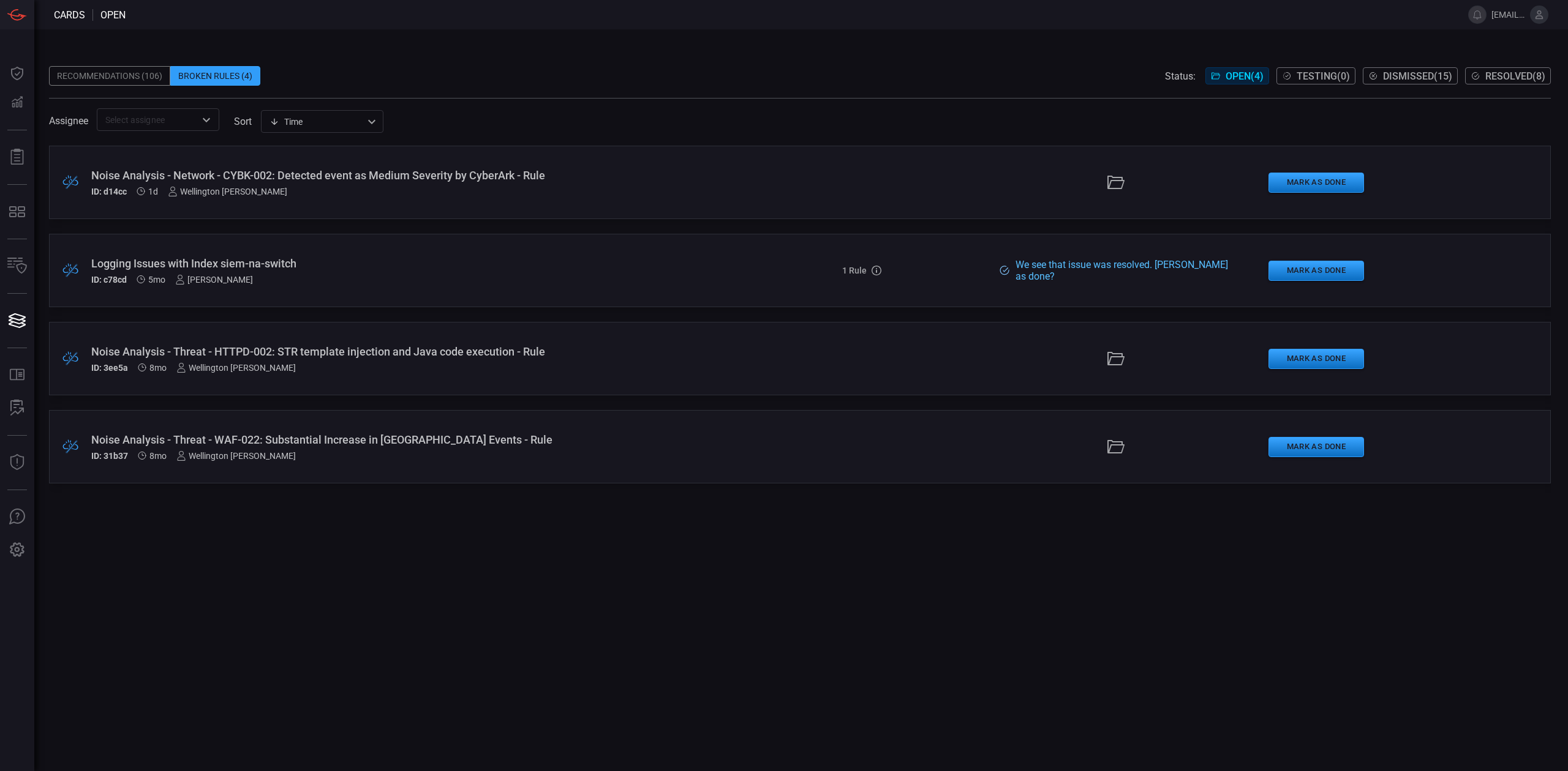
click at [240, 366] on div "Wellington [PERSON_NAME]" at bounding box center [236, 368] width 119 height 10
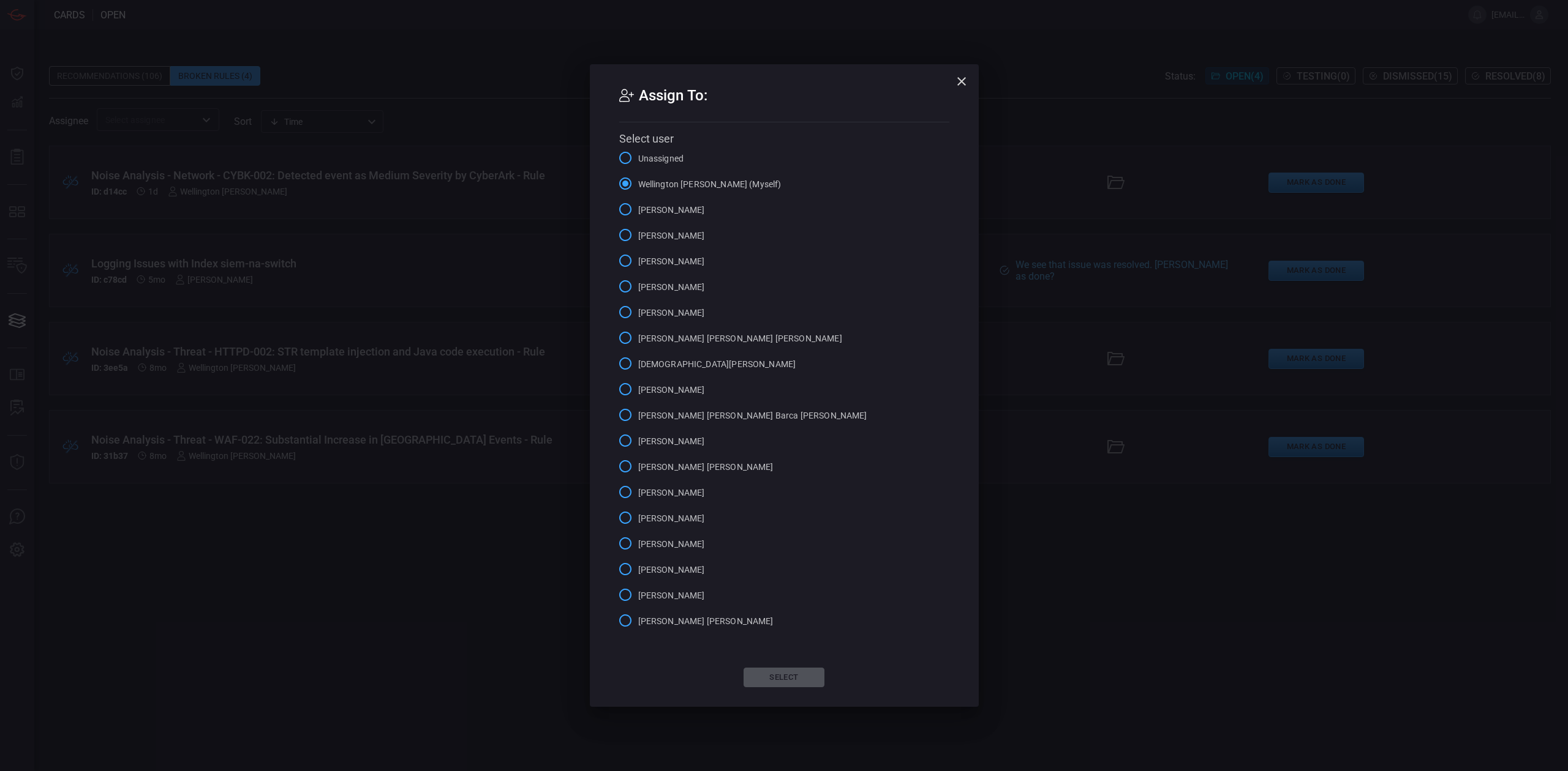
click at [657, 311] on span "[PERSON_NAME]" at bounding box center [672, 312] width 66 height 13
click at [639, 311] on input "[PERSON_NAME]" at bounding box center [625, 312] width 25 height 25
click at [782, 674] on button "Select" at bounding box center [784, 677] width 81 height 20
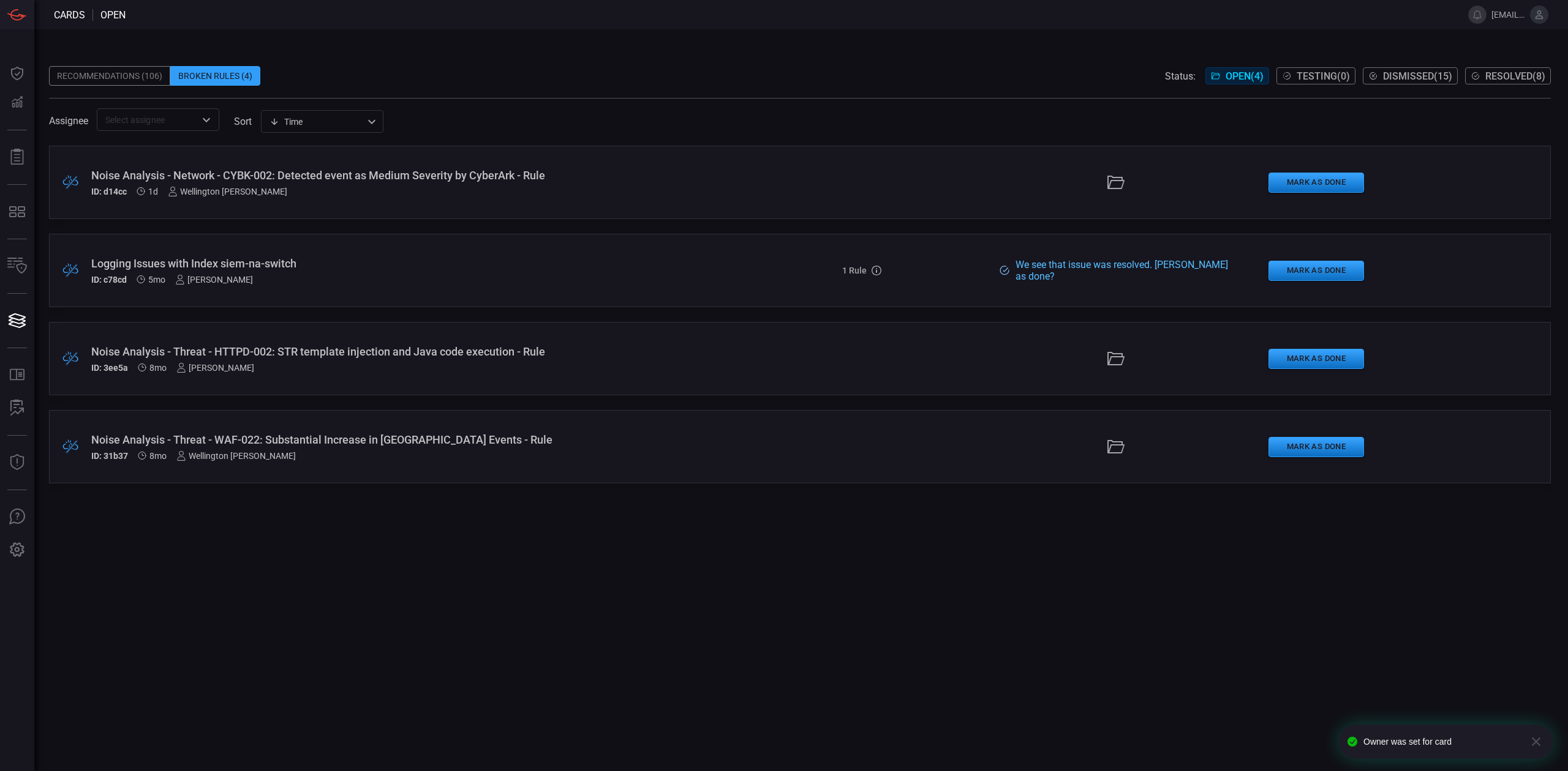
click at [231, 451] on div "Wellington [PERSON_NAME]" at bounding box center [236, 456] width 119 height 10
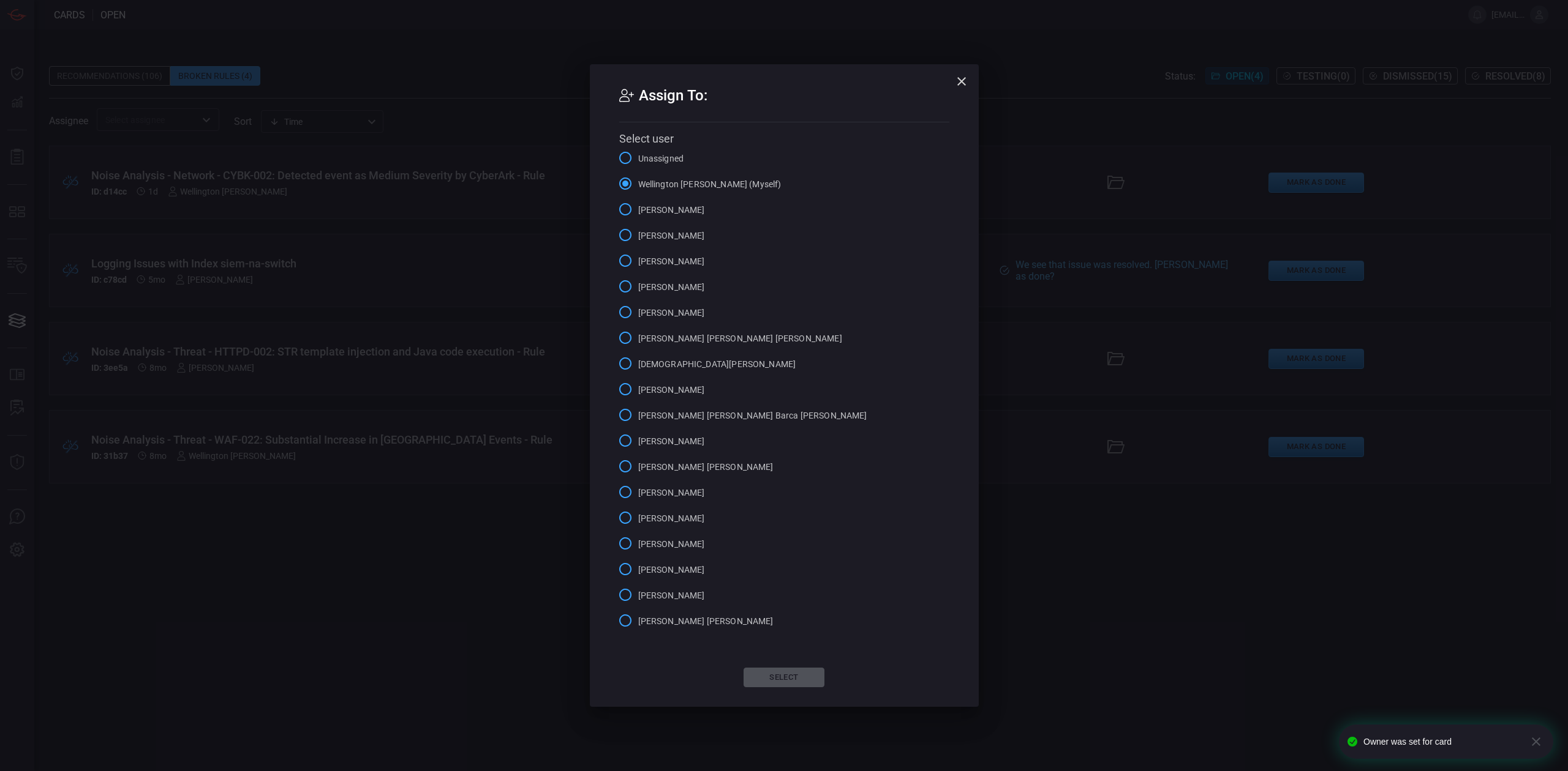
click at [663, 313] on span "[PERSON_NAME]" at bounding box center [672, 312] width 66 height 13
click at [639, 313] on input "[PERSON_NAME]" at bounding box center [625, 312] width 25 height 25
click at [772, 674] on button "Select" at bounding box center [784, 677] width 81 height 20
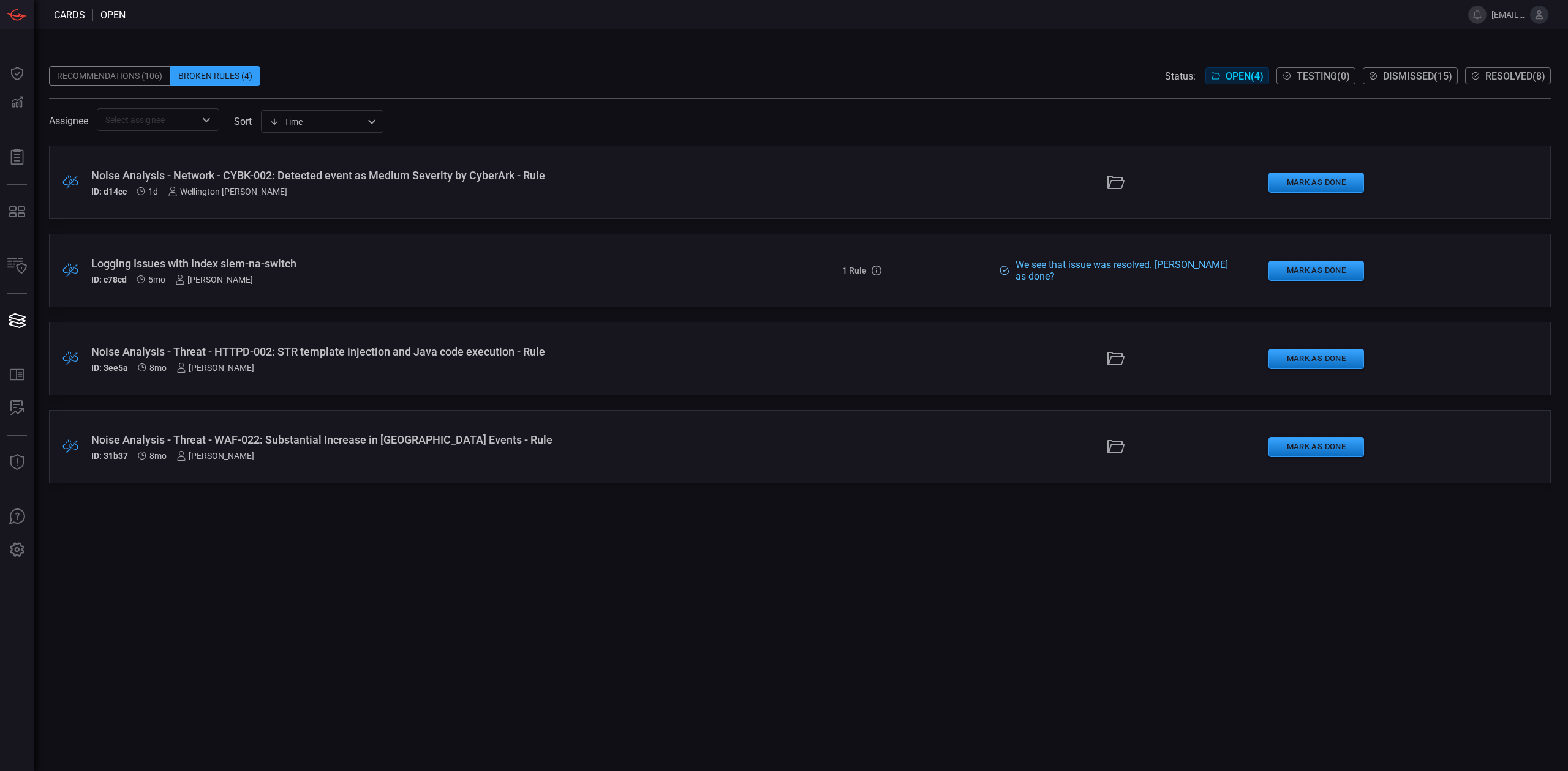
click at [303, 191] on div "ID: d14cc 1d Wellington Alcantara" at bounding box center [383, 191] width 585 height 10
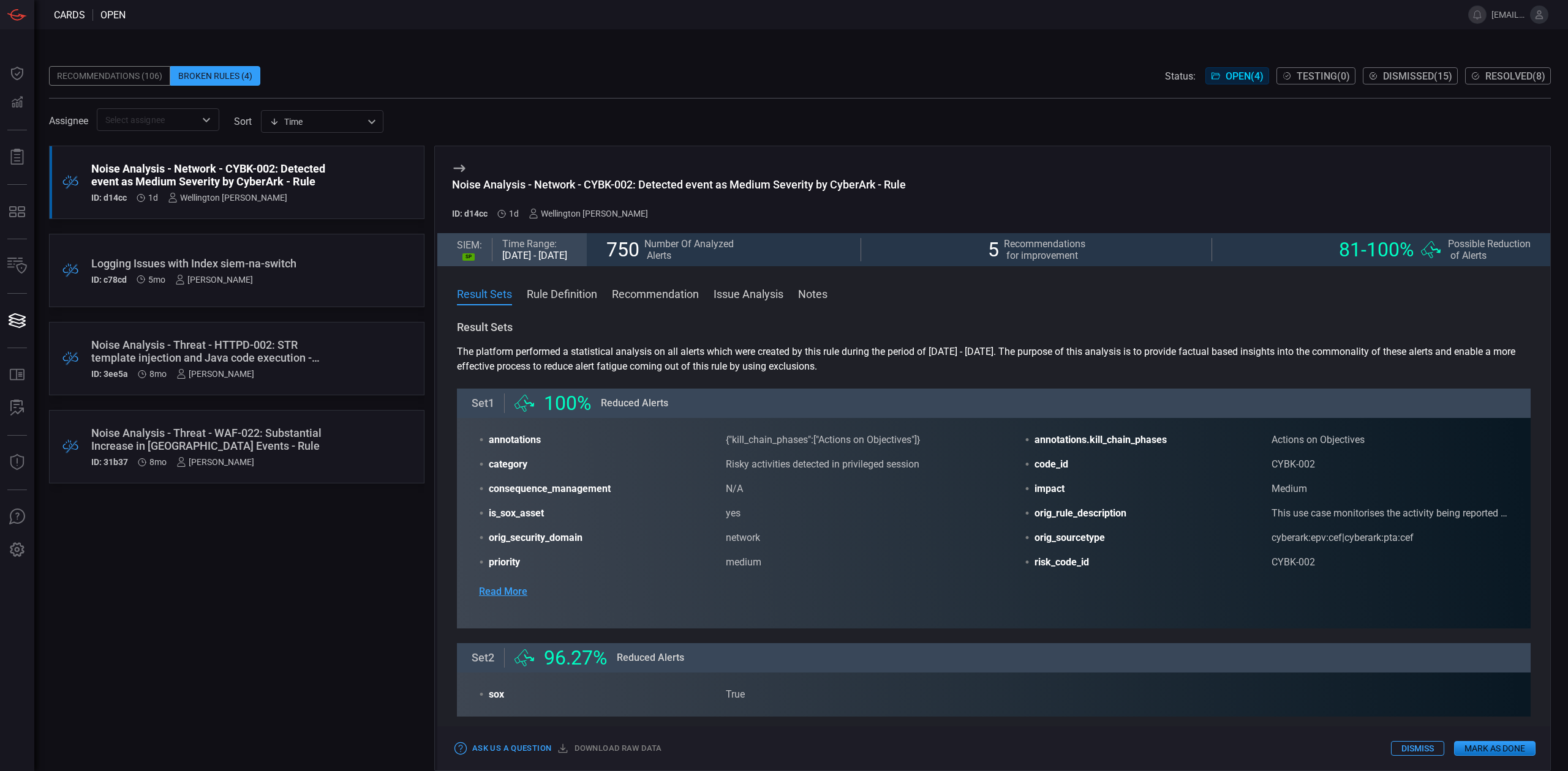
click at [519, 596] on span "Read More" at bounding box center [504, 591] width 49 height 15
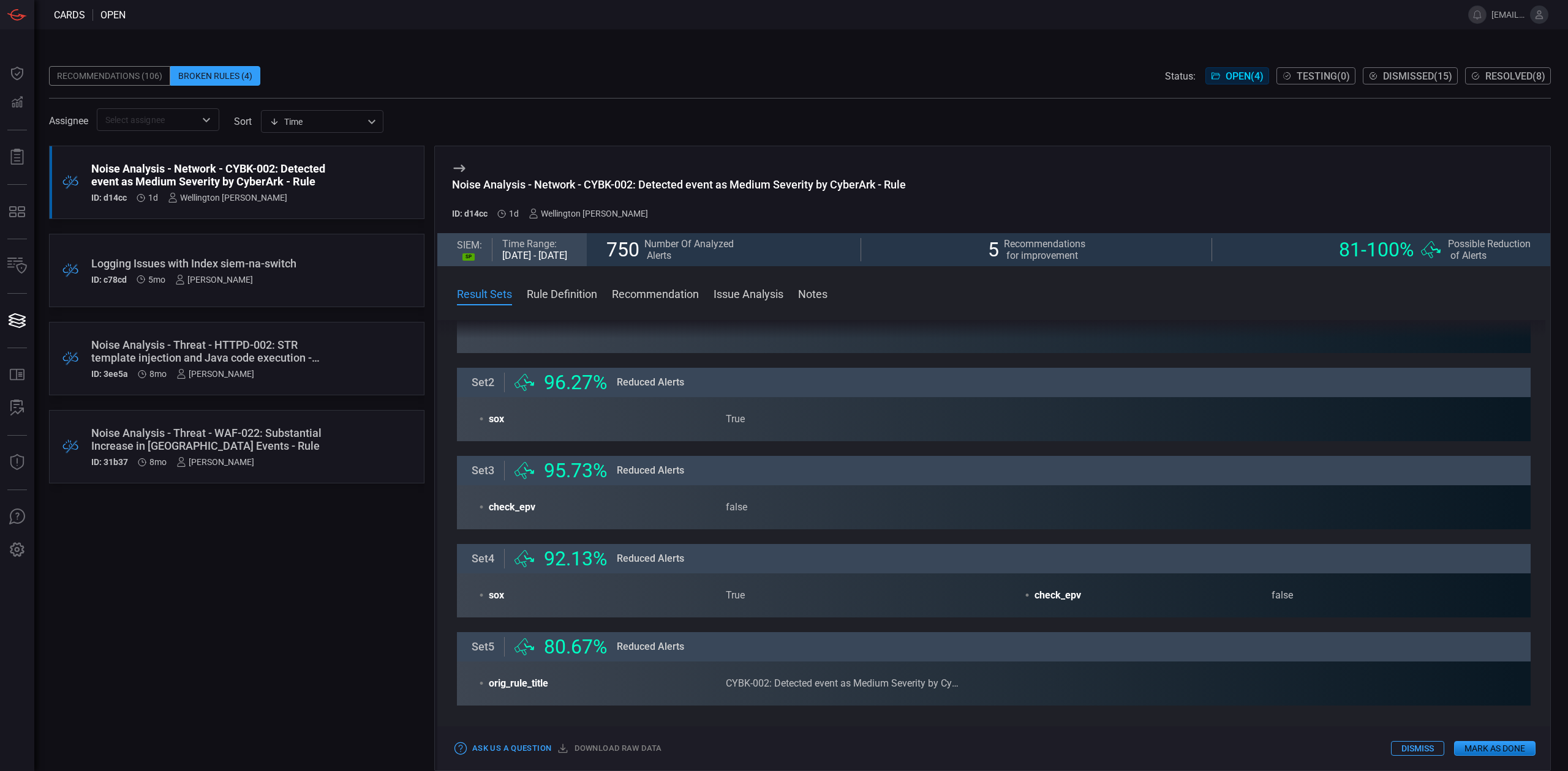
scroll to position [326, 0]
click at [515, 509] on span "check_epv" at bounding box center [607, 506] width 237 height 15
copy span "check_epv"
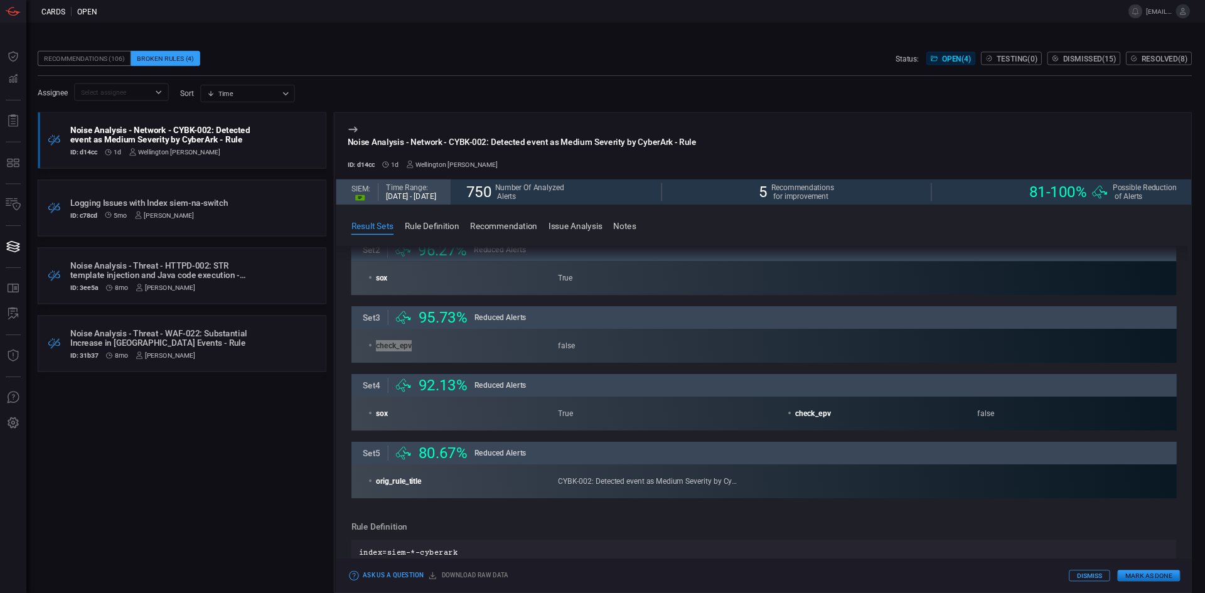
scroll to position [418, 0]
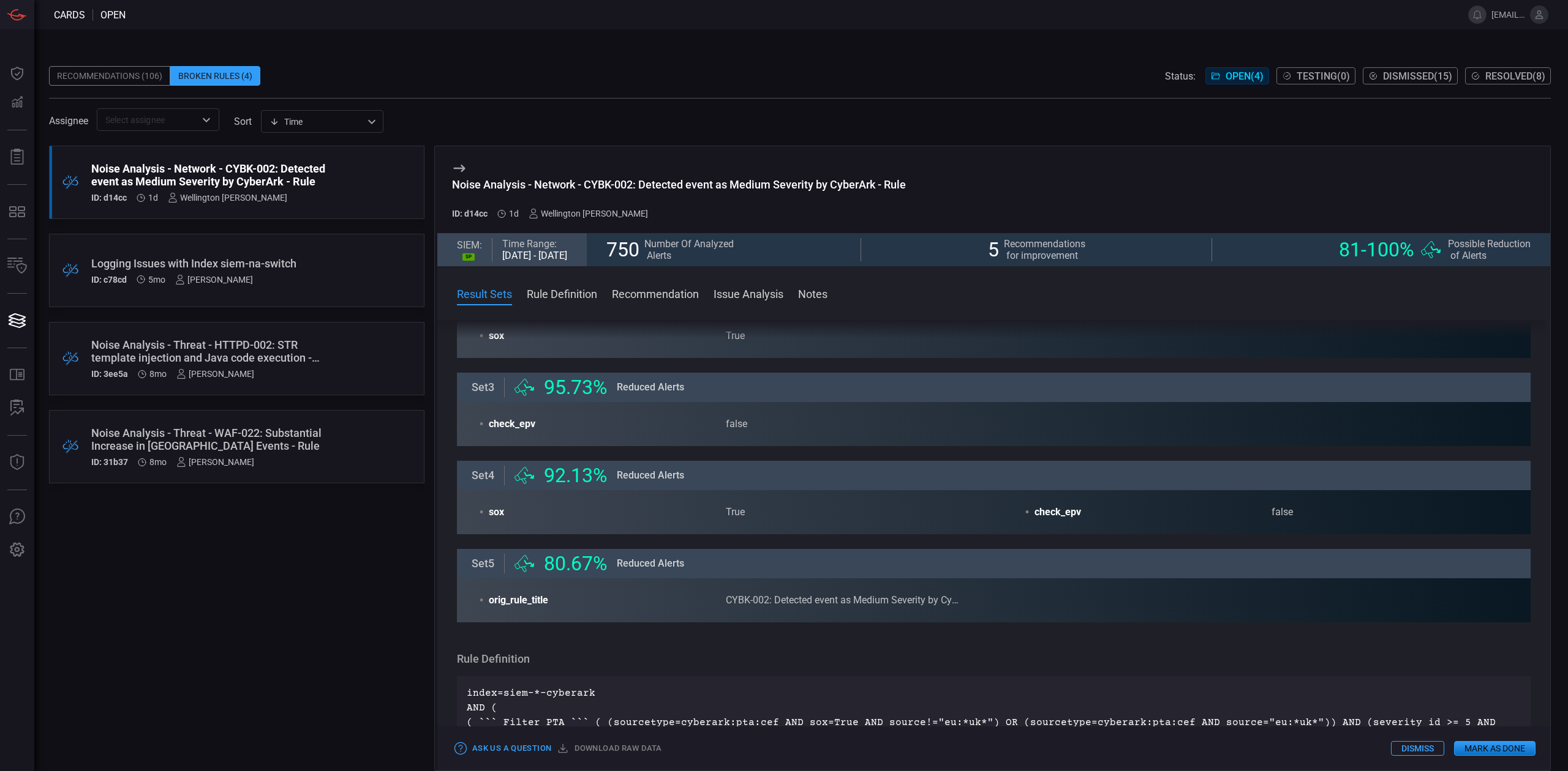
click at [493, 514] on span "sox" at bounding box center [607, 512] width 237 height 15
click at [215, 77] on div "Broken Rules (4)" at bounding box center [215, 76] width 90 height 20
click at [199, 211] on div ".broken_cards_icon_0{fill:#39A4FF;} .broken_cards_icon_1{fill:none;stroke:#1918…" at bounding box center [236, 182] width 376 height 73
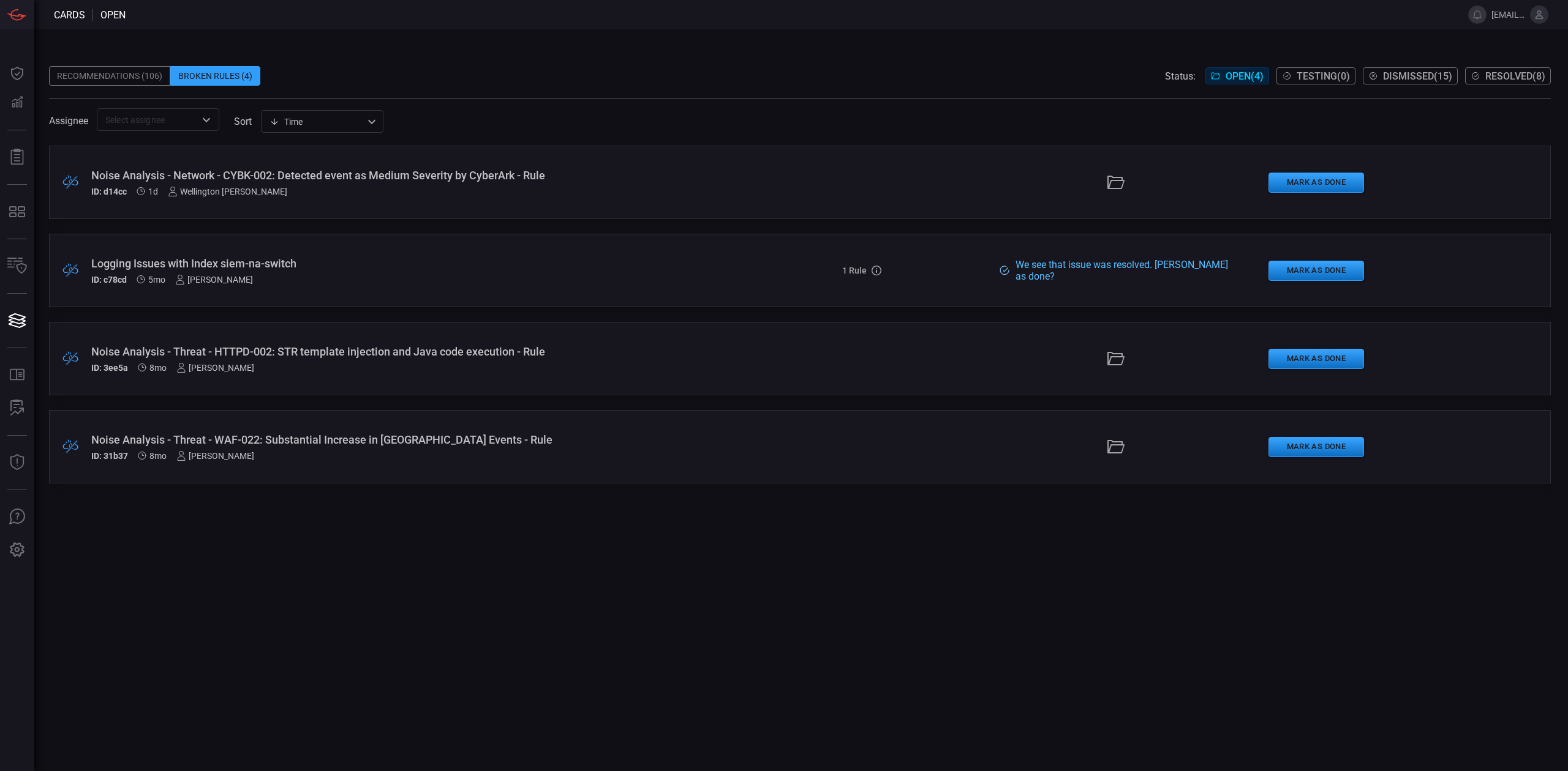
click at [237, 186] on div "Wellington [PERSON_NAME]" at bounding box center [227, 191] width 119 height 10
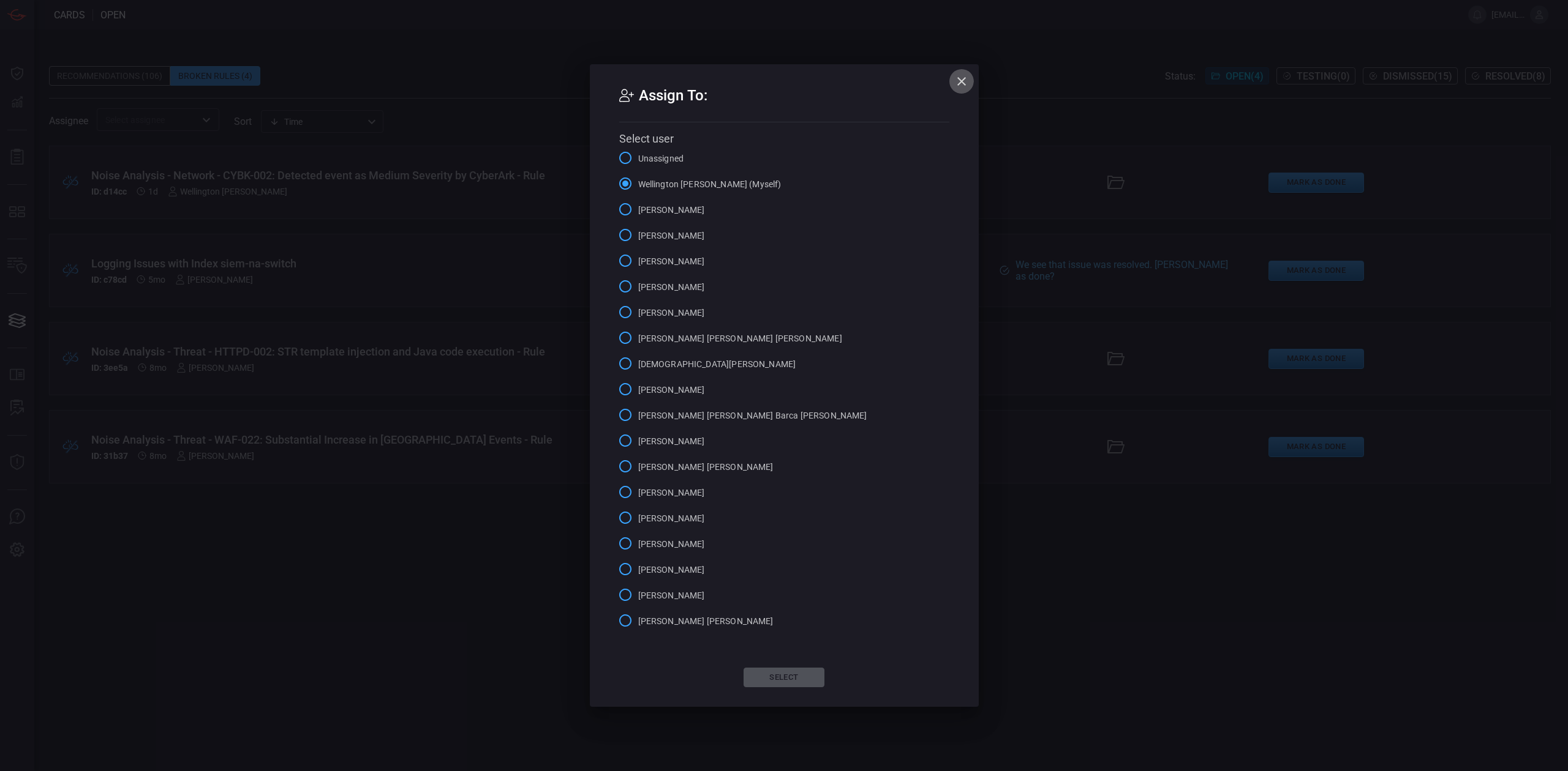
click at [962, 76] on icon "button" at bounding box center [961, 81] width 15 height 15
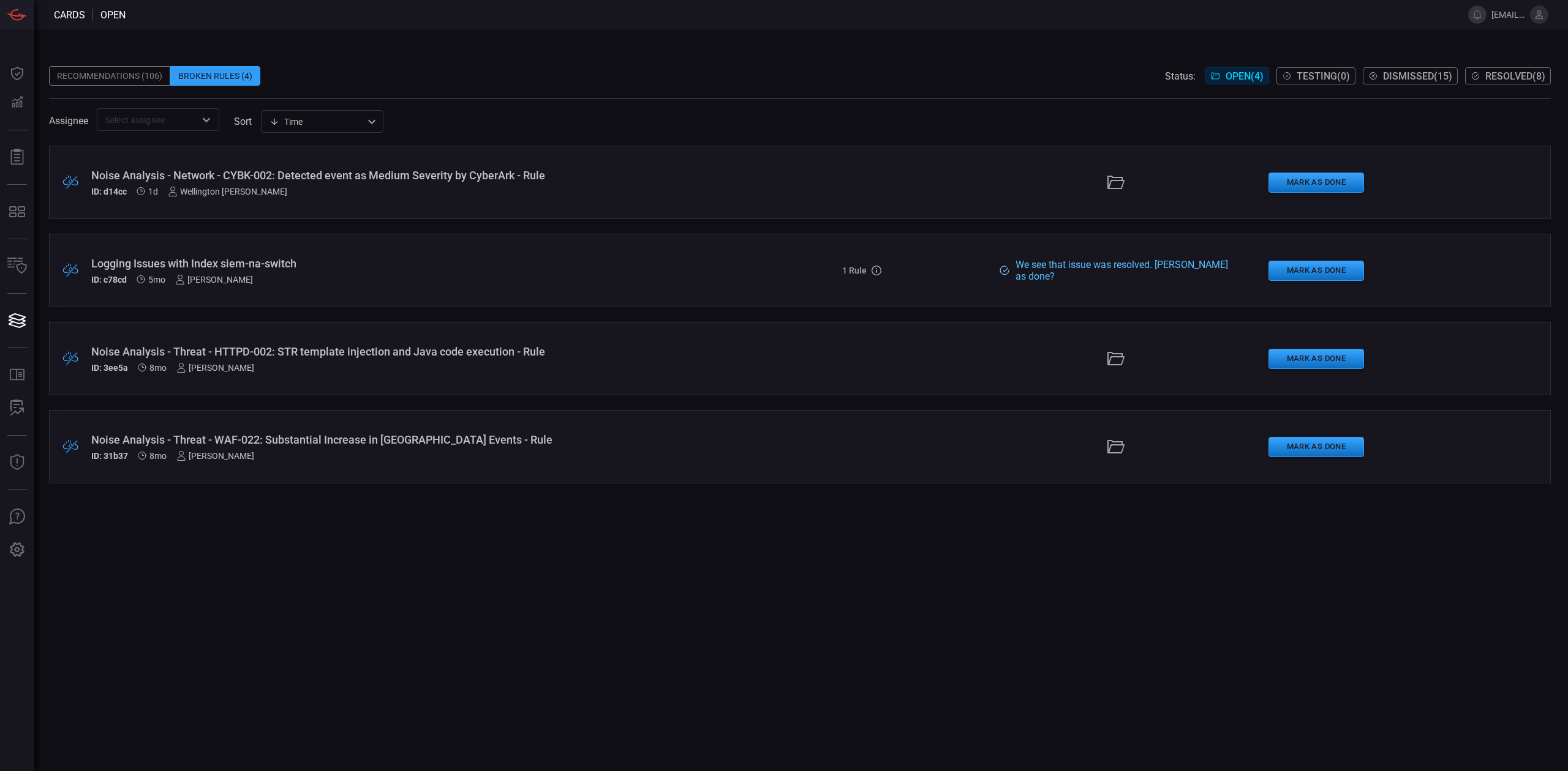
click at [1153, 178] on div at bounding box center [1116, 183] width 235 height 20
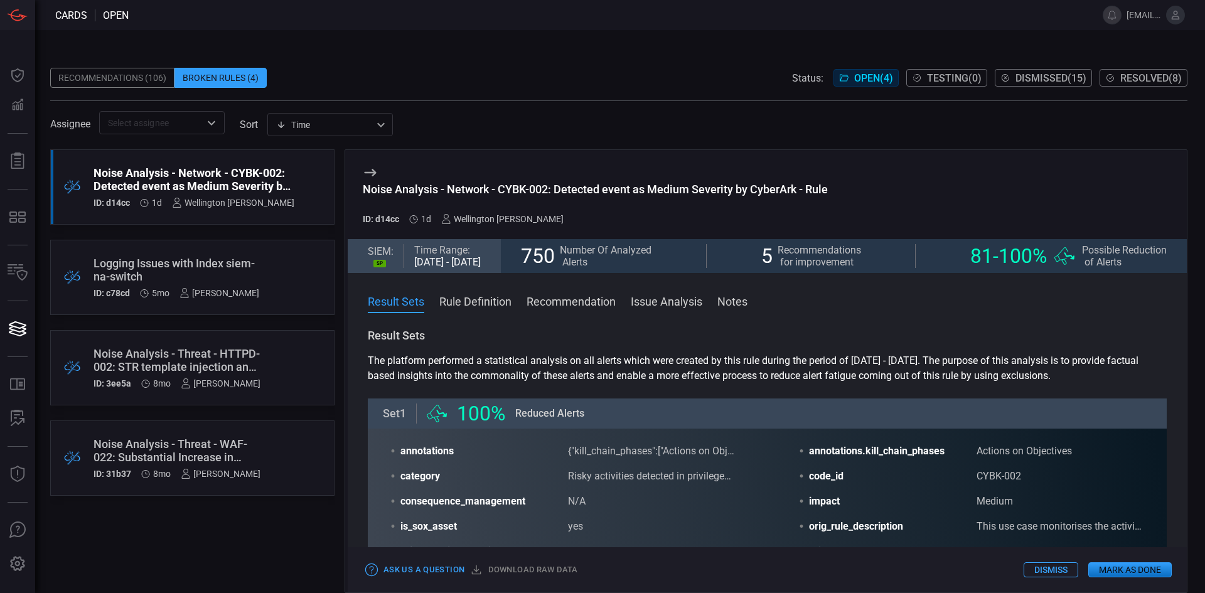
click at [230, 80] on div "Broken Rules (4)" at bounding box center [220, 78] width 92 height 20
click at [136, 69] on div "Recommendations (106)" at bounding box center [112, 78] width 124 height 20
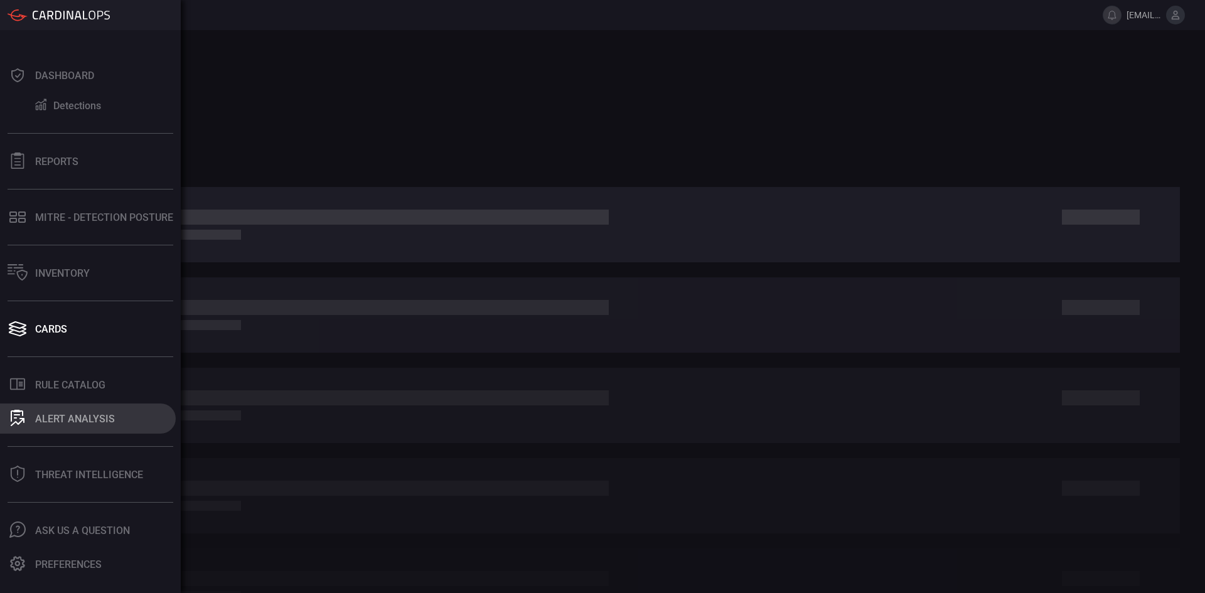
click at [79, 415] on div "ALERT ANALYSIS" at bounding box center [75, 419] width 80 height 12
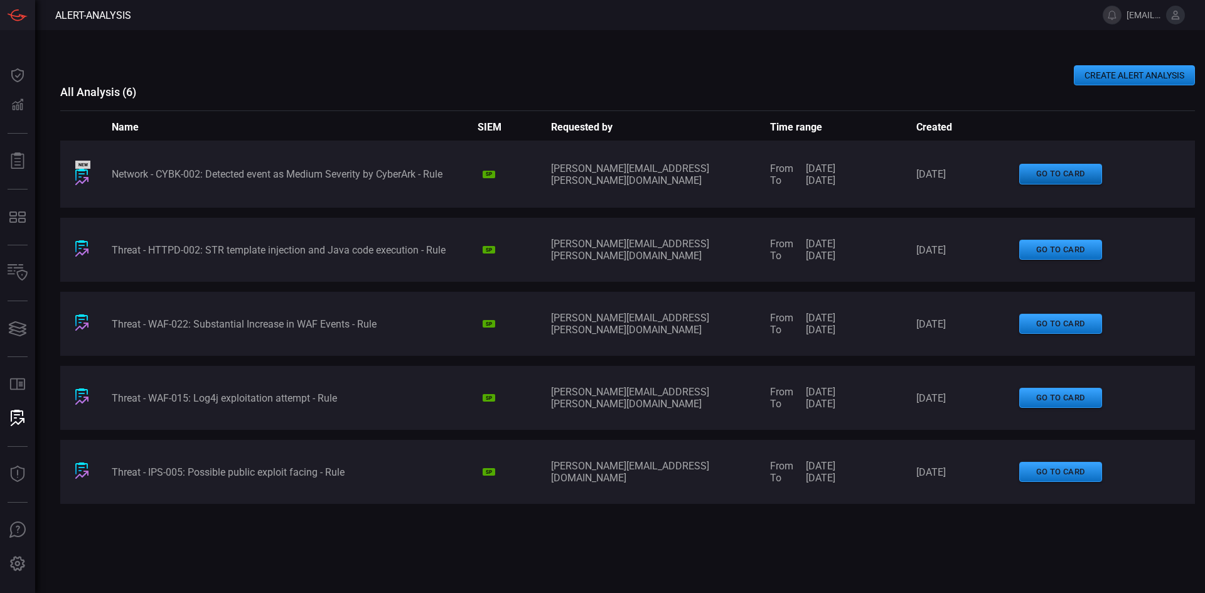
click at [1036, 174] on button "go to card" at bounding box center [1060, 174] width 83 height 21
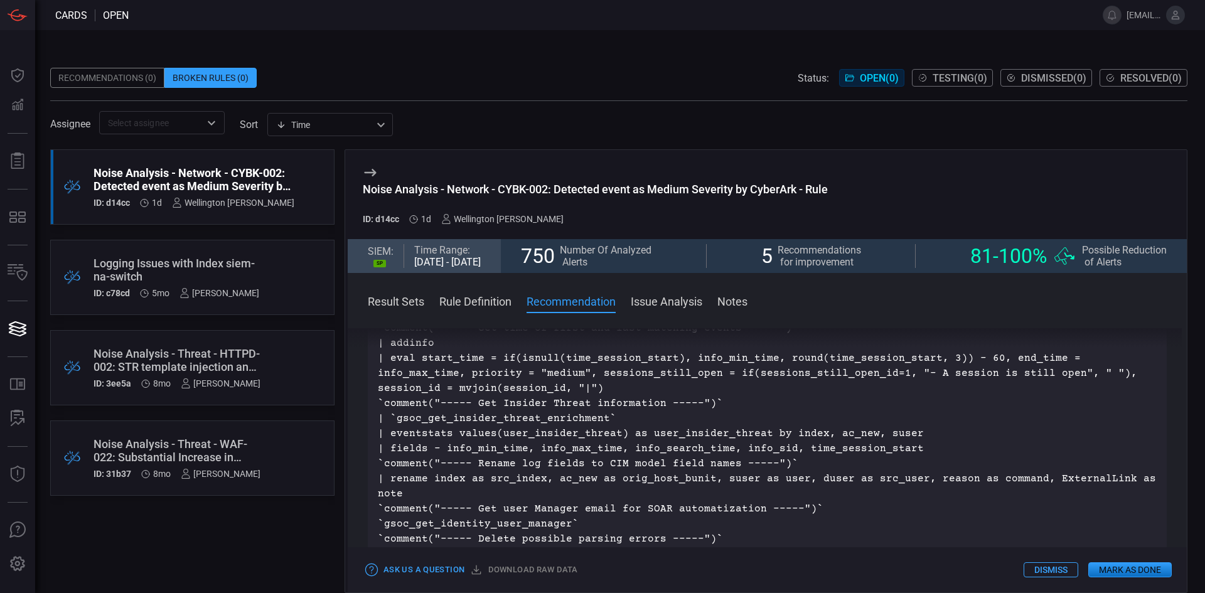
scroll to position [1945, 0]
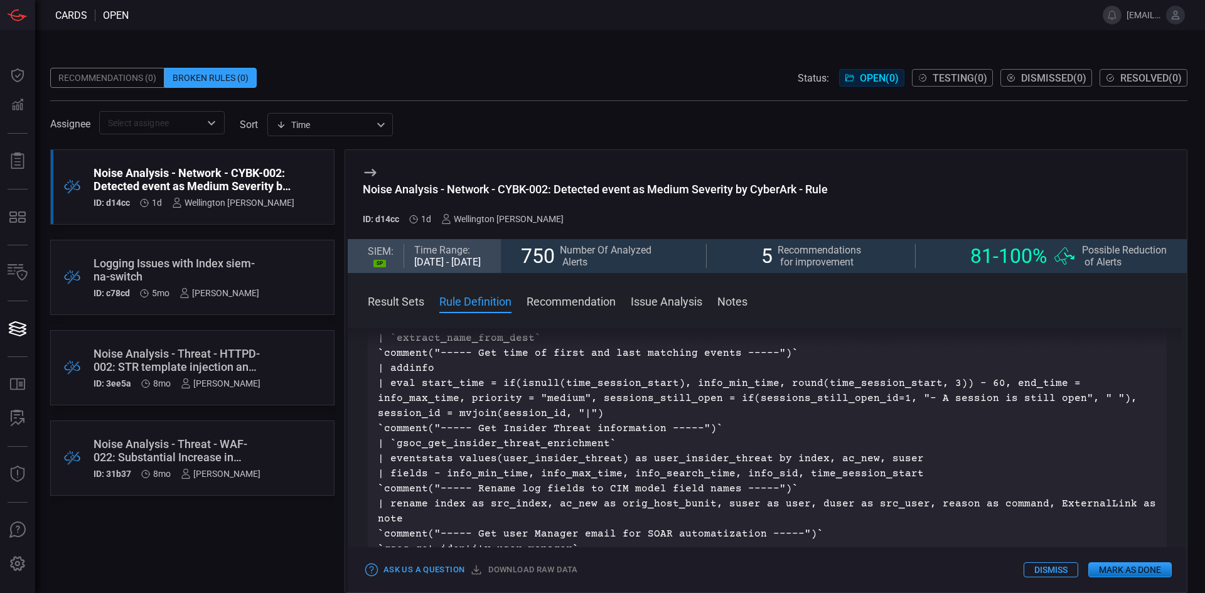
click at [226, 385] on div "[PERSON_NAME]" at bounding box center [221, 383] width 80 height 10
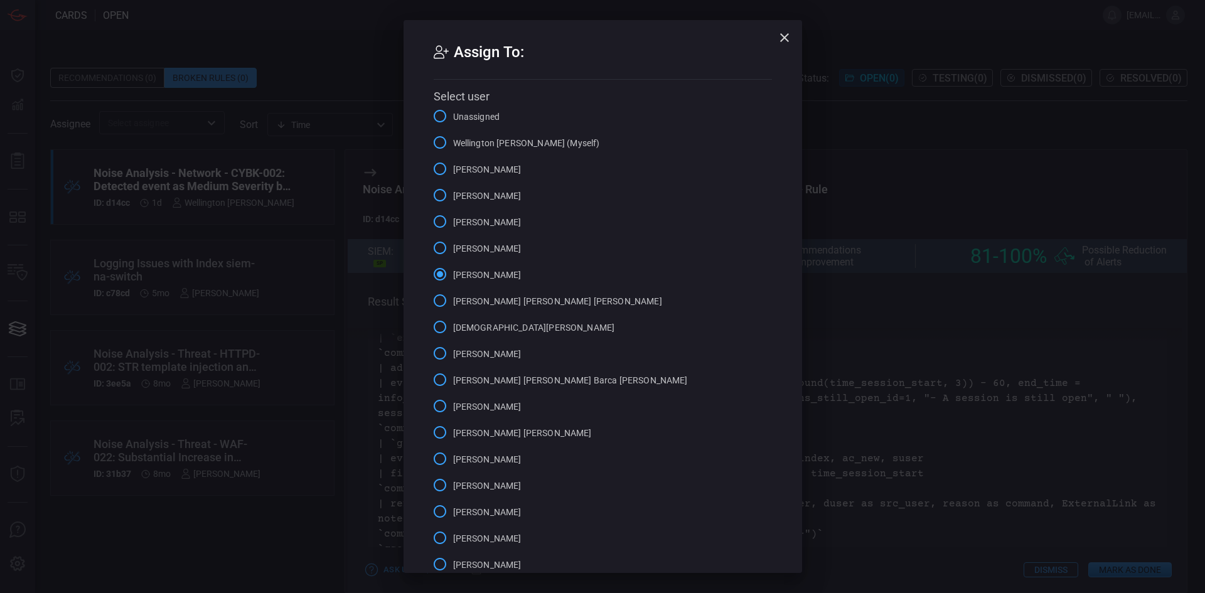
click at [533, 142] on span "Wellington [PERSON_NAME] (Myself)" at bounding box center [526, 143] width 147 height 13
click at [453, 142] on input "Wellington [PERSON_NAME] (Myself)" at bounding box center [440, 142] width 26 height 26
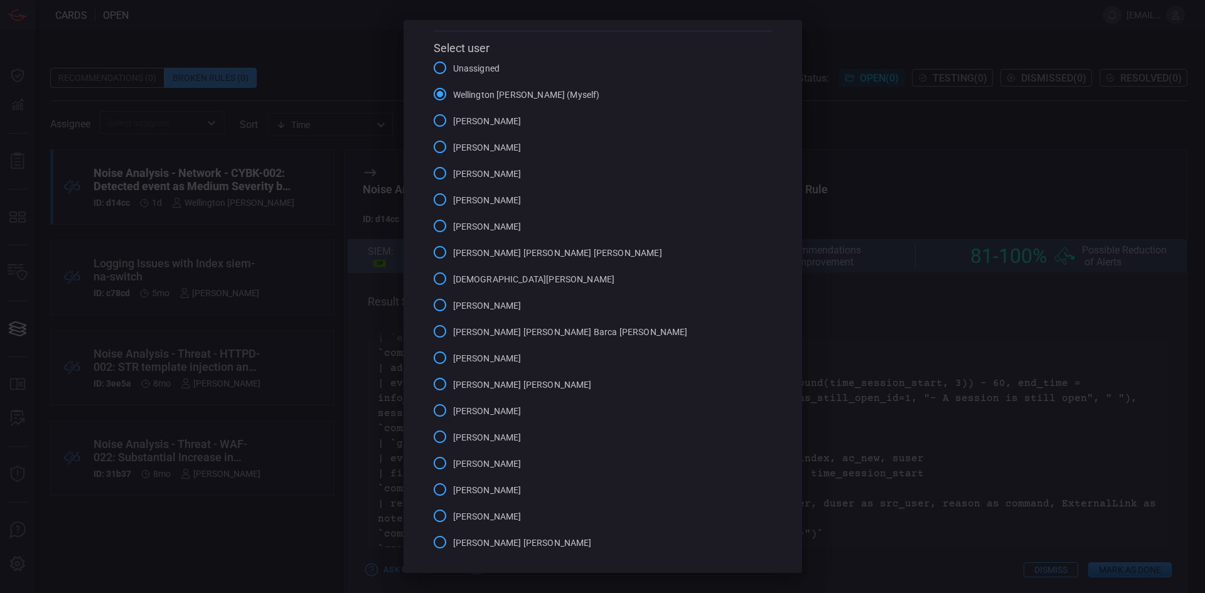
scroll to position [107, 0]
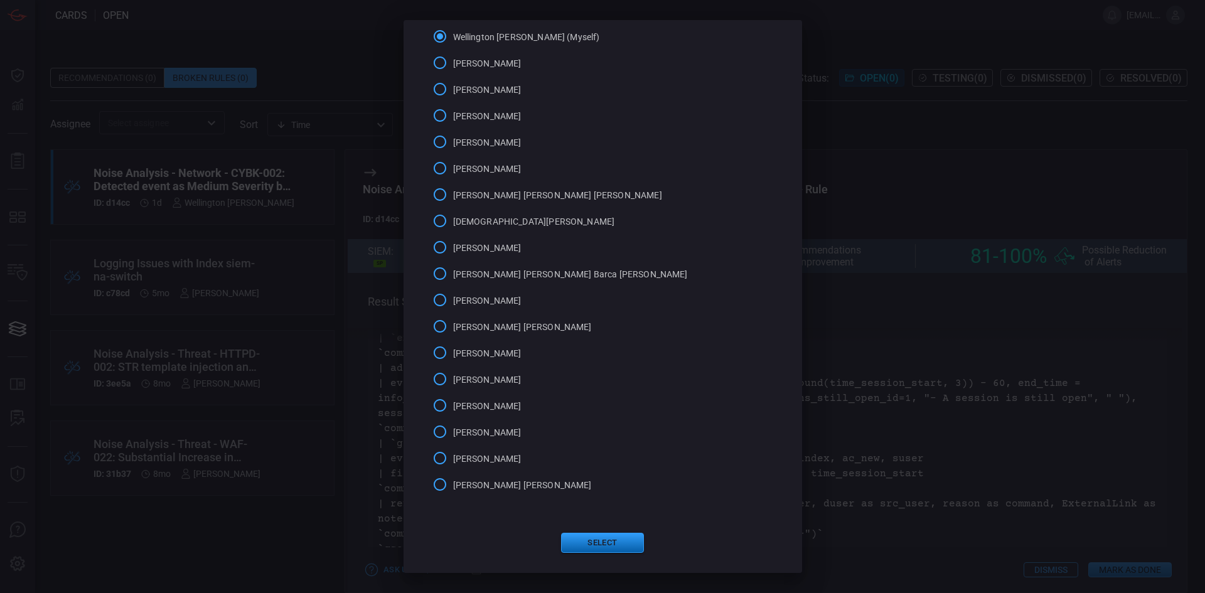
click at [621, 541] on button "Select" at bounding box center [602, 543] width 83 height 20
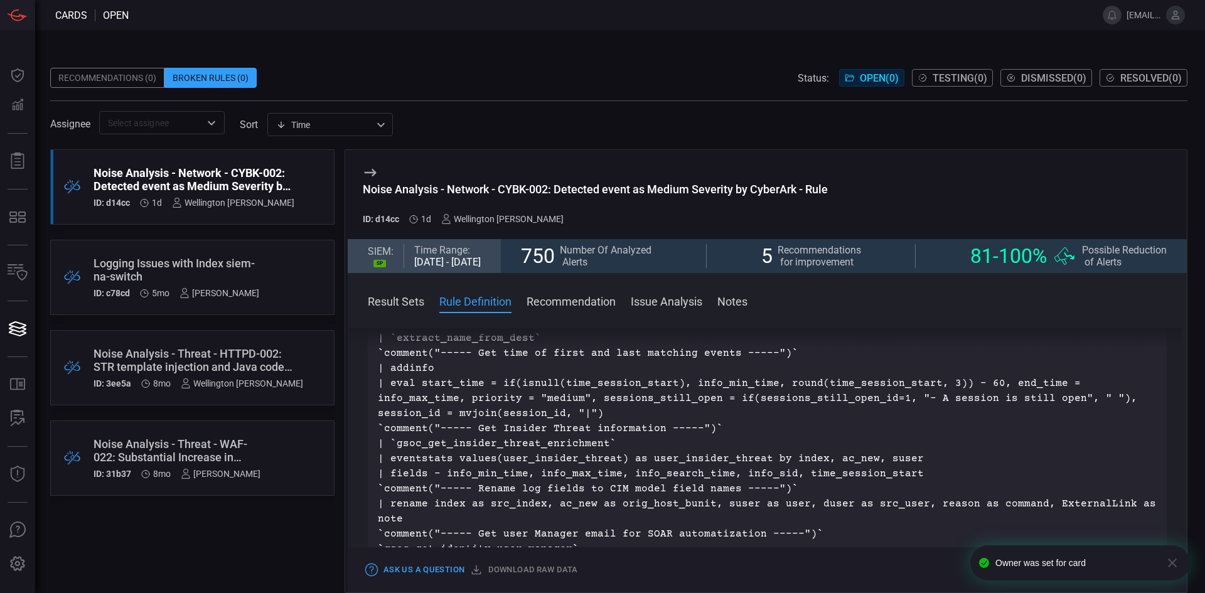
click at [218, 474] on div "[PERSON_NAME]" at bounding box center [221, 474] width 80 height 10
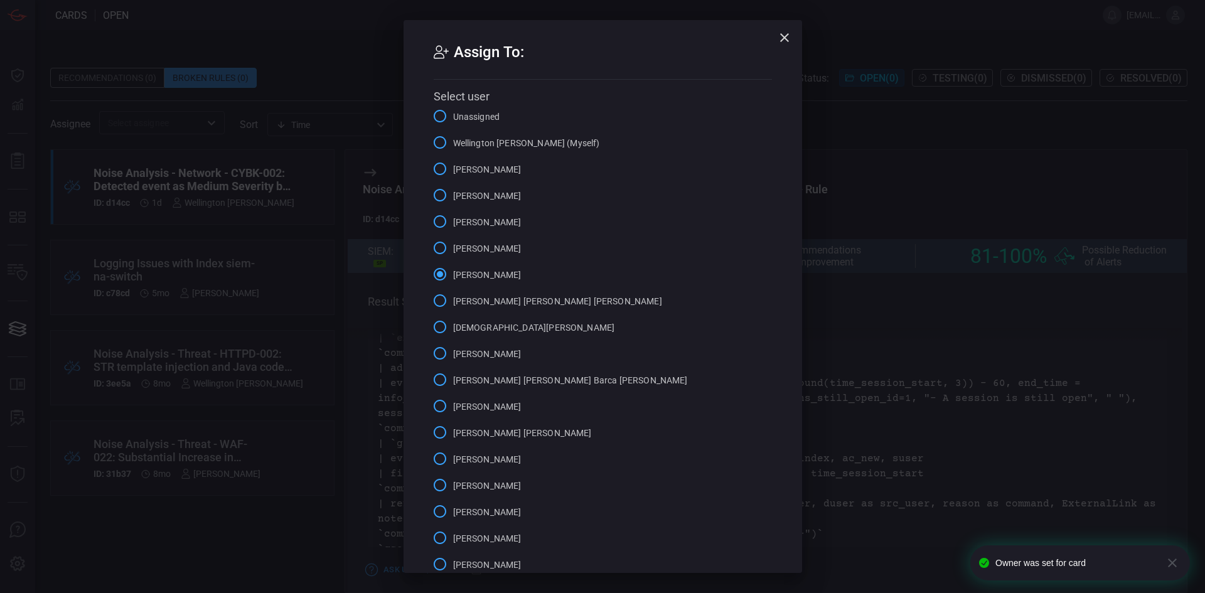
drag, startPoint x: 521, startPoint y: 141, endPoint x: 550, endPoint y: 215, distance: 79.1
click at [520, 141] on span "Wellington [PERSON_NAME] (Myself)" at bounding box center [526, 143] width 147 height 13
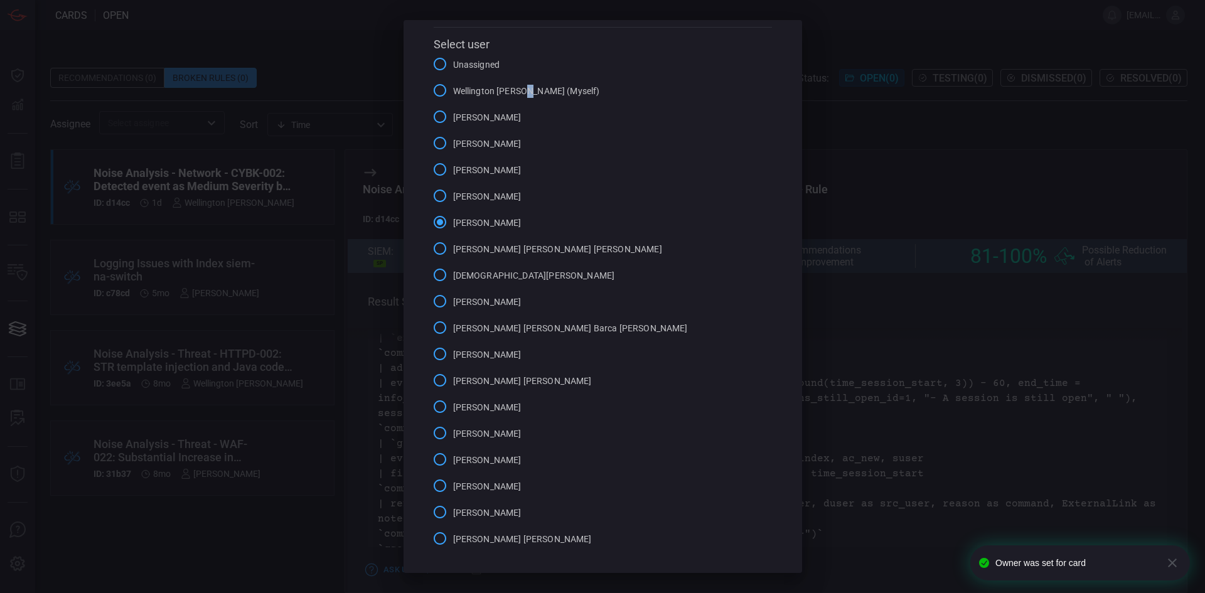
scroll to position [0, 0]
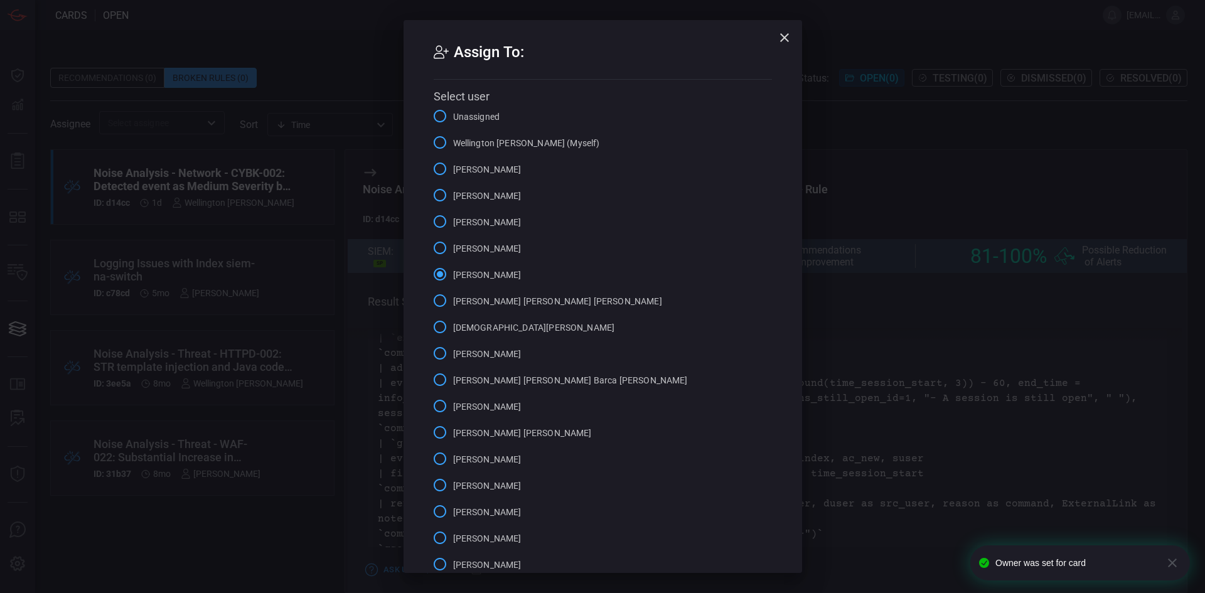
click at [514, 148] on span "Wellington [PERSON_NAME] (Myself)" at bounding box center [526, 143] width 147 height 13
click at [453, 148] on input "Wellington [PERSON_NAME] (Myself)" at bounding box center [440, 142] width 26 height 26
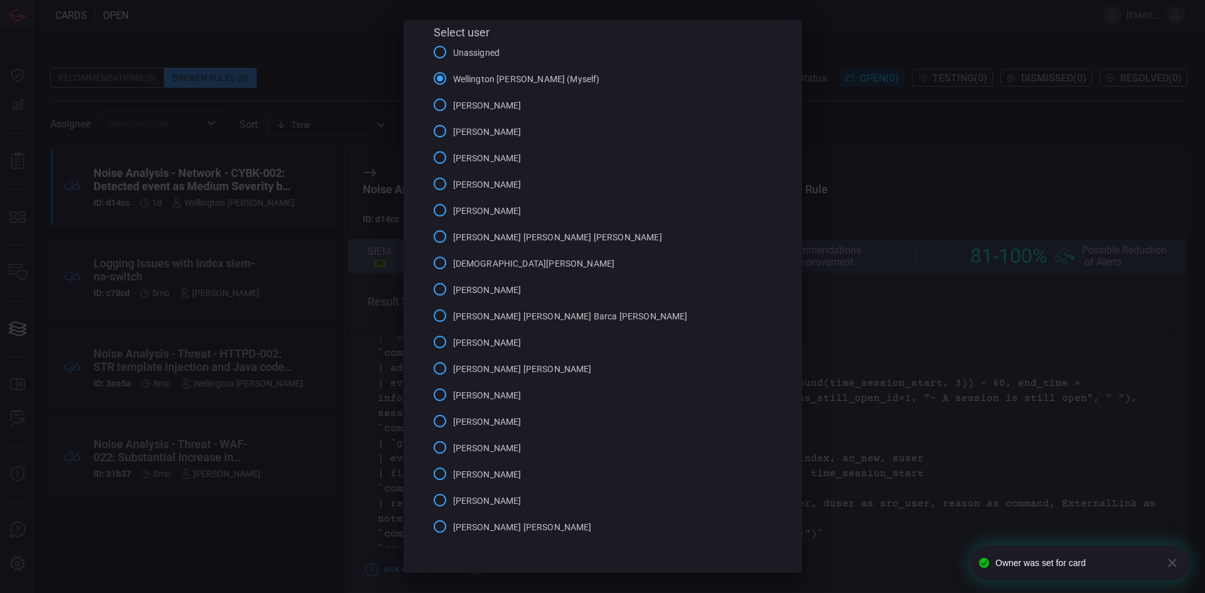
scroll to position [107, 0]
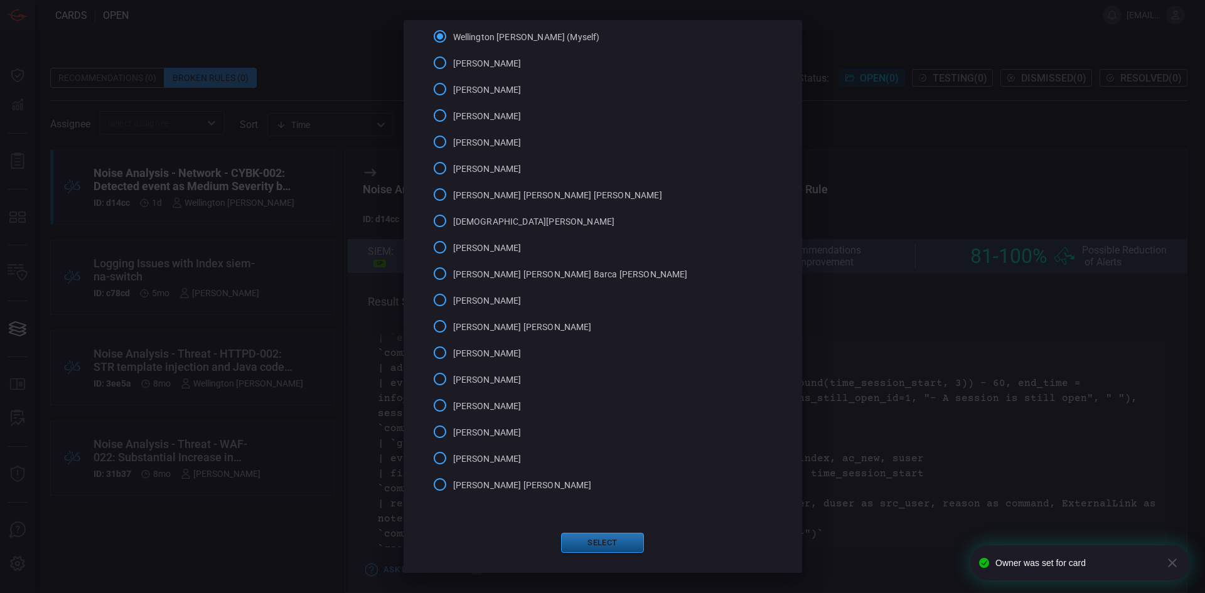
click at [603, 543] on button "Select" at bounding box center [602, 543] width 83 height 20
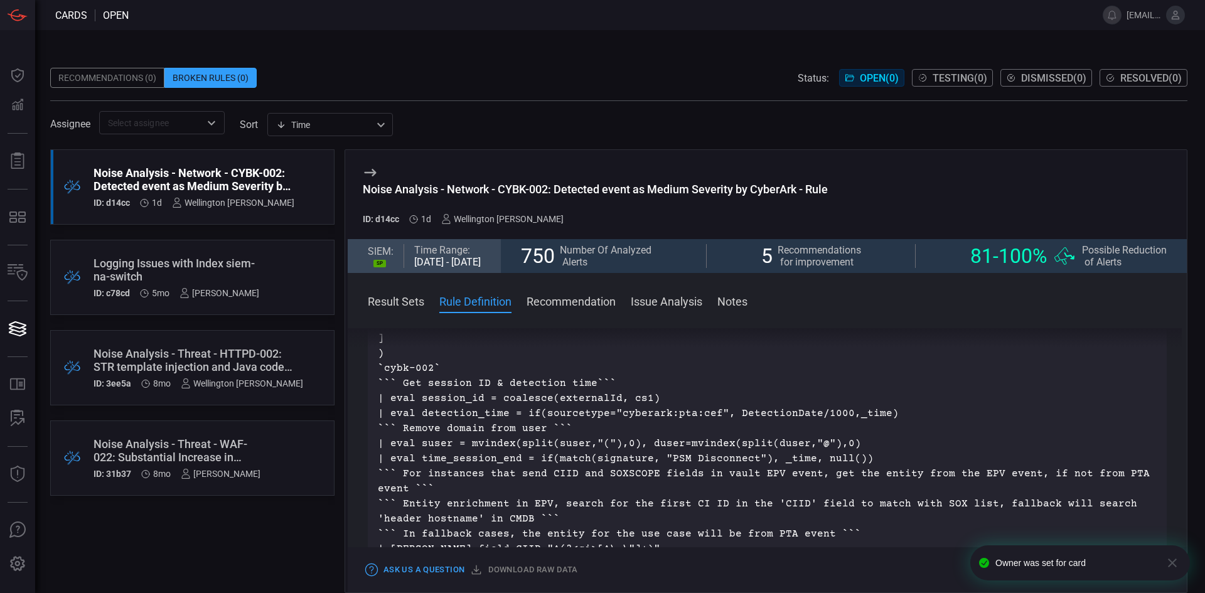
scroll to position [941, 0]
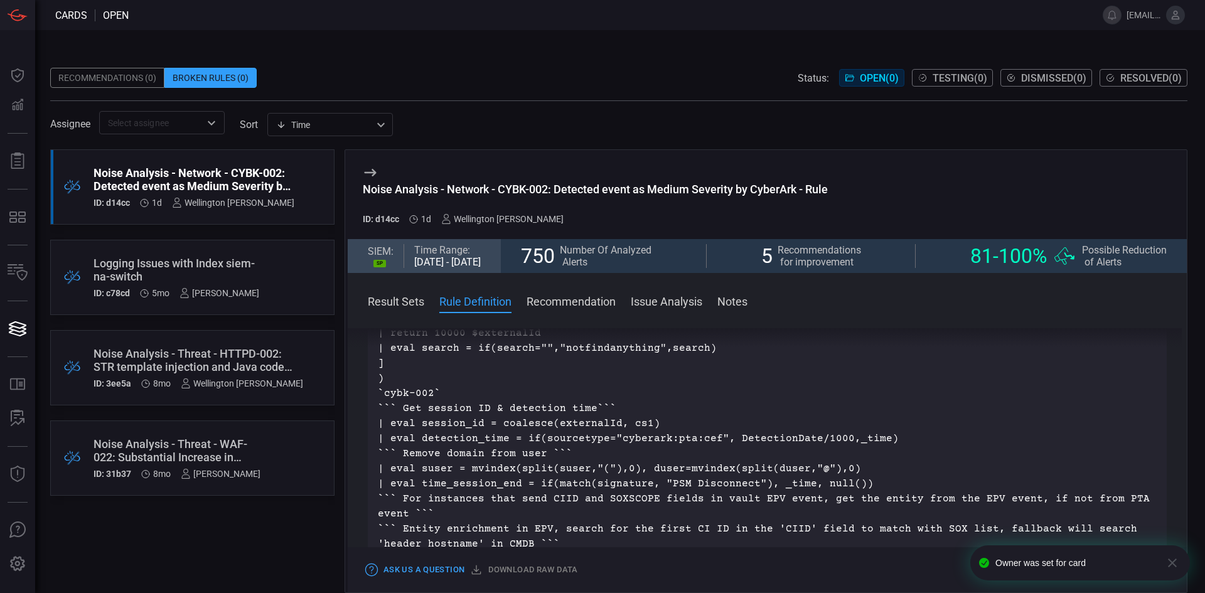
click at [574, 307] on button "Recommendation" at bounding box center [570, 300] width 89 height 15
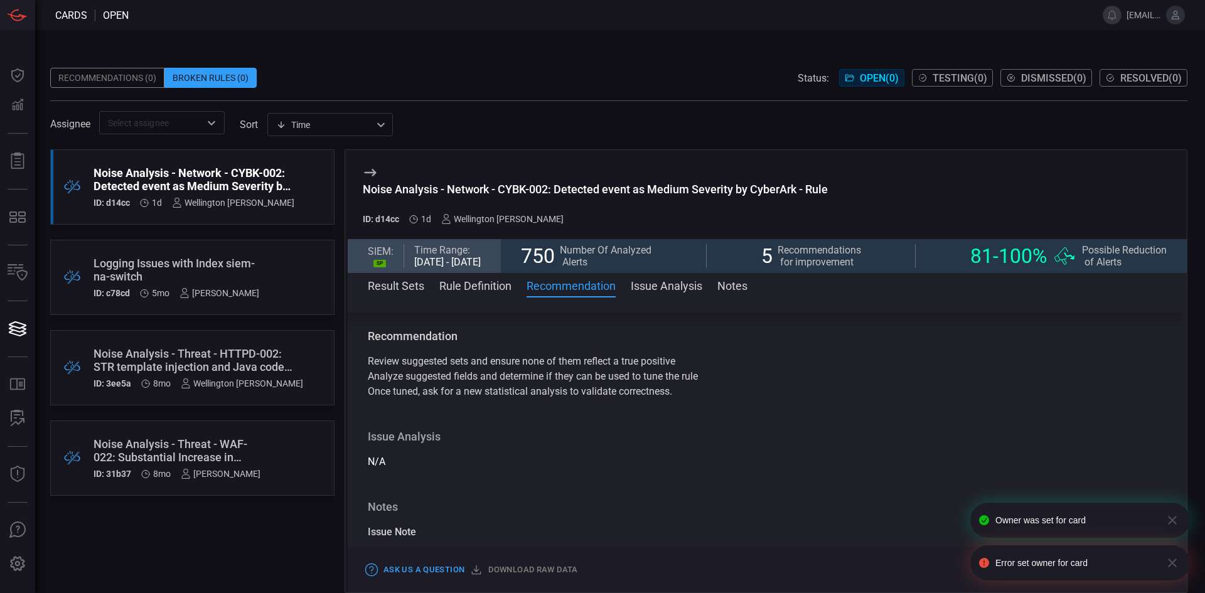
scroll to position [2276, 0]
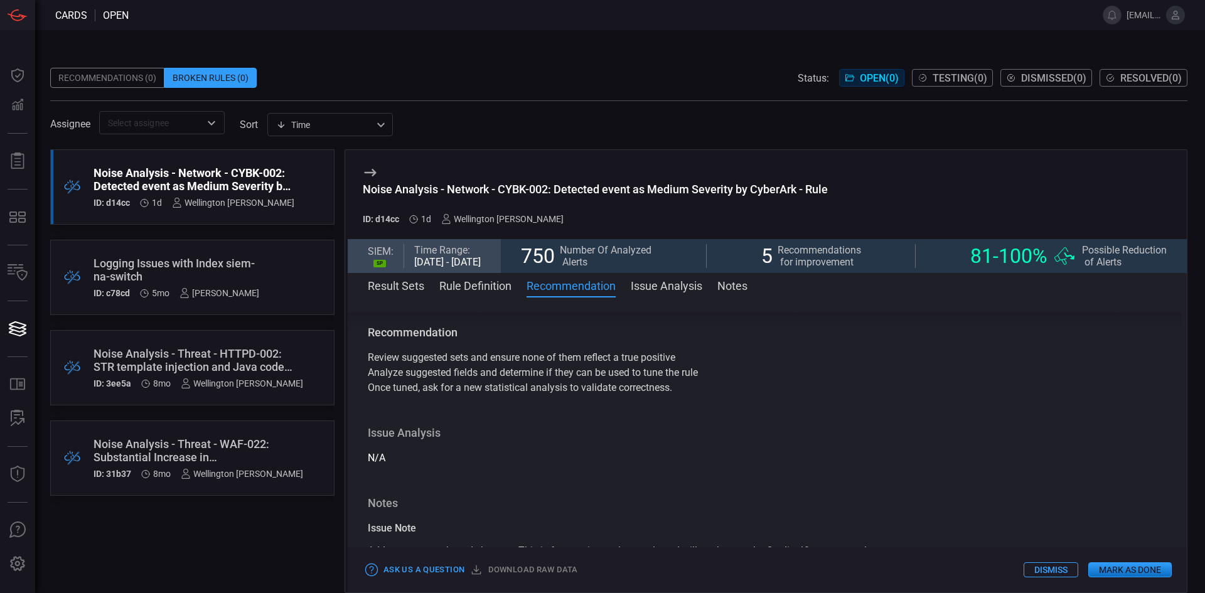
click at [692, 292] on button "Issue Analysis" at bounding box center [667, 284] width 72 height 15
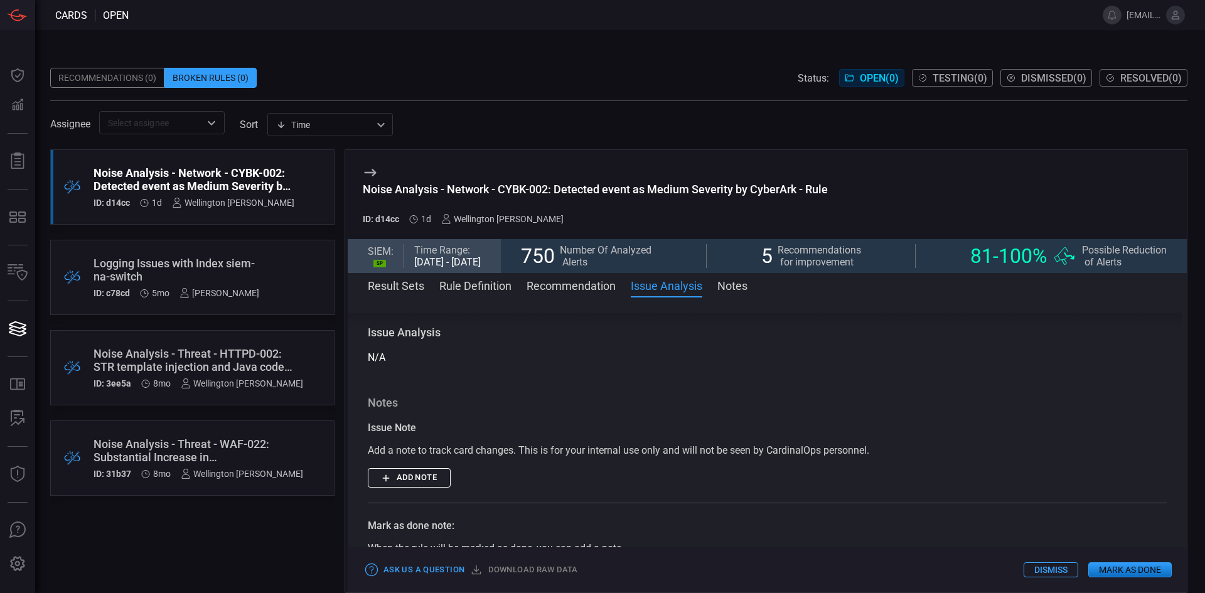
click at [572, 288] on button "Recommendation" at bounding box center [570, 284] width 89 height 15
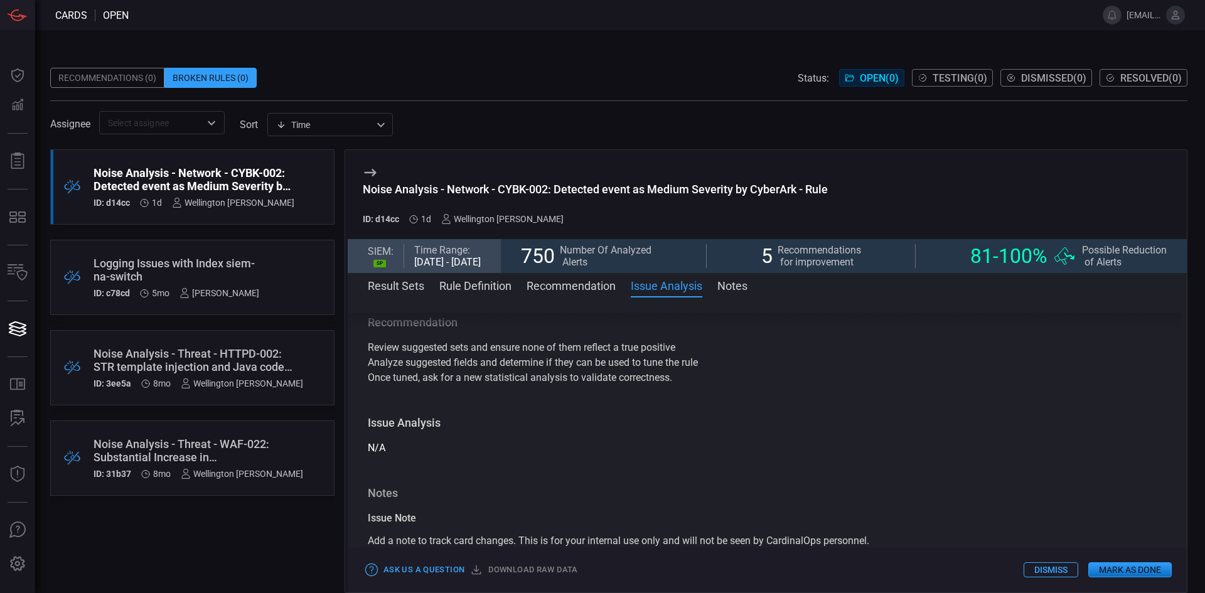
scroll to position [2276, 0]
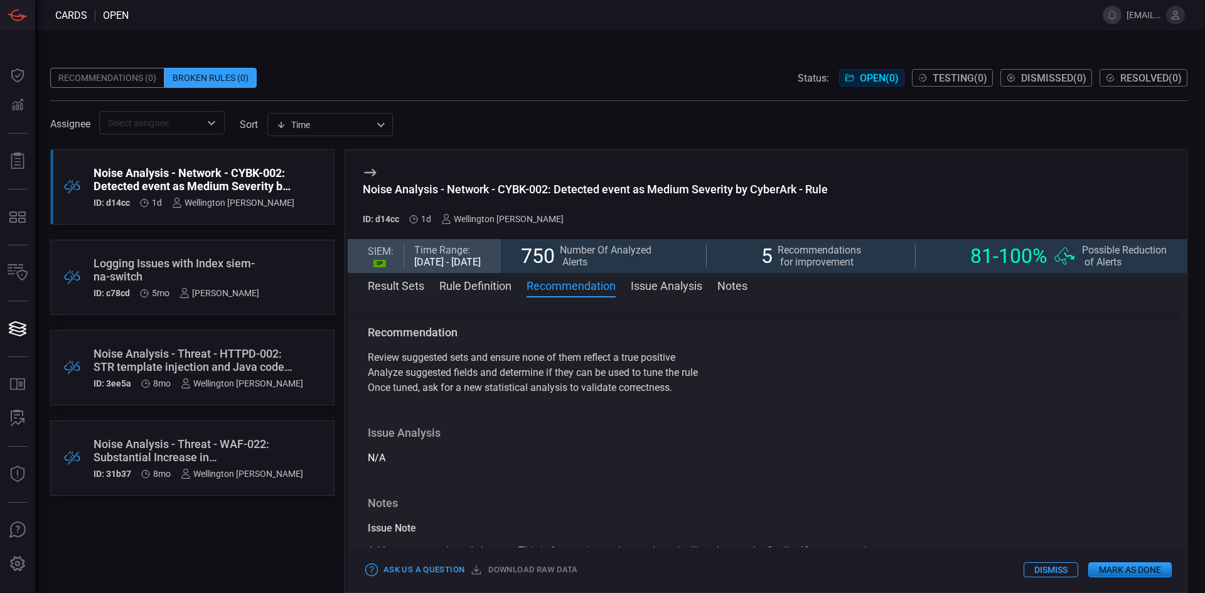
click at [730, 285] on button "Notes" at bounding box center [732, 284] width 30 height 15
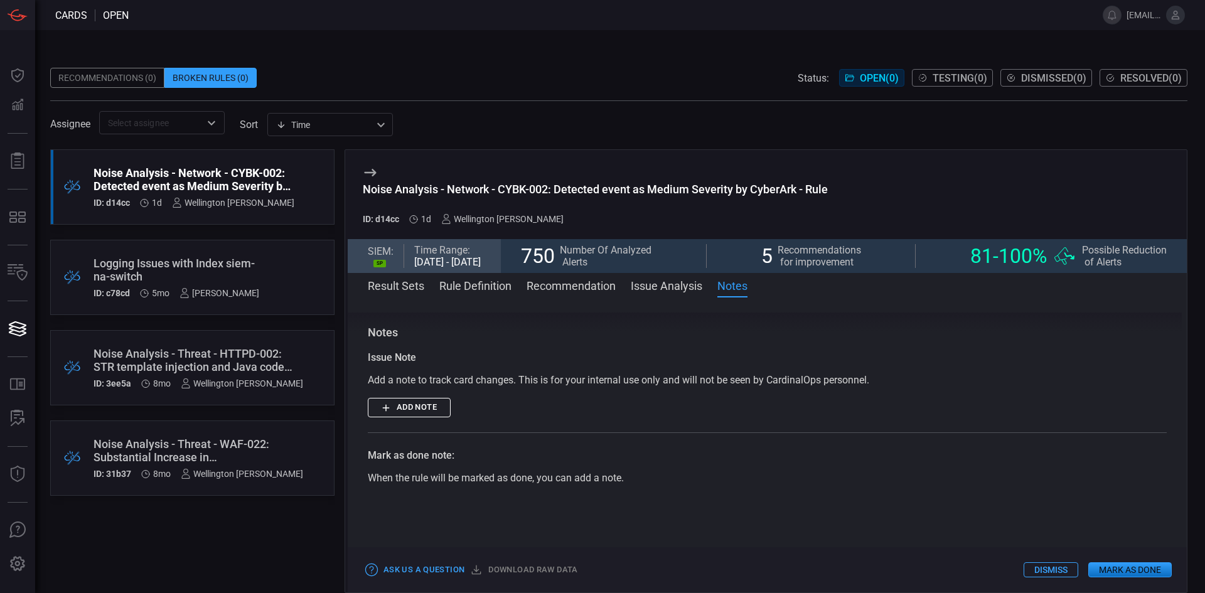
click at [571, 292] on button "Recommendation" at bounding box center [570, 284] width 89 height 15
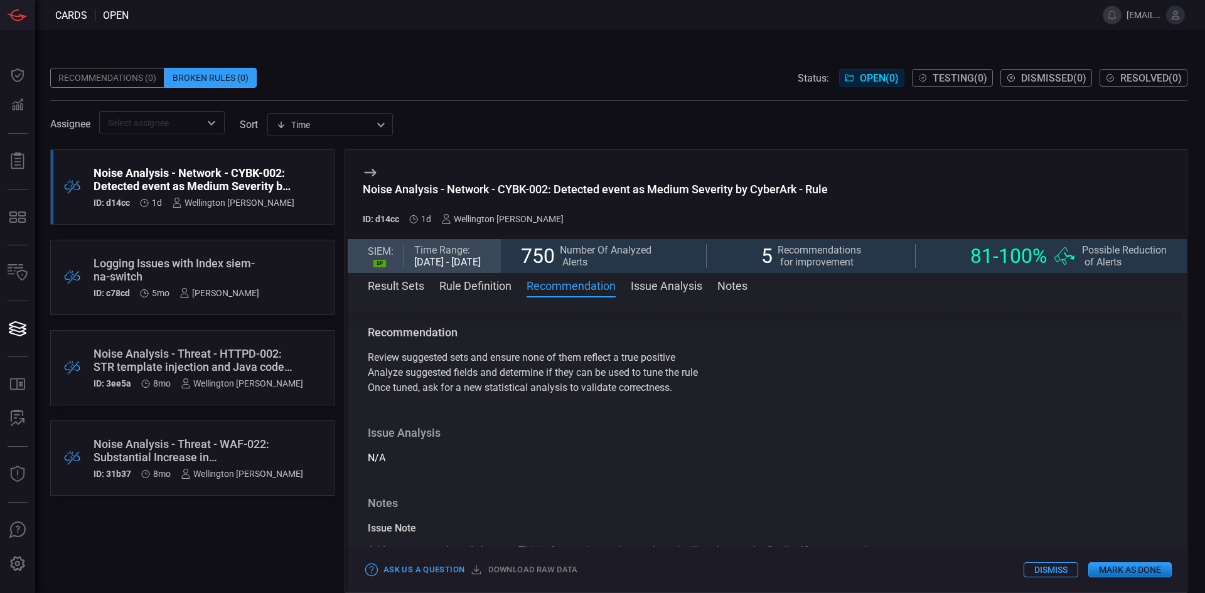
click at [255, 354] on div "Noise Analysis - Threat - HTTPD-002: STR template injection and Java code execu…" at bounding box center [198, 360] width 210 height 26
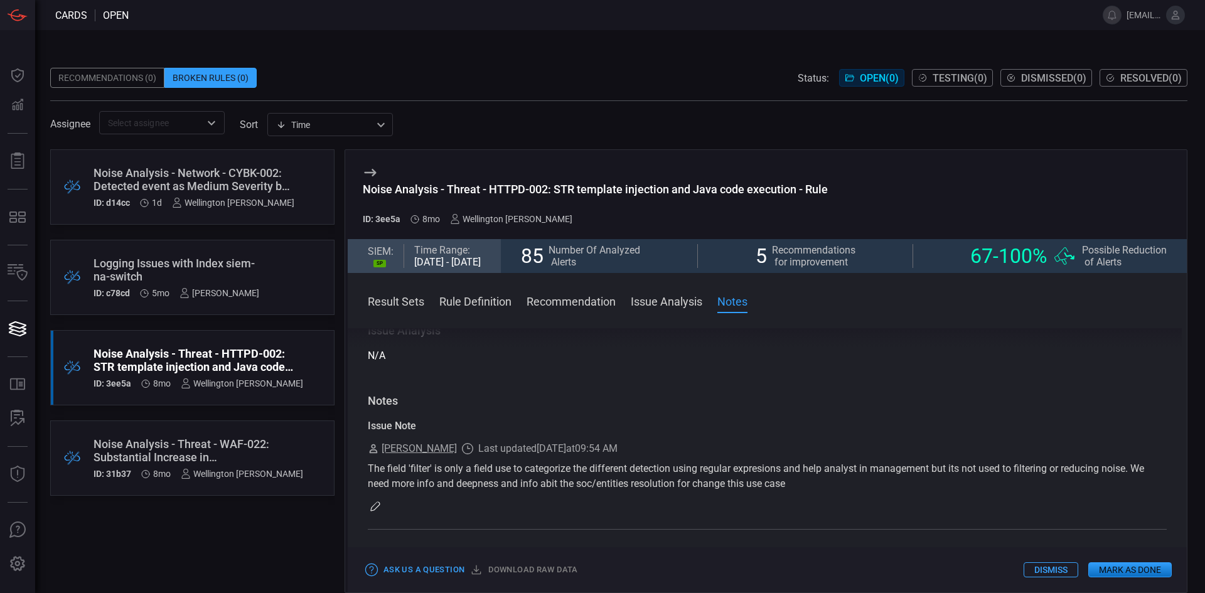
scroll to position [2070, 0]
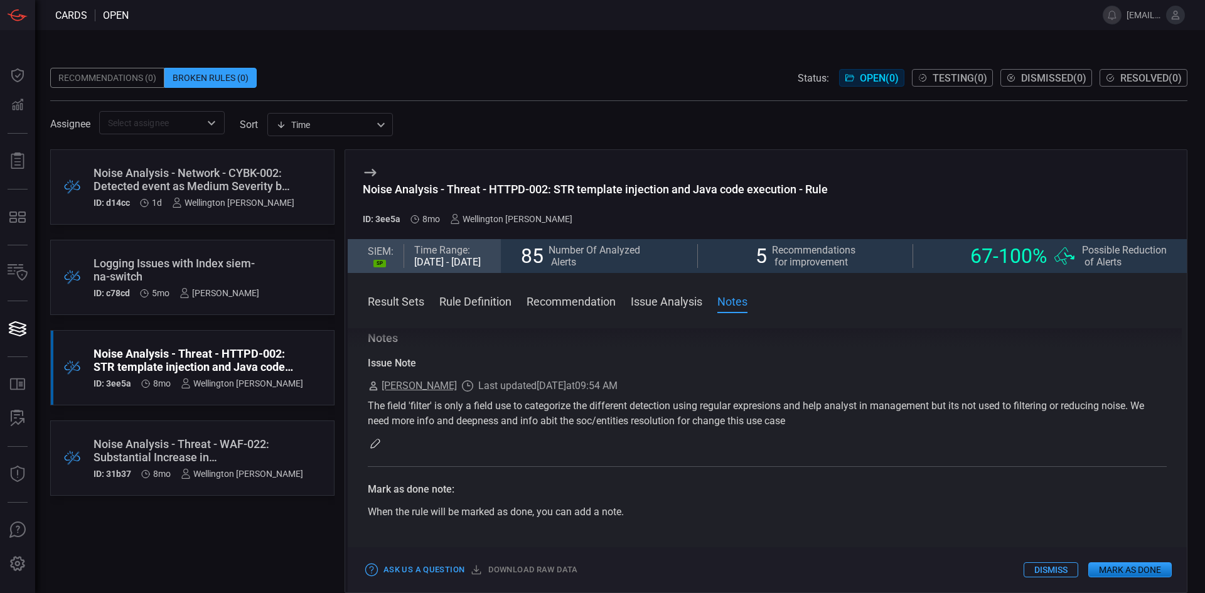
click at [245, 292] on div "[PERSON_NAME]" at bounding box center [219, 293] width 80 height 10
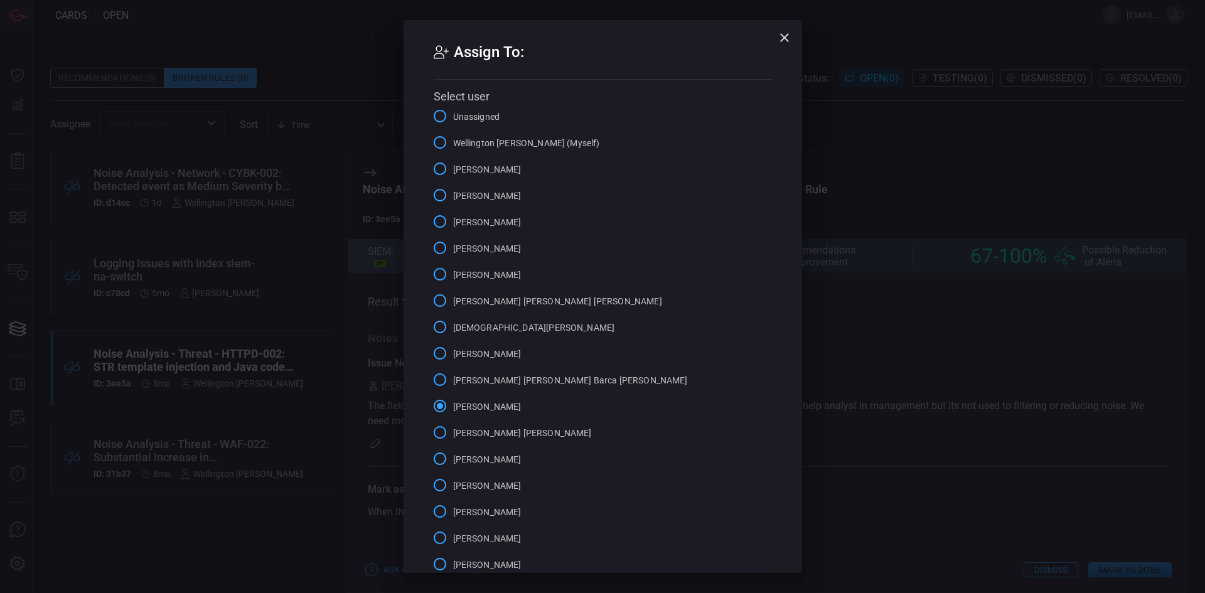
click at [922, 299] on div "Assign To: Select user Unassigned Wellington [PERSON_NAME] (Myself) [PERSON_NAM…" at bounding box center [602, 296] width 1205 height 593
click at [775, 48] on button "button" at bounding box center [784, 37] width 25 height 25
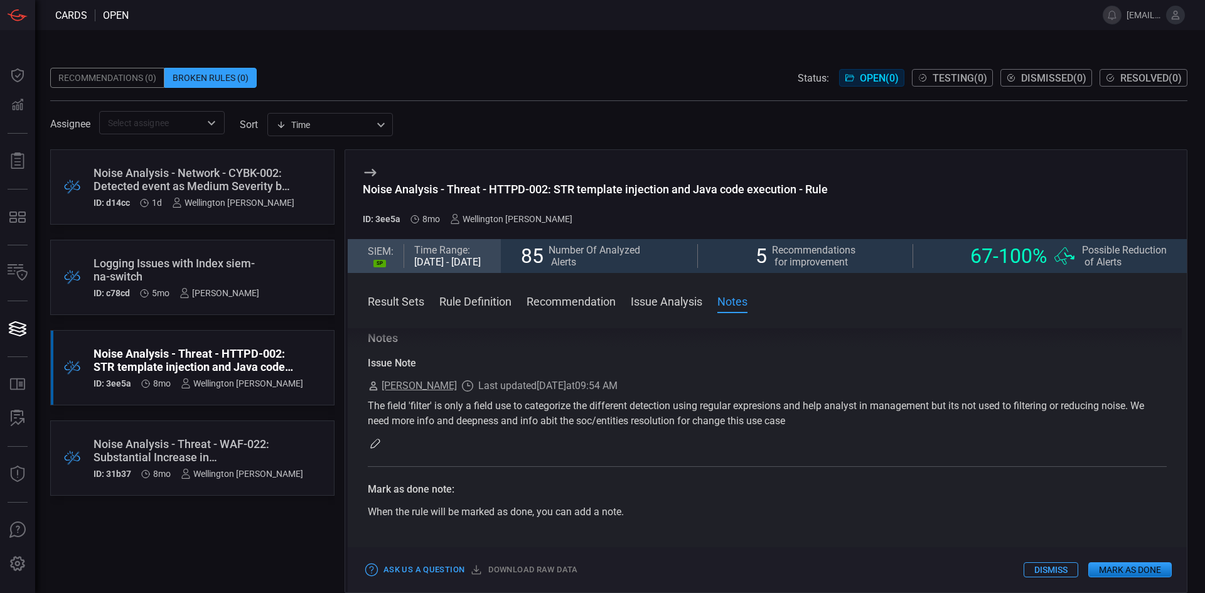
click at [273, 465] on div "Noise Analysis - Threat - WAF-022: Substantial Increase in WAF Events - Rule ID…" at bounding box center [198, 457] width 210 height 41
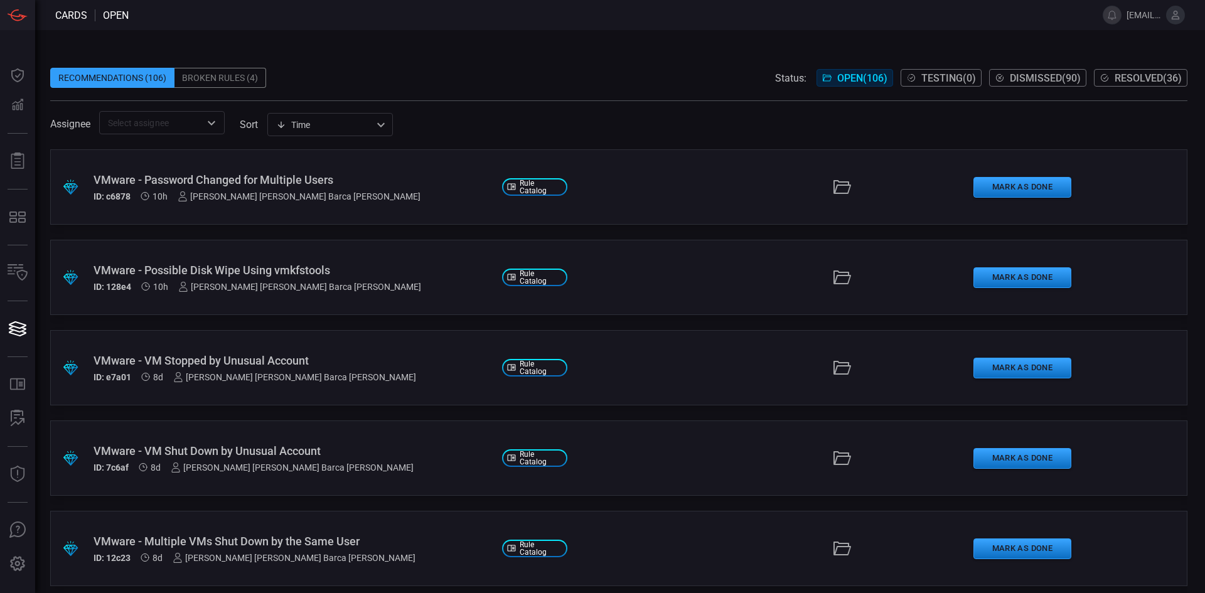
click at [220, 83] on div "Broken Rules (4)" at bounding box center [220, 78] width 92 height 20
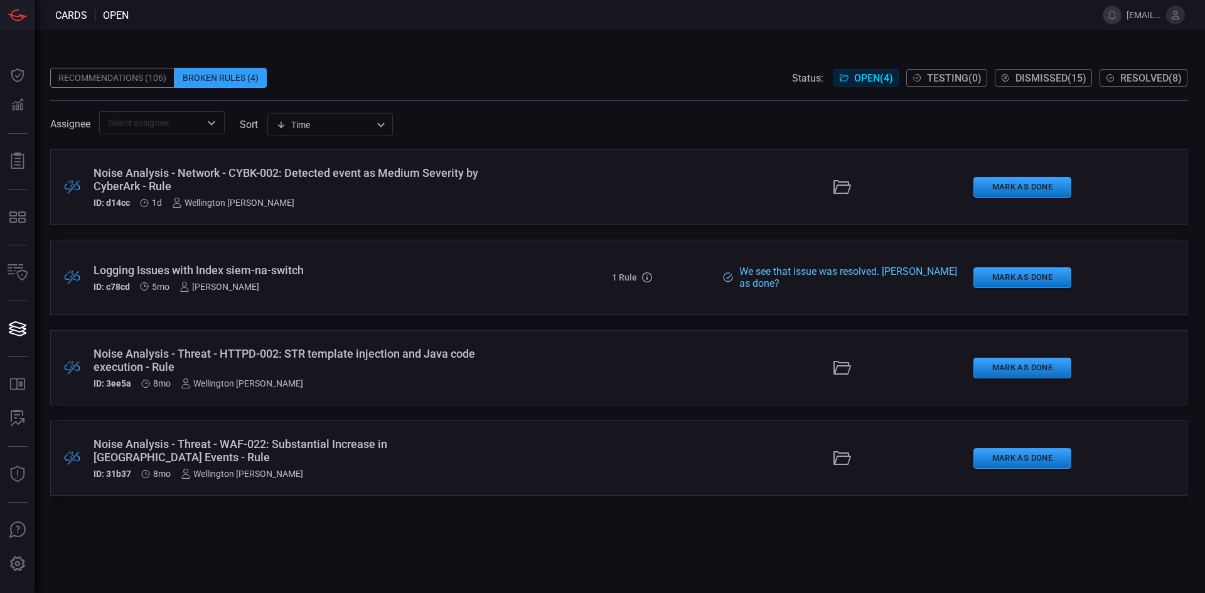
click at [385, 457] on div "Noise Analysis - Threat - WAF-022: Substantial Increase in WAF Events - Rule ID…" at bounding box center [292, 457] width 398 height 41
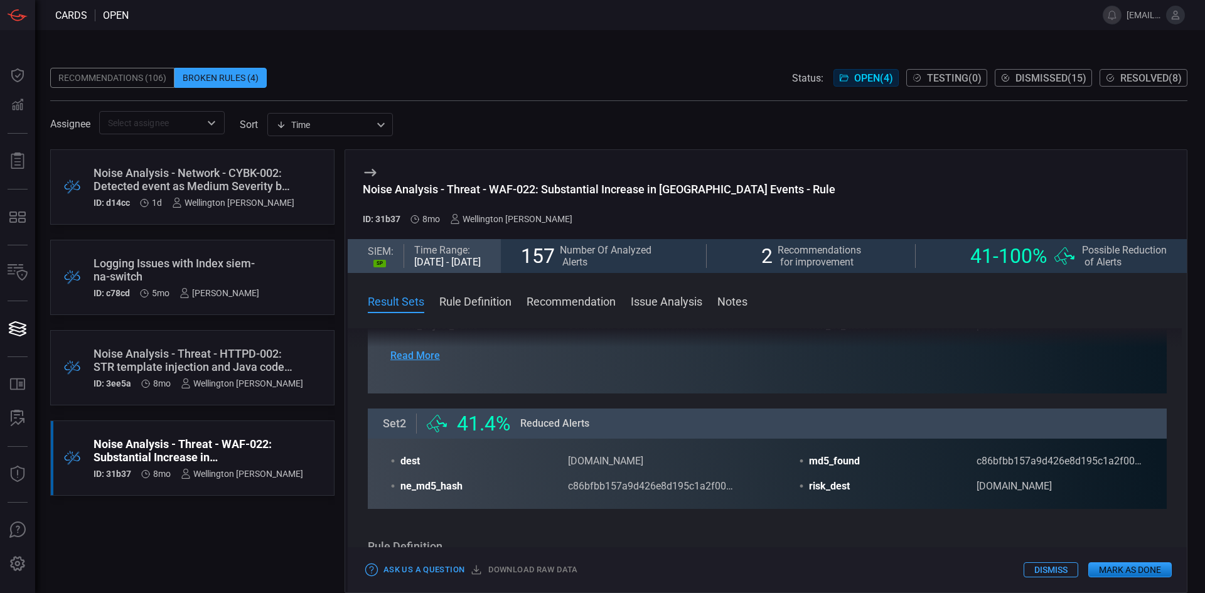
click at [565, 295] on button "Recommendation" at bounding box center [570, 300] width 89 height 15
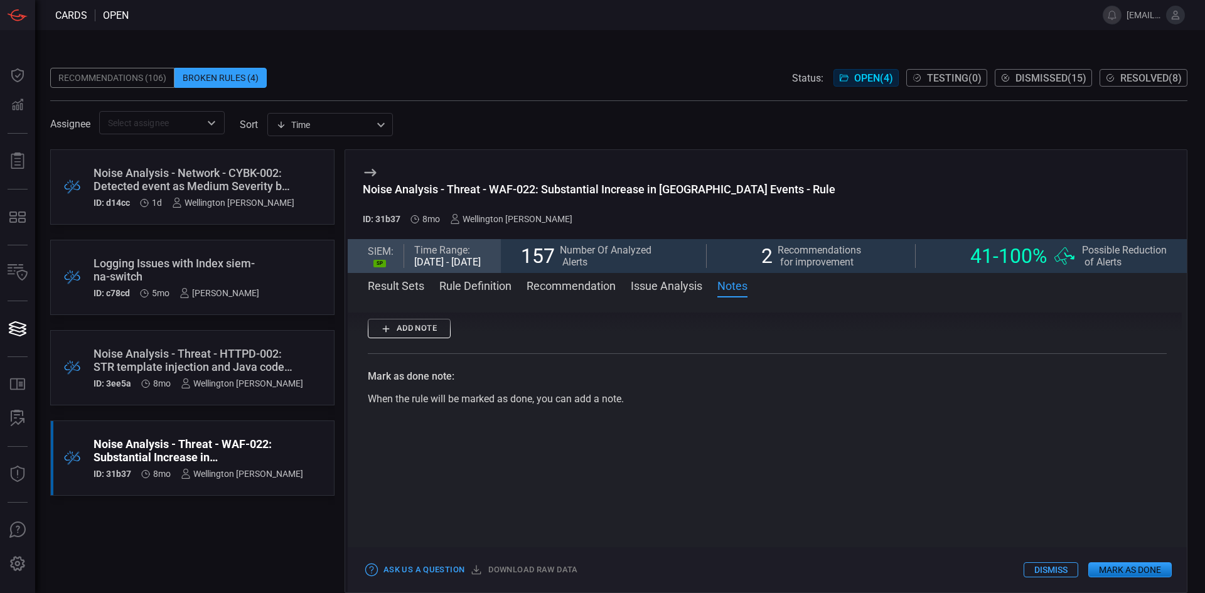
scroll to position [1046, 0]
click at [243, 290] on div "[PERSON_NAME]" at bounding box center [219, 293] width 80 height 10
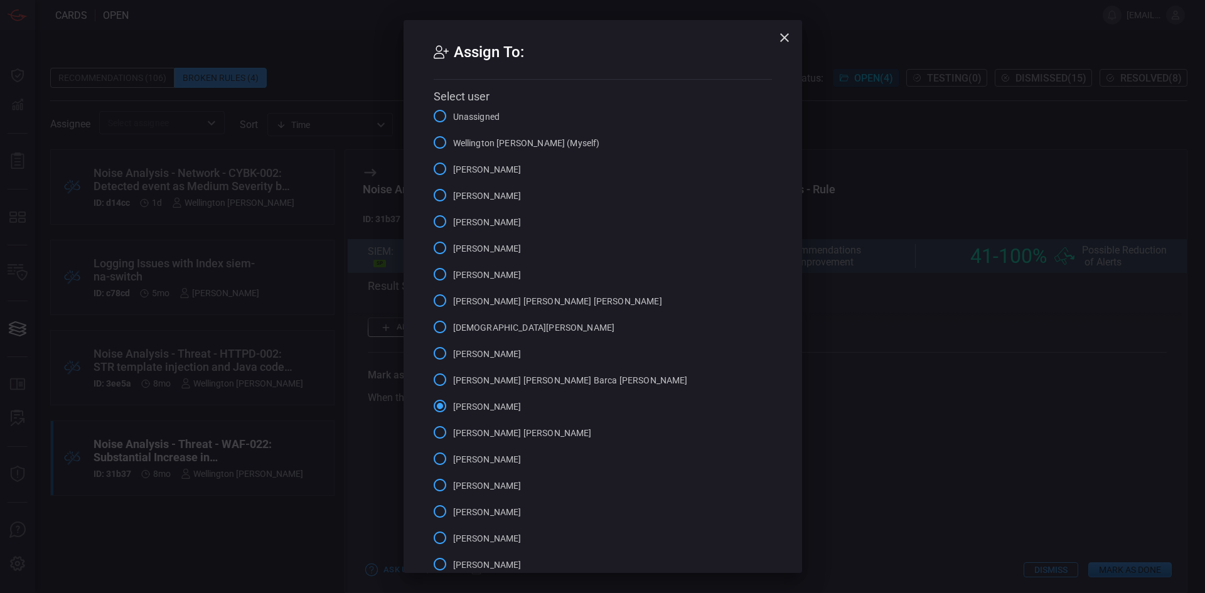
click at [782, 37] on icon "button" at bounding box center [784, 37] width 15 height 15
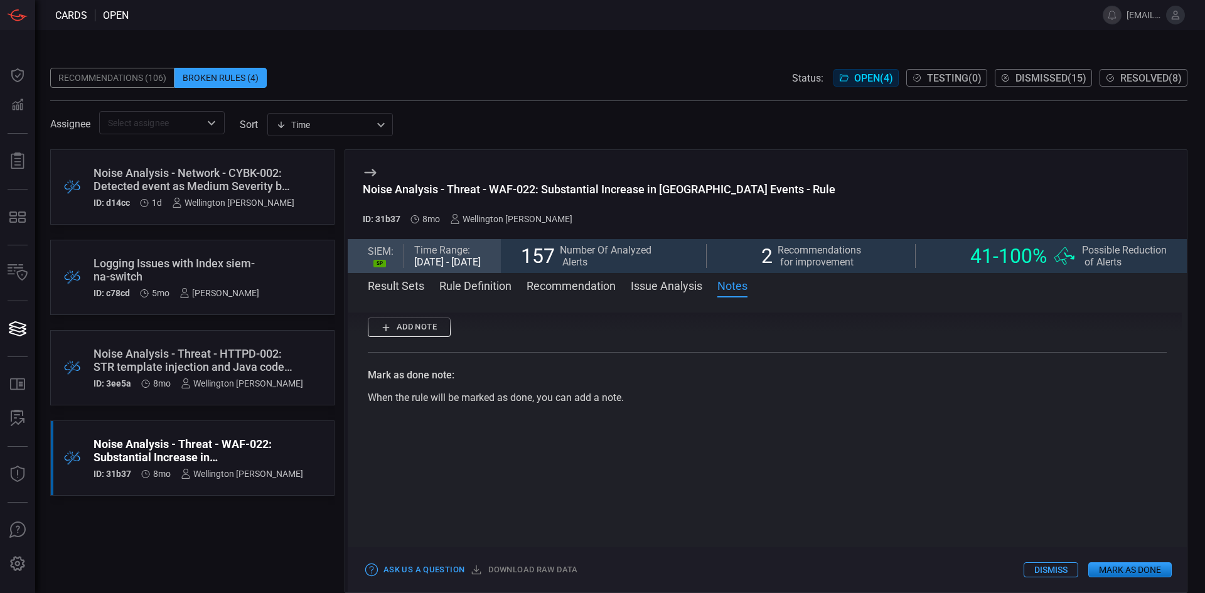
click at [248, 200] on div "Wellington [PERSON_NAME]" at bounding box center [233, 203] width 122 height 10
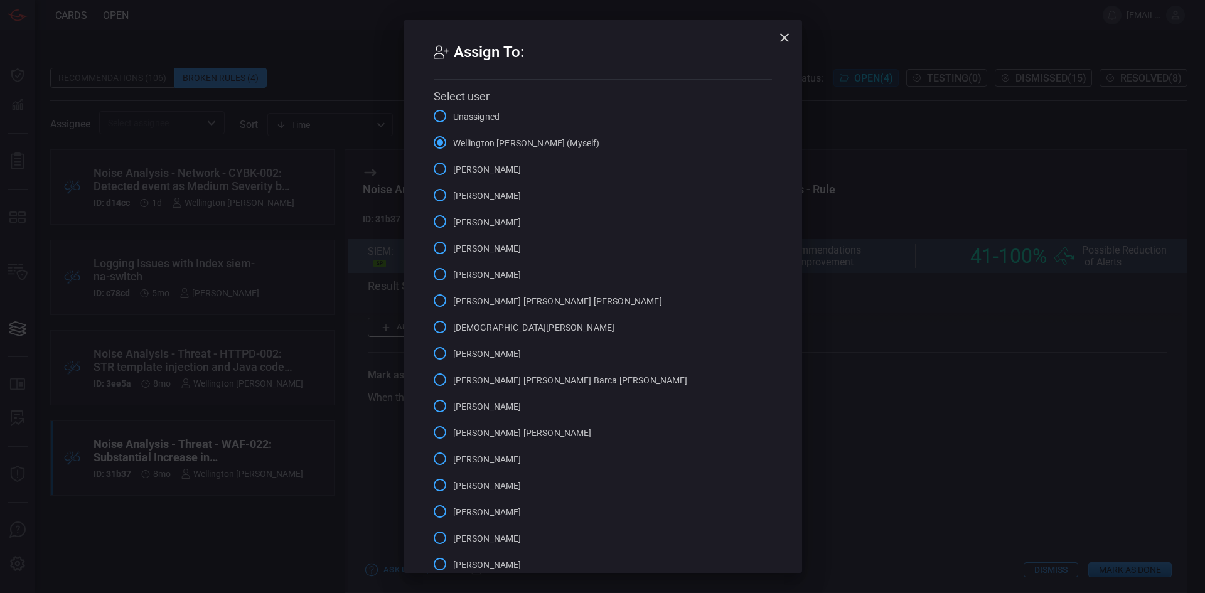
click at [283, 179] on div "Assign To: Select user Unassigned Wellington [PERSON_NAME] (Myself) [PERSON_NAM…" at bounding box center [602, 296] width 1205 height 593
click at [777, 33] on icon "button" at bounding box center [784, 37] width 15 height 15
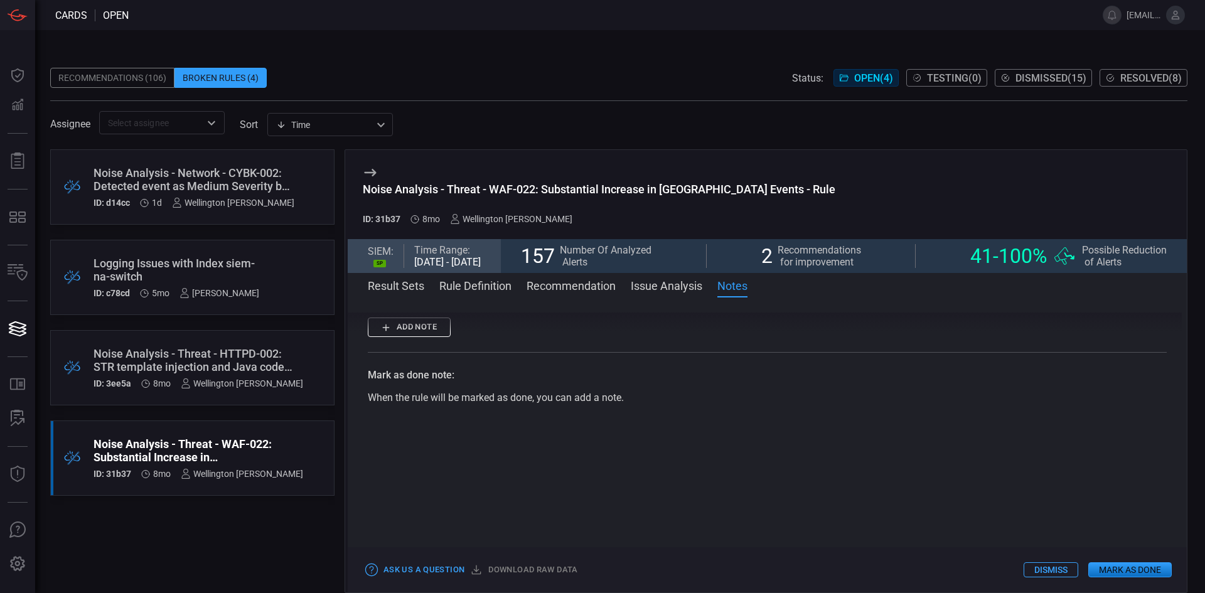
click at [203, 176] on div "Noise Analysis - Network - CYBK-002: Detected event as Medium Severity by Cyber…" at bounding box center [193, 179] width 201 height 26
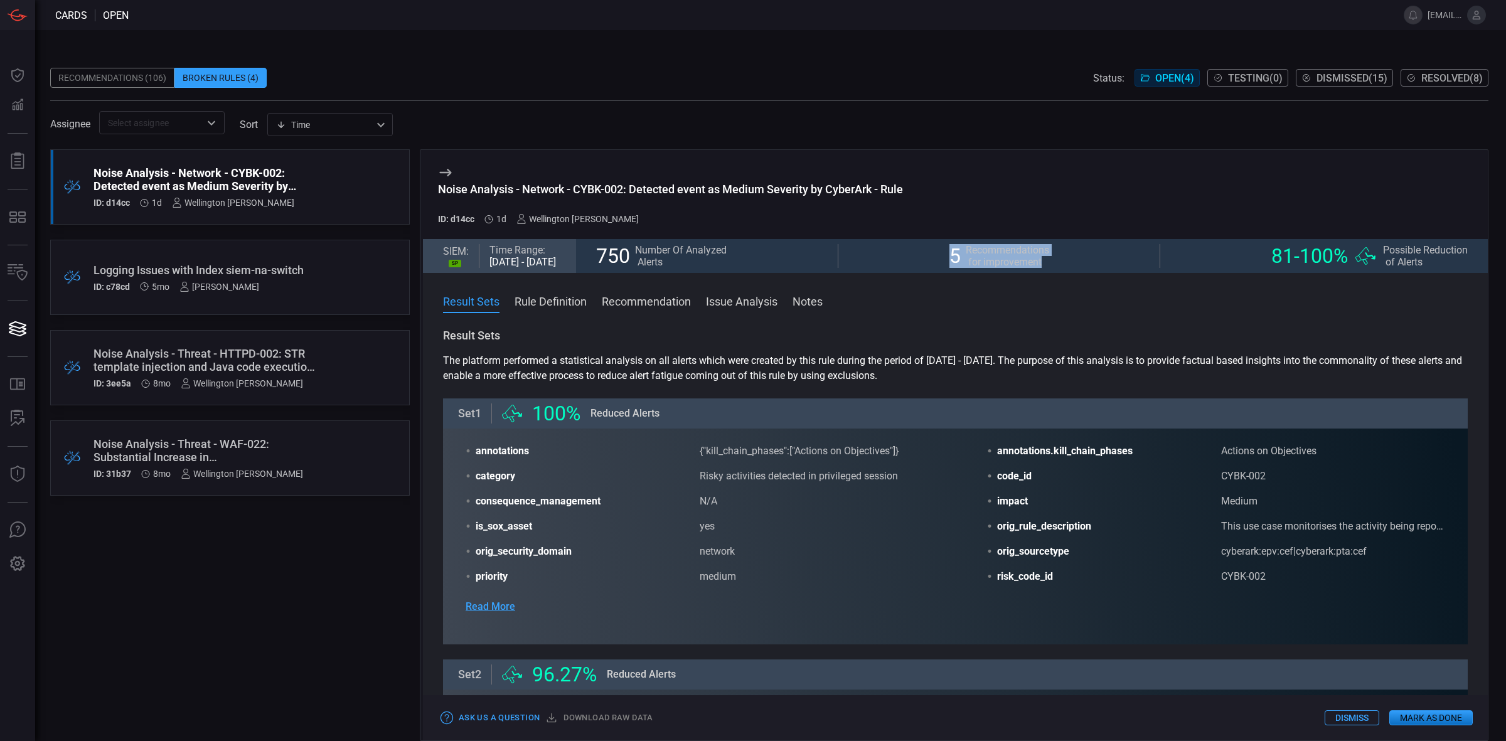
drag, startPoint x: 955, startPoint y: 252, endPoint x: 1056, endPoint y: 269, distance: 101.8
click at [1056, 269] on section "750 Number Of Analyzed Alerts 5 Recommendations for improvement 81 - 100 % .cls…" at bounding box center [1032, 256] width 912 height 34
click at [969, 381] on section "The platform performed a statistical analysis on all alerts which were created …" at bounding box center [955, 368] width 1025 height 30
click at [488, 609] on span "Read More" at bounding box center [491, 606] width 50 height 15
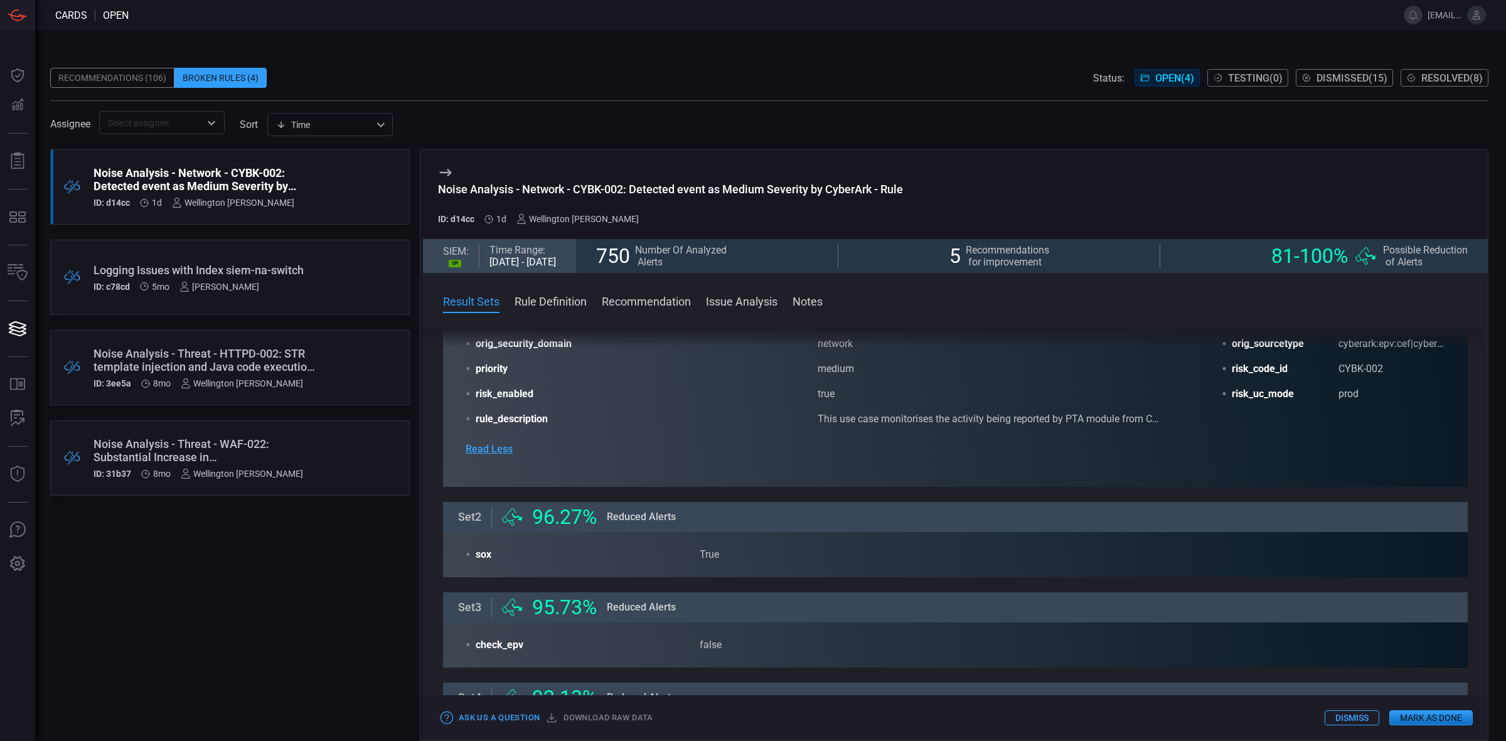
scroll to position [235, 0]
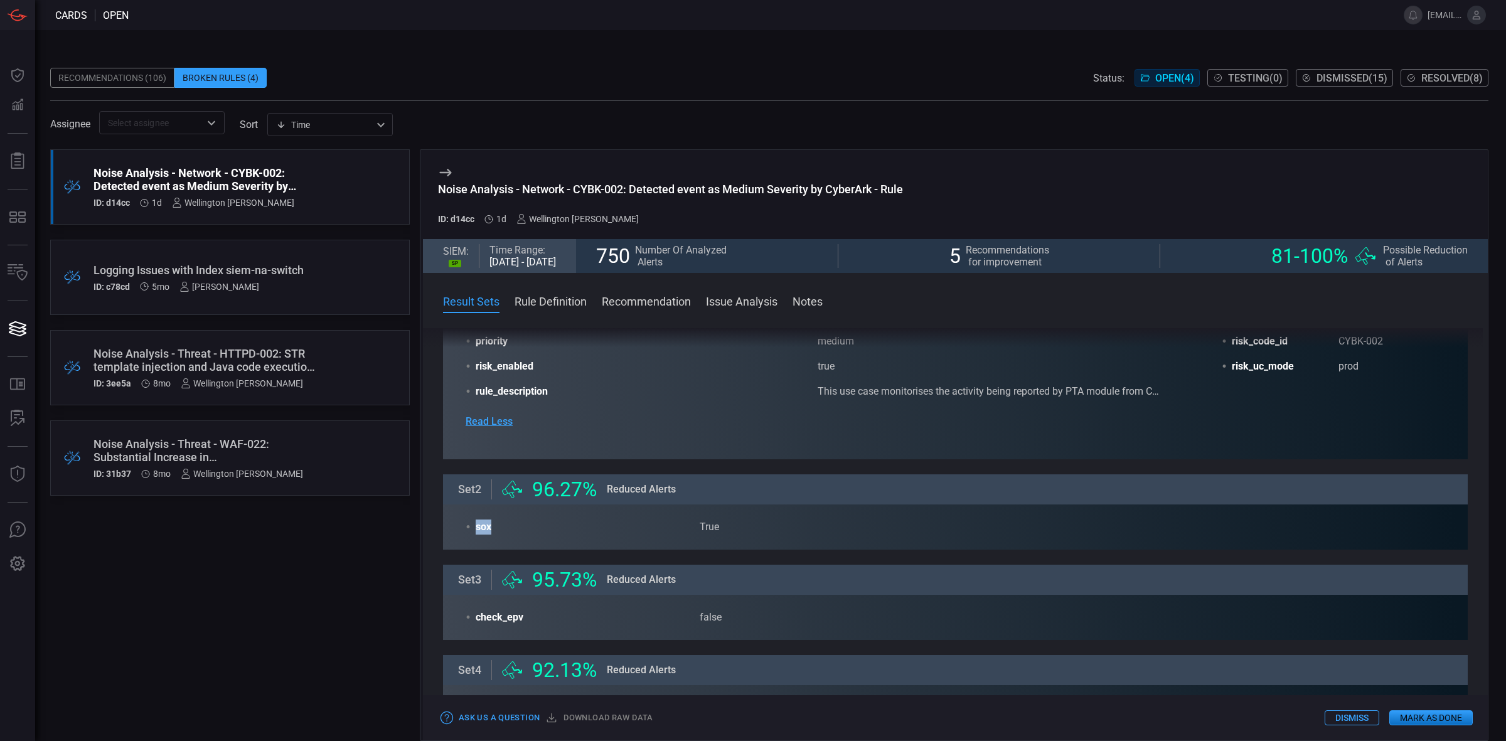
drag, startPoint x: 494, startPoint y: 530, endPoint x: 474, endPoint y: 527, distance: 20.3
click at [474, 527] on div "• sox True" at bounding box center [695, 526] width 459 height 15
click at [713, 526] on div "True" at bounding box center [812, 526] width 224 height 15
drag, startPoint x: 700, startPoint y: 528, endPoint x: 723, endPoint y: 526, distance: 24.0
click at [723, 526] on div "• sox True" at bounding box center [695, 526] width 459 height 15
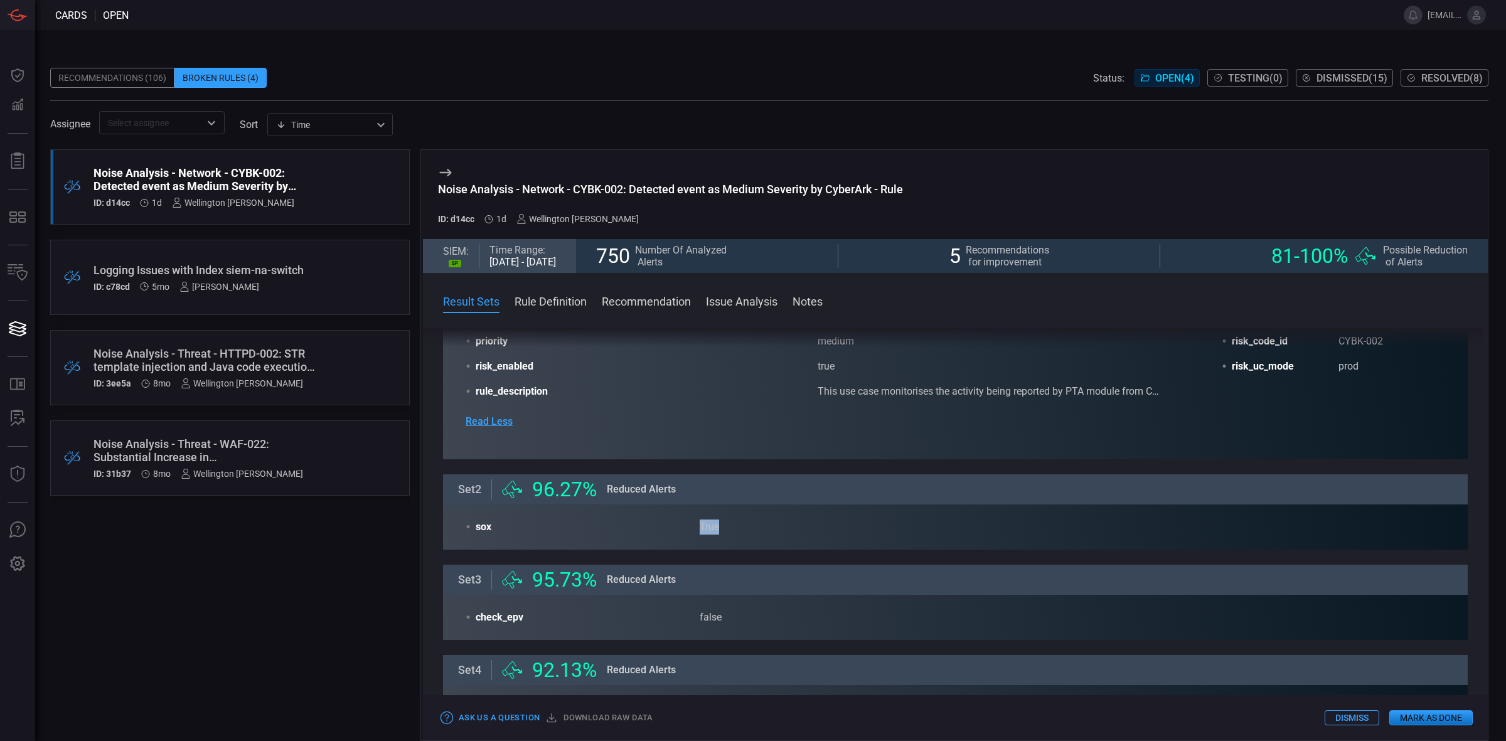
click at [727, 527] on div "True" at bounding box center [812, 526] width 224 height 15
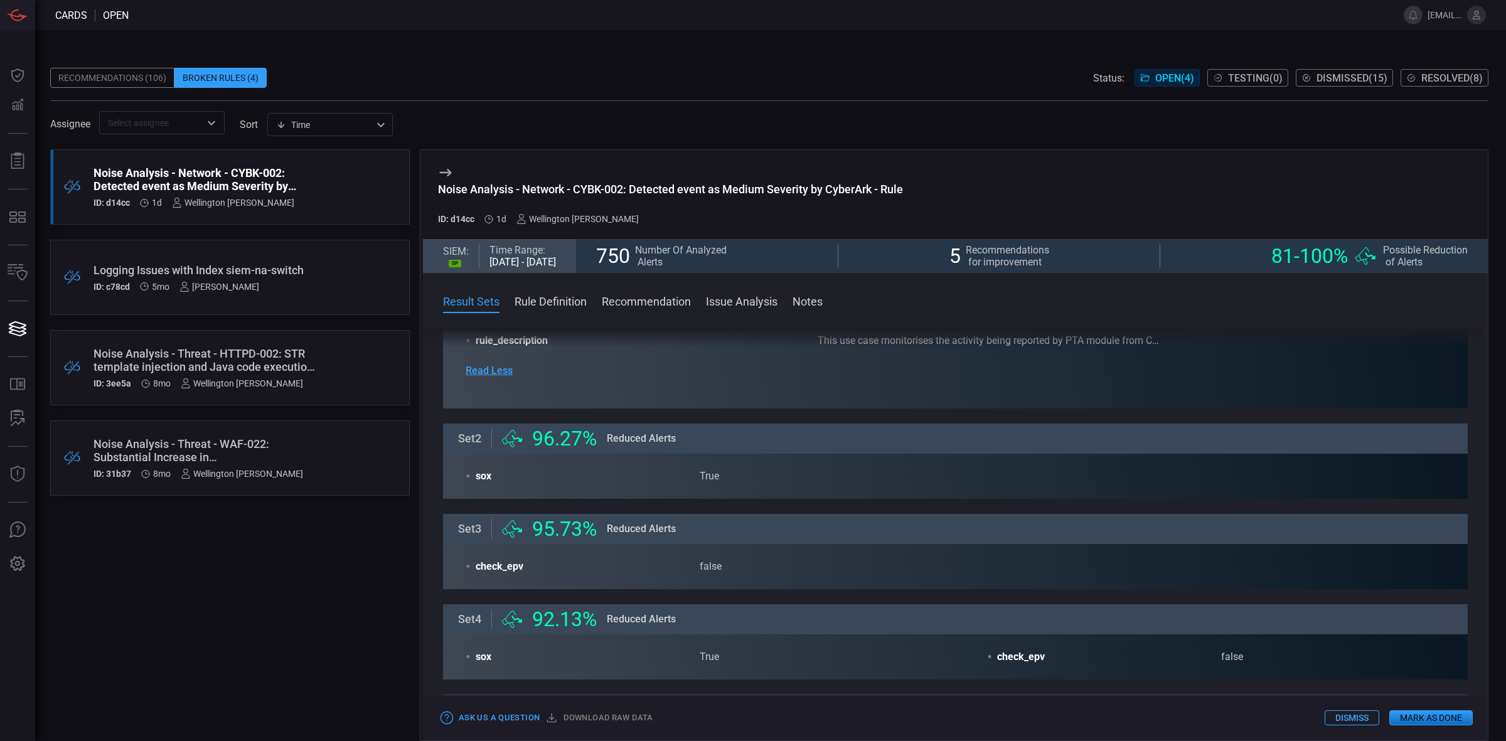
scroll to position [314, 0]
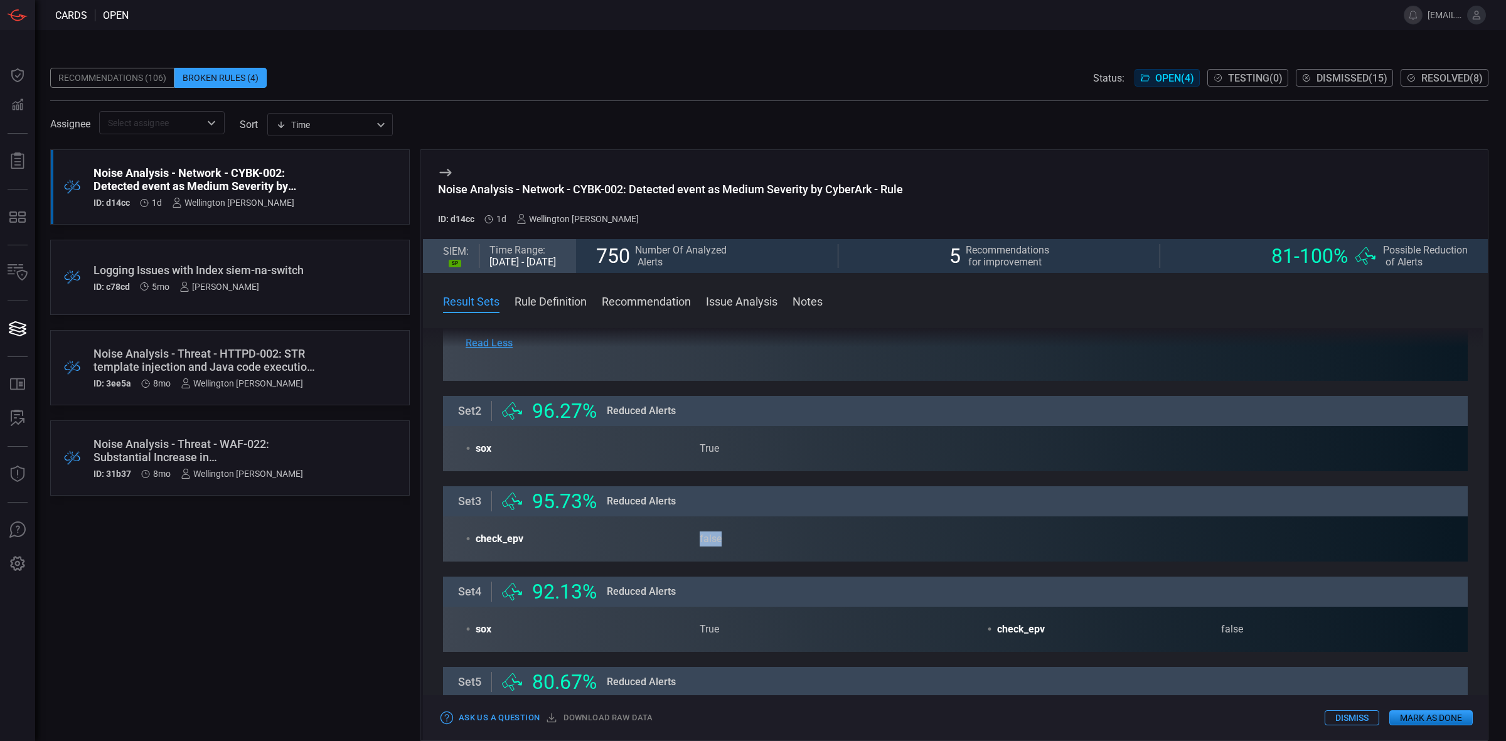
drag, startPoint x: 705, startPoint y: 536, endPoint x: 729, endPoint y: 536, distance: 24.5
click at [729, 536] on div "false" at bounding box center [812, 538] width 224 height 15
click at [728, 514] on div "Set 3 .cls-1{fill:currentColor;fill-rule:evenodd;stroke-width:0px;} 95.73 % Red…" at bounding box center [955, 501] width 1025 height 30
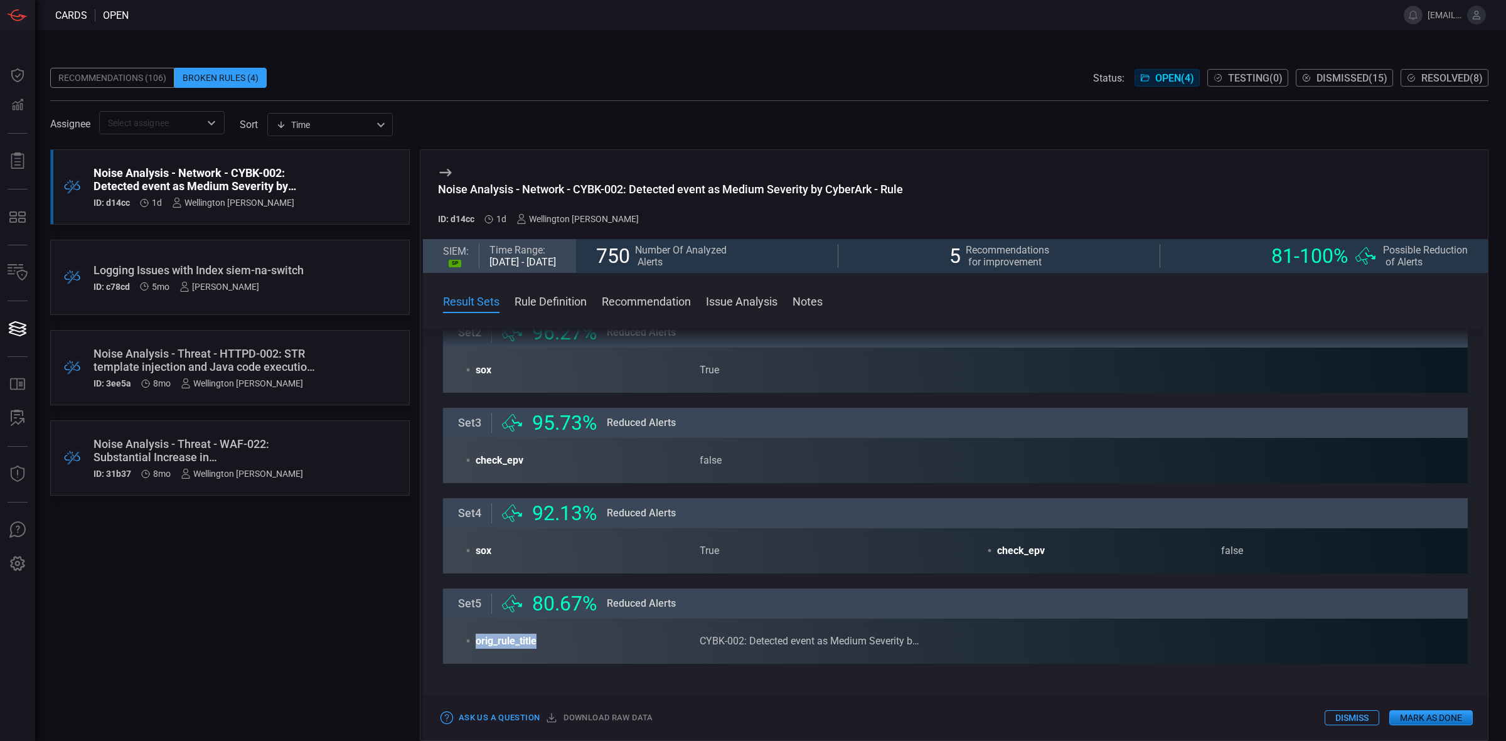
drag, startPoint x: 472, startPoint y: 641, endPoint x: 575, endPoint y: 649, distance: 102.6
click at [575, 649] on div "• orig_rule_title CYBK-002: Detected event as Medium Severity by CyberArk" at bounding box center [695, 641] width 459 height 15
click at [678, 641] on span "orig_rule_title" at bounding box center [588, 641] width 224 height 15
drag, startPoint x: 691, startPoint y: 642, endPoint x: 949, endPoint y: 663, distance: 258.1
click at [949, 663] on div "• orig_rule_title CYBK-002: Detected event as Medium Severity by CyberArk" at bounding box center [955, 641] width 1025 height 45
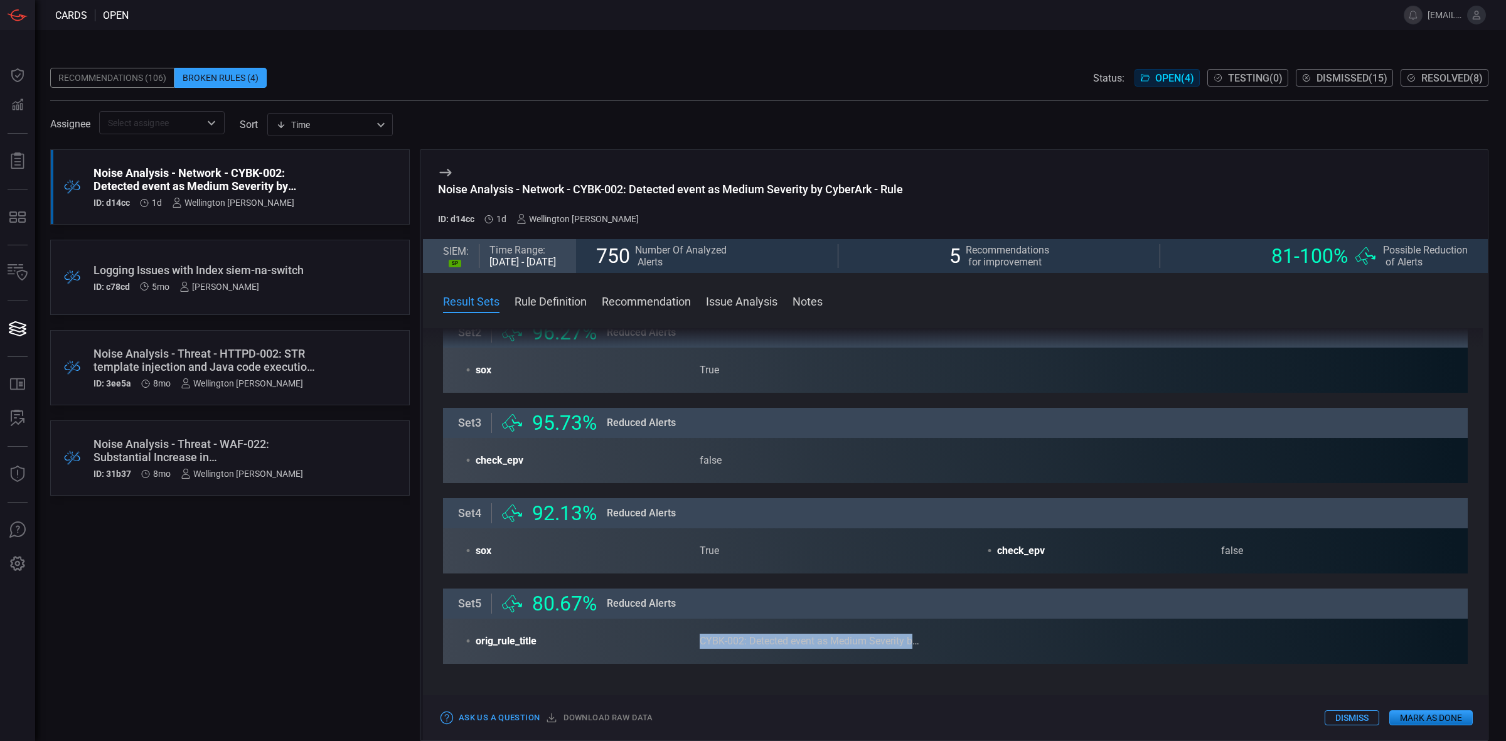
click at [949, 663] on div "• orig_rule_title CYBK-002: Detected event as Medium Severity by CyberArk" at bounding box center [955, 641] width 1025 height 45
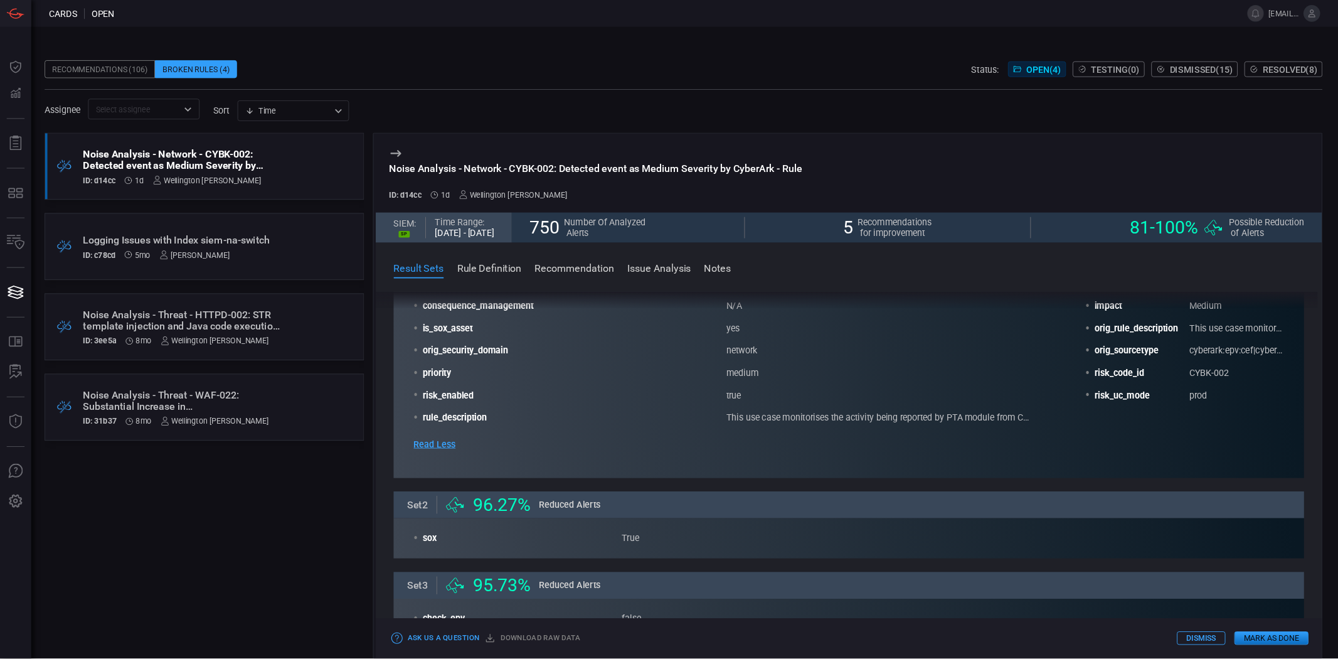
scroll to position [0, 0]
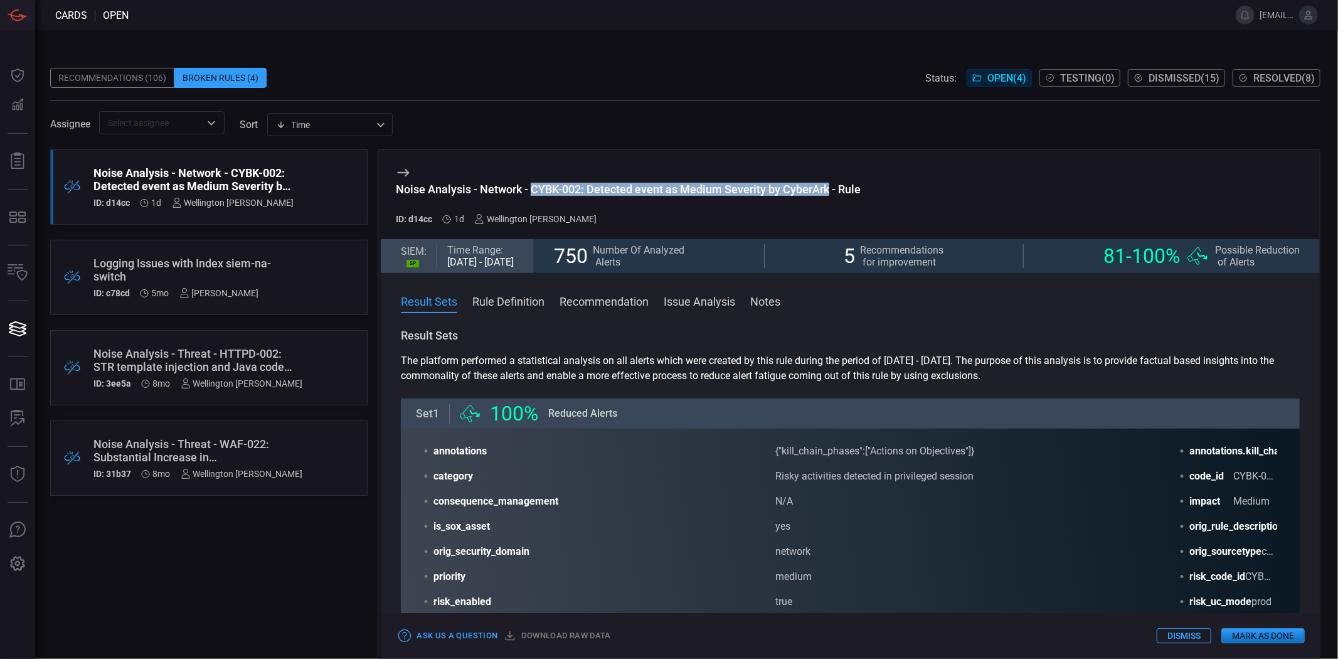
drag, startPoint x: 532, startPoint y: 188, endPoint x: 830, endPoint y: 195, distance: 298.1
click at [830, 195] on div "Noise Analysis - Network - CYBK-002: Detected event as Medium Severity by Cyber…" at bounding box center [628, 189] width 465 height 13
copy div "CYBK-002: Detected event as Medium Severity by CyberArk"
click at [657, 359] on section "The platform performed a statistical analysis on all alerts which were created …" at bounding box center [850, 368] width 899 height 30
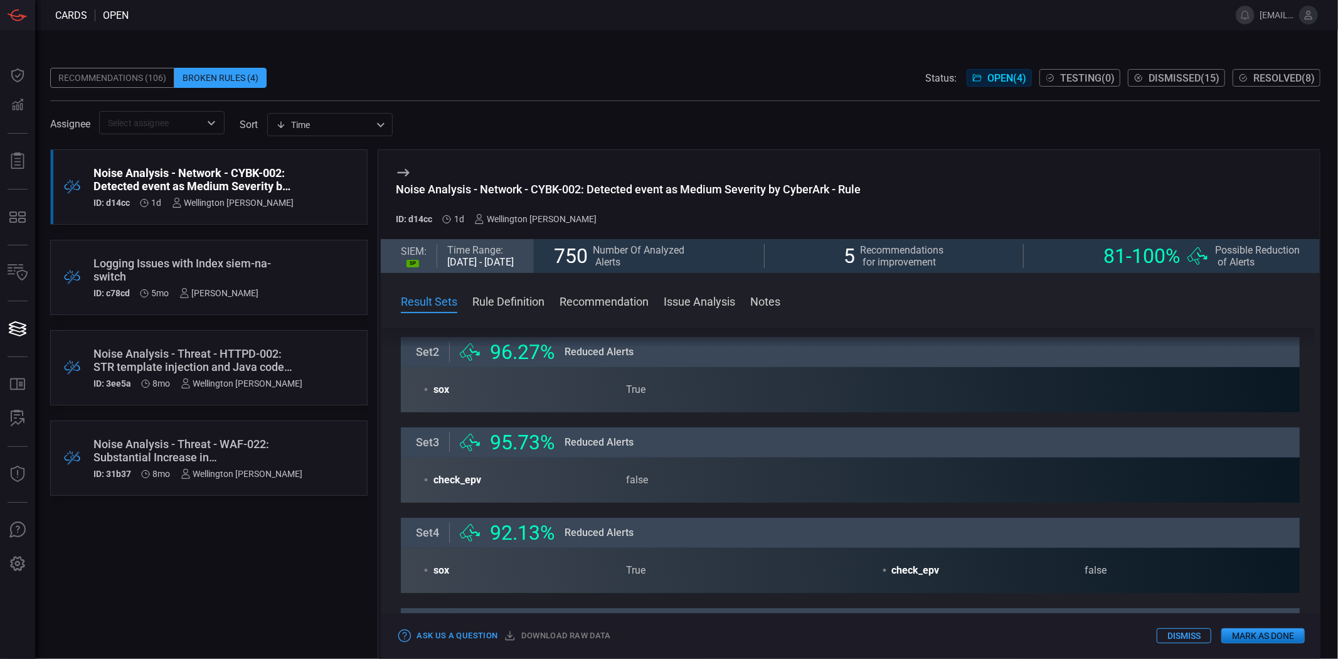
scroll to position [348, 0]
